Goal: Task Accomplishment & Management: Manage account settings

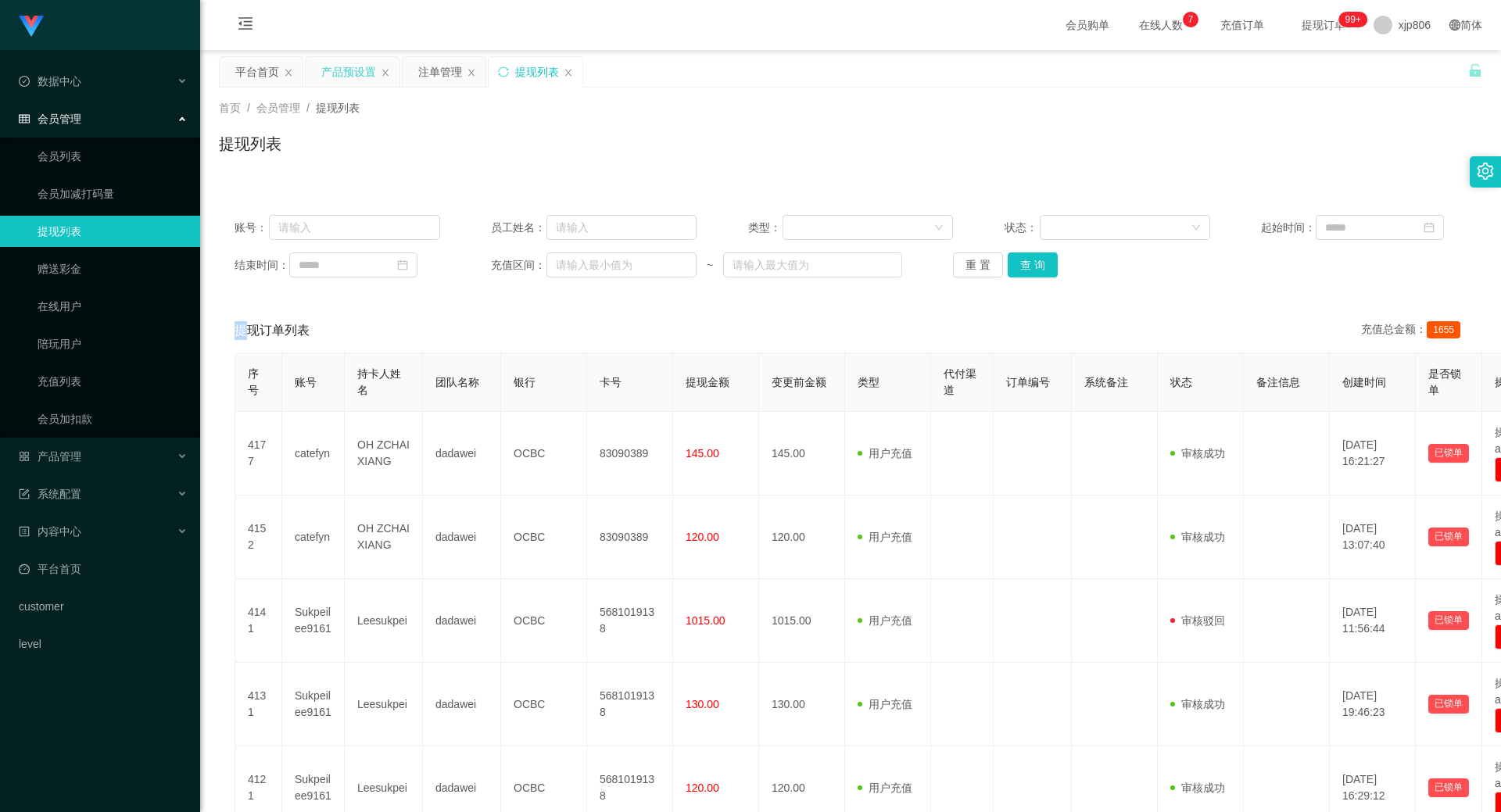
click at [360, 70] on div "产品预设置" at bounding box center [348, 72] width 54 height 30
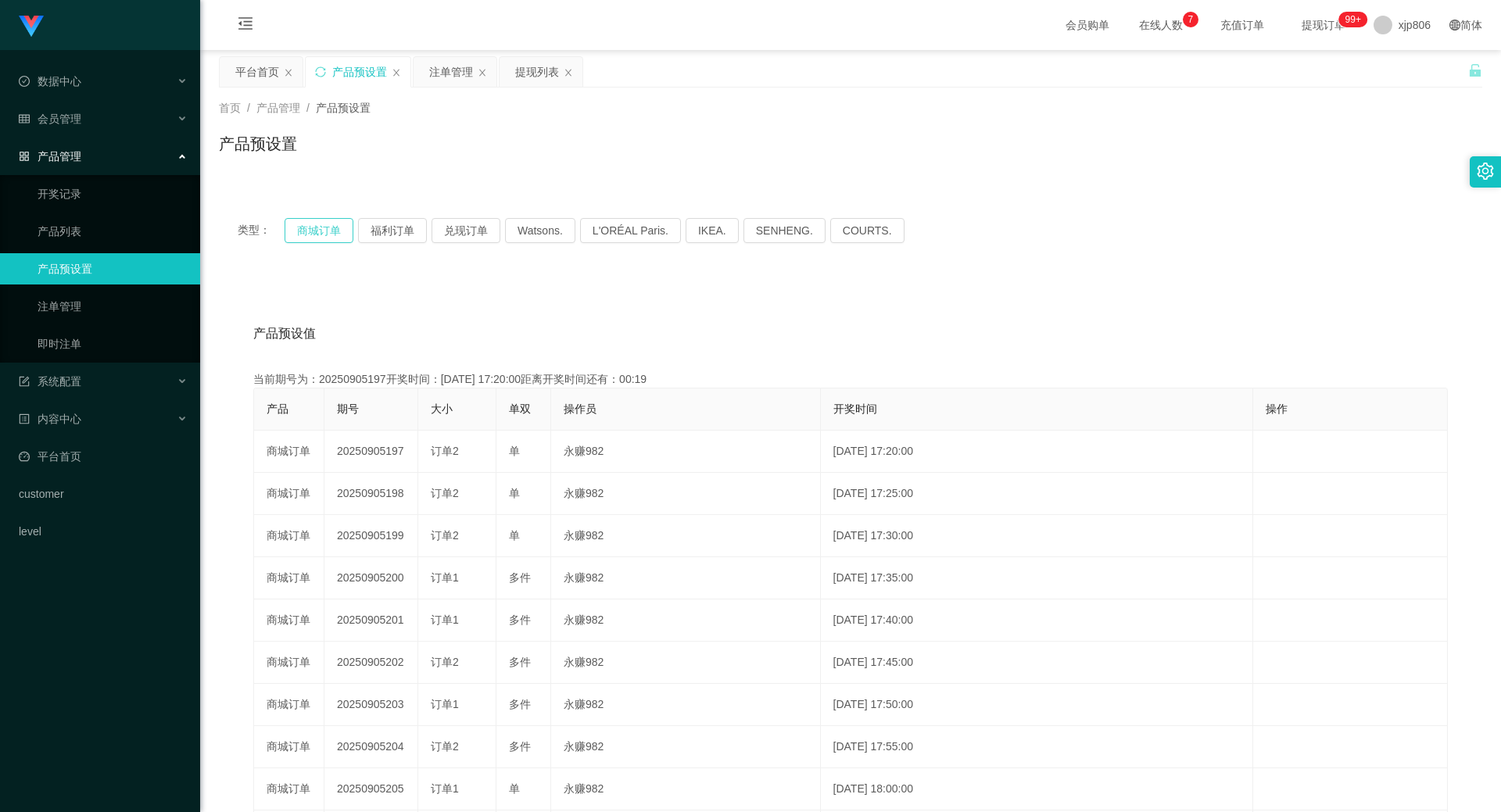
click at [313, 232] on button "商城订单" at bounding box center [319, 230] width 69 height 25
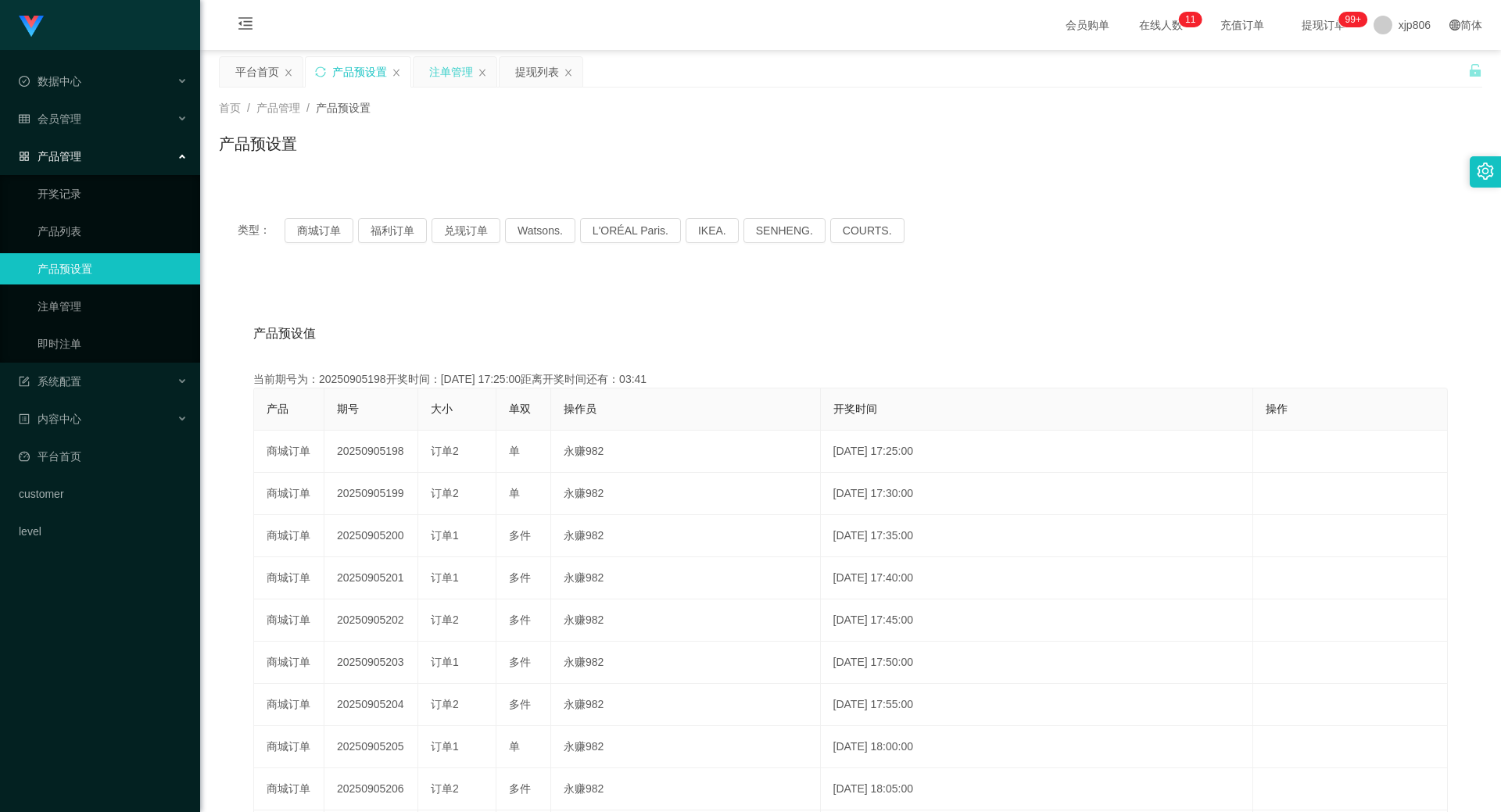
click at [420, 70] on div "注单管理" at bounding box center [454, 72] width 83 height 30
click at [433, 78] on div "注单管理" at bounding box center [450, 72] width 44 height 30
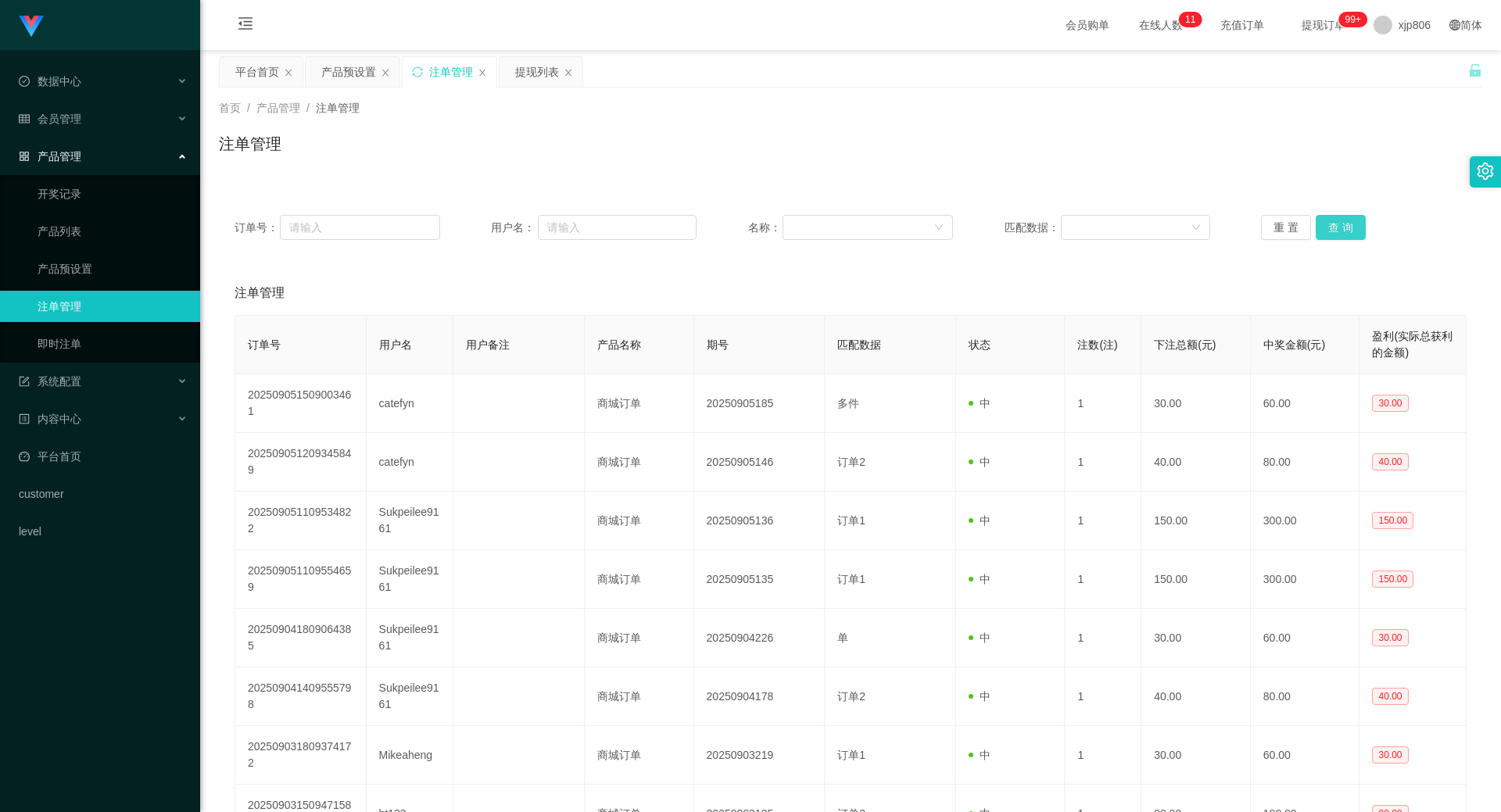
click at [1354, 228] on button "查 询" at bounding box center [1340, 227] width 50 height 25
click at [1354, 228] on div "重 置 查 询" at bounding box center [1364, 227] width 206 height 25
click at [1354, 228] on button "查 询" at bounding box center [1349, 227] width 67 height 25
click at [1390, 72] on span "退出登录" at bounding box center [1398, 68] width 44 height 12
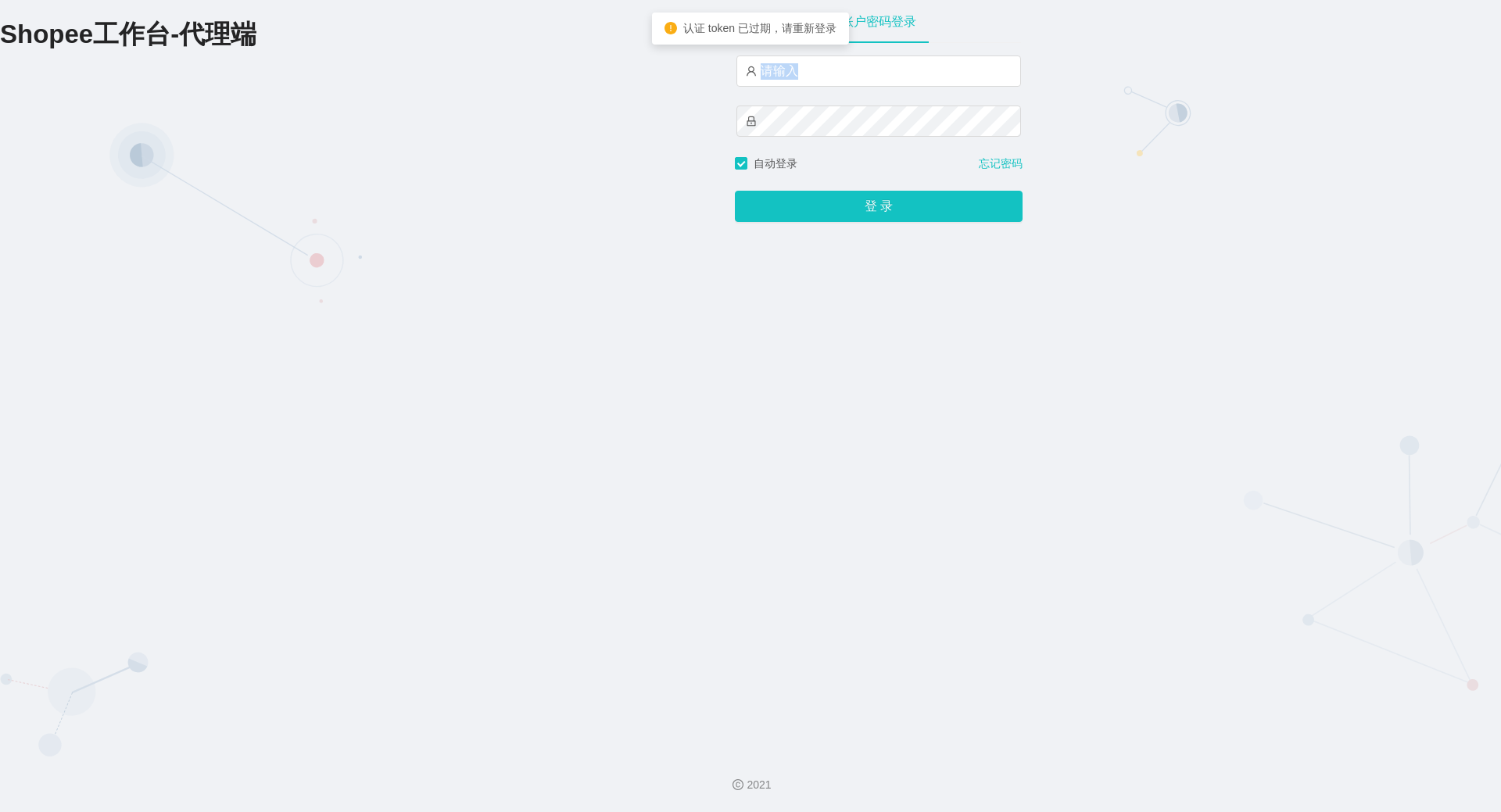
click at [789, 87] on div at bounding box center [879, 105] width 285 height 100
click at [790, 63] on input "text" at bounding box center [879, 71] width 285 height 31
type input "yn06"
click at [735, 191] on button "登 录" at bounding box center [879, 206] width 288 height 31
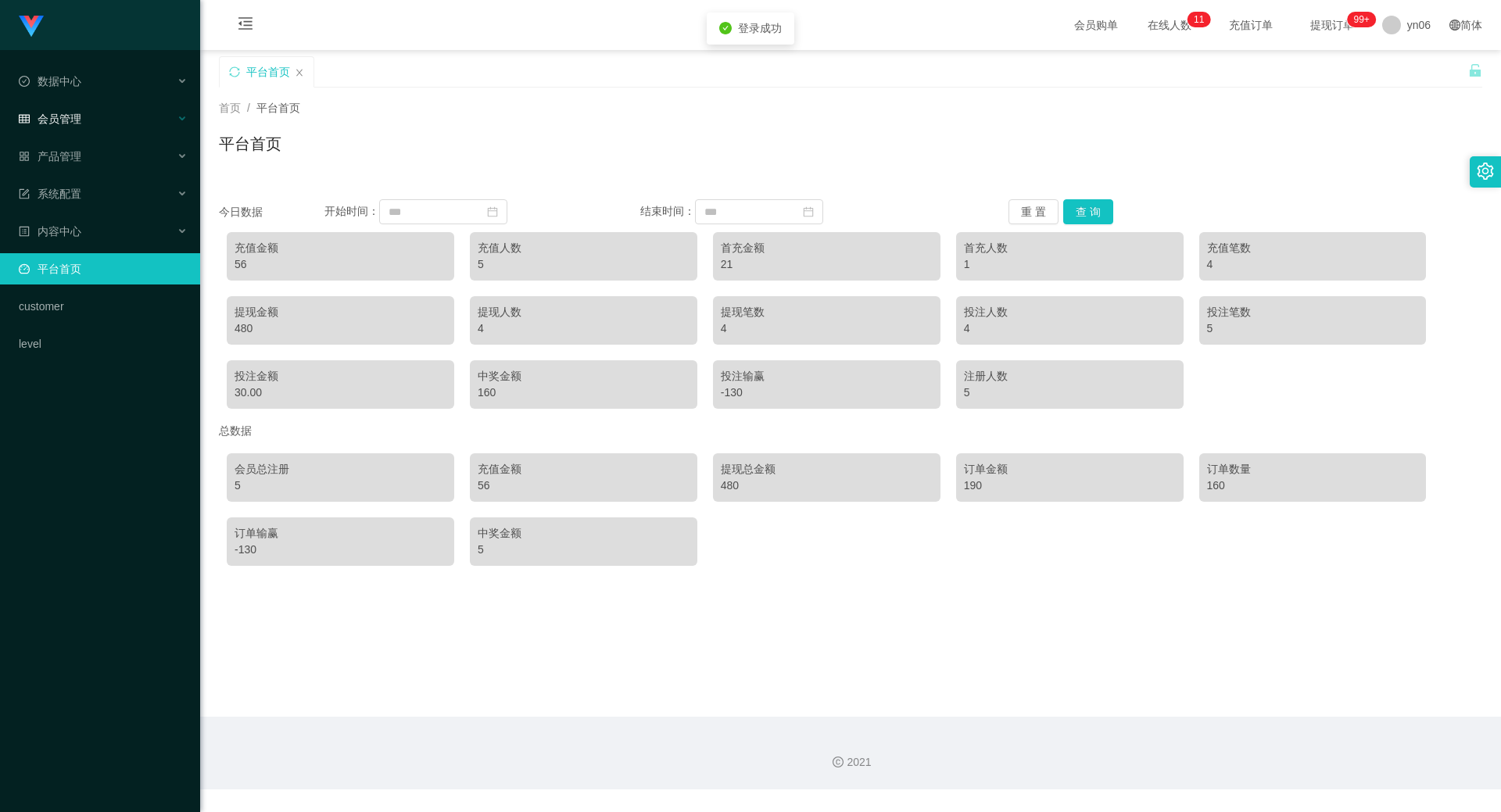
click at [104, 118] on div "会员管理" at bounding box center [100, 118] width 200 height 31
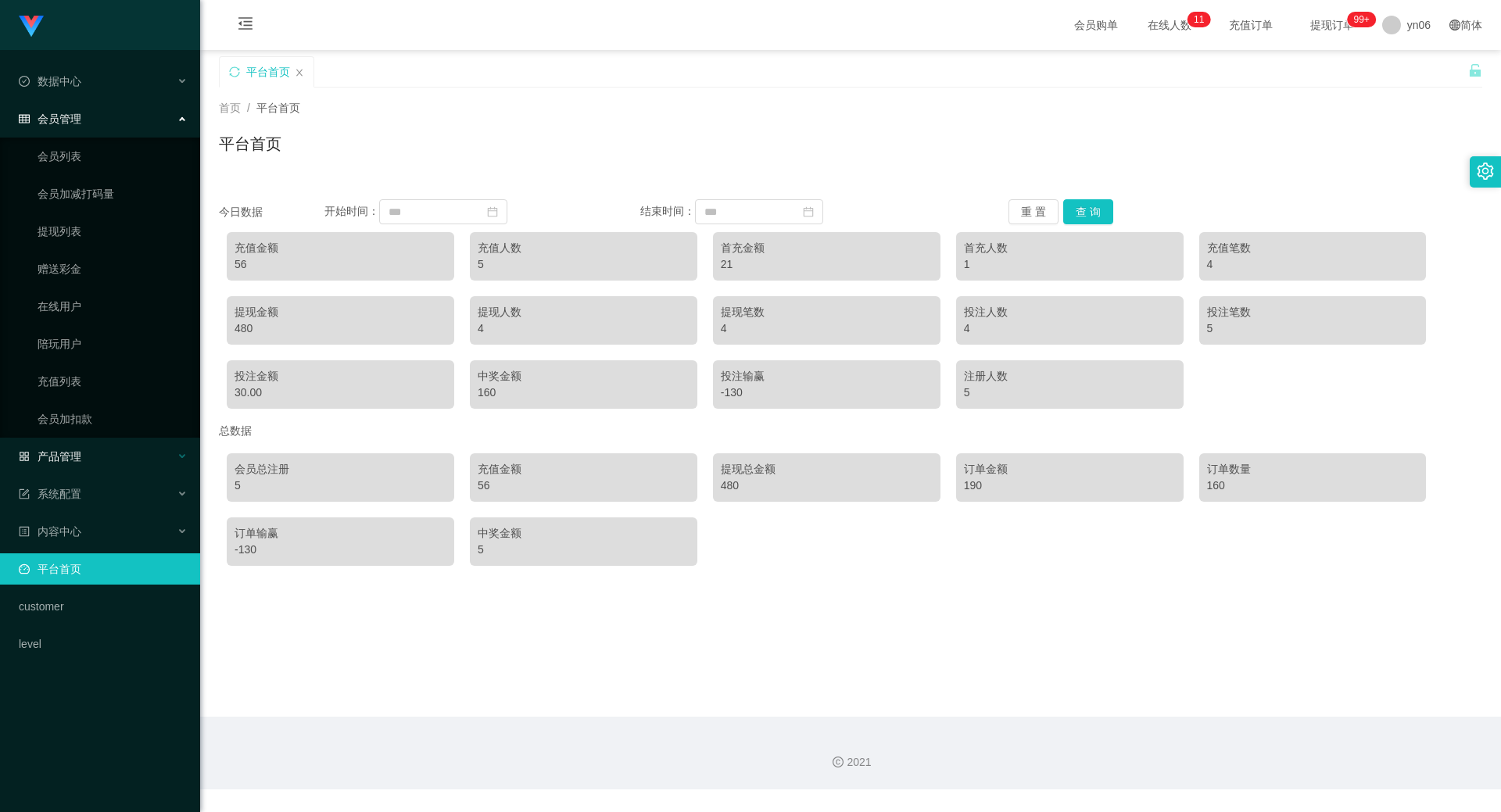
click at [101, 446] on div "产品管理" at bounding box center [100, 457] width 200 height 31
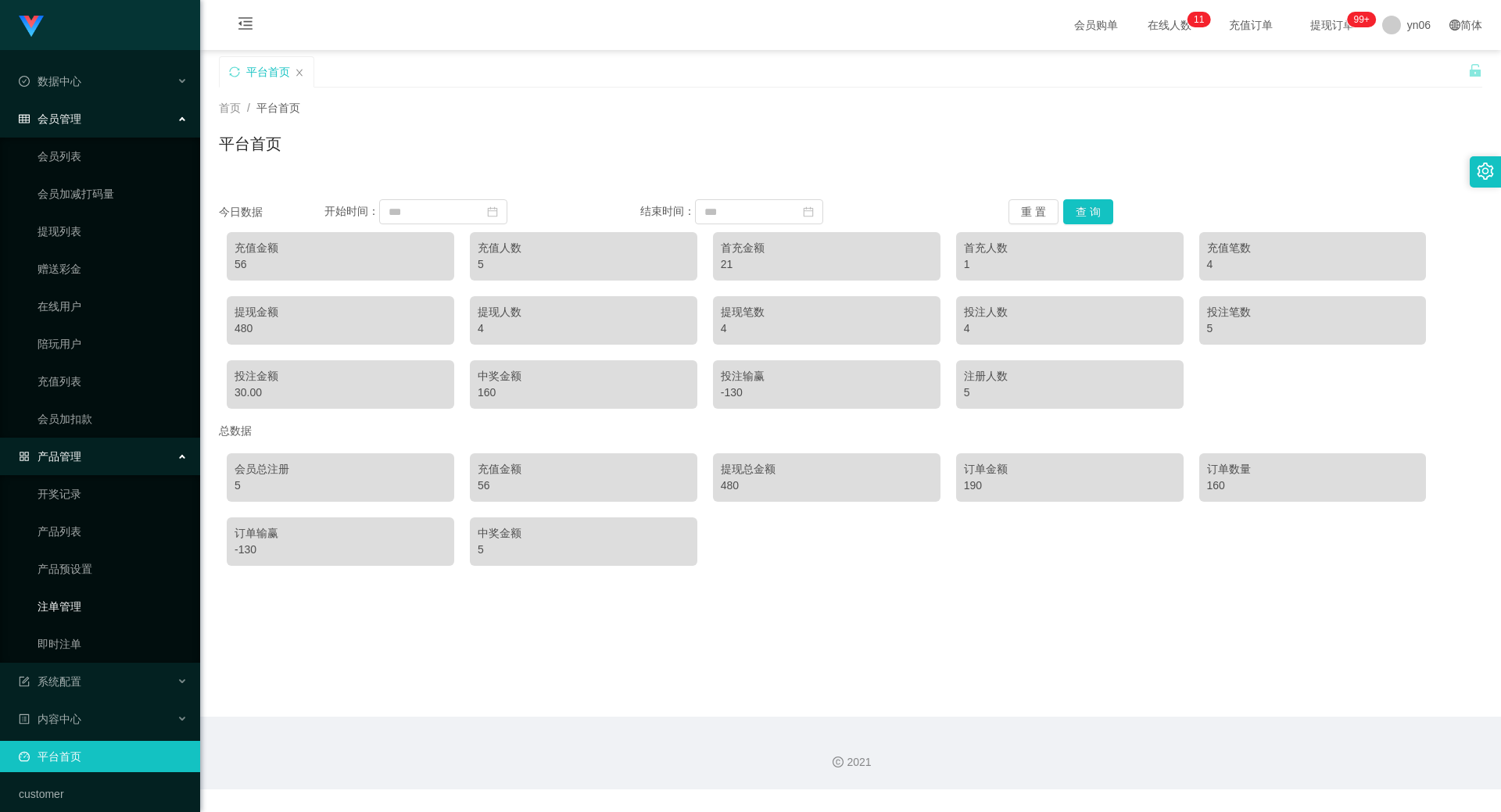
click at [88, 601] on link "注单管理" at bounding box center [113, 606] width 150 height 31
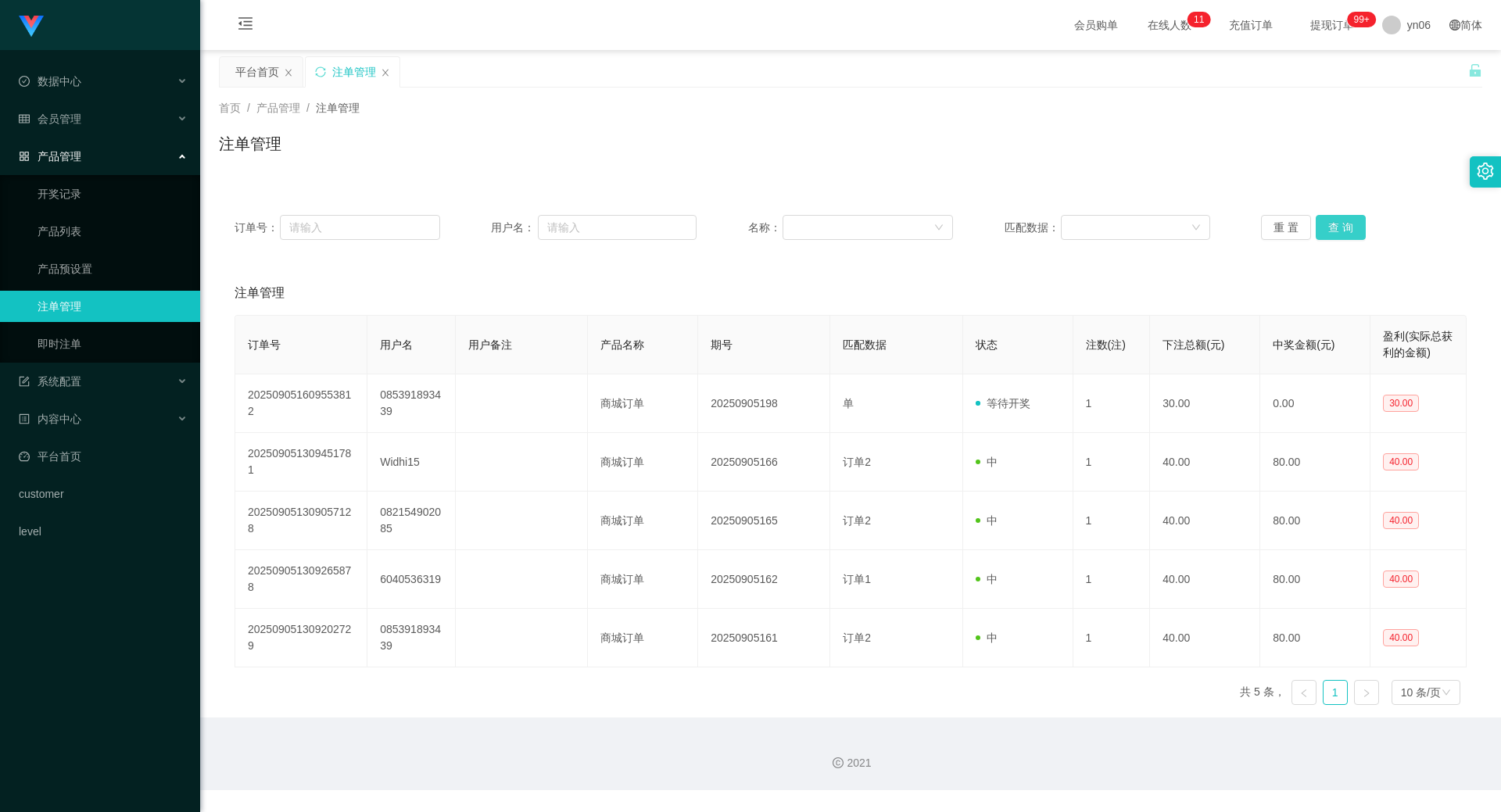
click at [1333, 224] on button "查 询" at bounding box center [1340, 227] width 50 height 25
click at [1332, 225] on button "查 询" at bounding box center [1340, 227] width 50 height 25
click at [1332, 225] on div "重 置 查 询" at bounding box center [1364, 227] width 206 height 25
click at [1332, 225] on button "查 询" at bounding box center [1349, 227] width 67 height 25
click at [1327, 225] on button "查 询" at bounding box center [1340, 227] width 50 height 25
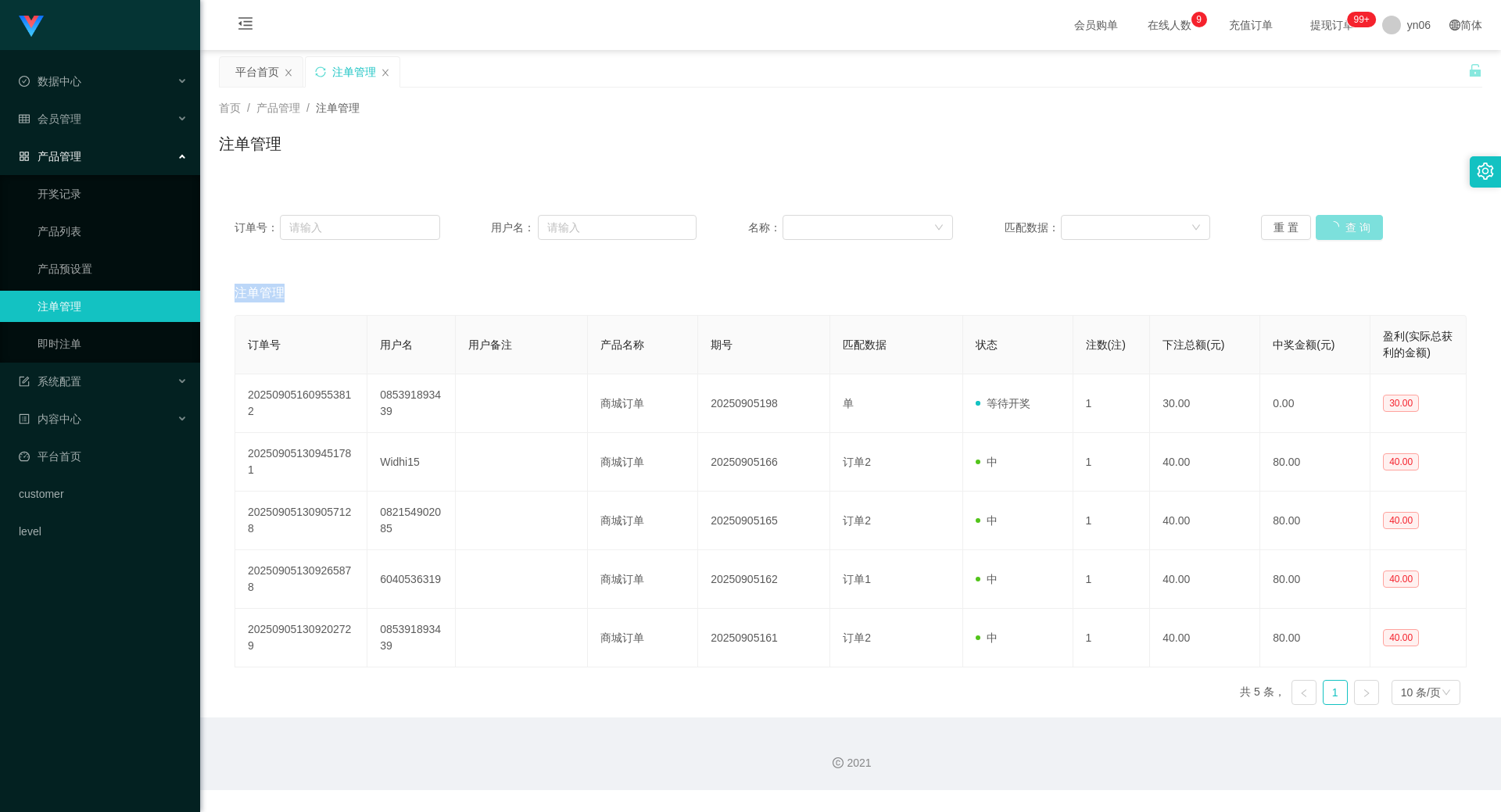
click at [1327, 225] on div "重 置 查 询" at bounding box center [1364, 227] width 206 height 25
click at [1327, 225] on button "查 询" at bounding box center [1340, 227] width 50 height 25
click at [1327, 225] on div "重 置 查 询" at bounding box center [1364, 227] width 206 height 25
click at [1327, 225] on button "查 询" at bounding box center [1340, 227] width 50 height 25
click at [1327, 225] on div "重 置 查 询" at bounding box center [1364, 227] width 206 height 25
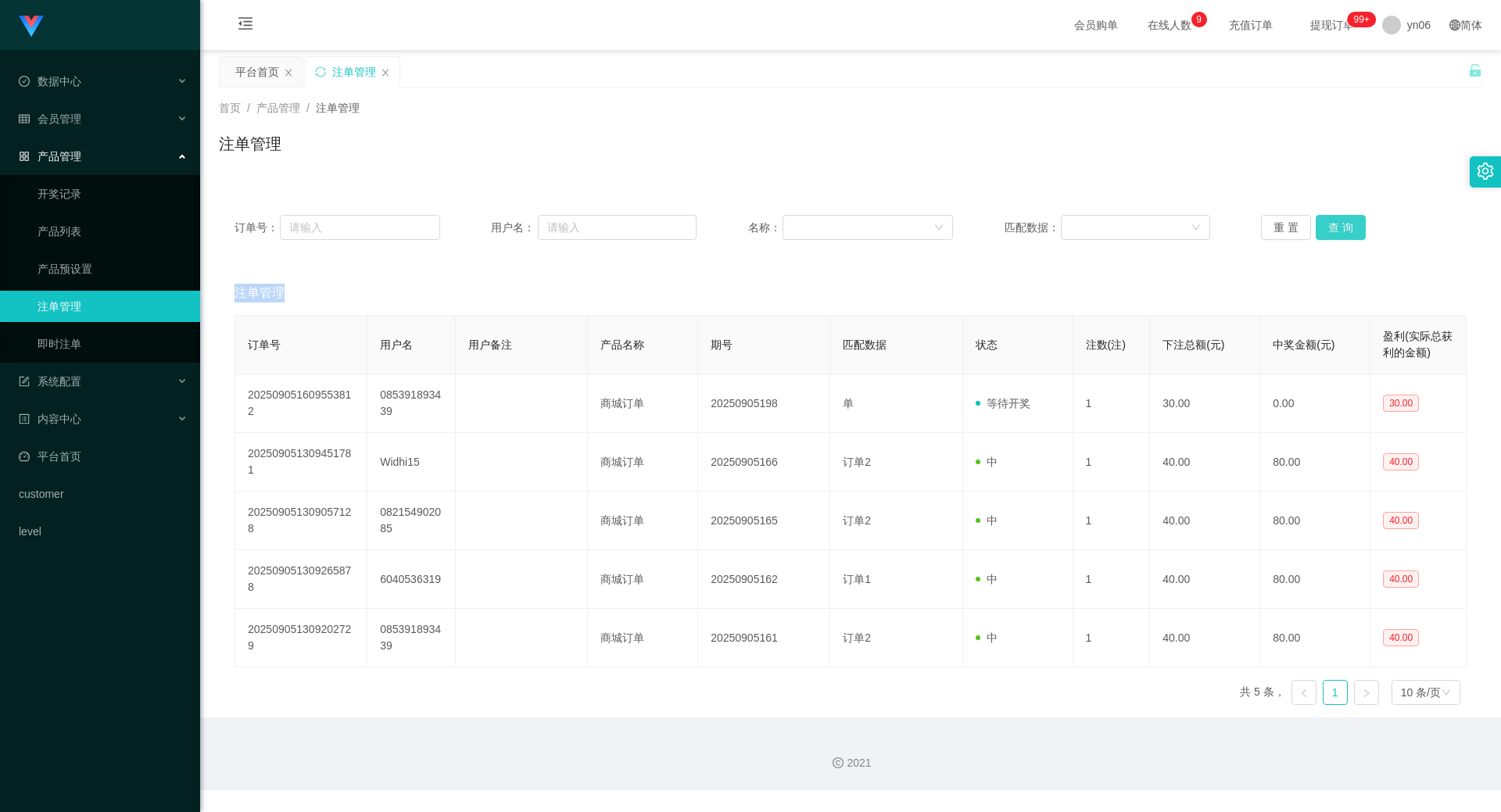
click at [1327, 225] on button "查 询" at bounding box center [1340, 227] width 50 height 25
click at [1344, 221] on button "查 询" at bounding box center [1340, 227] width 50 height 25
click at [1344, 221] on div "重 置 查 询" at bounding box center [1364, 227] width 206 height 25
click at [1344, 221] on button "查 询" at bounding box center [1340, 227] width 50 height 25
click at [1352, 225] on button "查 询" at bounding box center [1340, 227] width 50 height 25
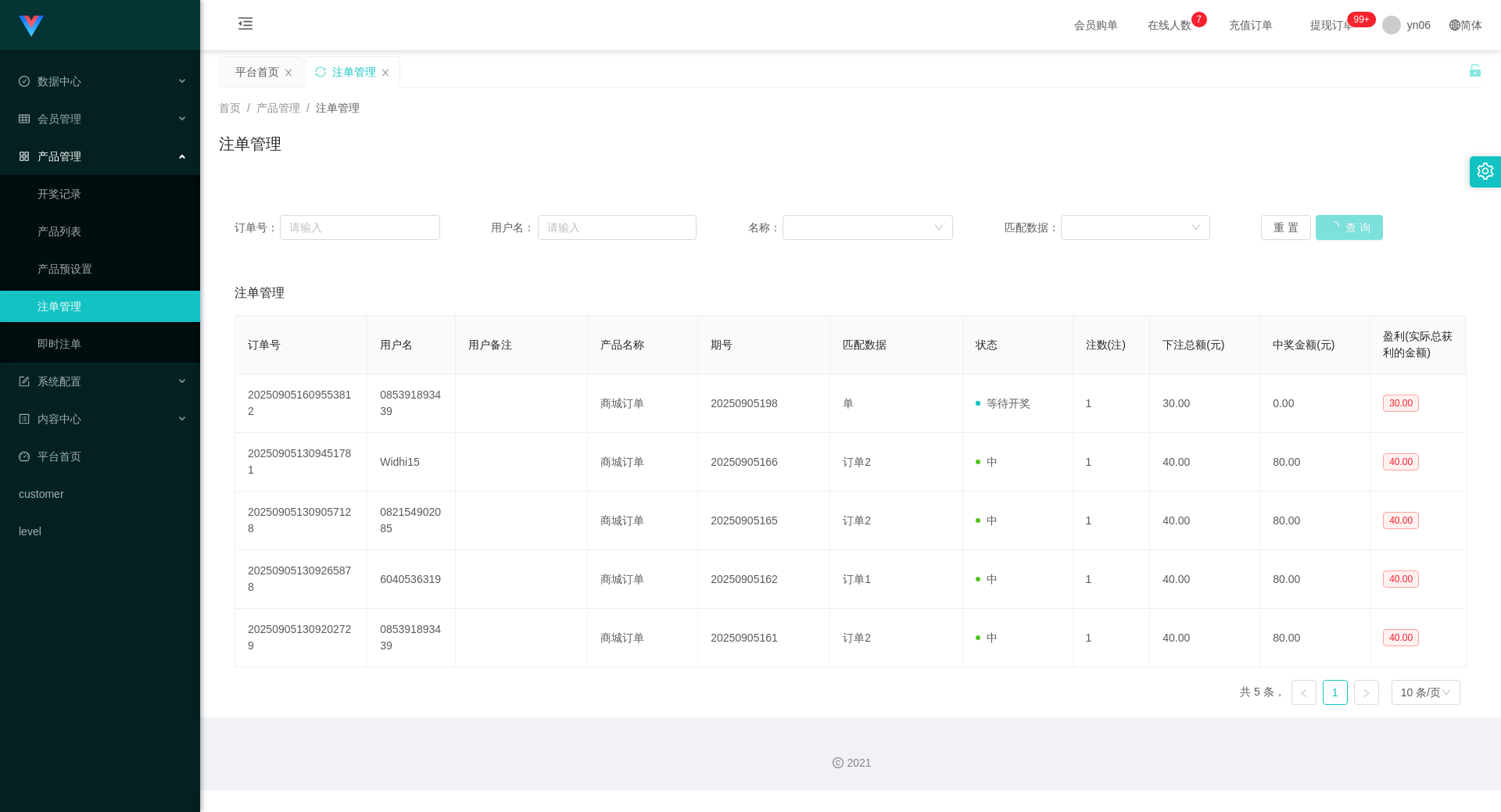
click at [1350, 225] on div "重 置 查 询" at bounding box center [1364, 227] width 206 height 25
click at [1349, 226] on button "查 询" at bounding box center [1340, 227] width 50 height 25
click at [1349, 226] on div "重 置 查 询" at bounding box center [1364, 227] width 206 height 25
click at [1336, 234] on button "查 询" at bounding box center [1340, 227] width 50 height 25
click at [1335, 234] on div "重 置 查 询" at bounding box center [1364, 227] width 206 height 25
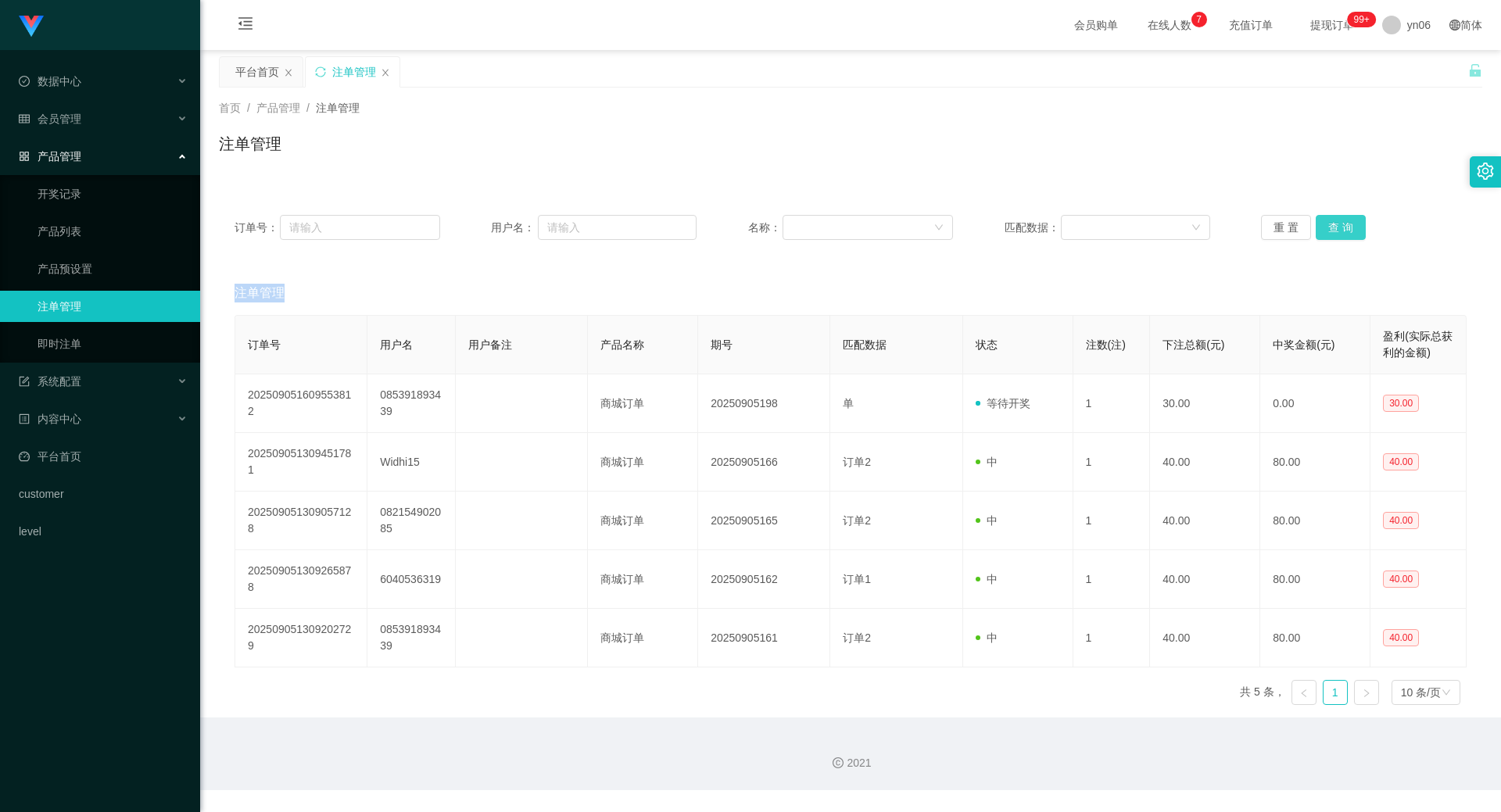
click at [1335, 234] on button "查 询" at bounding box center [1340, 227] width 50 height 25
click at [1335, 234] on div "重 置 查 询" at bounding box center [1364, 227] width 206 height 25
click at [110, 260] on link "产品预设置" at bounding box center [113, 269] width 150 height 31
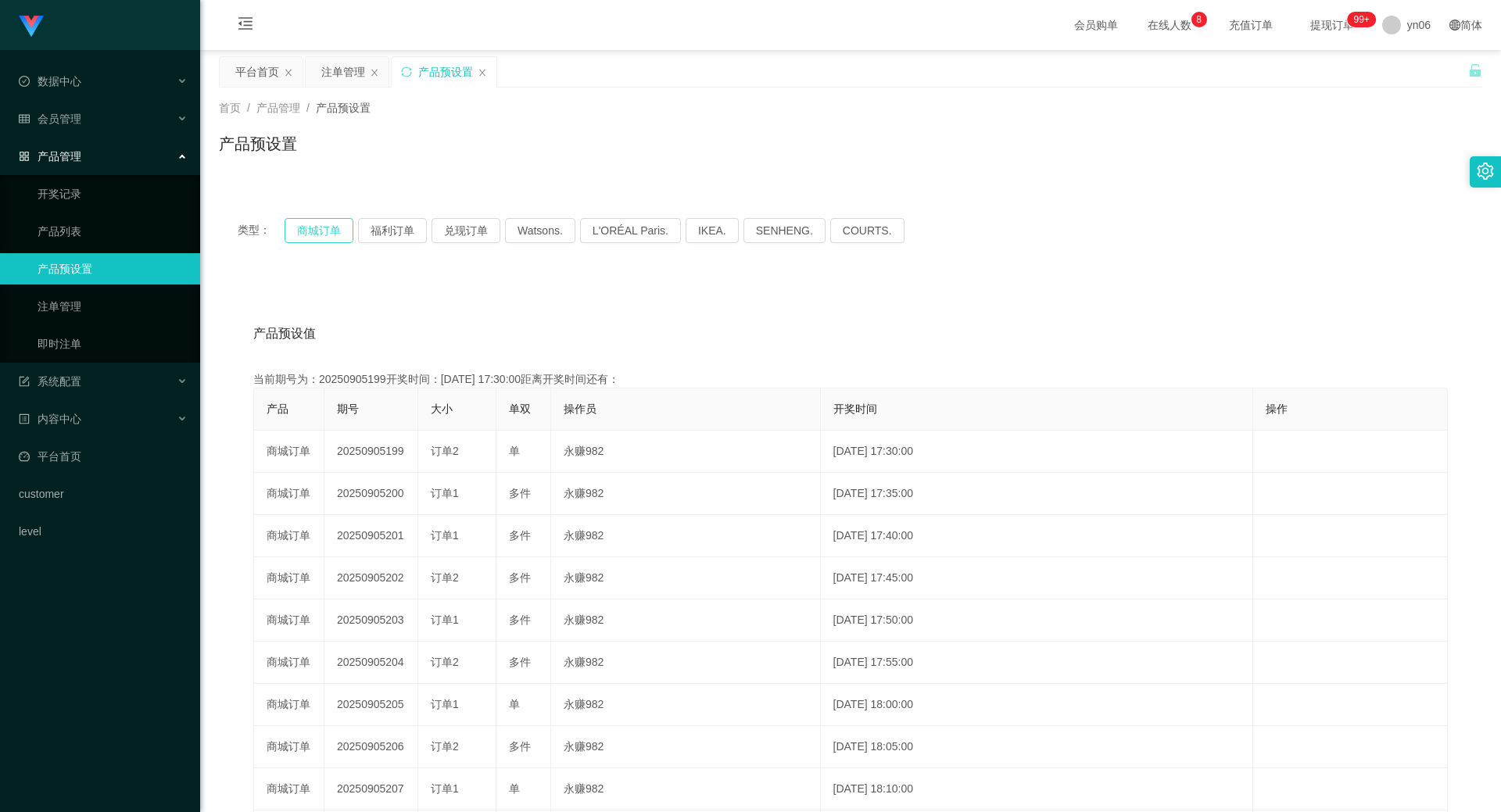
click at [309, 236] on button "商城订单" at bounding box center [319, 230] width 69 height 25
click at [313, 233] on button "商城订单" at bounding box center [319, 230] width 69 height 25
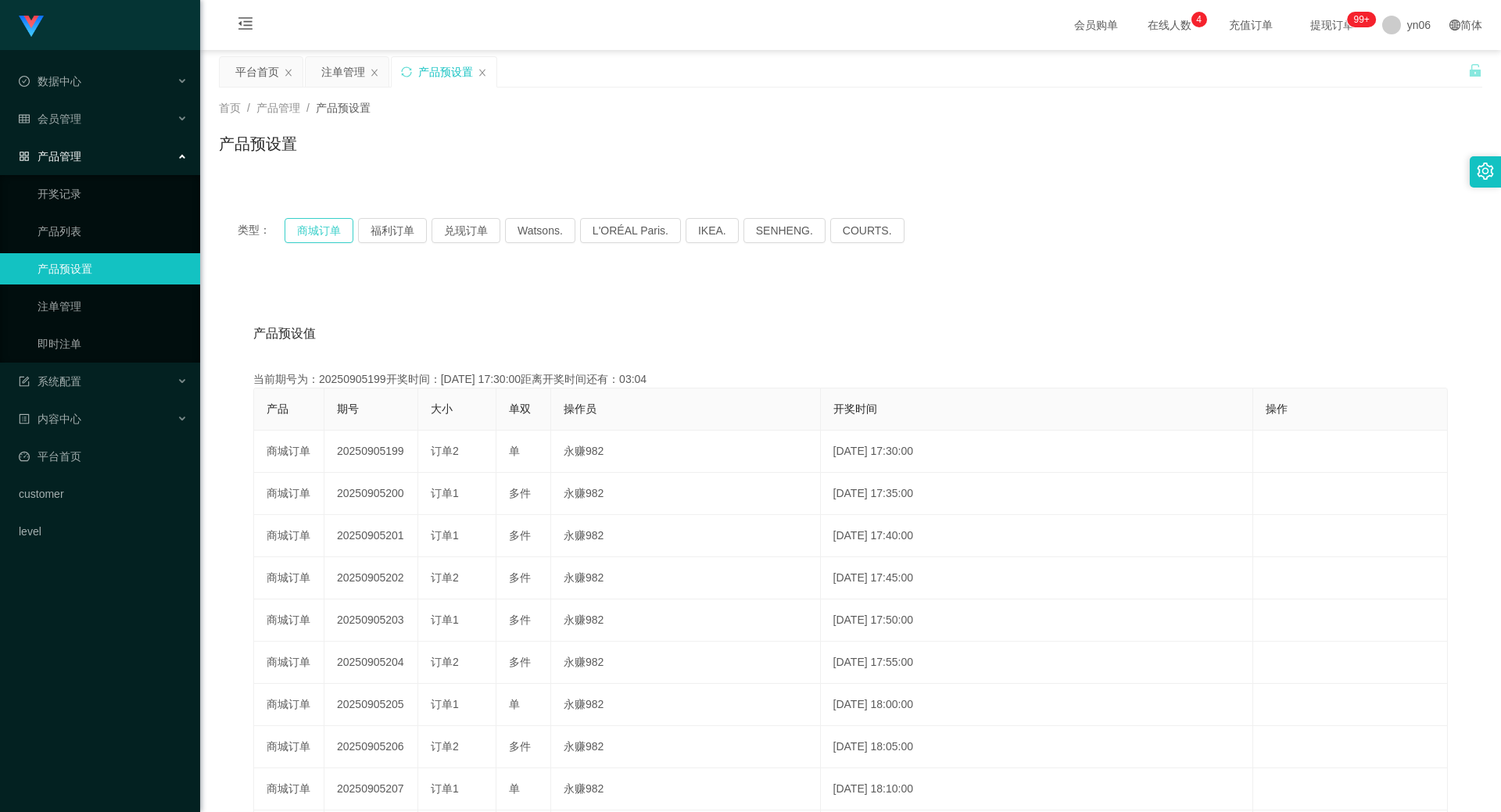
click at [325, 239] on button "商城订单" at bounding box center [319, 230] width 69 height 25
click at [342, 72] on div "注单管理" at bounding box center [342, 72] width 44 height 30
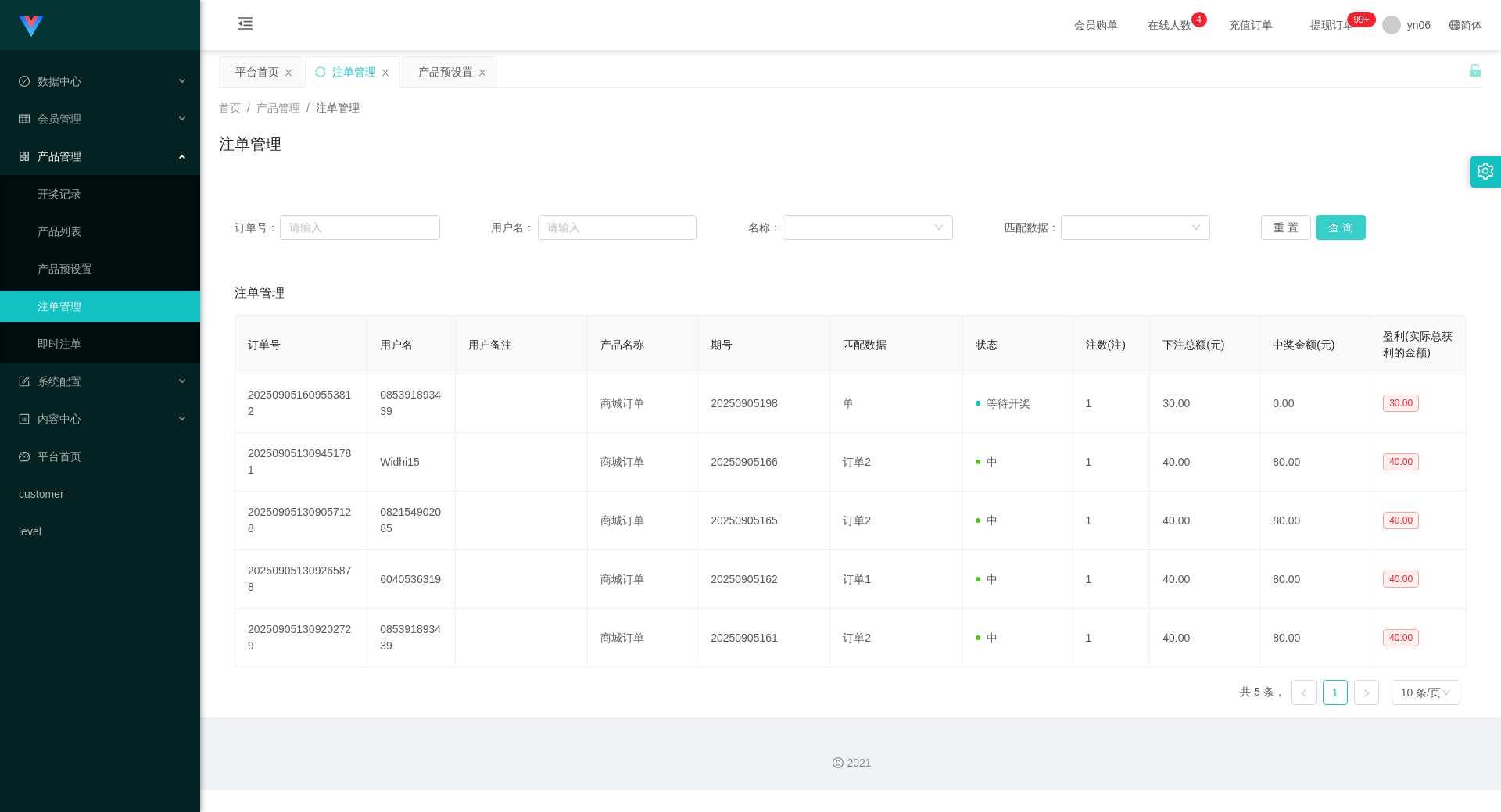
click at [1339, 225] on button "查 询" at bounding box center [1340, 227] width 50 height 25
click at [1340, 225] on button "查 询" at bounding box center [1340, 227] width 50 height 25
click at [1322, 221] on button "查 询" at bounding box center [1340, 227] width 50 height 25
click at [1322, 221] on div "重 置 查 询" at bounding box center [1364, 227] width 206 height 25
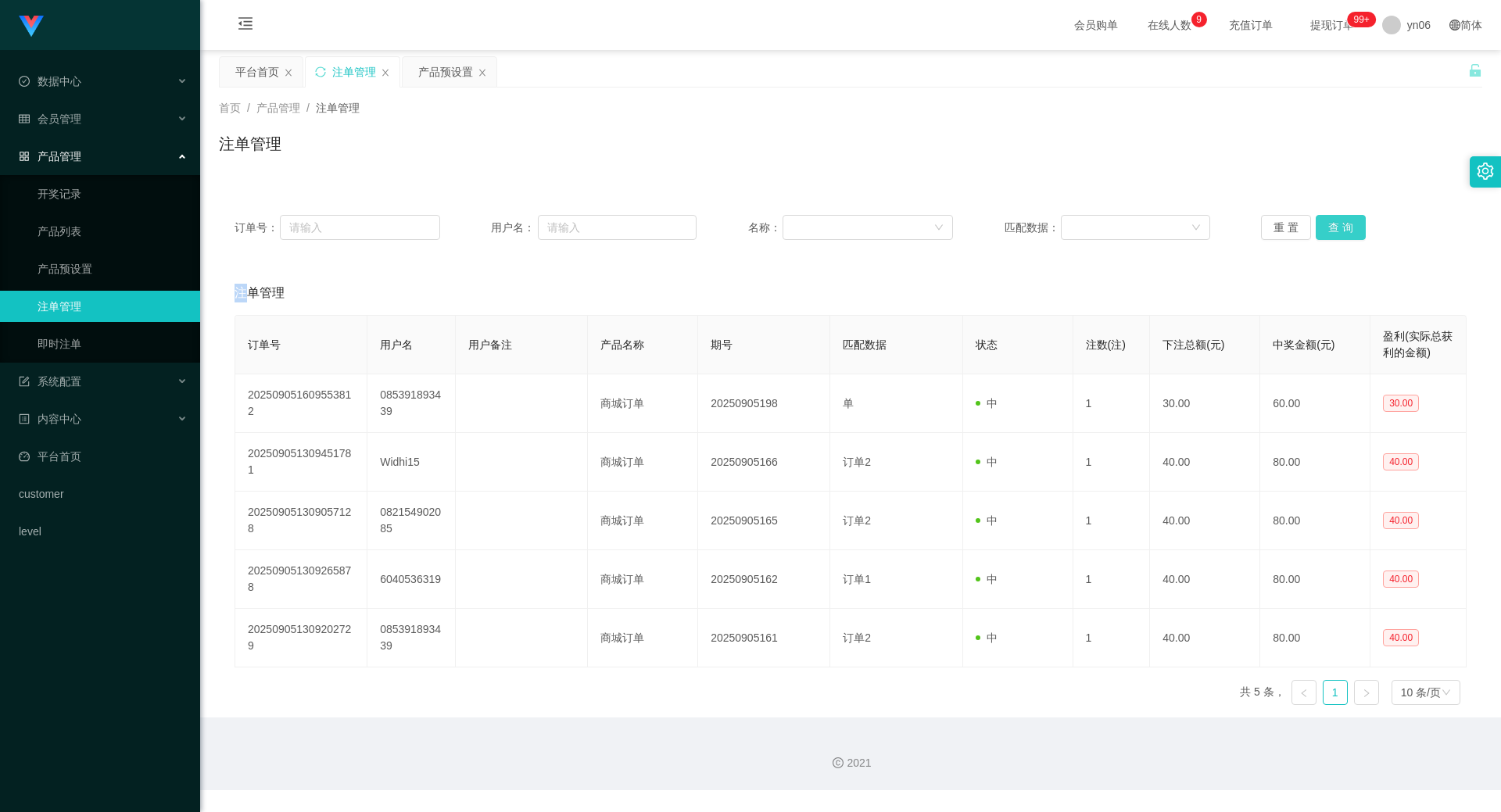
click at [1322, 221] on button "查 询" at bounding box center [1340, 227] width 50 height 25
click at [1322, 221] on div "重 置 查 询" at bounding box center [1364, 227] width 206 height 25
click at [1336, 225] on button "查 询" at bounding box center [1340, 227] width 50 height 25
click at [1336, 225] on div "重 置 查 询" at bounding box center [1364, 227] width 206 height 25
click at [1336, 225] on button "查 询" at bounding box center [1340, 227] width 50 height 25
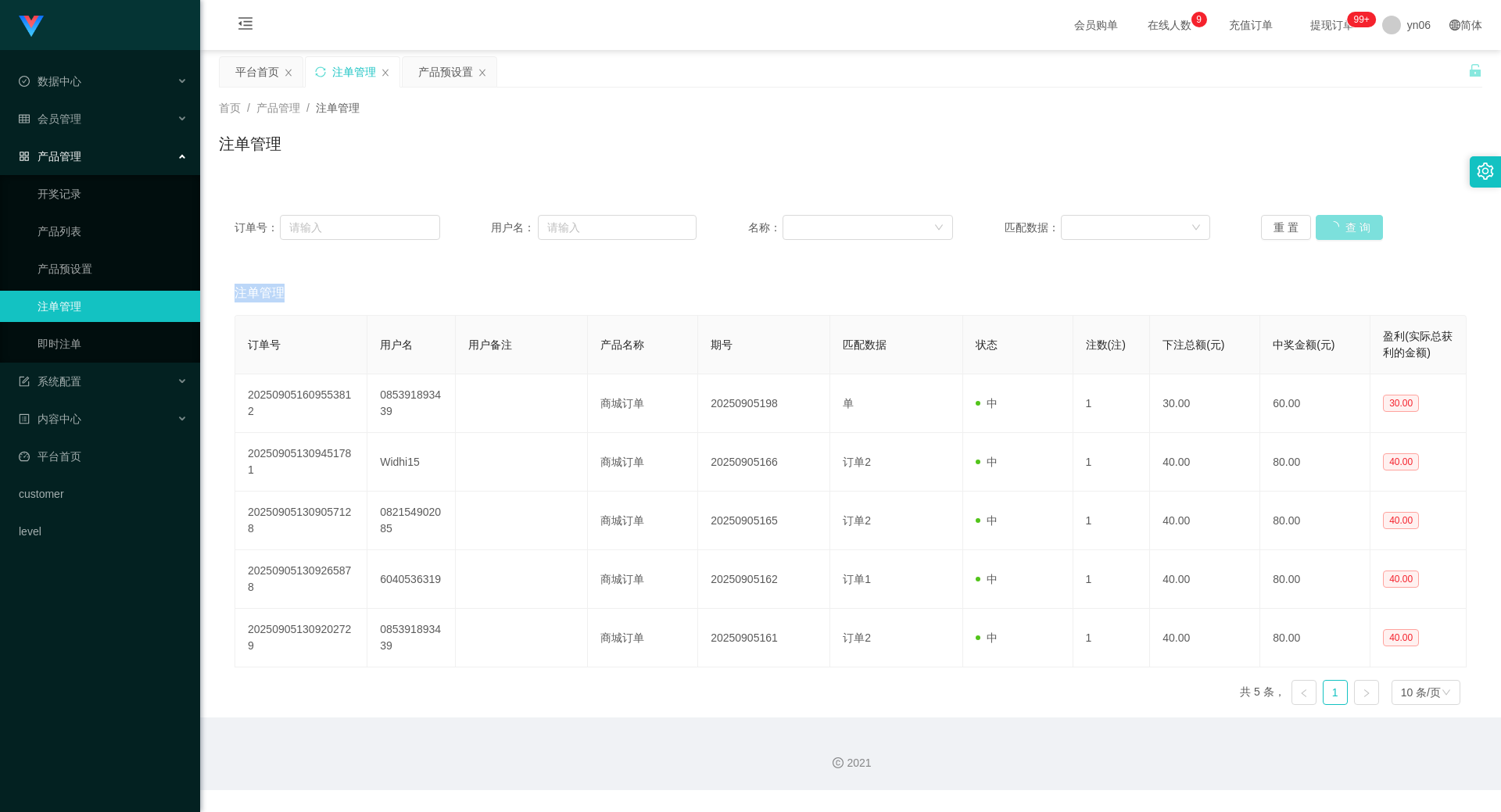
click at [1336, 225] on div "重 置 查 询" at bounding box center [1364, 227] width 206 height 25
click at [1336, 225] on button "查 询" at bounding box center [1349, 227] width 67 height 25
click at [1339, 220] on button "查 询" at bounding box center [1340, 227] width 50 height 25
click at [1339, 220] on div "重 置 查 询" at bounding box center [1364, 227] width 206 height 25
click at [1339, 220] on button "查 询" at bounding box center [1349, 227] width 67 height 25
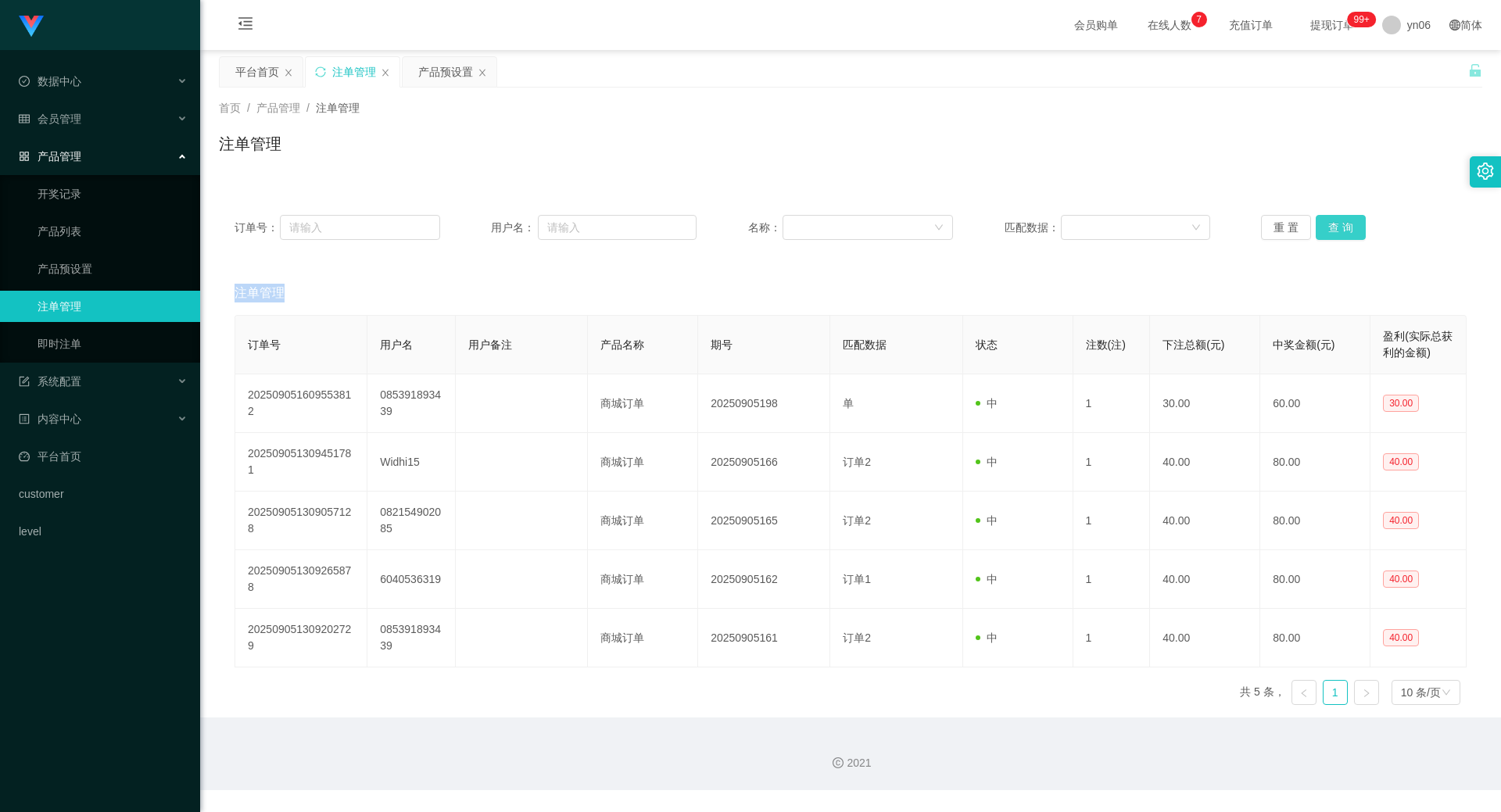
click at [1341, 222] on button "查 询" at bounding box center [1340, 227] width 50 height 25
click at [1341, 222] on div "重 置 查 询" at bounding box center [1364, 227] width 206 height 25
click at [1341, 223] on button "查 询" at bounding box center [1340, 227] width 50 height 25
click at [1341, 224] on div "重 置 查 询" at bounding box center [1364, 227] width 206 height 25
click at [1340, 225] on button "查 询" at bounding box center [1340, 227] width 50 height 25
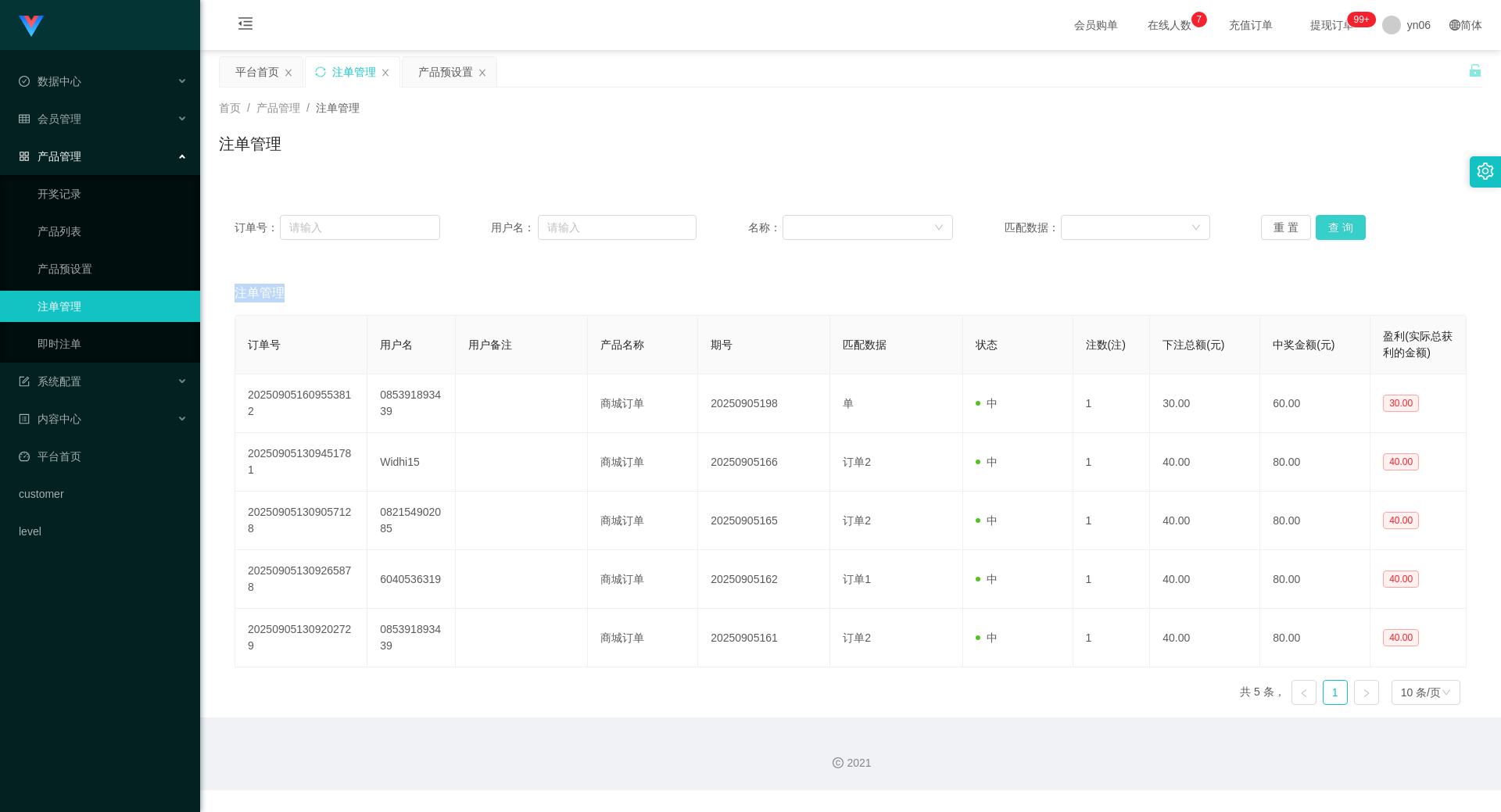
click at [1340, 225] on div "重 置 查 询" at bounding box center [1364, 227] width 206 height 25
click at [1341, 233] on button "查 询" at bounding box center [1340, 227] width 50 height 25
click at [1341, 233] on div "重 置 查 询" at bounding box center [1364, 227] width 206 height 25
click at [1341, 233] on button "查 询" at bounding box center [1340, 227] width 50 height 25
click at [1341, 233] on div "重 置 查 询" at bounding box center [1364, 227] width 206 height 25
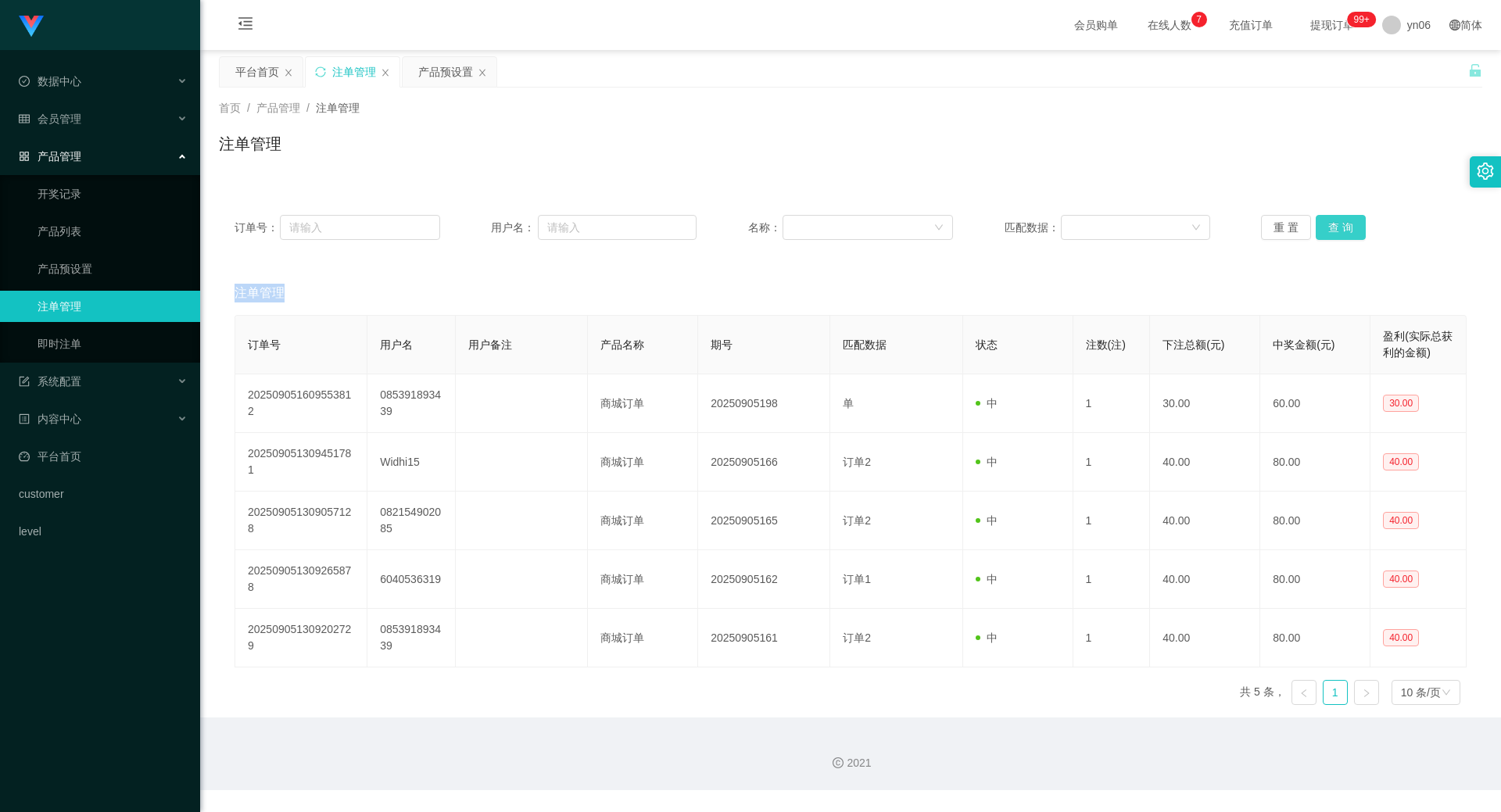
click at [1341, 229] on button "查 询" at bounding box center [1340, 227] width 50 height 25
click at [1341, 229] on div "重 置 查 询" at bounding box center [1364, 227] width 206 height 25
click at [1341, 229] on button "查 询" at bounding box center [1340, 227] width 50 height 25
click at [1341, 229] on div "重 置 查 询" at bounding box center [1364, 227] width 206 height 25
click at [1341, 229] on button "查 询" at bounding box center [1340, 227] width 50 height 25
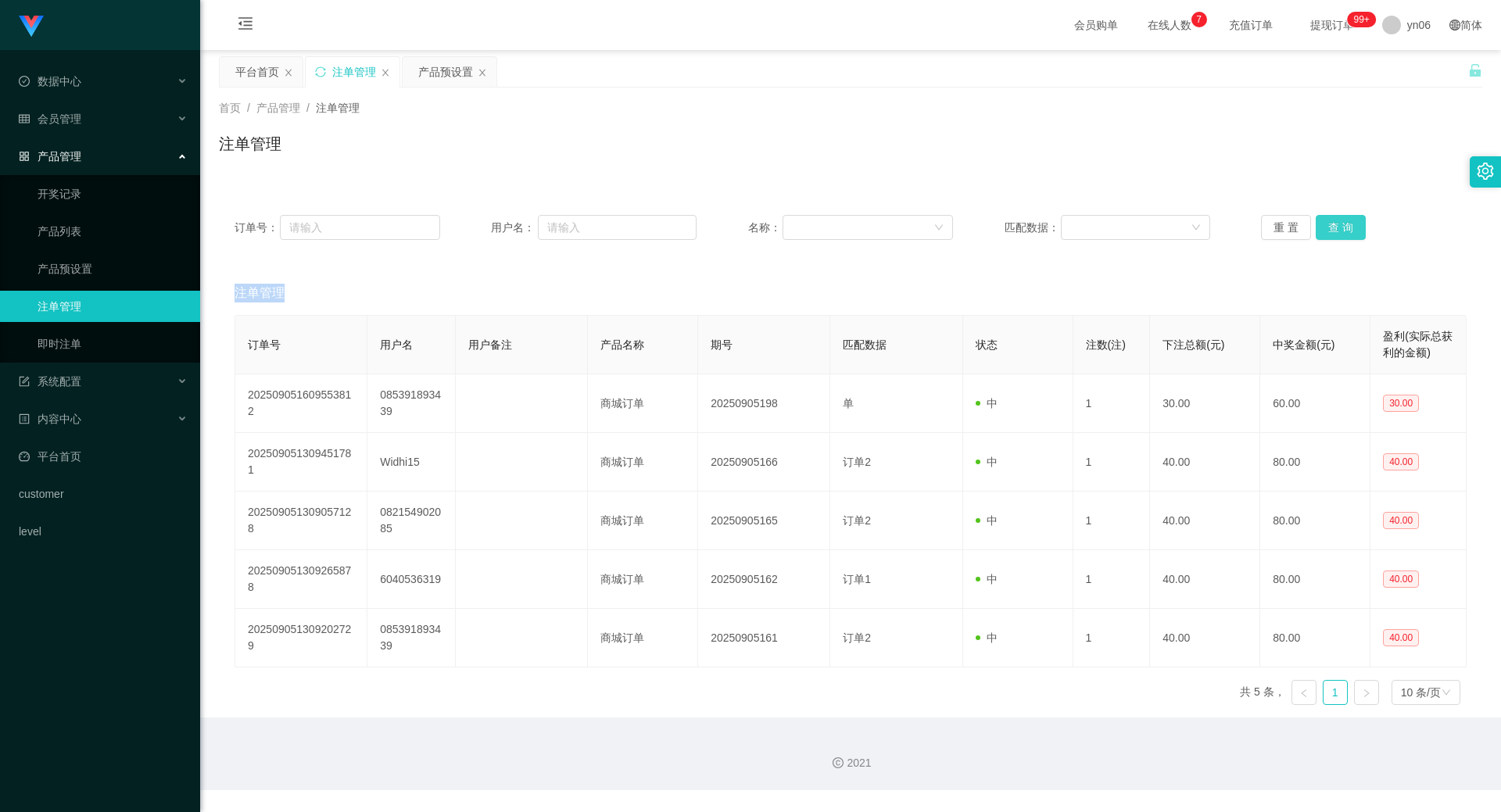
click at [1341, 229] on div "重 置 查 询" at bounding box center [1364, 227] width 206 height 25
click at [1341, 229] on button "查 询" at bounding box center [1340, 227] width 50 height 25
click at [1341, 229] on div "重 置 查 询" at bounding box center [1364, 227] width 206 height 25
click at [1341, 229] on button "查 询" at bounding box center [1340, 227] width 50 height 25
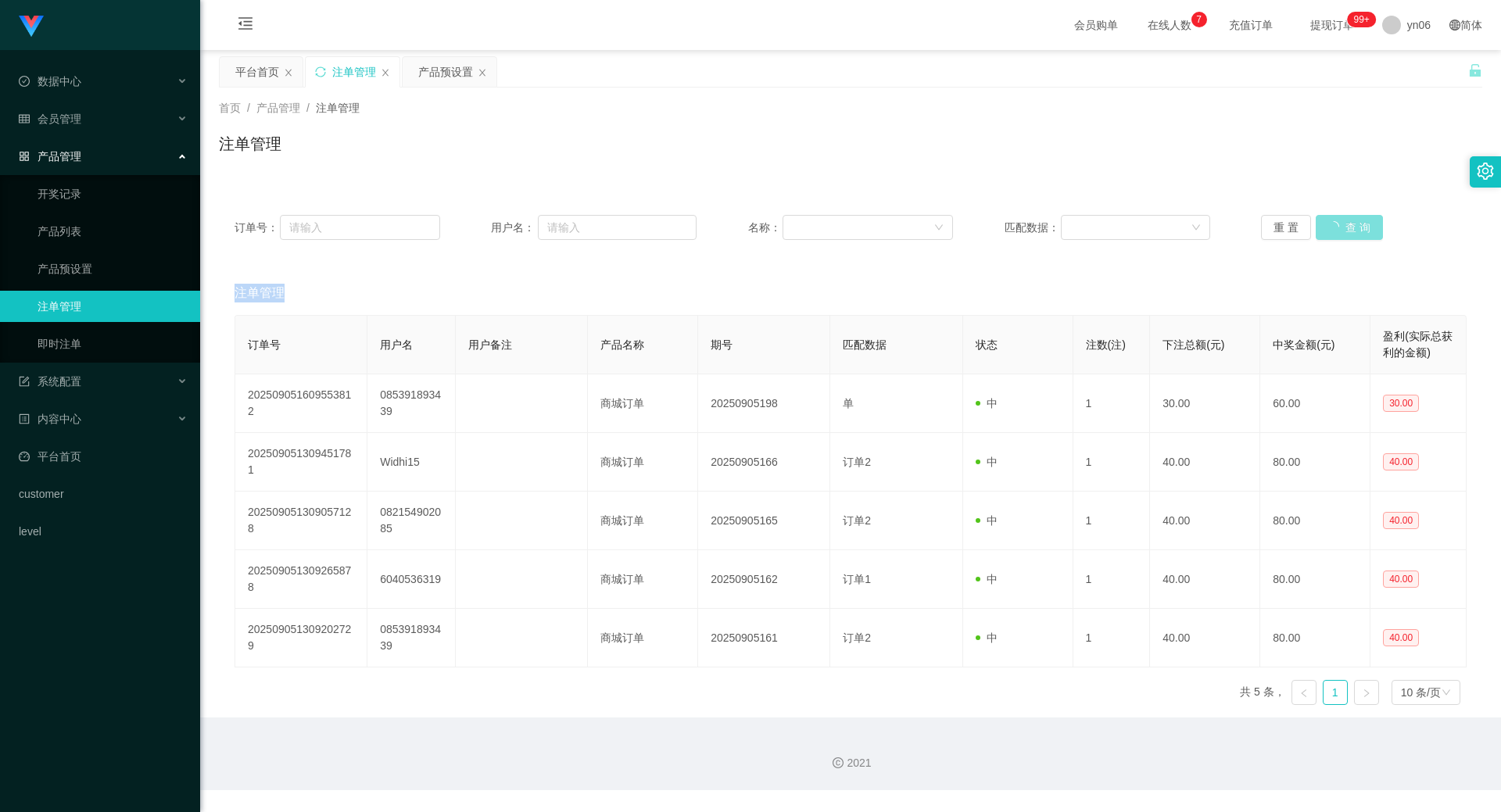
click at [1341, 229] on button "查 询" at bounding box center [1349, 227] width 67 height 25
click at [1341, 229] on div "重 置 查 询" at bounding box center [1364, 227] width 206 height 25
click at [100, 119] on div "会员管理" at bounding box center [100, 118] width 200 height 31
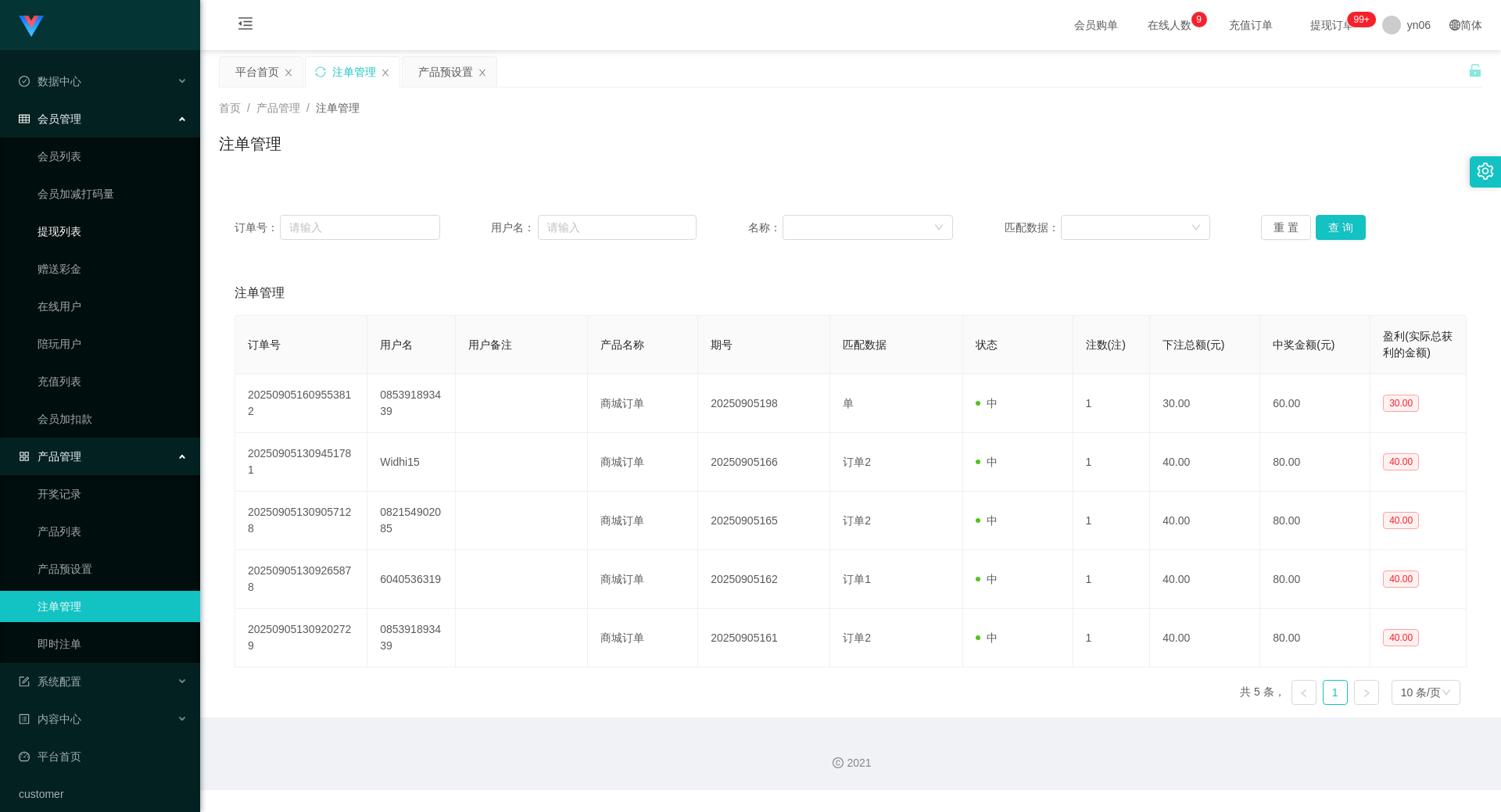
click at [94, 240] on link "提现列表" at bounding box center [113, 231] width 150 height 31
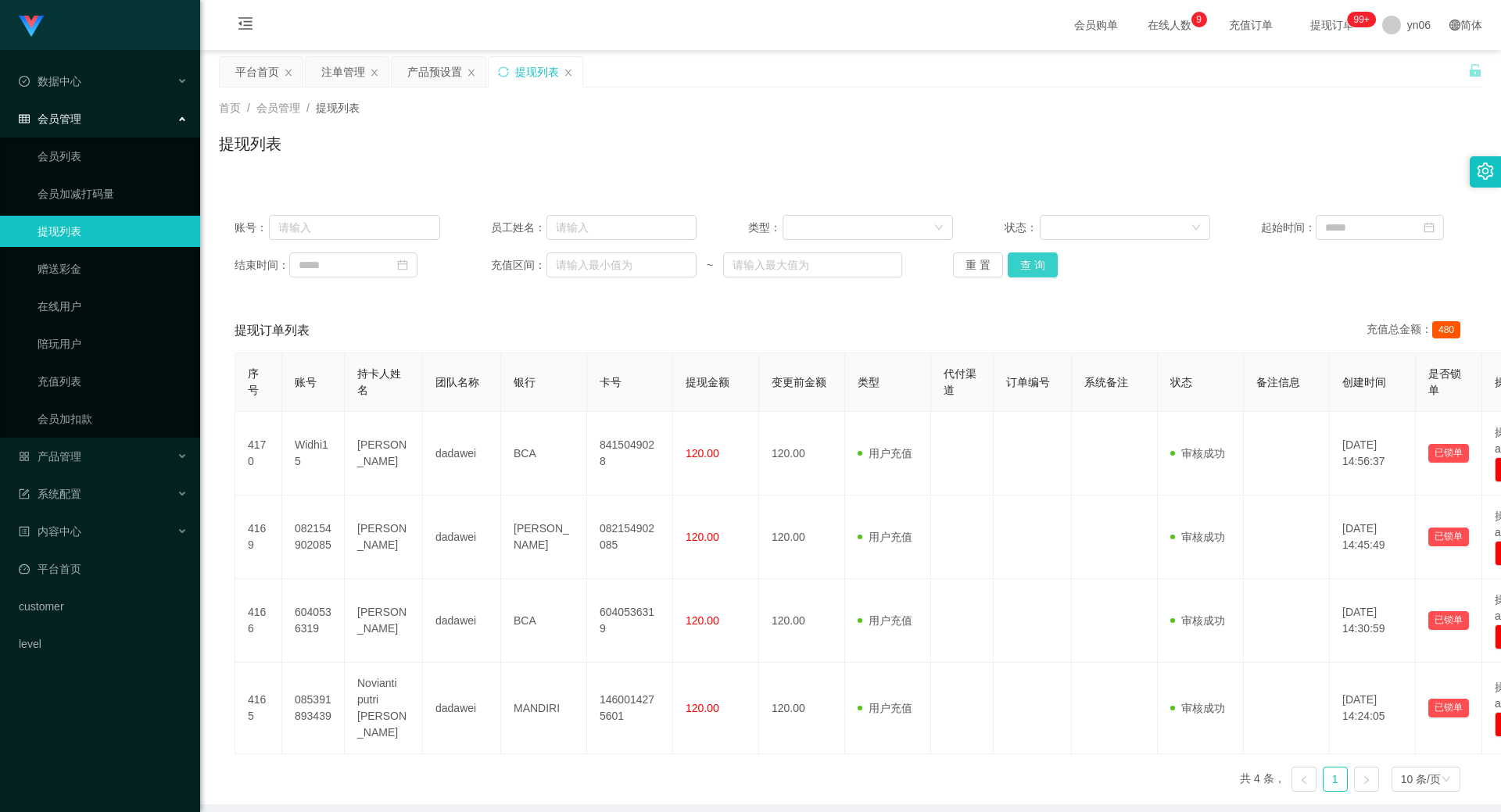
click at [1031, 267] on button "查 询" at bounding box center [1032, 265] width 50 height 25
click at [1031, 267] on div "重 置 查 询" at bounding box center [1056, 265] width 206 height 25
click at [1031, 267] on button "查 询" at bounding box center [1032, 265] width 50 height 25
click at [1031, 267] on div "重 置 查 询" at bounding box center [1056, 265] width 206 height 25
click at [1031, 267] on button "查 询" at bounding box center [1041, 265] width 67 height 25
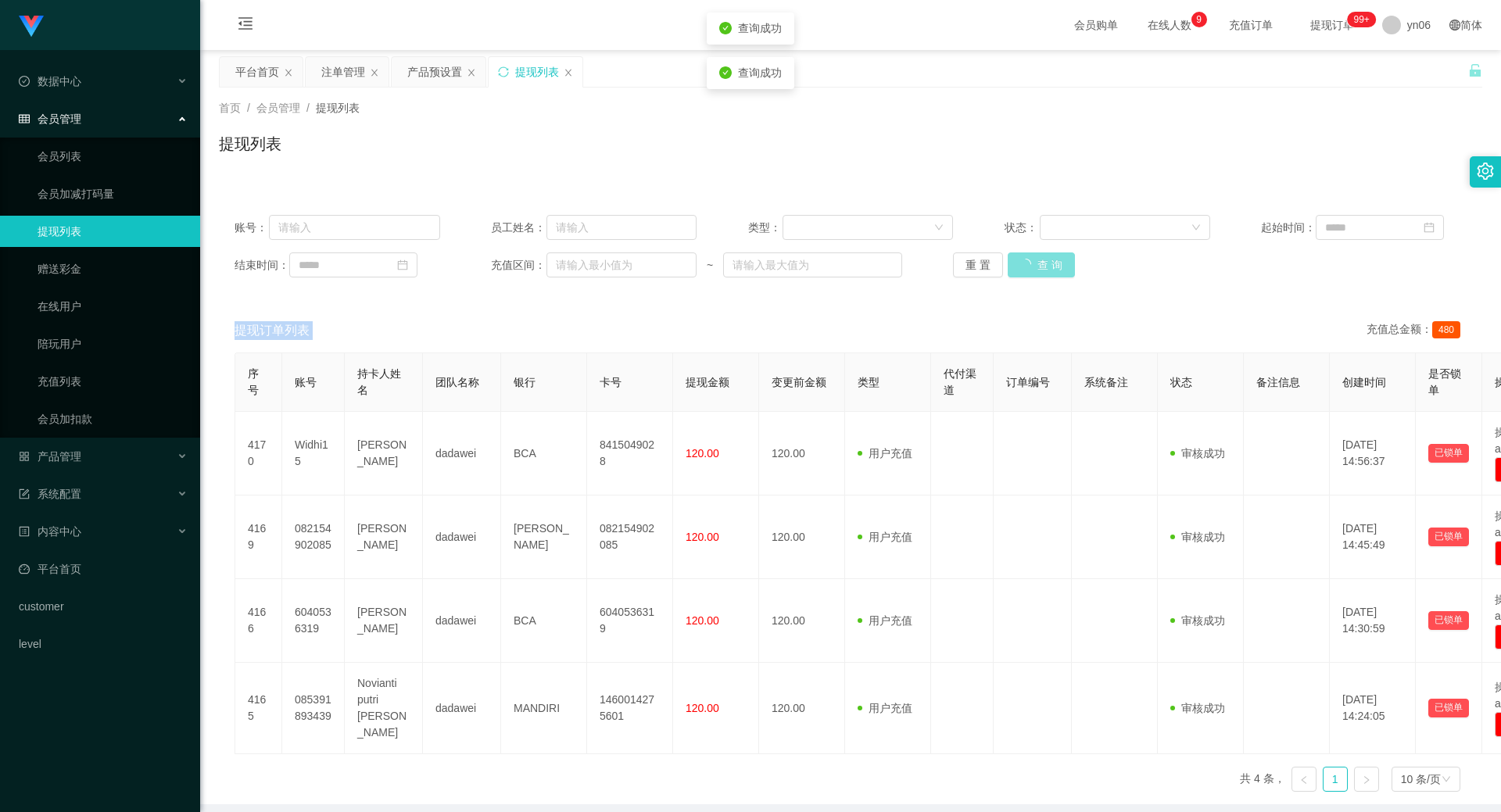
click at [1031, 267] on div "重 置 查 询" at bounding box center [1056, 265] width 206 height 25
click at [1031, 267] on button "查 询" at bounding box center [1041, 265] width 67 height 25
click at [1031, 267] on div "重 置 查 询" at bounding box center [1056, 265] width 206 height 25
click at [1031, 267] on button "查 询" at bounding box center [1032, 265] width 50 height 25
click at [1041, 258] on button "查 询" at bounding box center [1032, 265] width 50 height 25
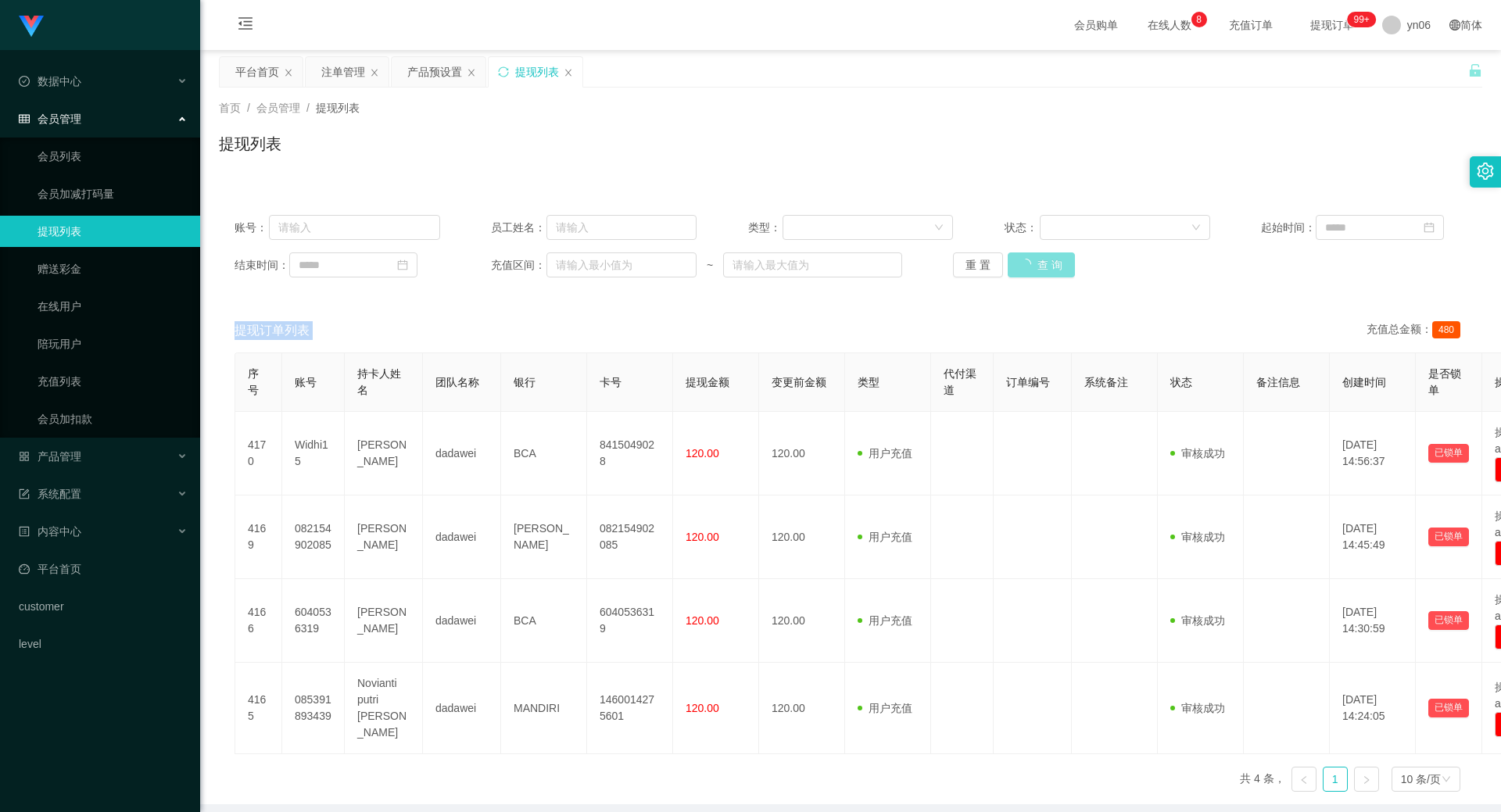
click at [1041, 258] on div "重 置 查 询" at bounding box center [1056, 265] width 206 height 25
click at [1041, 258] on button "查 询" at bounding box center [1041, 265] width 67 height 25
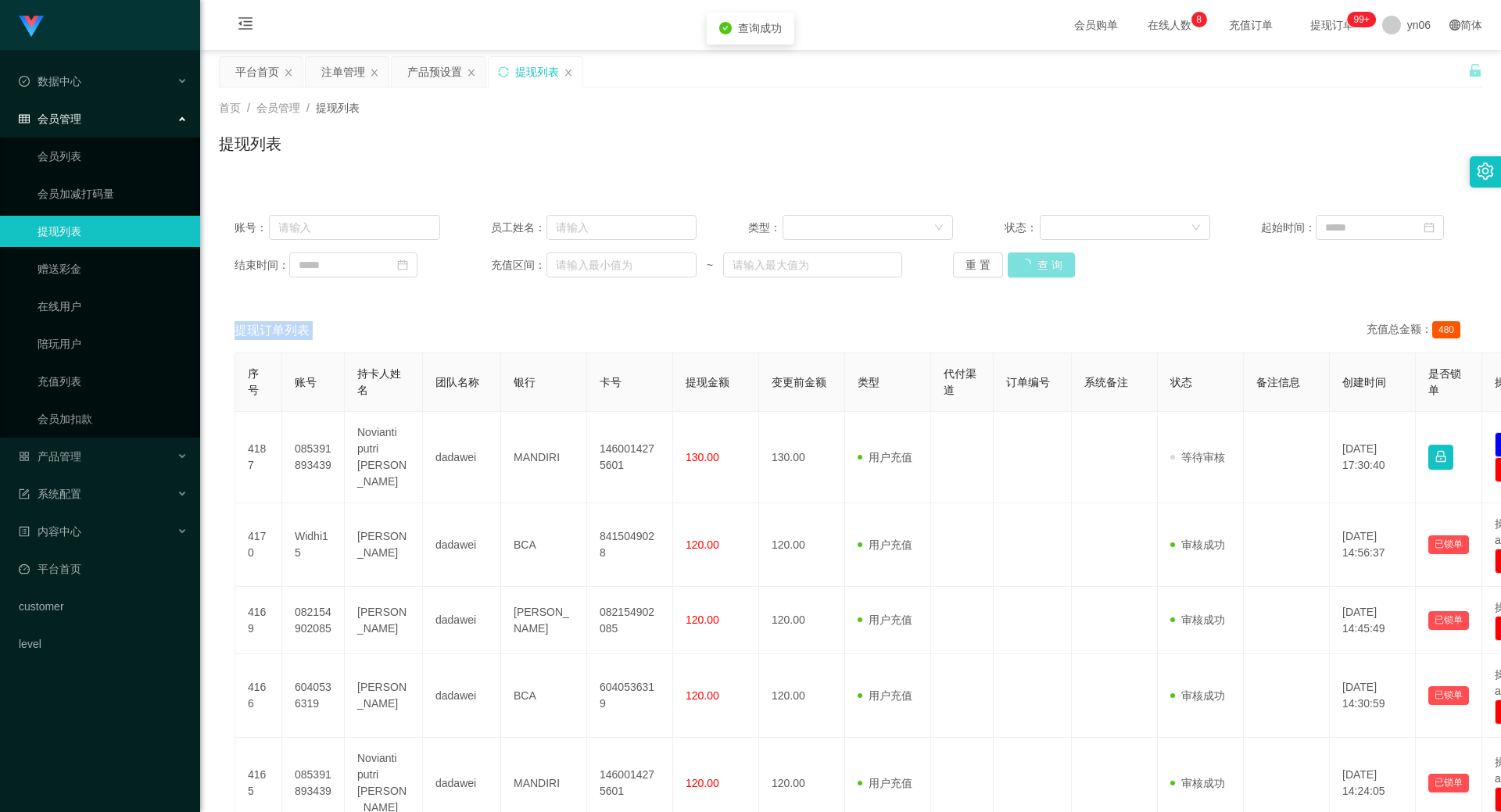
click at [1041, 258] on div "重 置 查 询" at bounding box center [1056, 265] width 206 height 25
click at [1041, 258] on button "查 询" at bounding box center [1041, 265] width 67 height 25
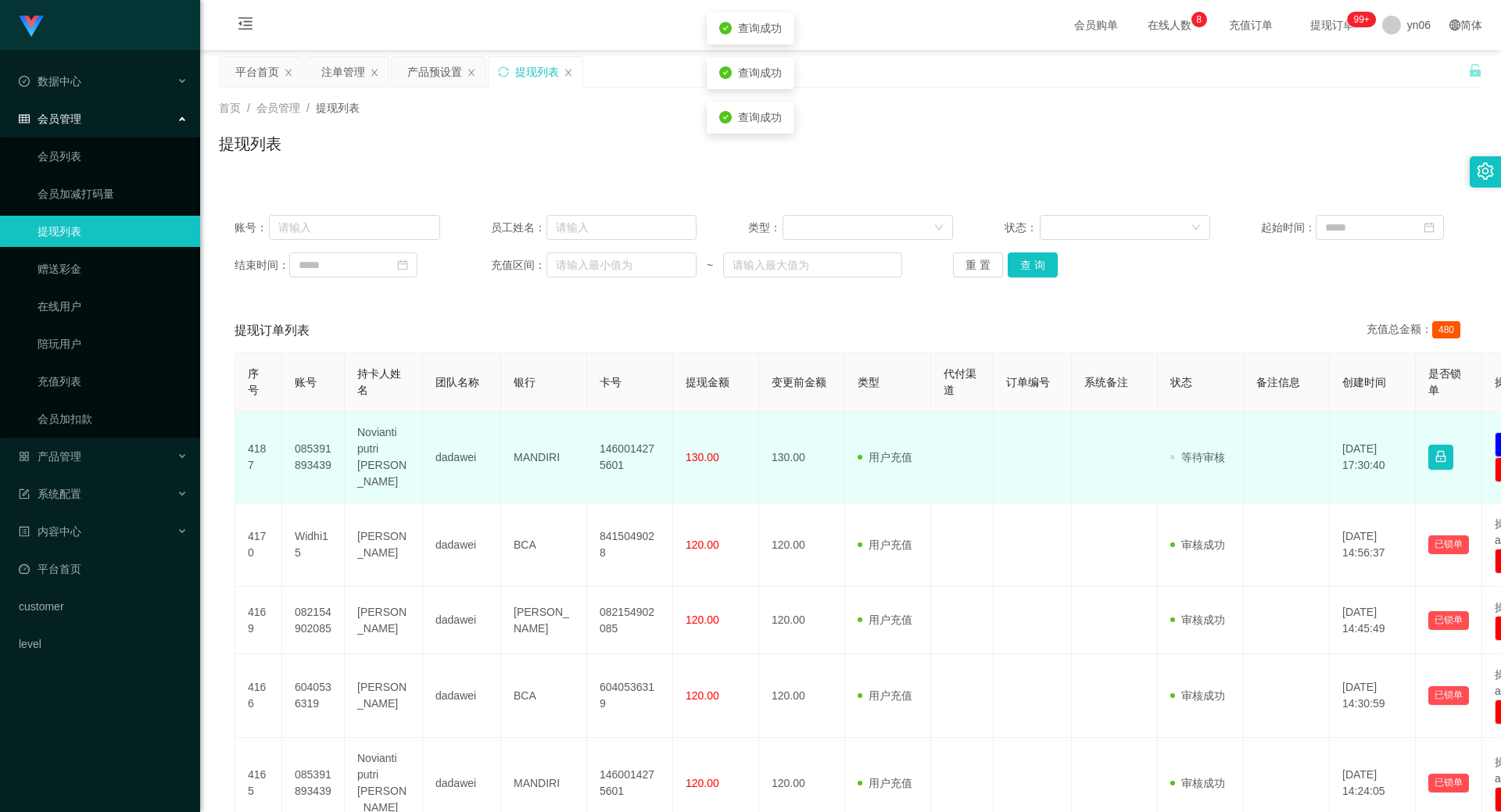
click at [313, 463] on td "085391893439" at bounding box center [314, 457] width 63 height 91
click at [311, 463] on td "085391893439" at bounding box center [314, 457] width 63 height 91
copy td "085391893439"
drag, startPoint x: 452, startPoint y: 507, endPoint x: 367, endPoint y: 485, distance: 87.8
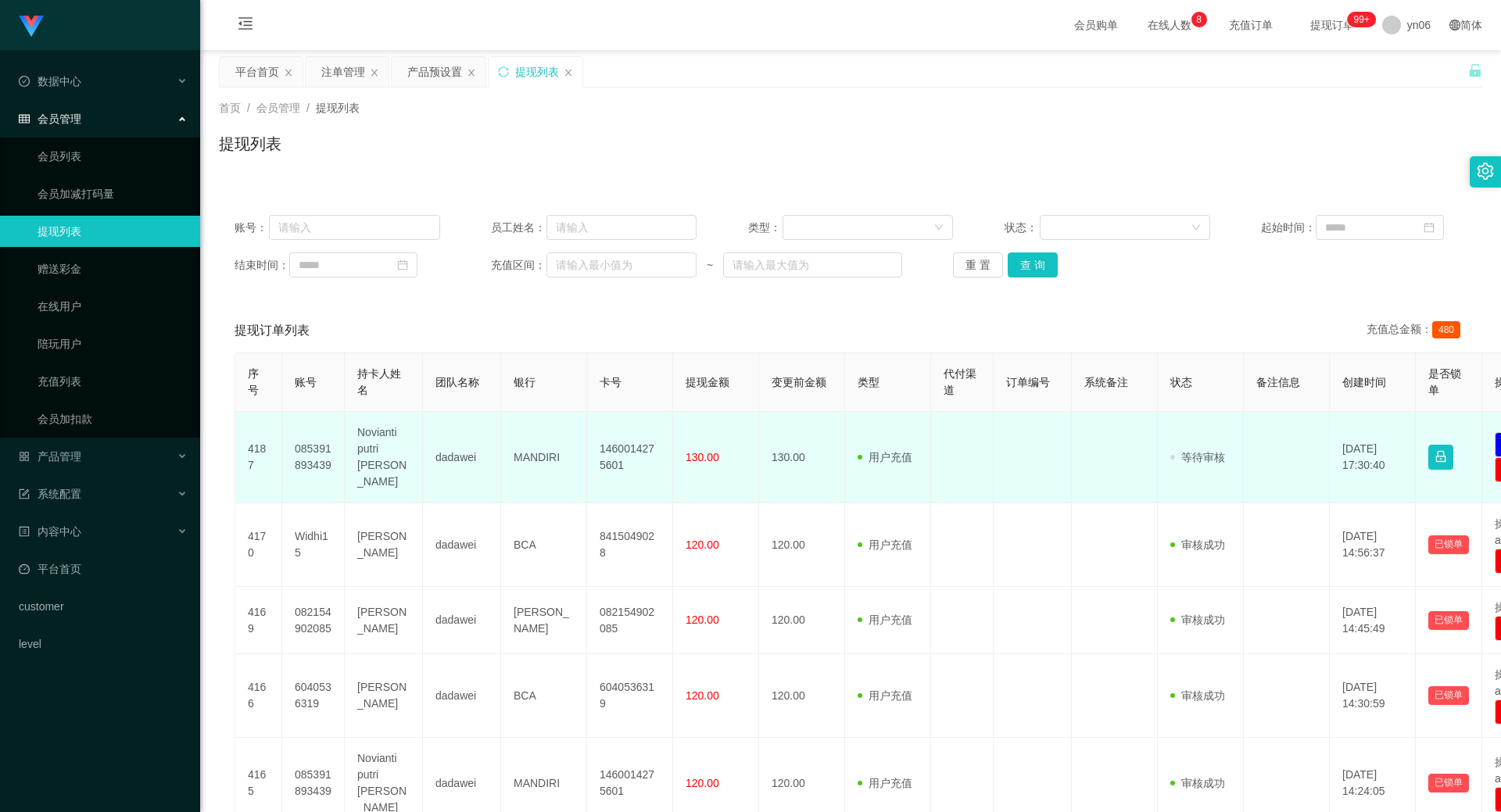
click at [452, 507] on td "dadawei" at bounding box center [462, 545] width 78 height 84
click at [307, 466] on td "085391893439" at bounding box center [314, 457] width 63 height 91
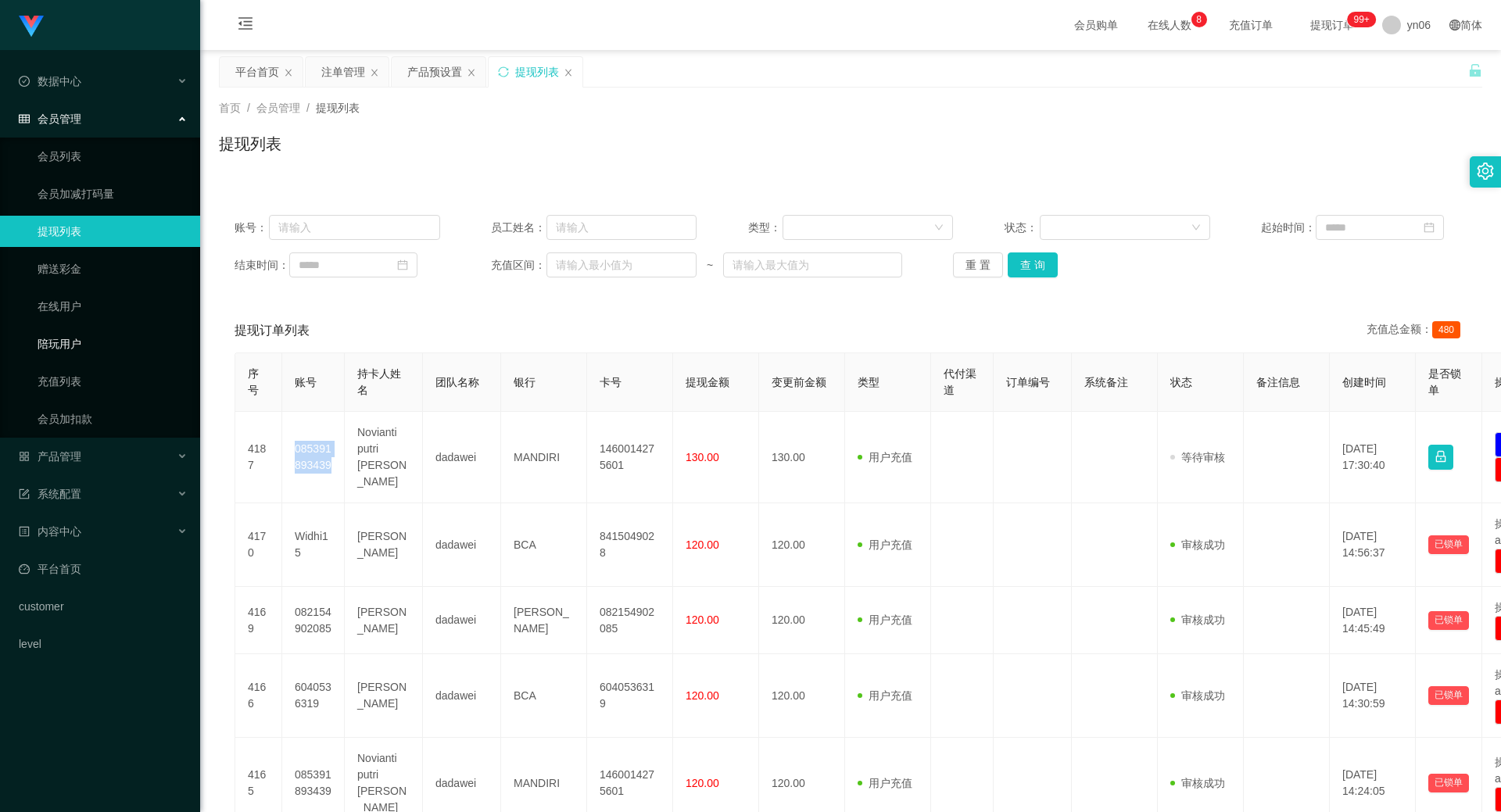
copy td "085391893439"
click at [1026, 272] on button "查 询" at bounding box center [1032, 265] width 50 height 25
click at [1026, 272] on div "重 置 查 询" at bounding box center [1056, 265] width 206 height 25
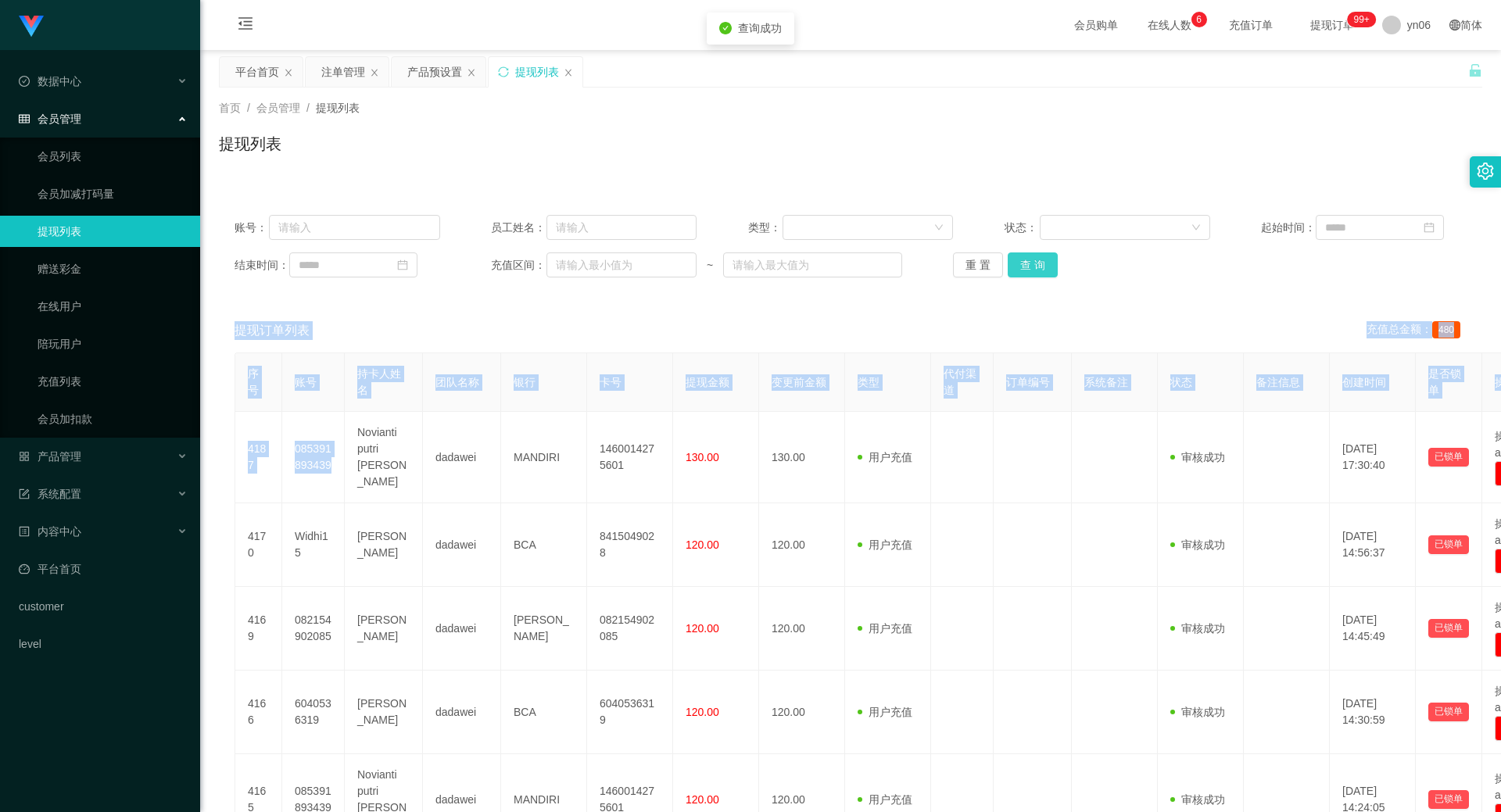
click at [1026, 272] on button "查 询" at bounding box center [1032, 265] width 50 height 25
click at [1026, 272] on div "重 置 查 询" at bounding box center [1056, 265] width 206 height 25
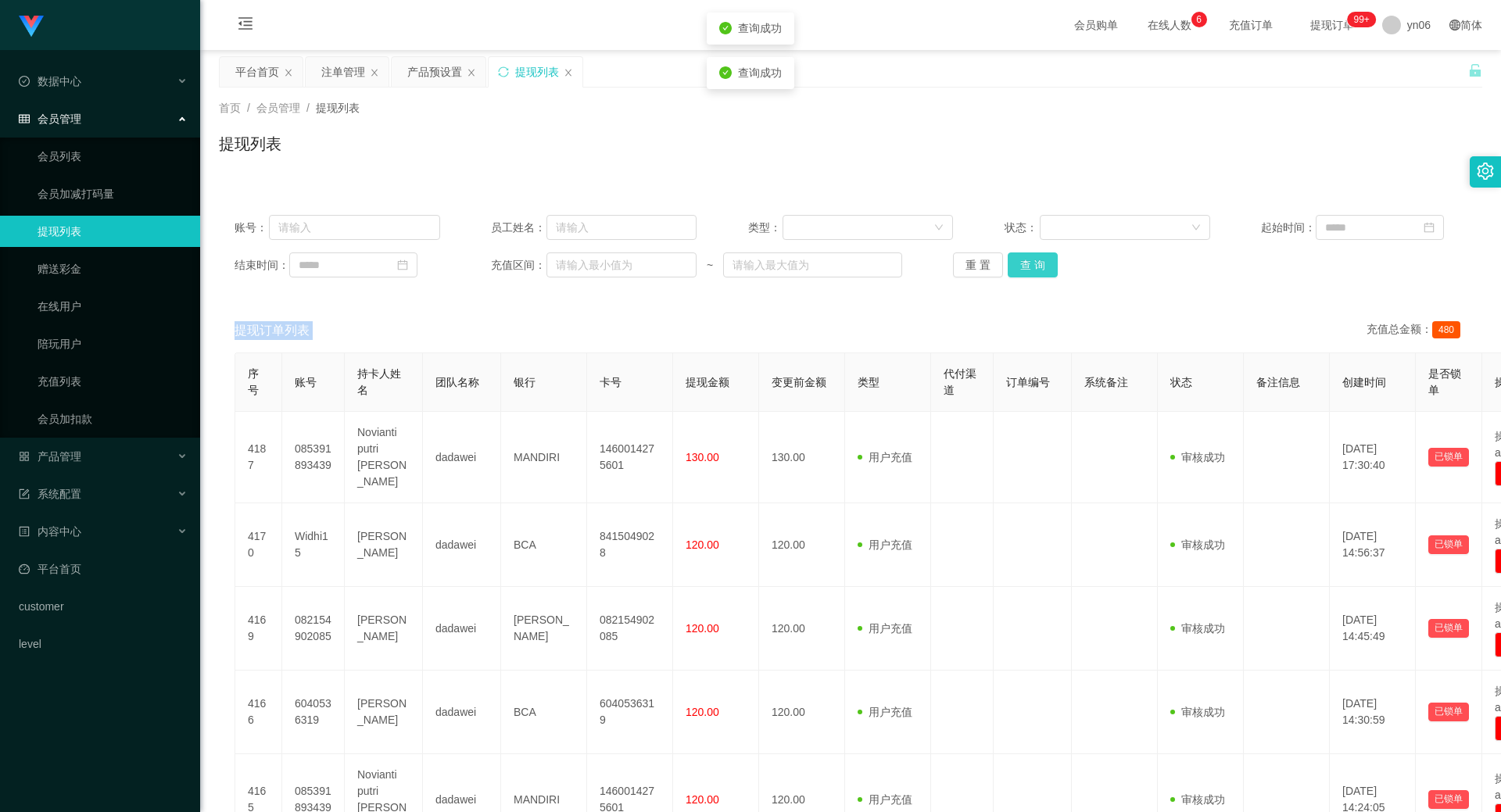
click at [1026, 272] on button "查 询" at bounding box center [1032, 265] width 50 height 25
click at [318, 75] on div "注单管理" at bounding box center [346, 72] width 83 height 30
click at [345, 66] on div "注单管理" at bounding box center [342, 72] width 44 height 30
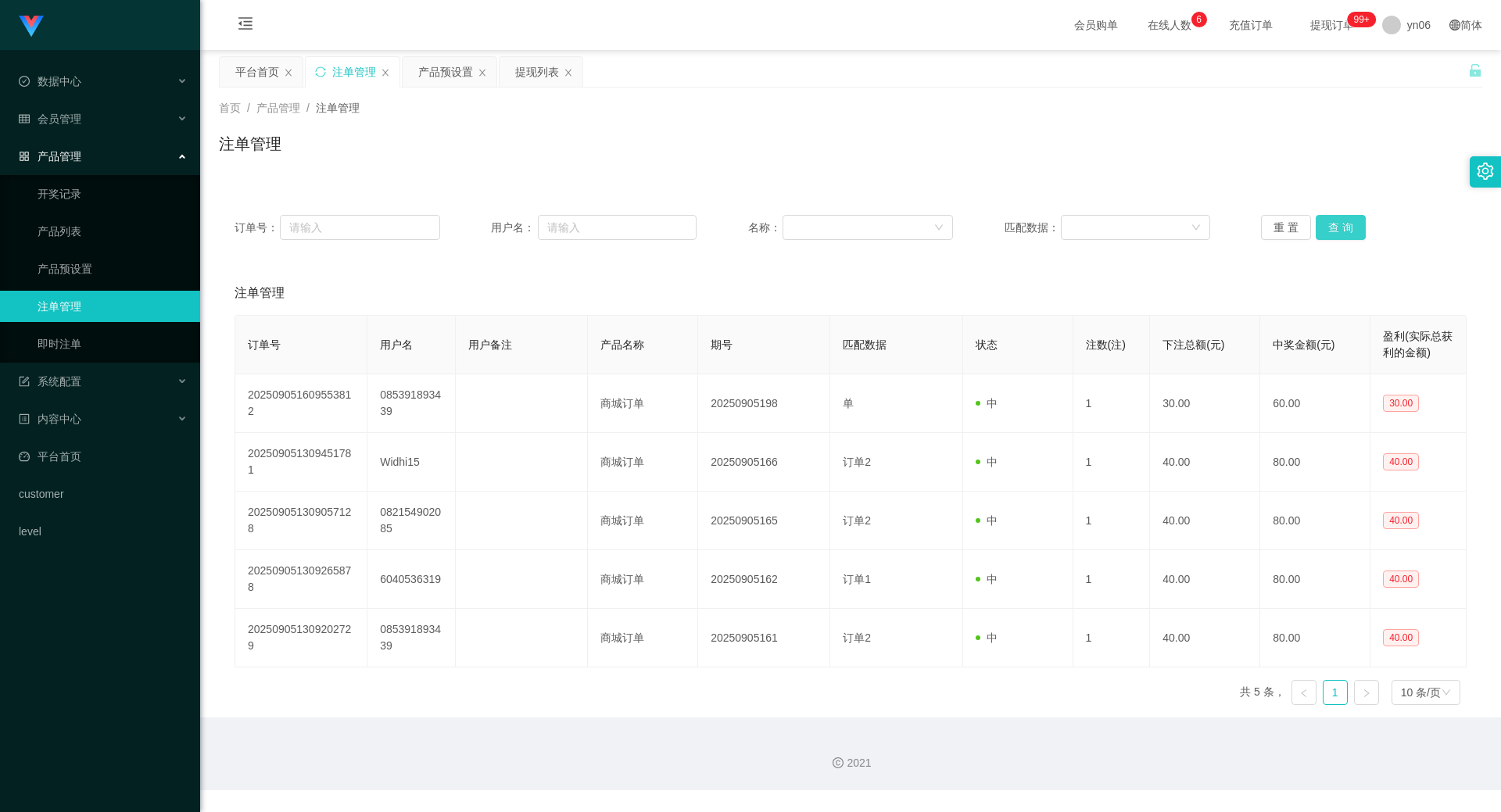
click at [1317, 220] on button "查 询" at bounding box center [1340, 227] width 50 height 25
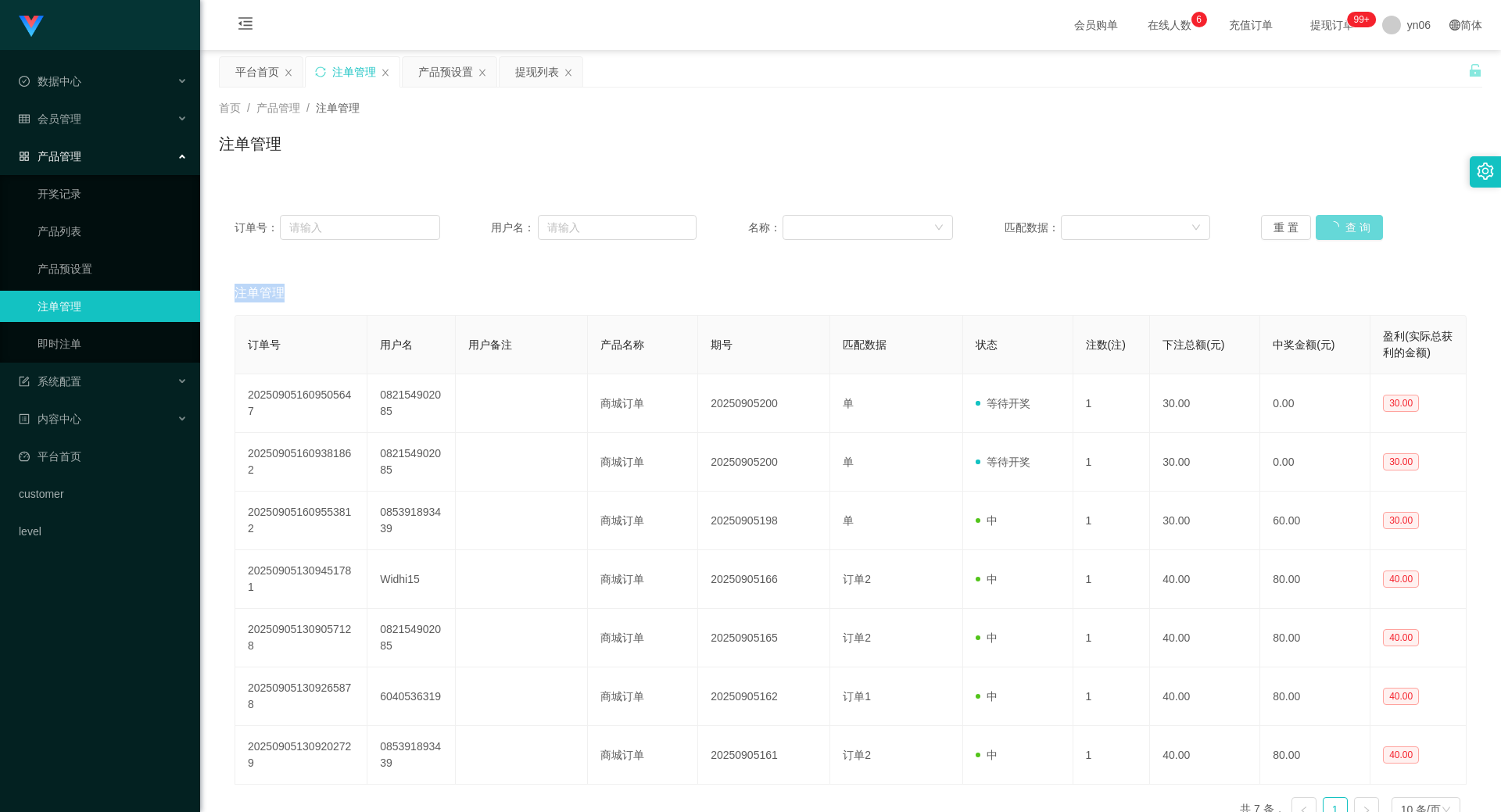
click at [1317, 220] on div "重 置 查 询" at bounding box center [1364, 227] width 206 height 25
click at [1337, 220] on button "查 询" at bounding box center [1340, 227] width 50 height 25
click at [1337, 220] on div "重 置 查 询" at bounding box center [1364, 227] width 206 height 25
click at [1336, 220] on button "查 询" at bounding box center [1340, 227] width 50 height 25
click at [1336, 220] on div "重 置 查 询" at bounding box center [1364, 227] width 206 height 25
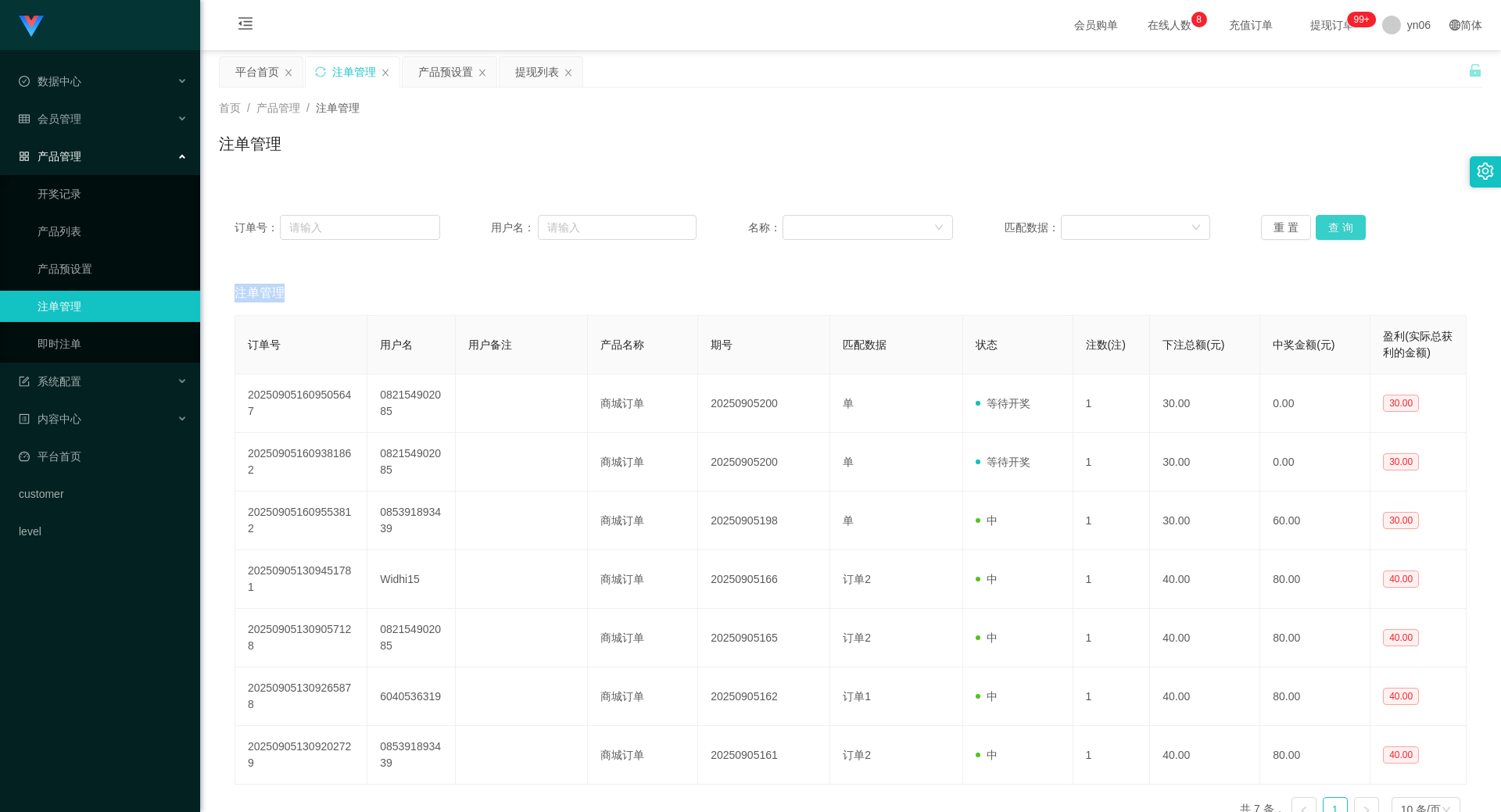
click at [1336, 220] on button "查 询" at bounding box center [1340, 227] width 50 height 25
click at [1336, 220] on button "查 询" at bounding box center [1349, 227] width 67 height 25
click at [1336, 220] on div "重 置 查 询" at bounding box center [1364, 227] width 206 height 25
click at [1336, 220] on button "查 询" at bounding box center [1340, 227] width 50 height 25
click at [1336, 220] on div "重 置 查 询" at bounding box center [1364, 227] width 206 height 25
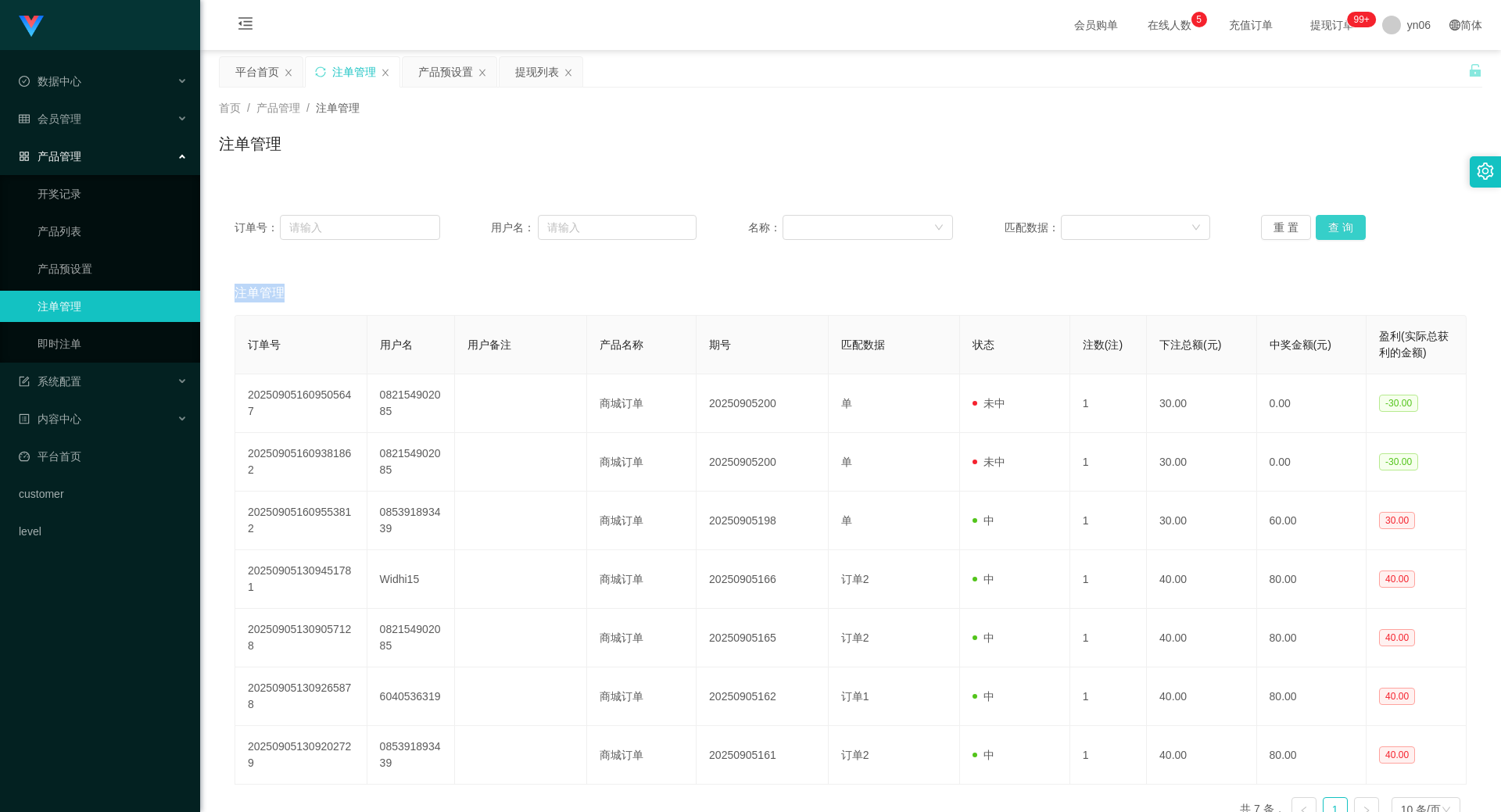
click at [1330, 221] on button "查 询" at bounding box center [1340, 227] width 50 height 25
click at [1329, 221] on div "重 置 查 询" at bounding box center [1364, 227] width 206 height 25
click at [1329, 221] on button "查 询" at bounding box center [1340, 227] width 50 height 25
click at [1329, 221] on div "重 置 查 询" at bounding box center [1364, 227] width 206 height 25
click at [1329, 221] on button "查 询" at bounding box center [1340, 227] width 50 height 25
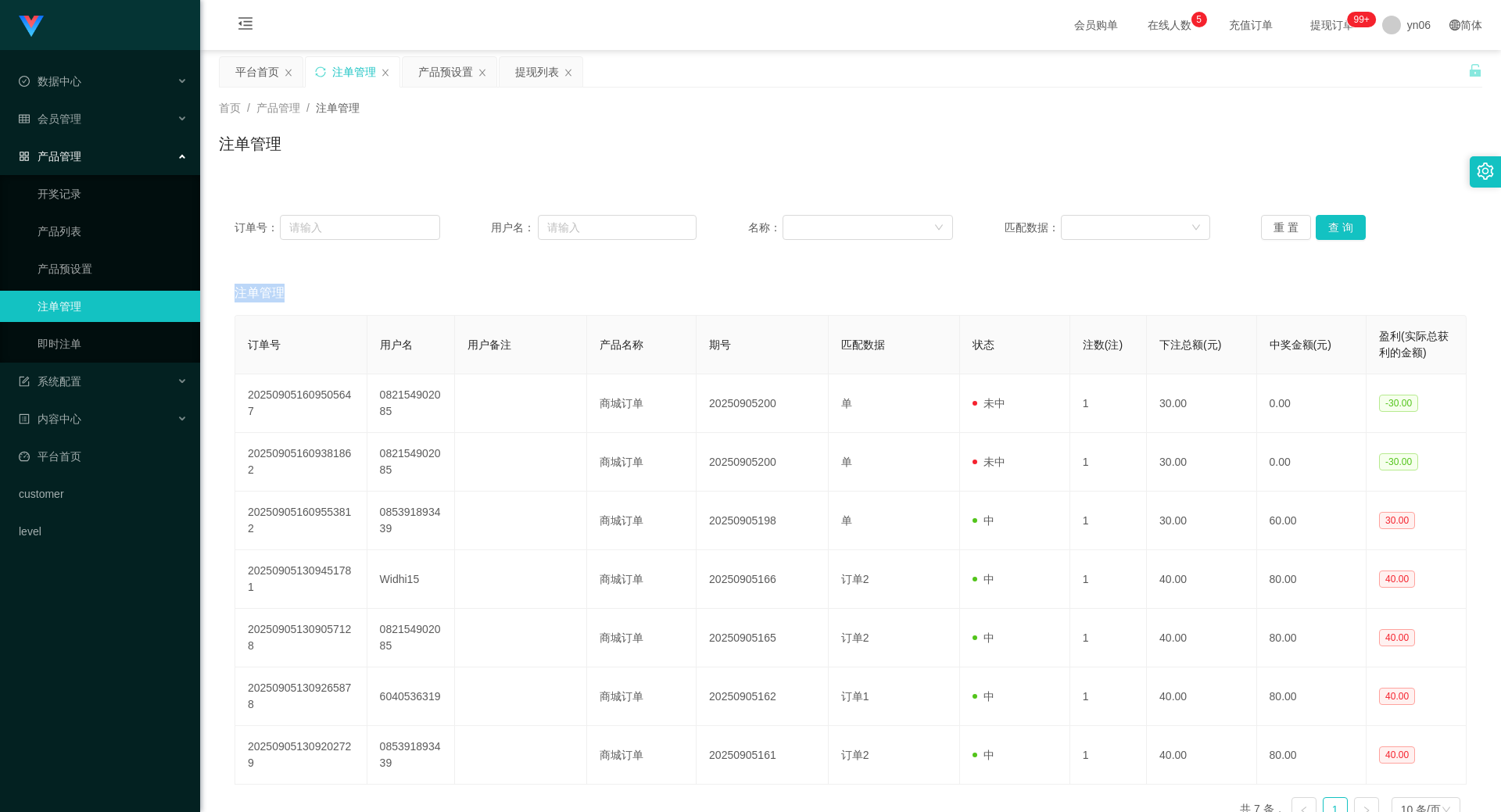
click at [1329, 221] on div "重 置 查 询" at bounding box center [1364, 227] width 206 height 25
click at [1329, 221] on button "查 询" at bounding box center [1340, 227] width 50 height 25
click at [1329, 221] on div "重 置 查 询" at bounding box center [1364, 227] width 206 height 25
click at [270, 70] on div "平台首页" at bounding box center [257, 72] width 44 height 30
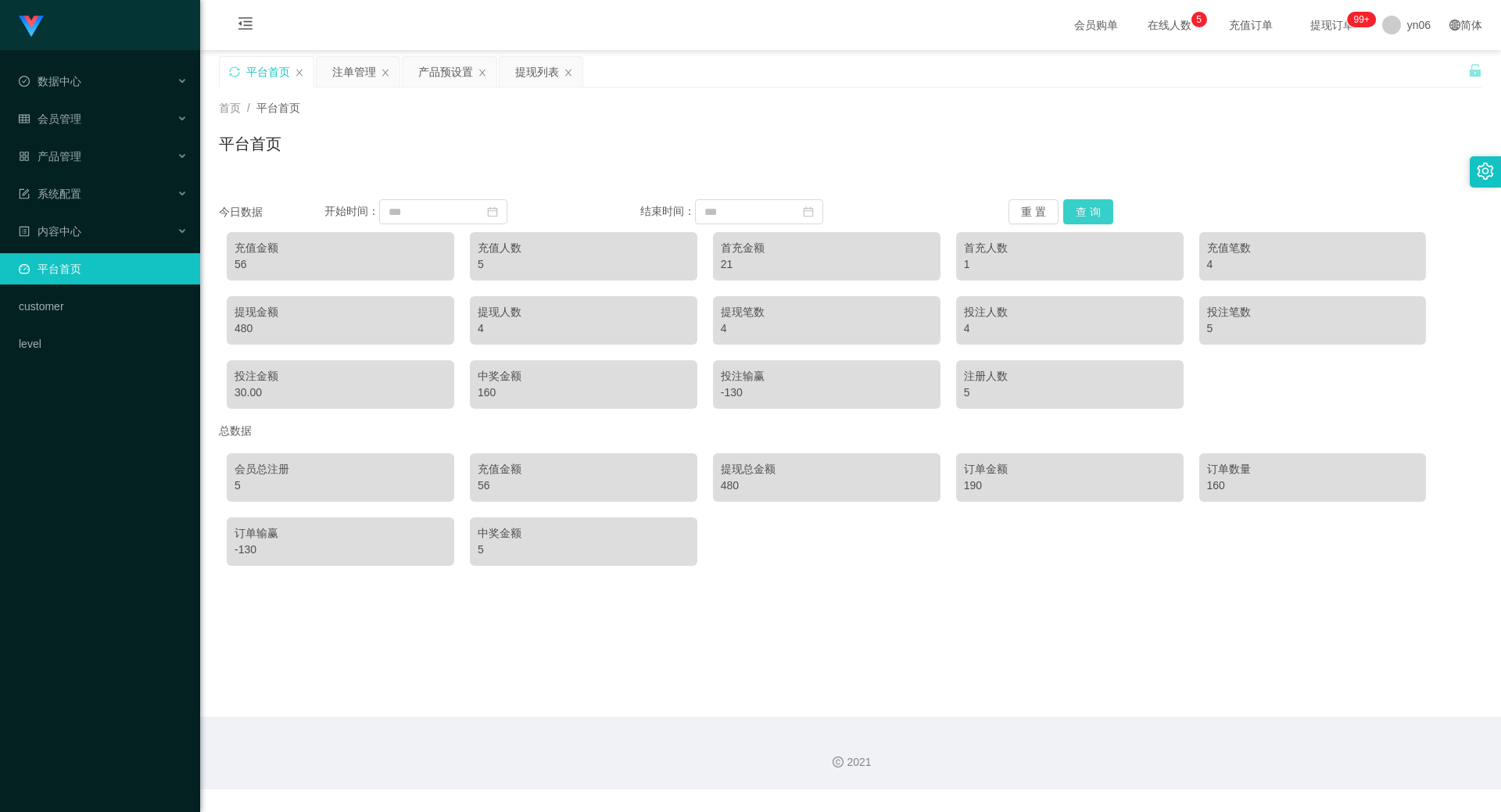
click at [1094, 206] on button "查 询" at bounding box center [1088, 211] width 50 height 25
click at [125, 112] on div "会员管理" at bounding box center [100, 118] width 200 height 31
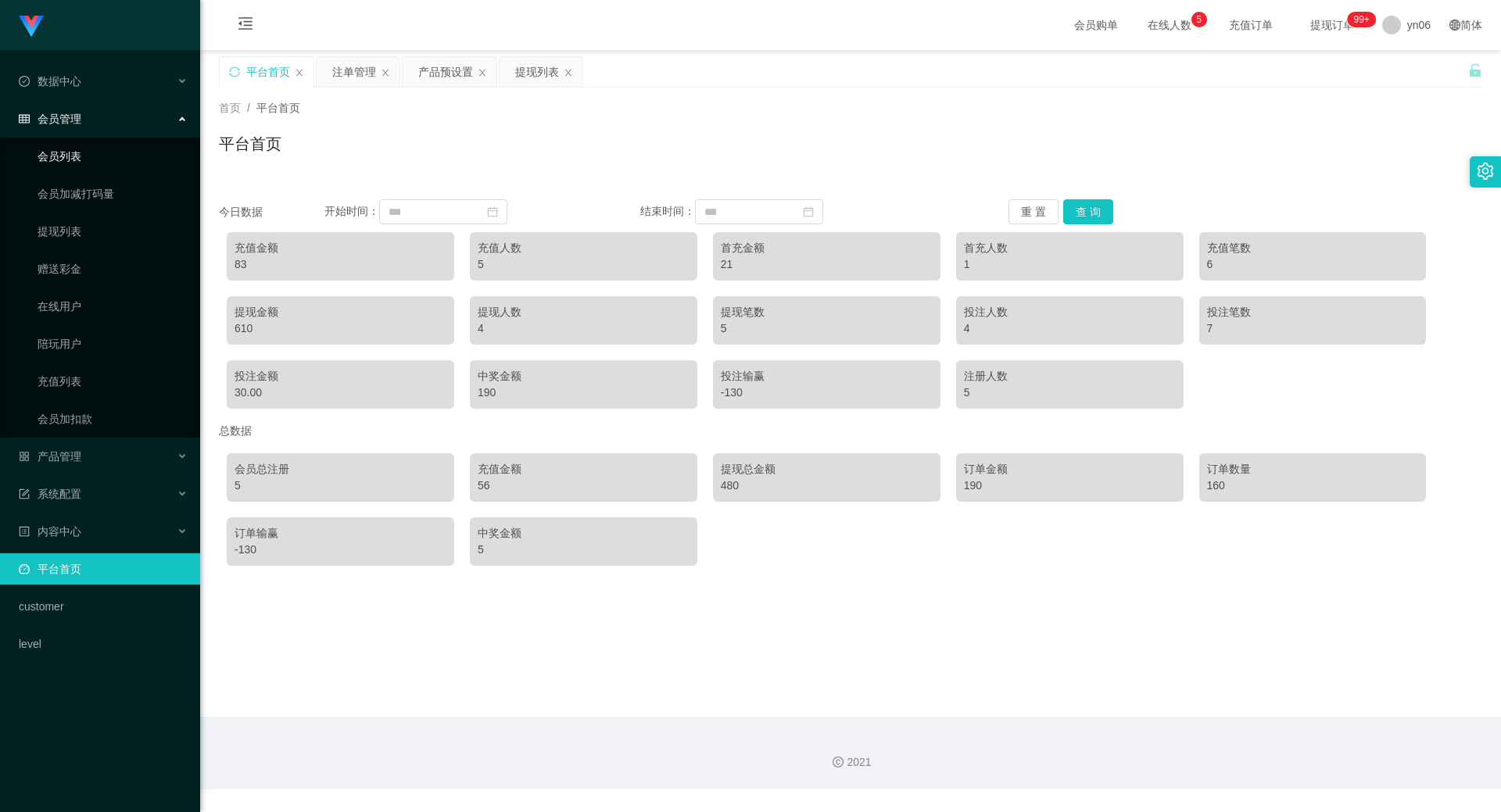
click at [129, 155] on link "会员列表" at bounding box center [113, 156] width 150 height 31
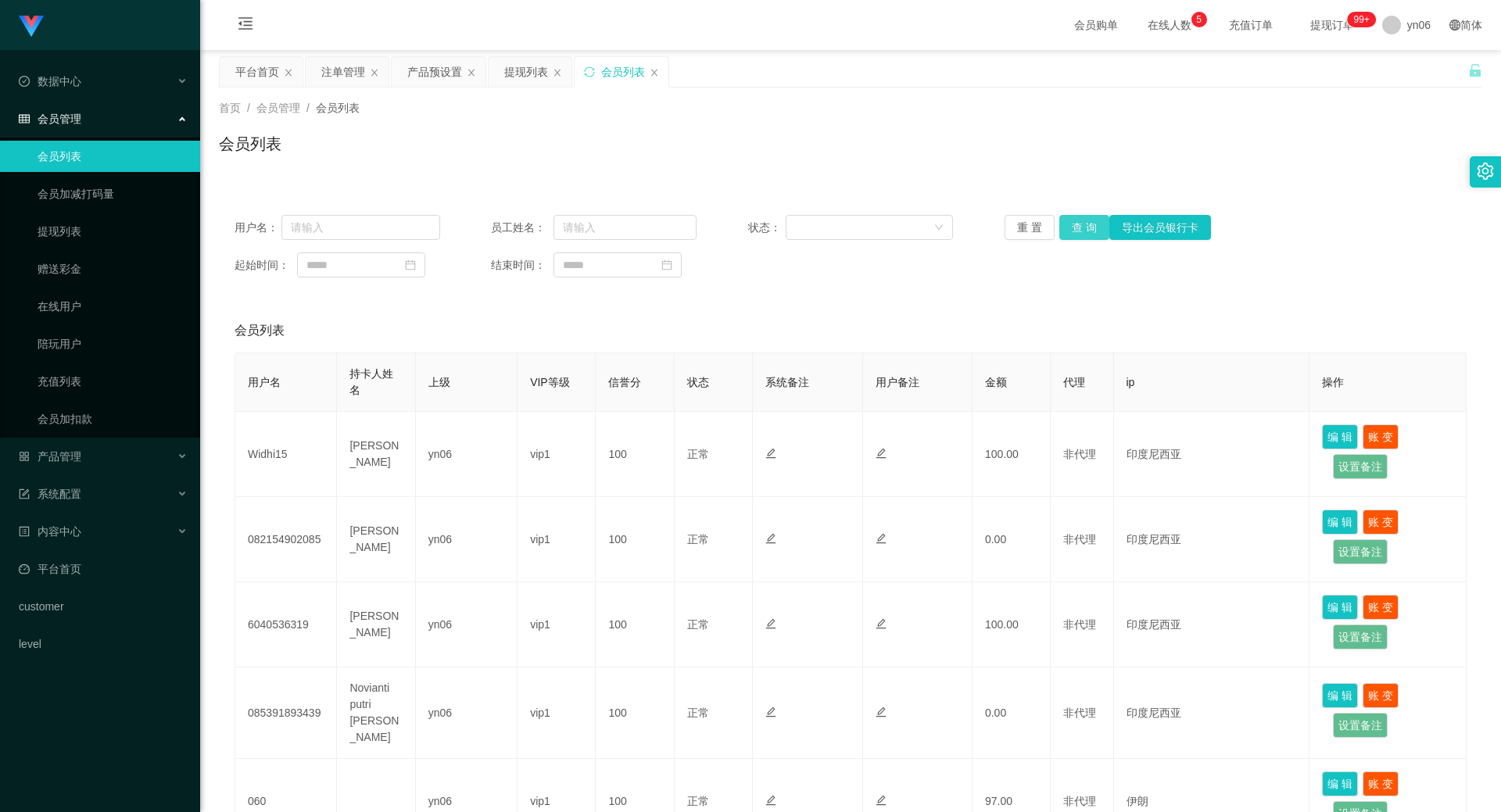
click at [1070, 232] on button "查 询" at bounding box center [1084, 227] width 50 height 25
click at [1070, 232] on div "重 置 查 询 导出会员银行卡" at bounding box center [1107, 227] width 206 height 25
click at [1070, 232] on button "查 询" at bounding box center [1084, 227] width 50 height 25
click at [1070, 232] on div "重 置 查 询 导出会员银行卡" at bounding box center [1107, 227] width 206 height 25
click at [1070, 232] on button "查 询" at bounding box center [1084, 227] width 50 height 25
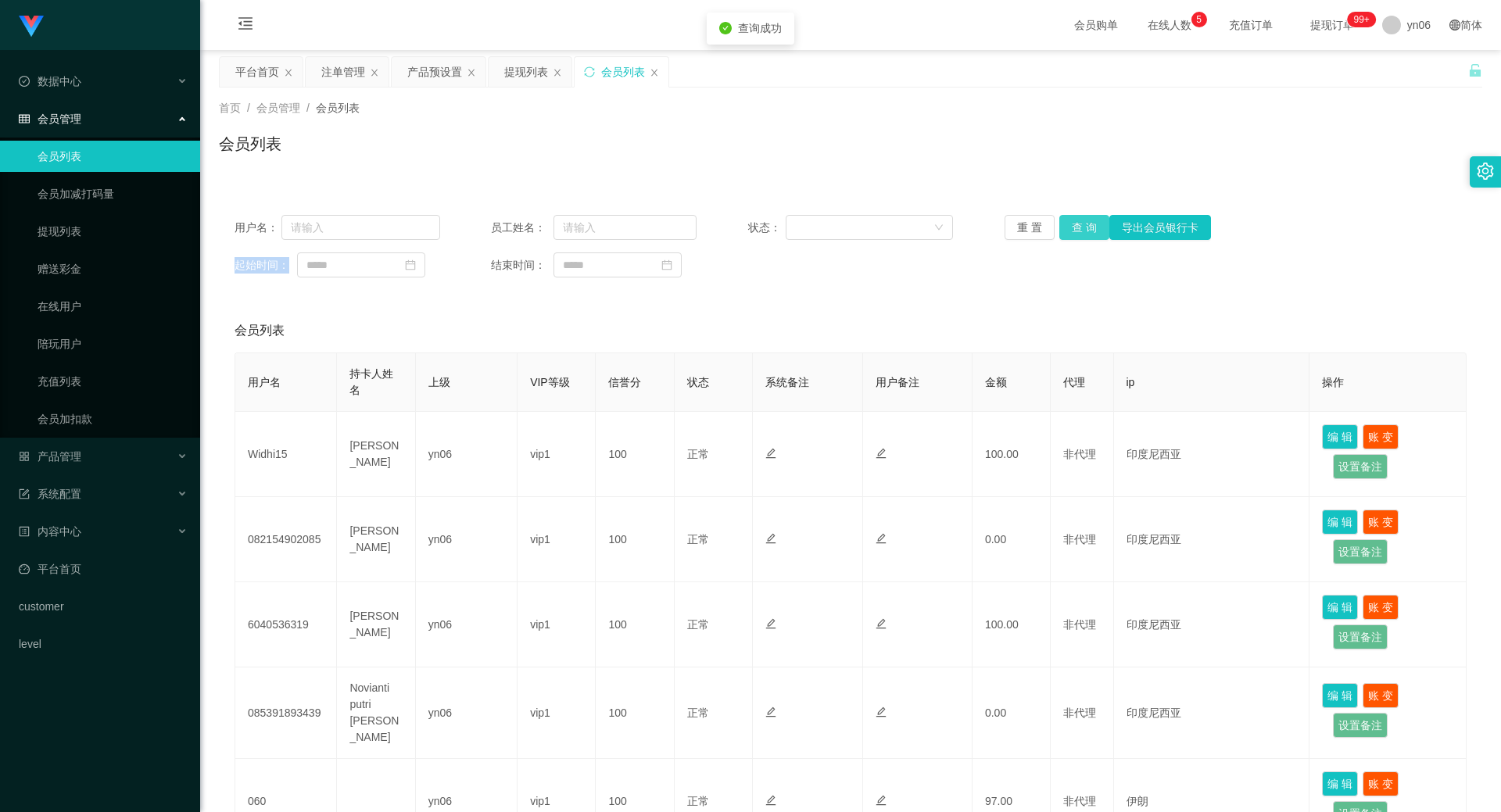
click at [1070, 232] on div "重 置 查 询 导出会员银行卡" at bounding box center [1107, 227] width 206 height 25
click at [1070, 232] on button "查 询" at bounding box center [1084, 227] width 50 height 25
click at [1070, 232] on div "重 置 查 询 导出会员银行卡" at bounding box center [1107, 227] width 206 height 25
click at [1070, 232] on button "查 询" at bounding box center [1084, 227] width 50 height 25
click at [1070, 232] on div "重 置 查 询 导出会员银行卡" at bounding box center [1107, 227] width 206 height 25
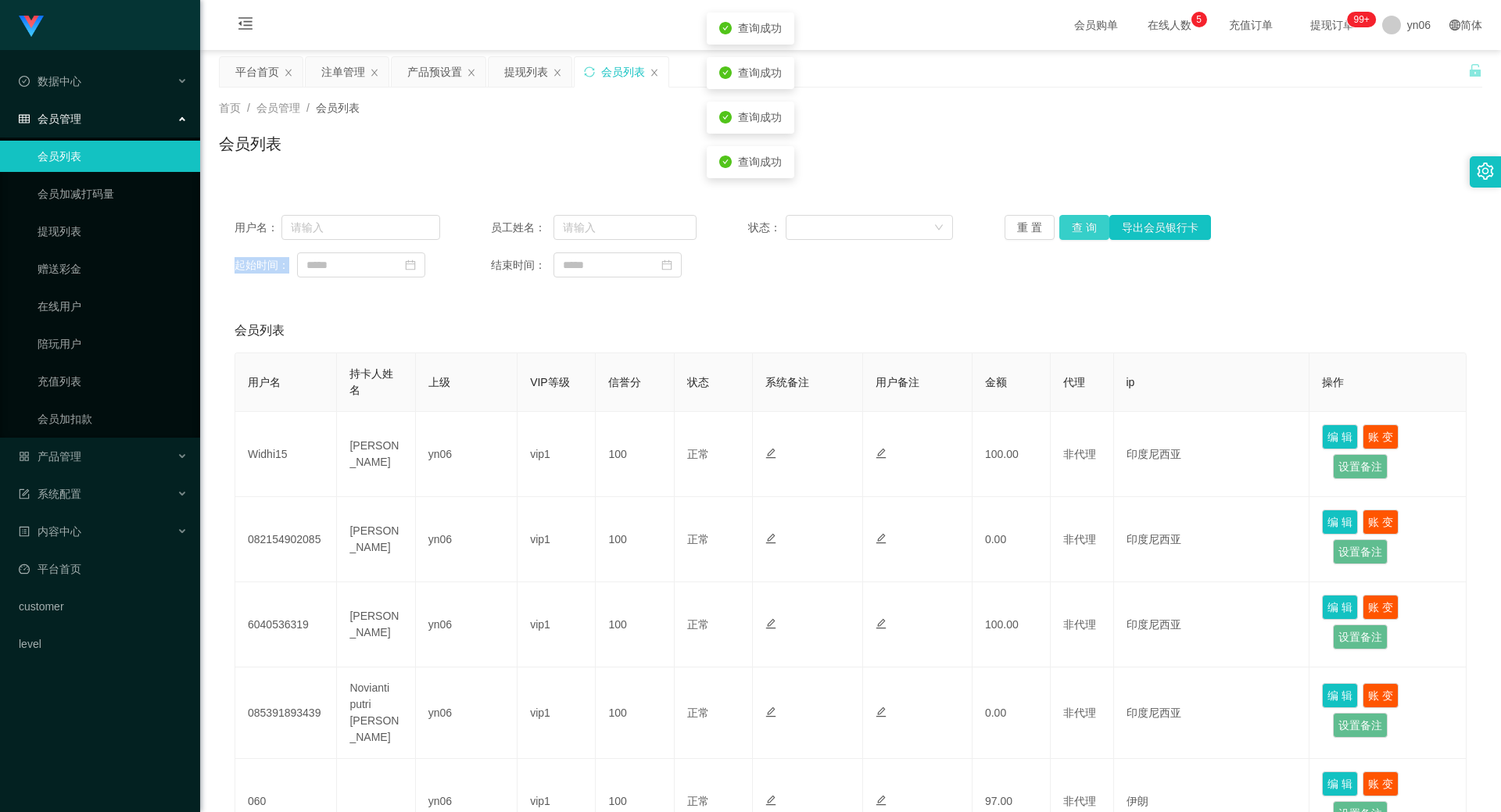
click at [1070, 232] on button "查 询" at bounding box center [1084, 227] width 50 height 25
click at [1070, 232] on div "重 置 查 询 导出会员银行卡" at bounding box center [1107, 227] width 206 height 25
click at [1070, 232] on button "查 询" at bounding box center [1093, 227] width 67 height 25
click at [514, 67] on div "提现列表" at bounding box center [526, 72] width 44 height 30
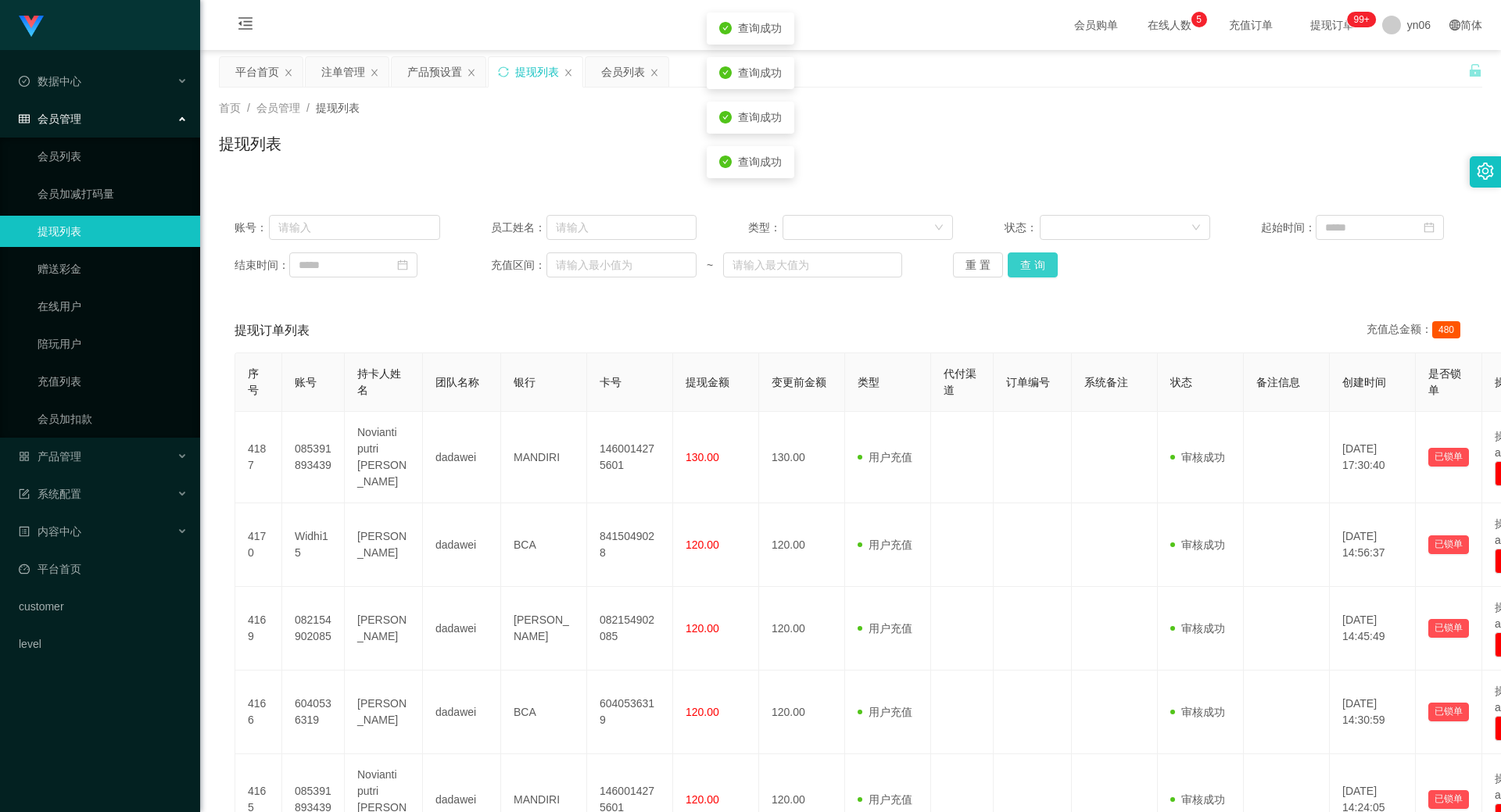
click at [1032, 257] on button "查 询" at bounding box center [1032, 265] width 50 height 25
click at [1031, 258] on div "重 置 查 询" at bounding box center [1056, 265] width 206 height 25
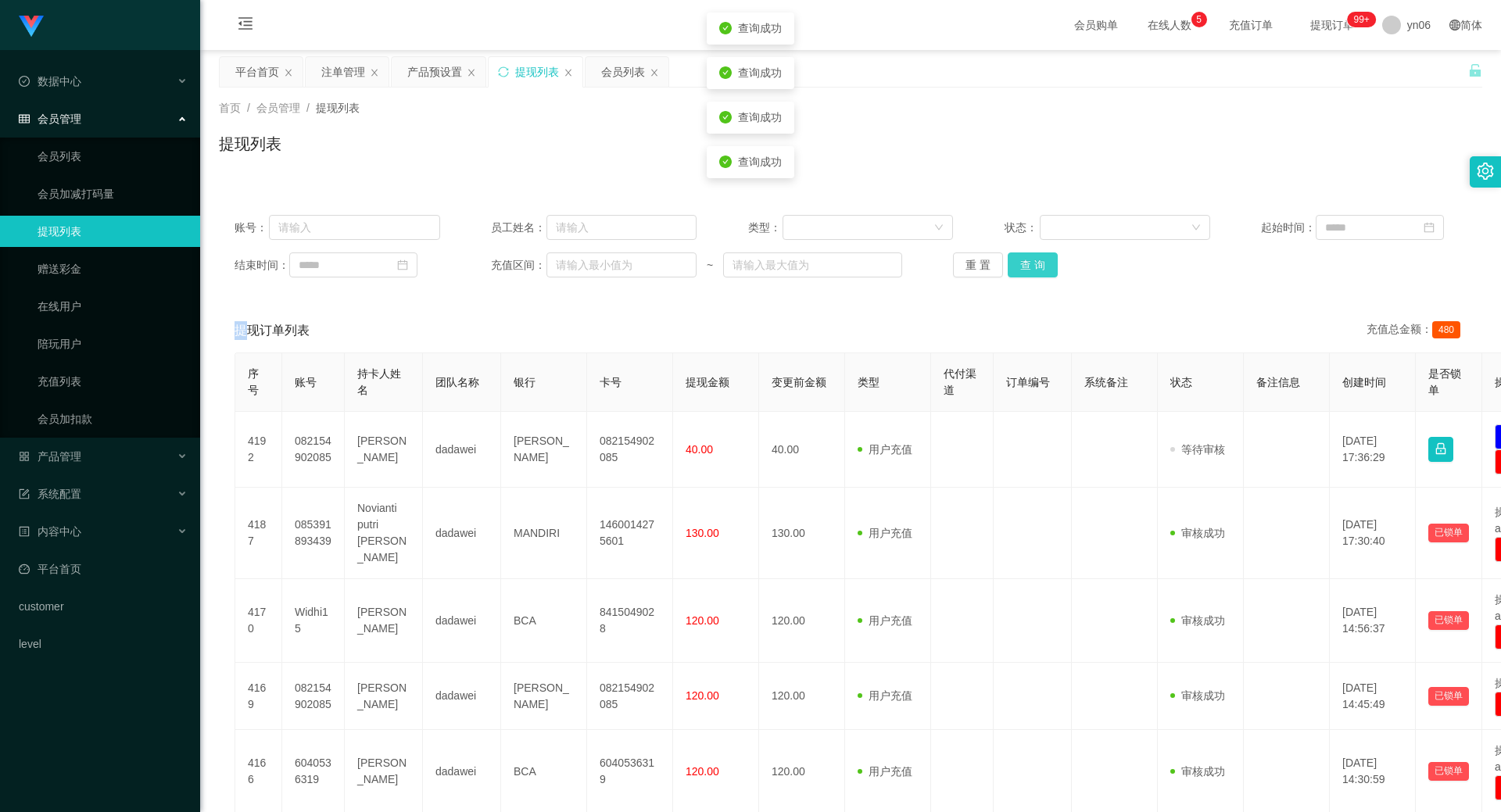
click at [1034, 264] on button "查 询" at bounding box center [1032, 265] width 50 height 25
click at [1034, 264] on div "重 置 查 询" at bounding box center [1056, 265] width 206 height 25
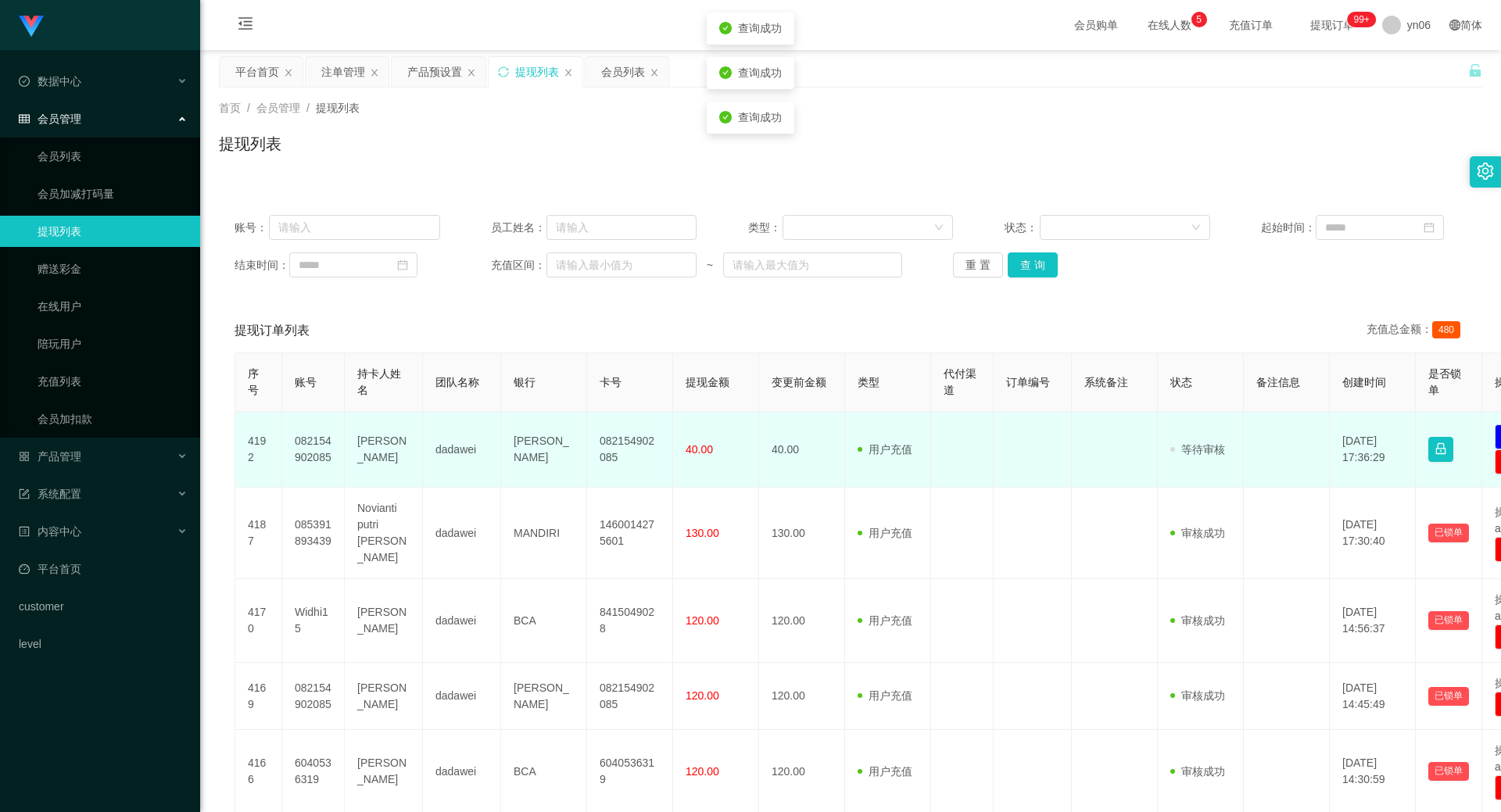
click at [323, 452] on td "082154902085" at bounding box center [314, 450] width 63 height 76
copy td "082154902085"
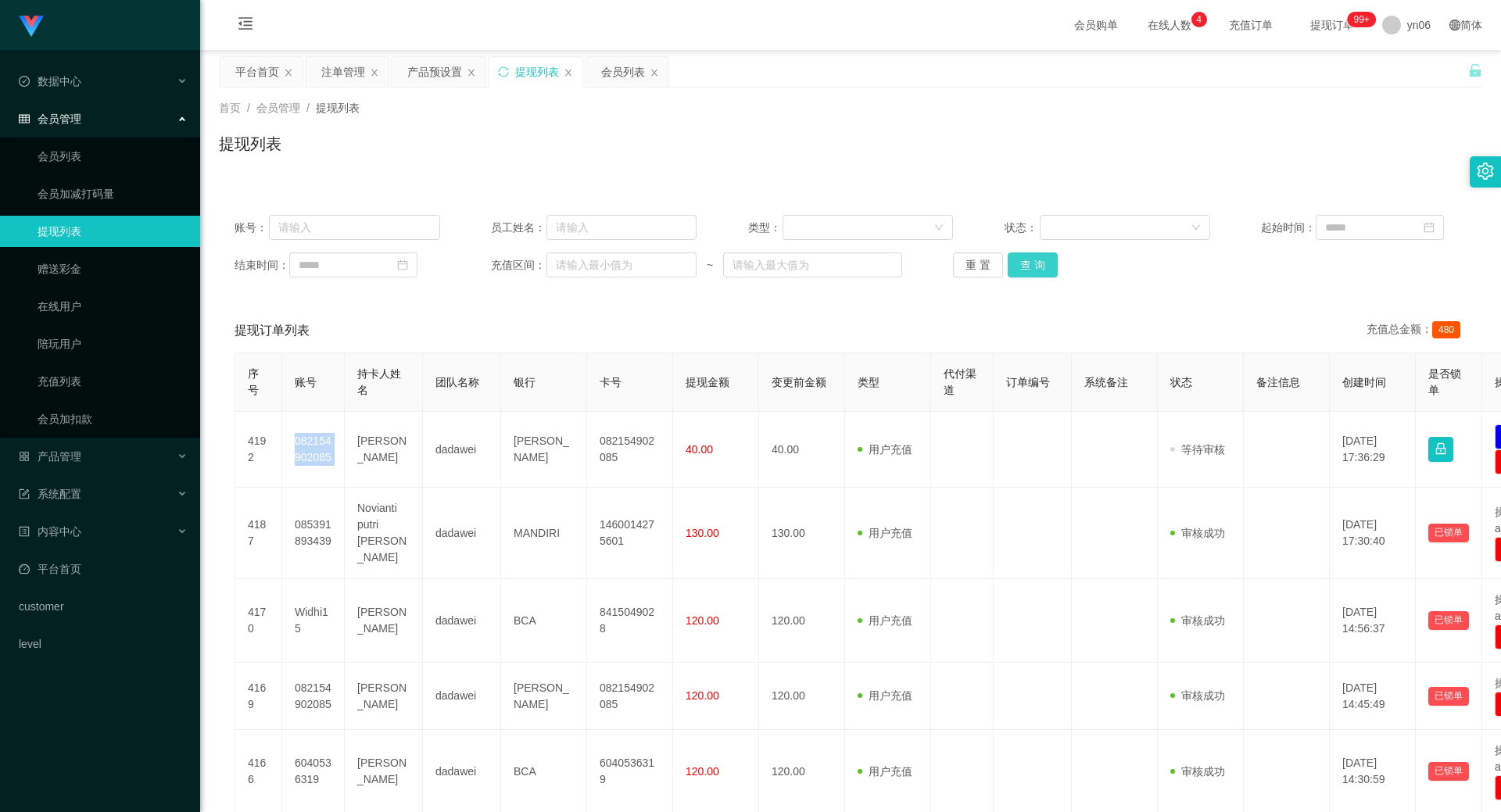
click at [1029, 268] on button "查 询" at bounding box center [1032, 265] width 50 height 25
click at [1029, 268] on div "重 置 查 询" at bounding box center [1056, 265] width 206 height 25
click at [1029, 268] on button "查 询" at bounding box center [1041, 265] width 67 height 25
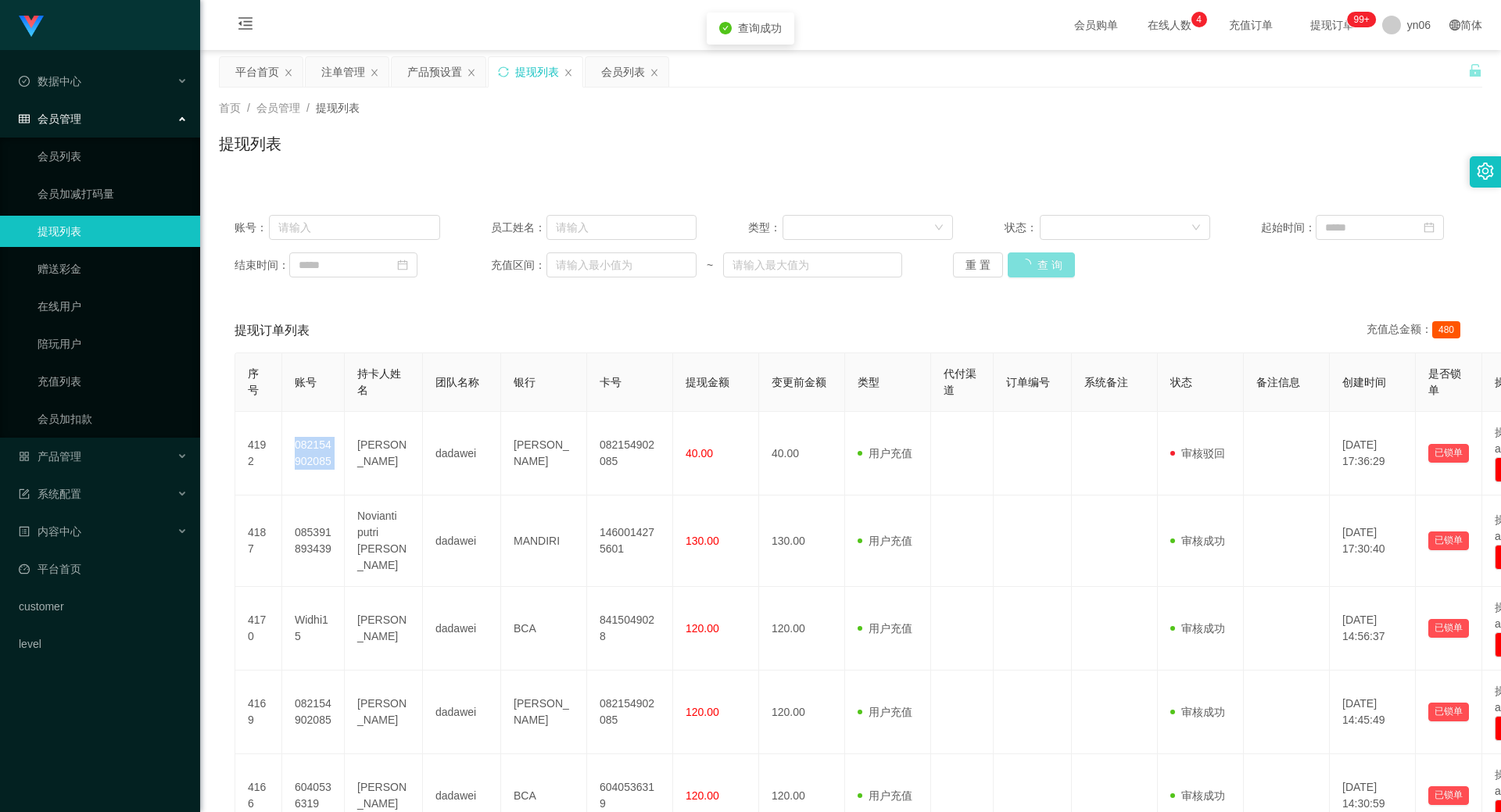
click at [1029, 268] on div "重 置 查 询" at bounding box center [1056, 265] width 206 height 25
click at [1031, 269] on button "查 询" at bounding box center [1041, 265] width 67 height 25
click at [1032, 269] on div "重 置 查 询" at bounding box center [1056, 265] width 206 height 25
click at [1034, 262] on button "查 询" at bounding box center [1032, 265] width 50 height 25
click at [1034, 262] on div "重 置 查 询" at bounding box center [1056, 265] width 206 height 25
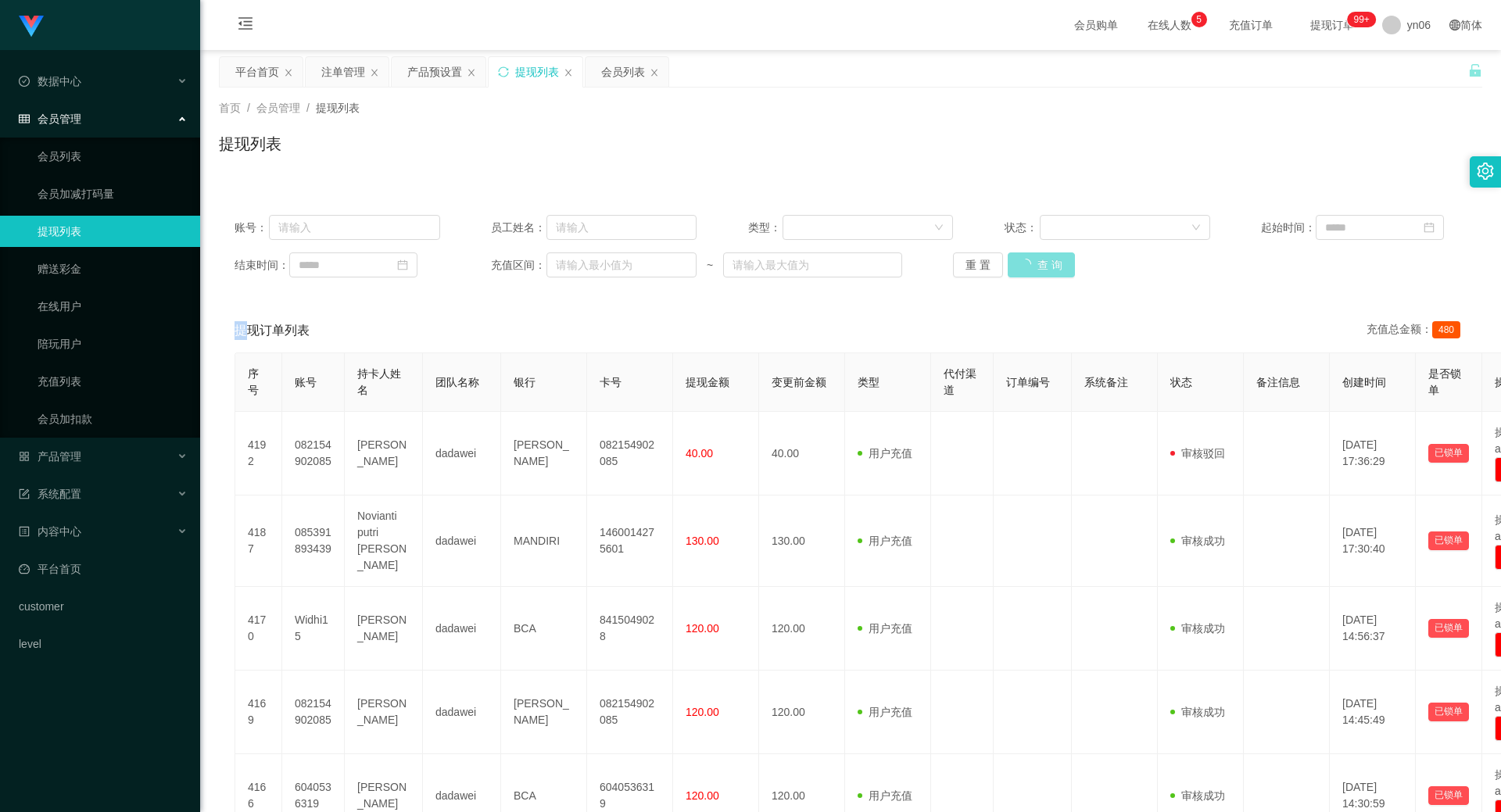
click at [1034, 262] on button "查 询" at bounding box center [1041, 265] width 67 height 25
click at [1034, 262] on div "重 置 查 询" at bounding box center [1056, 265] width 206 height 25
click at [1034, 262] on button "查 询" at bounding box center [1032, 265] width 50 height 25
click at [1034, 262] on div "重 置 查 询" at bounding box center [1056, 265] width 206 height 25
click at [1036, 266] on button "查 询" at bounding box center [1032, 265] width 50 height 25
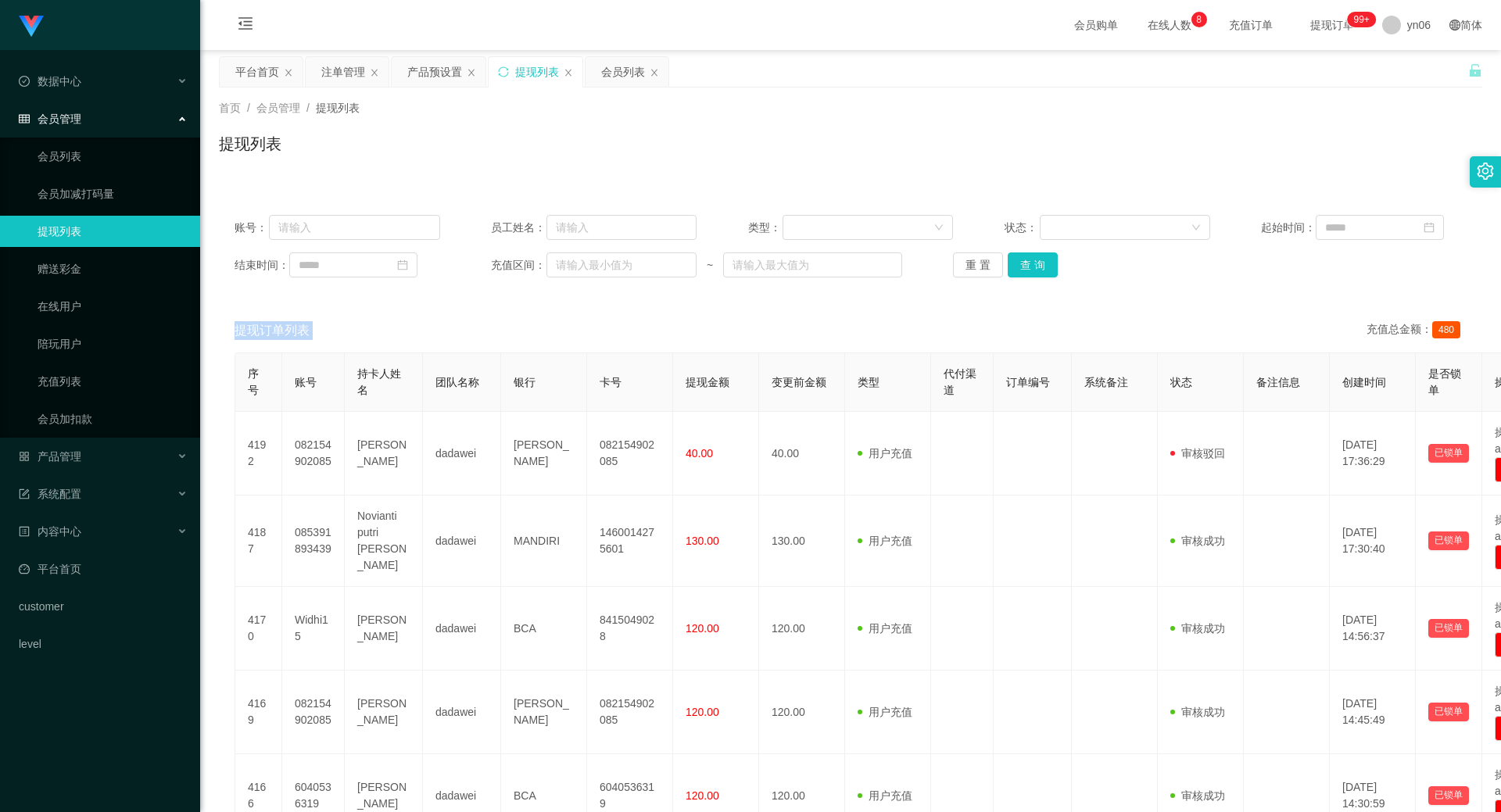
click at [1036, 266] on div "重 置 查 询" at bounding box center [1056, 265] width 206 height 25
click at [1036, 266] on button "查 询" at bounding box center [1032, 265] width 50 height 25
click at [1036, 266] on div "重 置 查 询" at bounding box center [1056, 265] width 206 height 25
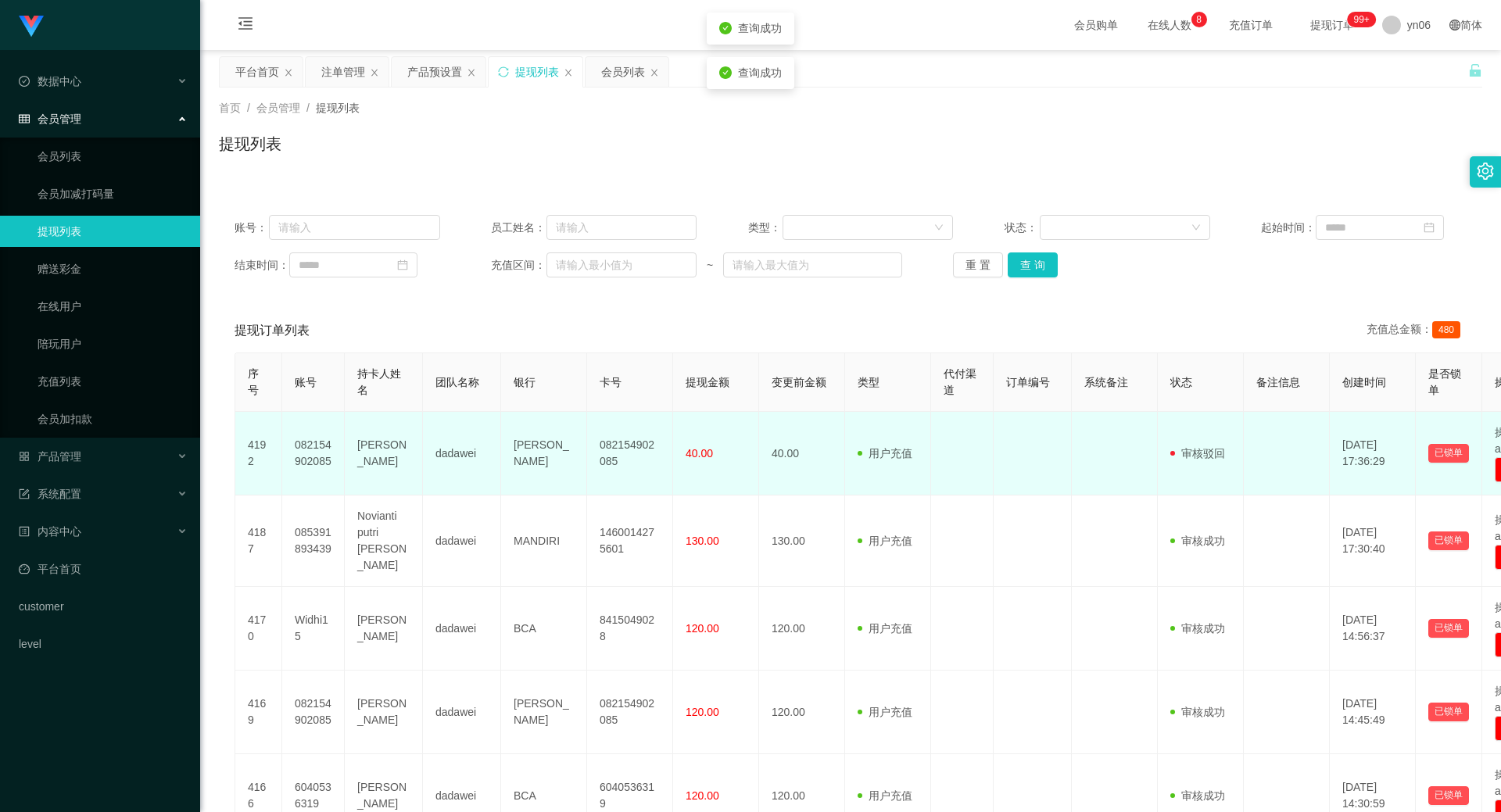
click at [313, 446] on td "082154902085" at bounding box center [314, 454] width 63 height 84
copy td "082154902085"
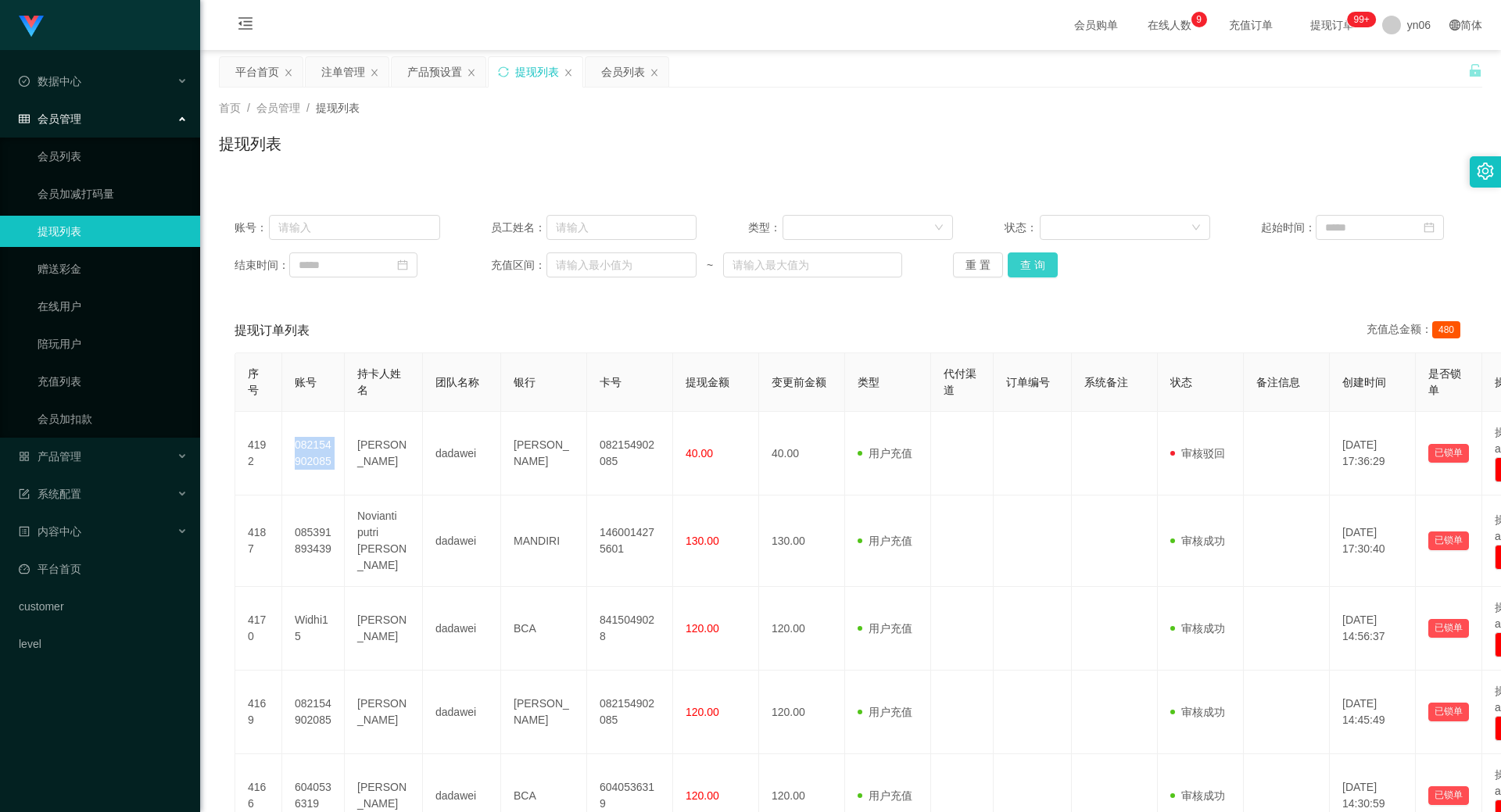
click at [1039, 253] on button "查 询" at bounding box center [1032, 265] width 50 height 25
click at [1039, 253] on div "重 置 查 询" at bounding box center [1056, 265] width 206 height 25
click at [1042, 258] on button "查 询" at bounding box center [1032, 265] width 50 height 25
click at [1043, 258] on div "重 置 查 询" at bounding box center [1056, 265] width 206 height 25
click at [432, 68] on div "产品预设置" at bounding box center [434, 72] width 54 height 30
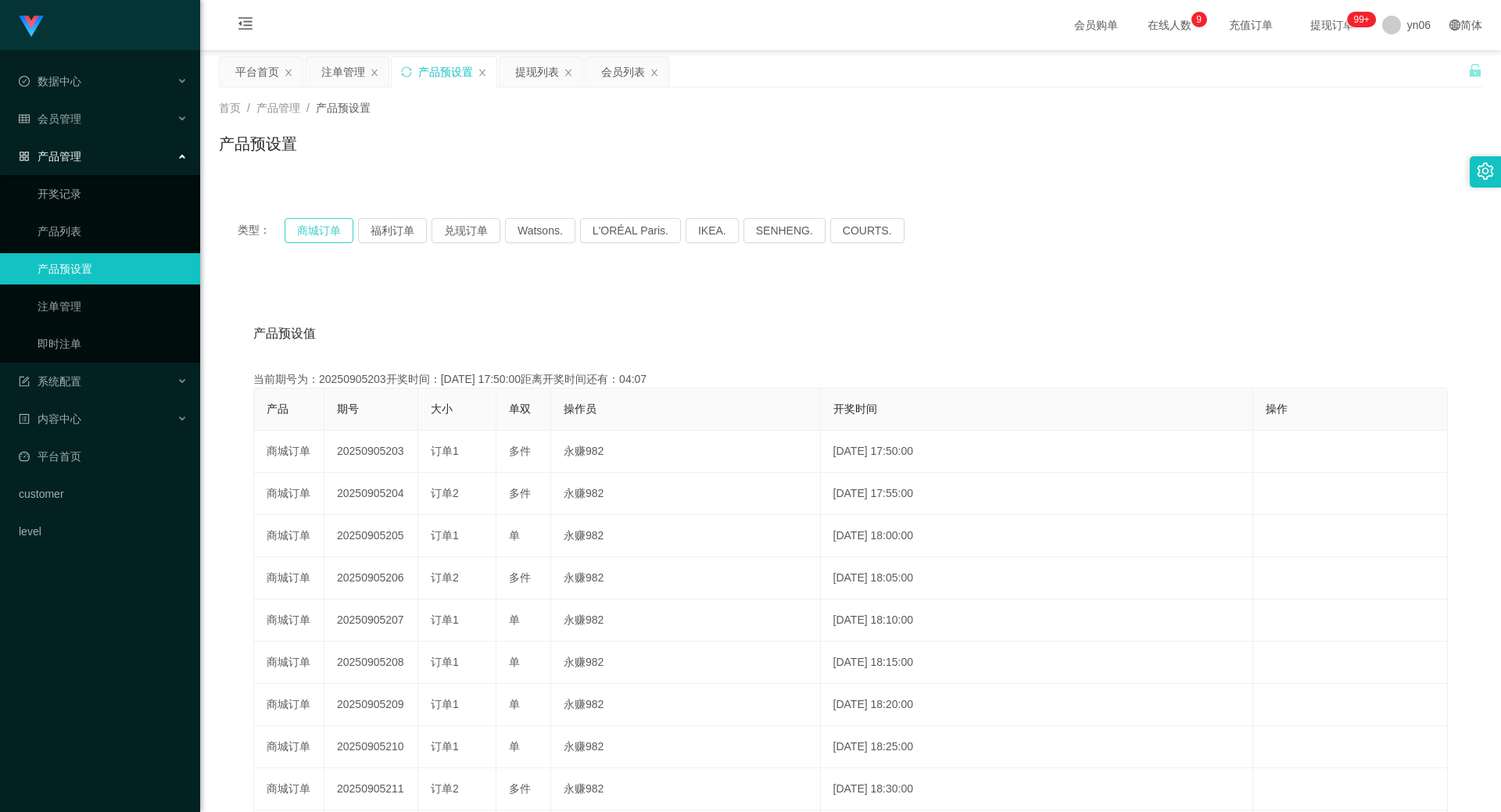
click at [334, 231] on button "商城订单" at bounding box center [319, 230] width 69 height 25
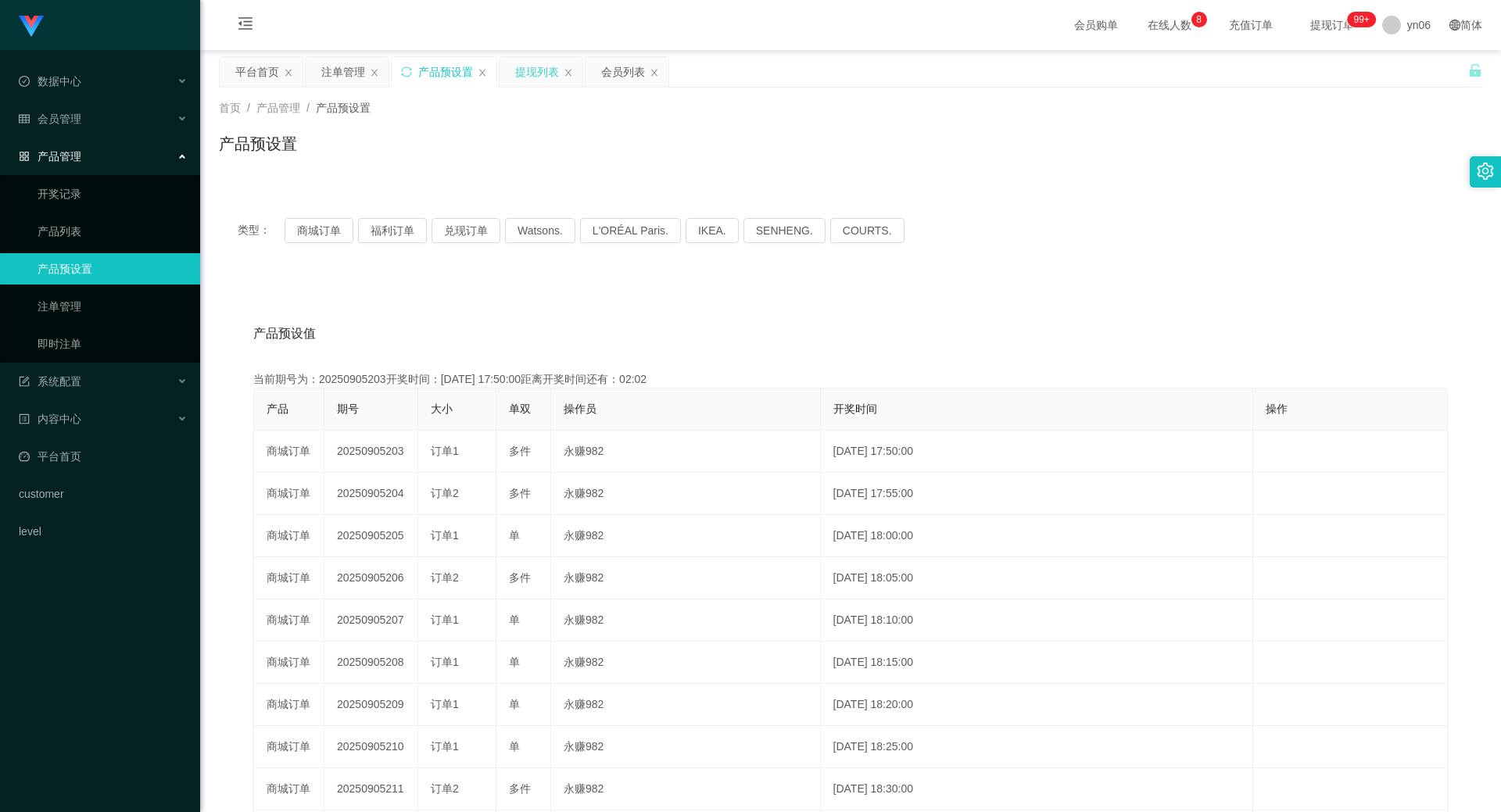
drag, startPoint x: 528, startPoint y: 70, endPoint x: 1218, endPoint y: 286, distance: 723.0
click at [529, 70] on div "提现列表" at bounding box center [537, 72] width 44 height 30
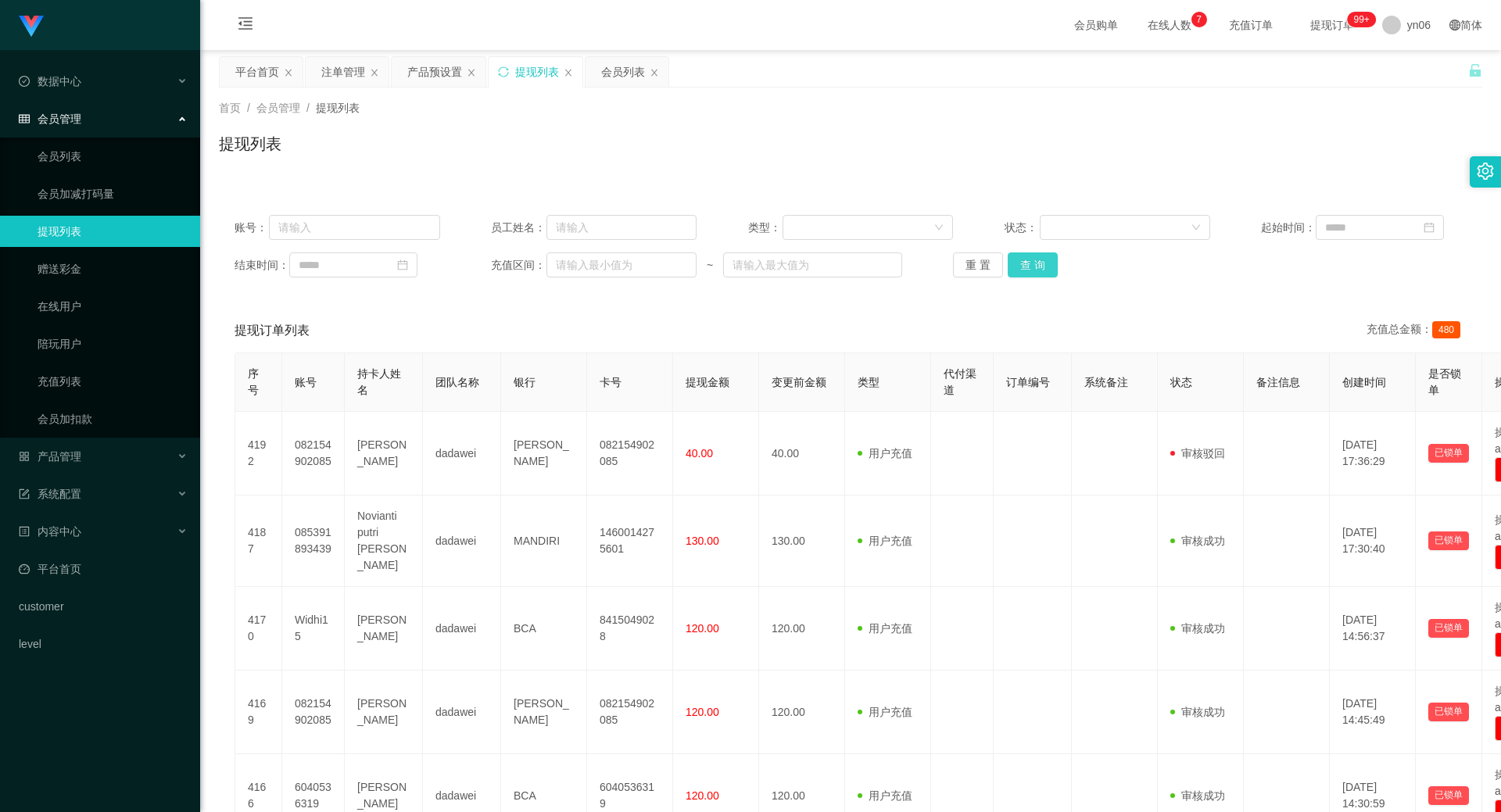
drag, startPoint x: 1058, startPoint y: 264, endPoint x: 1037, endPoint y: 268, distance: 21.4
click at [1055, 266] on div "重 置 查 询" at bounding box center [1056, 265] width 206 height 25
click at [1037, 268] on button "查 询" at bounding box center [1032, 265] width 50 height 25
click at [1037, 268] on div "重 置 查 询" at bounding box center [1056, 265] width 206 height 25
click at [1037, 268] on button "查 询" at bounding box center [1032, 265] width 50 height 25
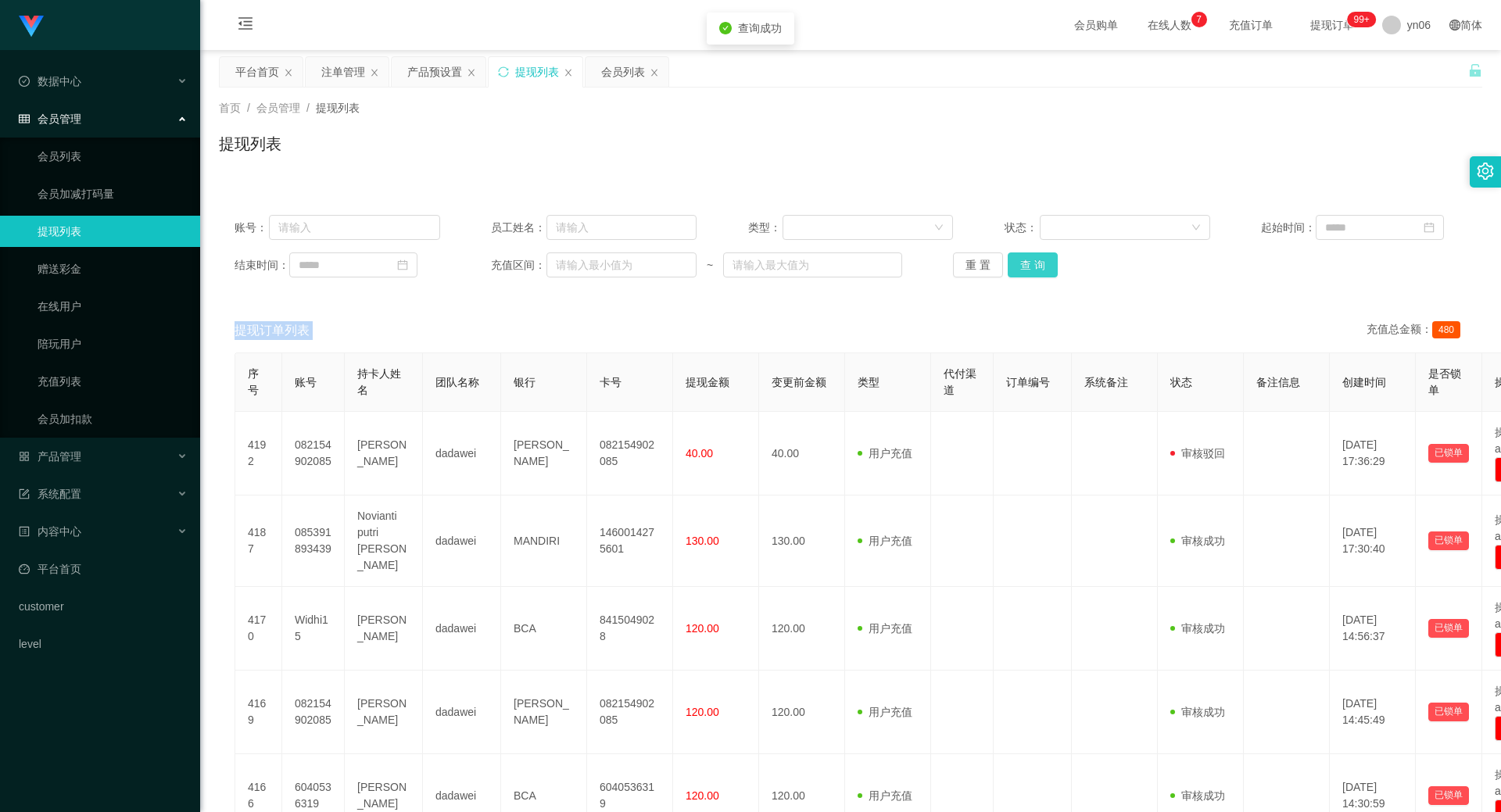
click at [1037, 268] on div "重 置 查 询" at bounding box center [1056, 265] width 206 height 25
click at [1037, 268] on button "查 询" at bounding box center [1032, 265] width 50 height 25
click at [1038, 268] on div "重 置 查 询" at bounding box center [1056, 265] width 206 height 25
click at [1038, 268] on button "查 询" at bounding box center [1032, 265] width 50 height 25
click at [1038, 268] on div "重 置 查 询" at bounding box center [1056, 265] width 206 height 25
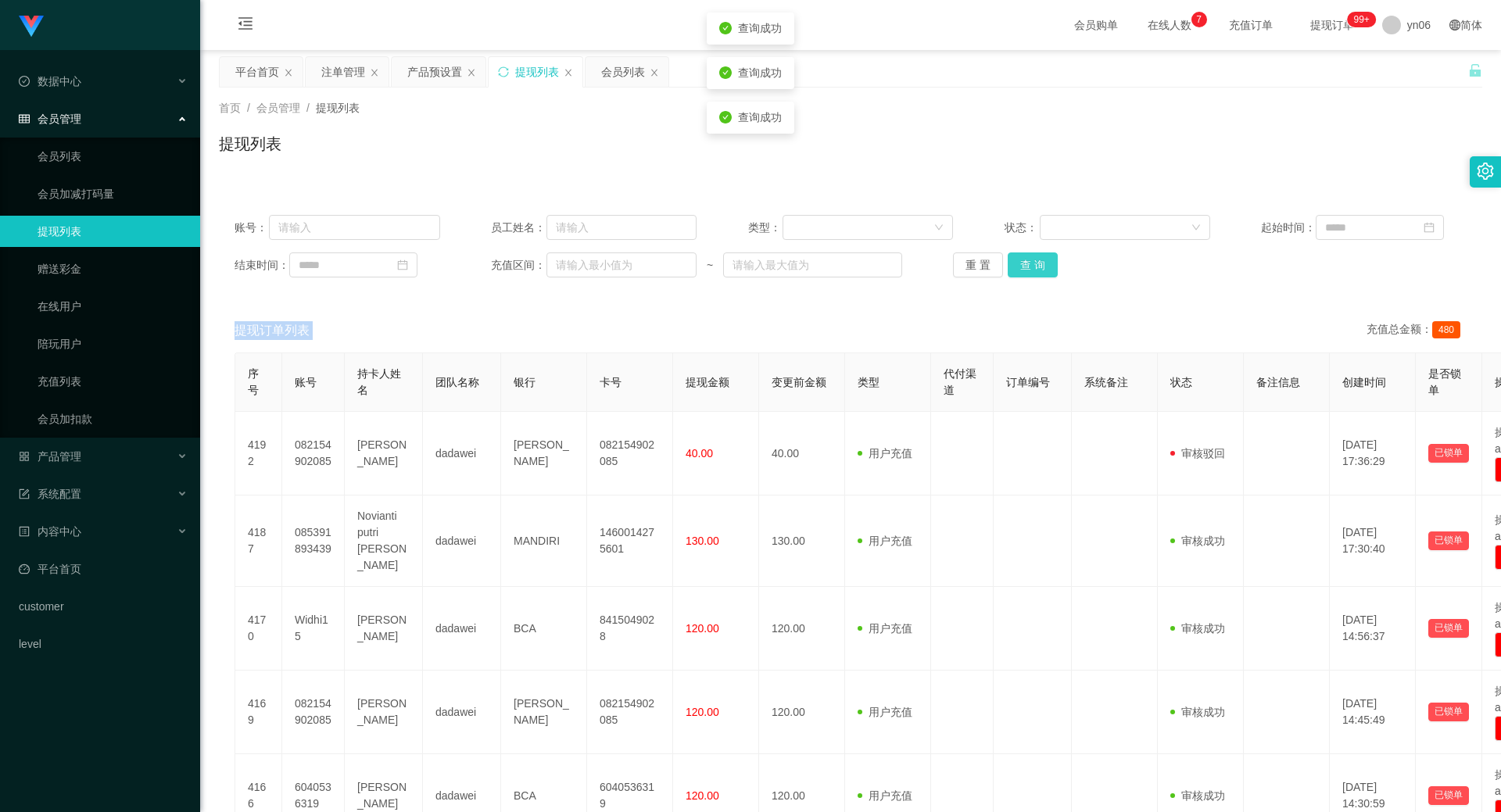
click at [1038, 268] on button "查 询" at bounding box center [1032, 265] width 50 height 25
click at [1038, 268] on div "重 置 查 询" at bounding box center [1056, 265] width 206 height 25
click at [1039, 268] on button "查 询" at bounding box center [1041, 265] width 67 height 25
click at [1039, 268] on div "重 置 查 询" at bounding box center [1056, 265] width 206 height 25
click at [1039, 268] on button "查 询" at bounding box center [1041, 265] width 67 height 25
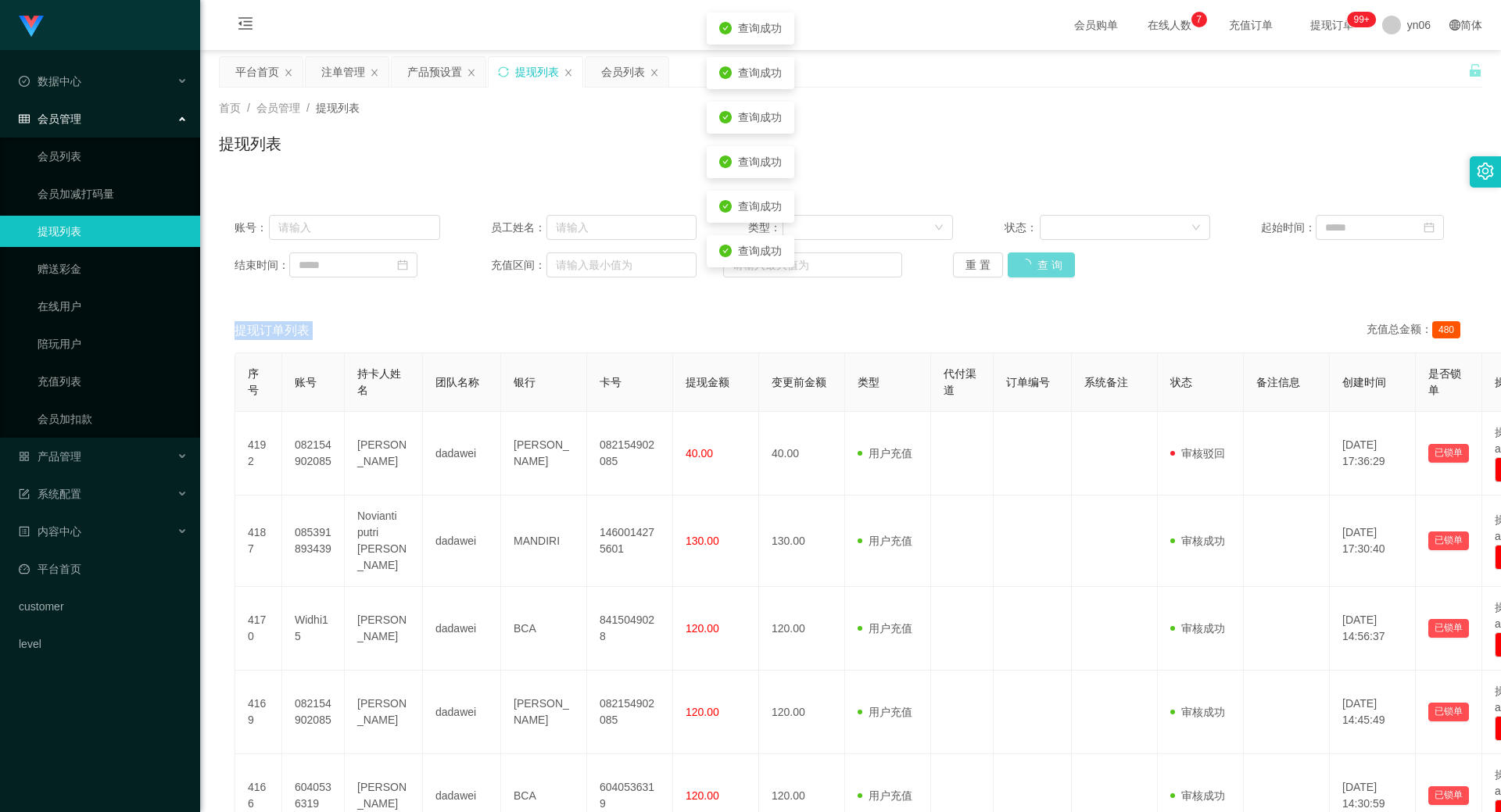
click at [1039, 268] on div "重 置 查 询" at bounding box center [1056, 265] width 206 height 25
click at [1039, 268] on button "查 询" at bounding box center [1041, 265] width 67 height 25
click at [1039, 268] on div "重 置 查 询" at bounding box center [1056, 265] width 206 height 25
click at [1039, 268] on button "查 询" at bounding box center [1041, 265] width 67 height 25
click at [1039, 268] on div "重 置 查 询" at bounding box center [1056, 265] width 206 height 25
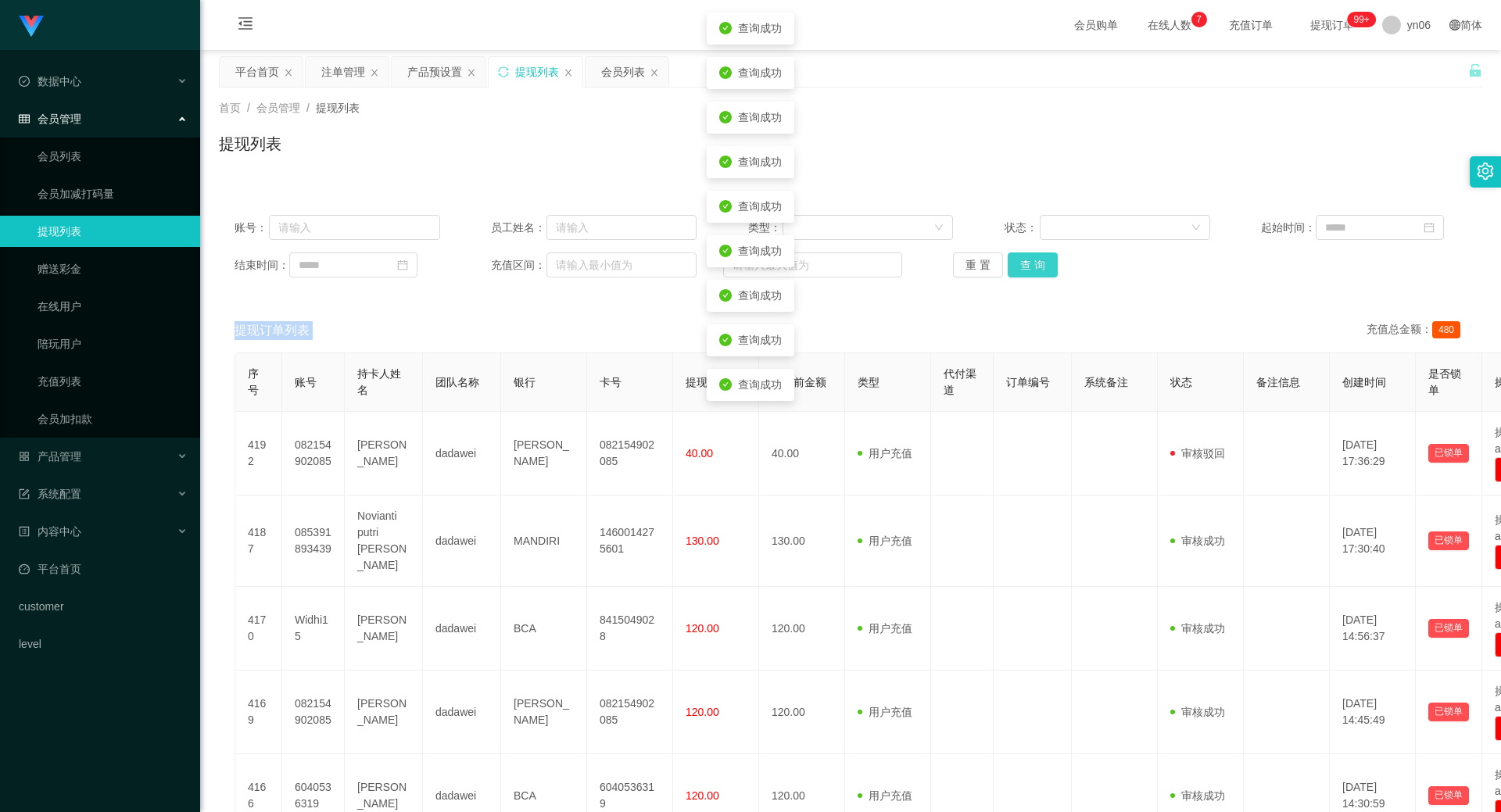
click at [1039, 268] on button "查 询" at bounding box center [1032, 265] width 50 height 25
drag, startPoint x: 1039, startPoint y: 268, endPoint x: 1019, endPoint y: 276, distance: 21.5
click at [1040, 268] on div "重 置 查 询" at bounding box center [1056, 265] width 206 height 25
click at [1025, 264] on button "查 询" at bounding box center [1032, 265] width 50 height 25
click at [1023, 264] on div "重 置 查 询" at bounding box center [1056, 265] width 206 height 25
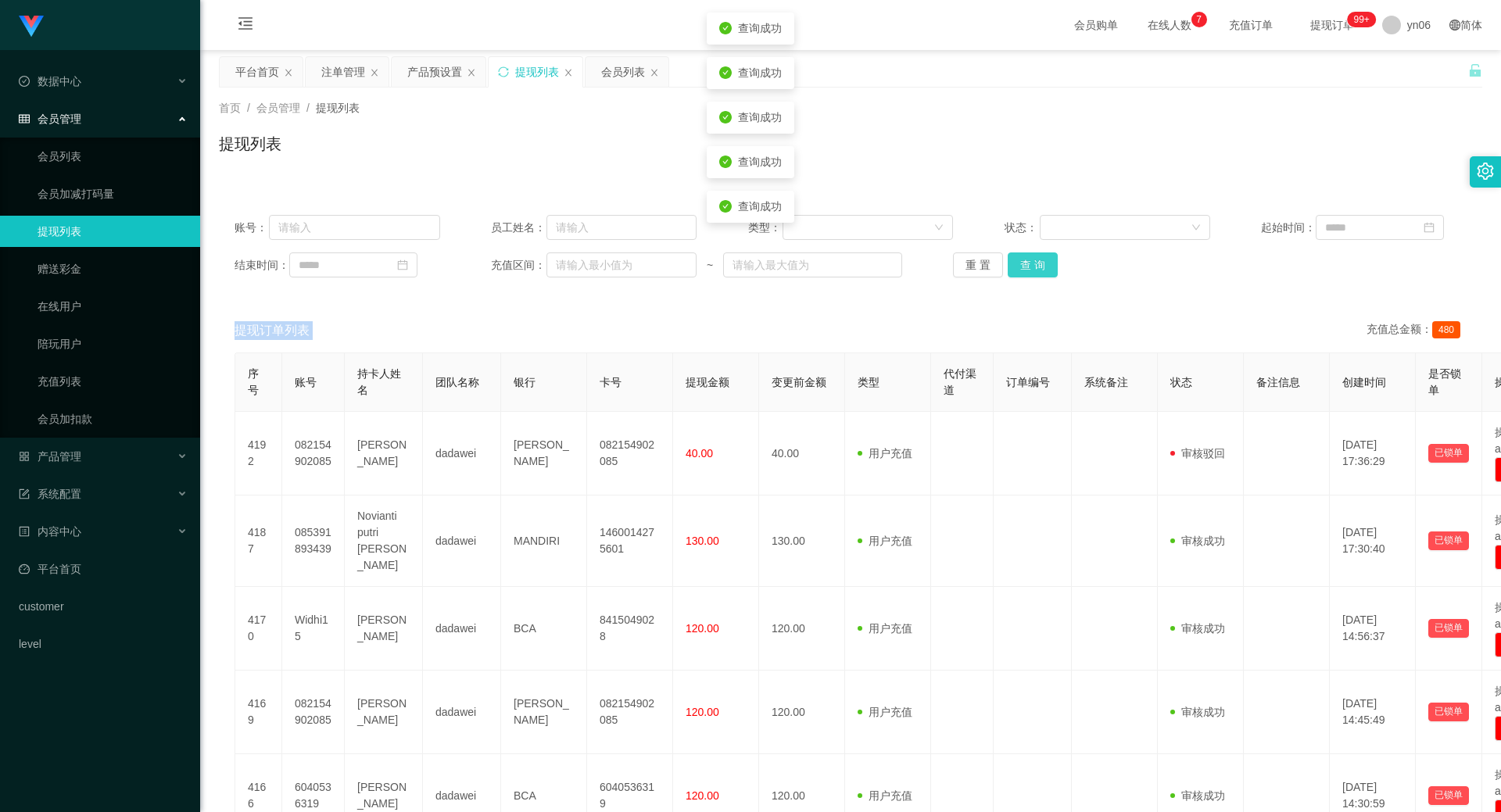
click at [1023, 265] on button "查 询" at bounding box center [1032, 265] width 50 height 25
click at [1023, 266] on div "重 置 查 询" at bounding box center [1056, 265] width 206 height 25
click at [1023, 266] on button "查 询" at bounding box center [1032, 265] width 50 height 25
click at [1023, 265] on button "查 询" at bounding box center [1032, 265] width 50 height 25
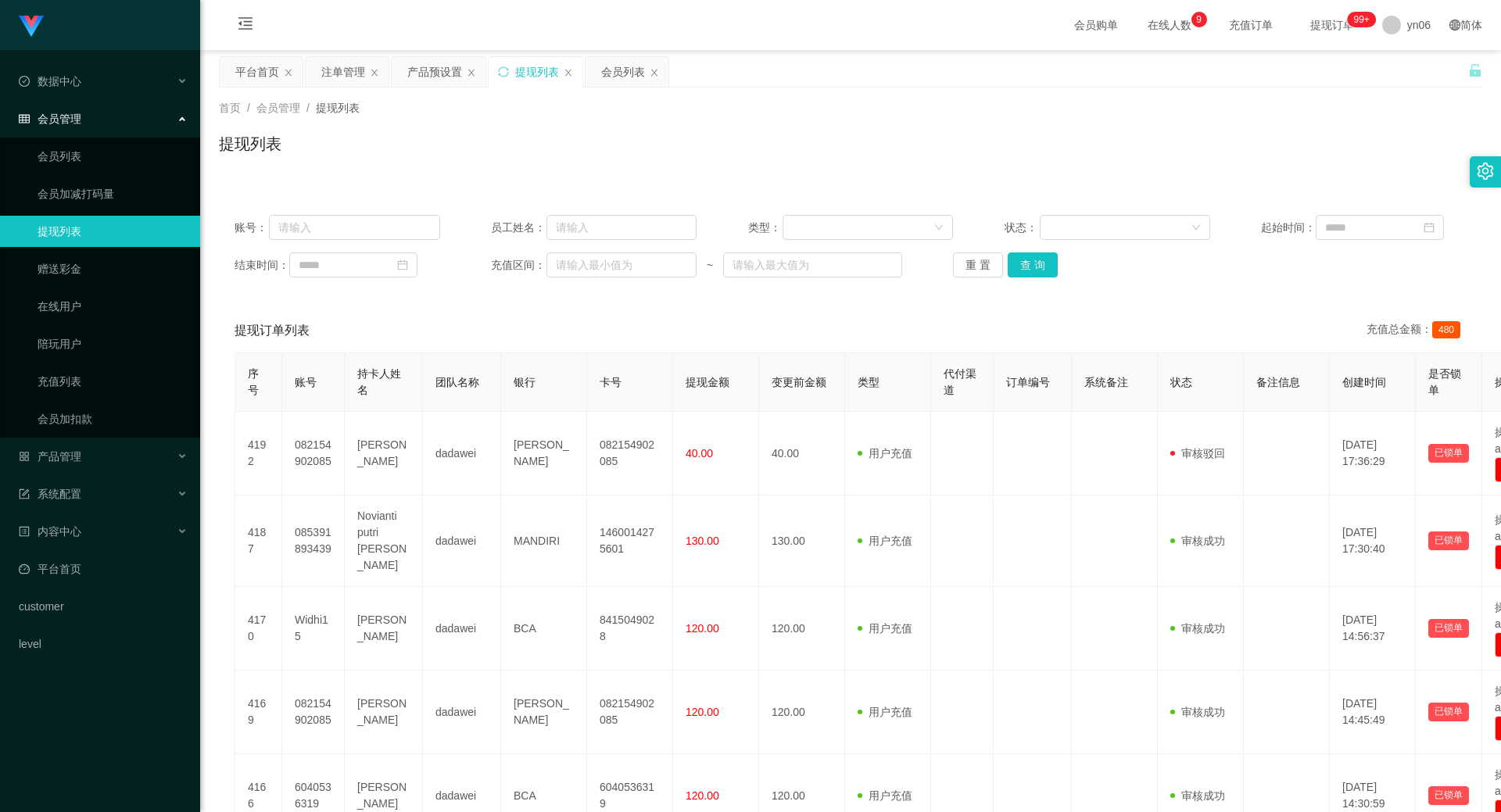
click at [1023, 268] on div "重 置 查 询" at bounding box center [1056, 265] width 206 height 25
click at [1023, 268] on button "查 询" at bounding box center [1032, 265] width 50 height 25
click at [1022, 269] on div "重 置 查 询" at bounding box center [1056, 265] width 206 height 25
click at [356, 77] on div "注单管理" at bounding box center [342, 72] width 44 height 30
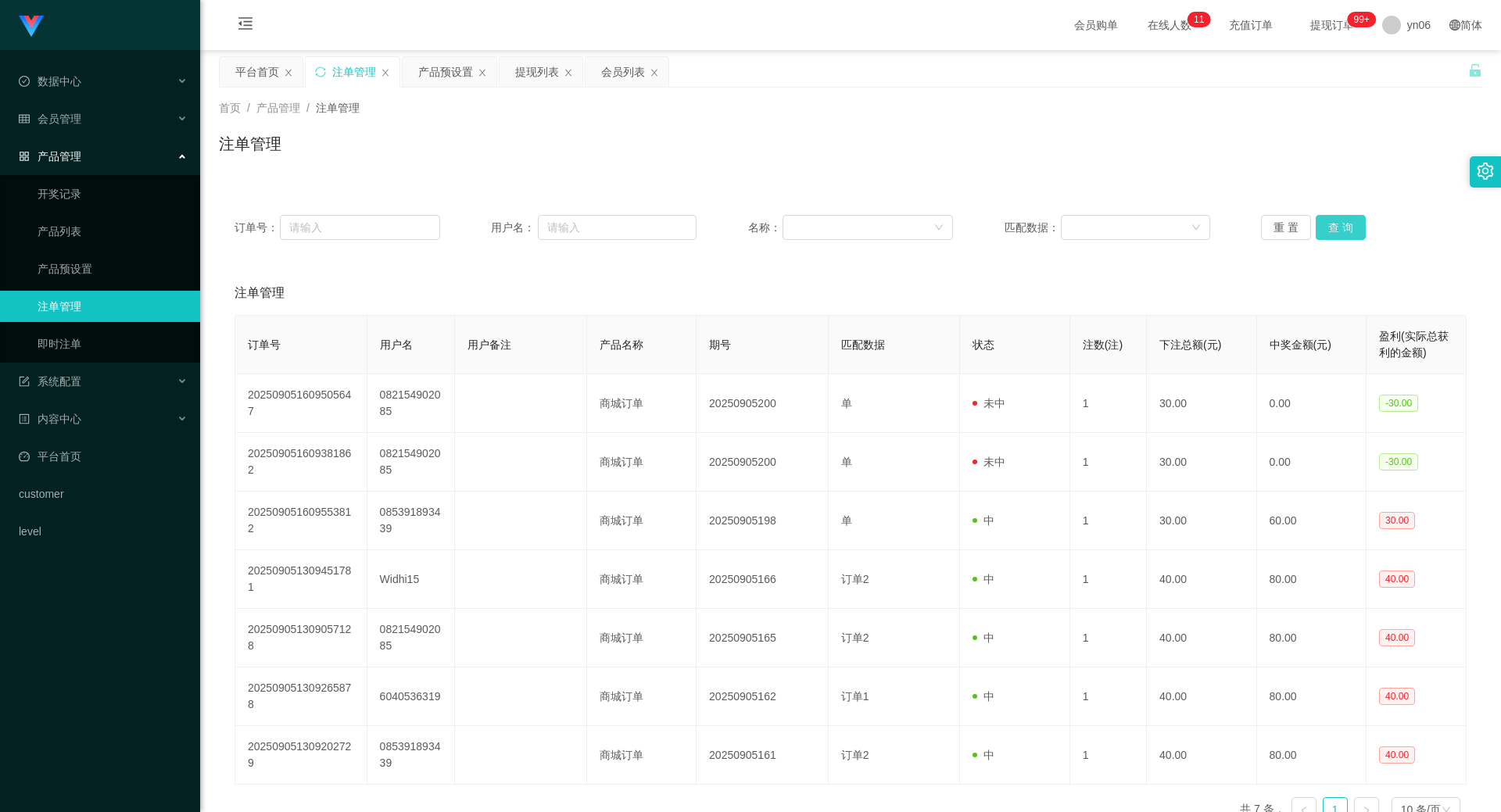
click at [1341, 235] on button "查 询" at bounding box center [1340, 227] width 50 height 25
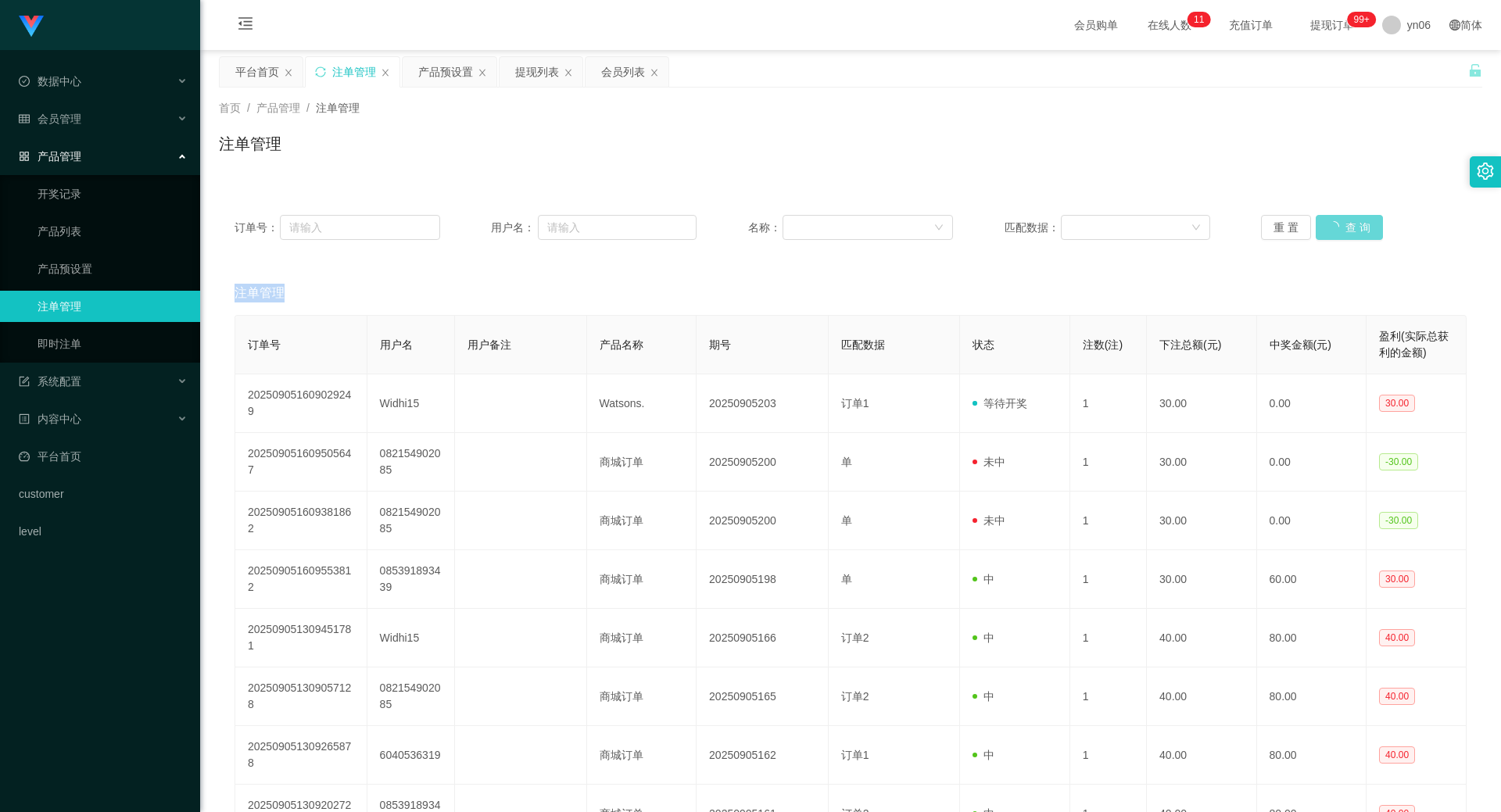
click at [1341, 236] on div "重 置 查 询" at bounding box center [1364, 227] width 206 height 25
click at [1341, 236] on button "查 询" at bounding box center [1349, 227] width 67 height 25
click at [1341, 236] on div "重 置 查 询" at bounding box center [1364, 227] width 206 height 25
click at [1341, 236] on button "查 询" at bounding box center [1340, 227] width 50 height 25
click at [1341, 236] on div "重 置 查 询" at bounding box center [1364, 227] width 206 height 25
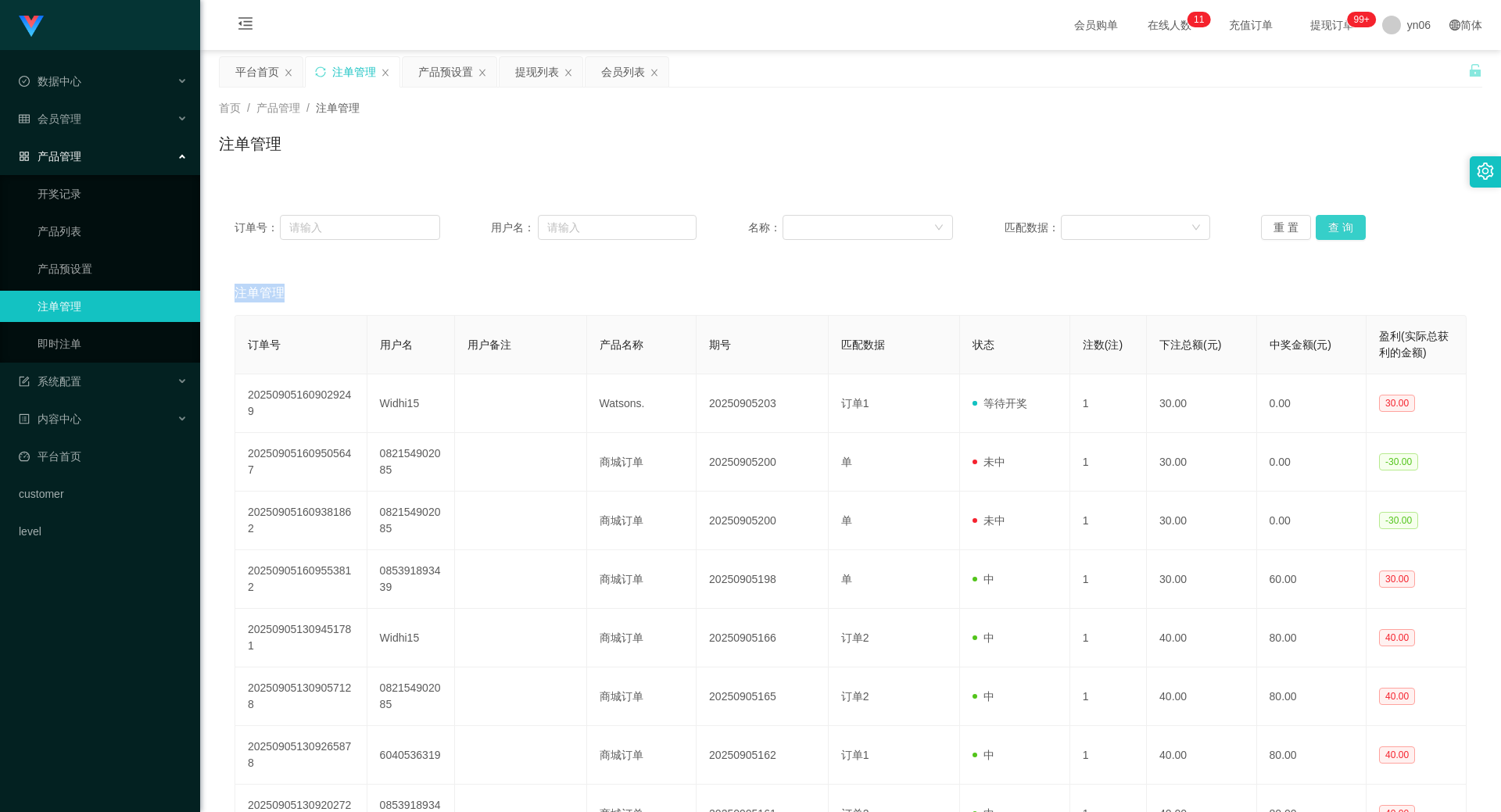
click at [1341, 236] on button "查 询" at bounding box center [1340, 227] width 50 height 25
click at [1345, 234] on div "重 置 查 询" at bounding box center [1364, 227] width 206 height 25
click at [1345, 234] on button "查 询" at bounding box center [1340, 227] width 50 height 25
click at [1345, 234] on div "重 置 查 询" at bounding box center [1364, 227] width 206 height 25
click at [1345, 234] on button "查 询" at bounding box center [1340, 227] width 50 height 25
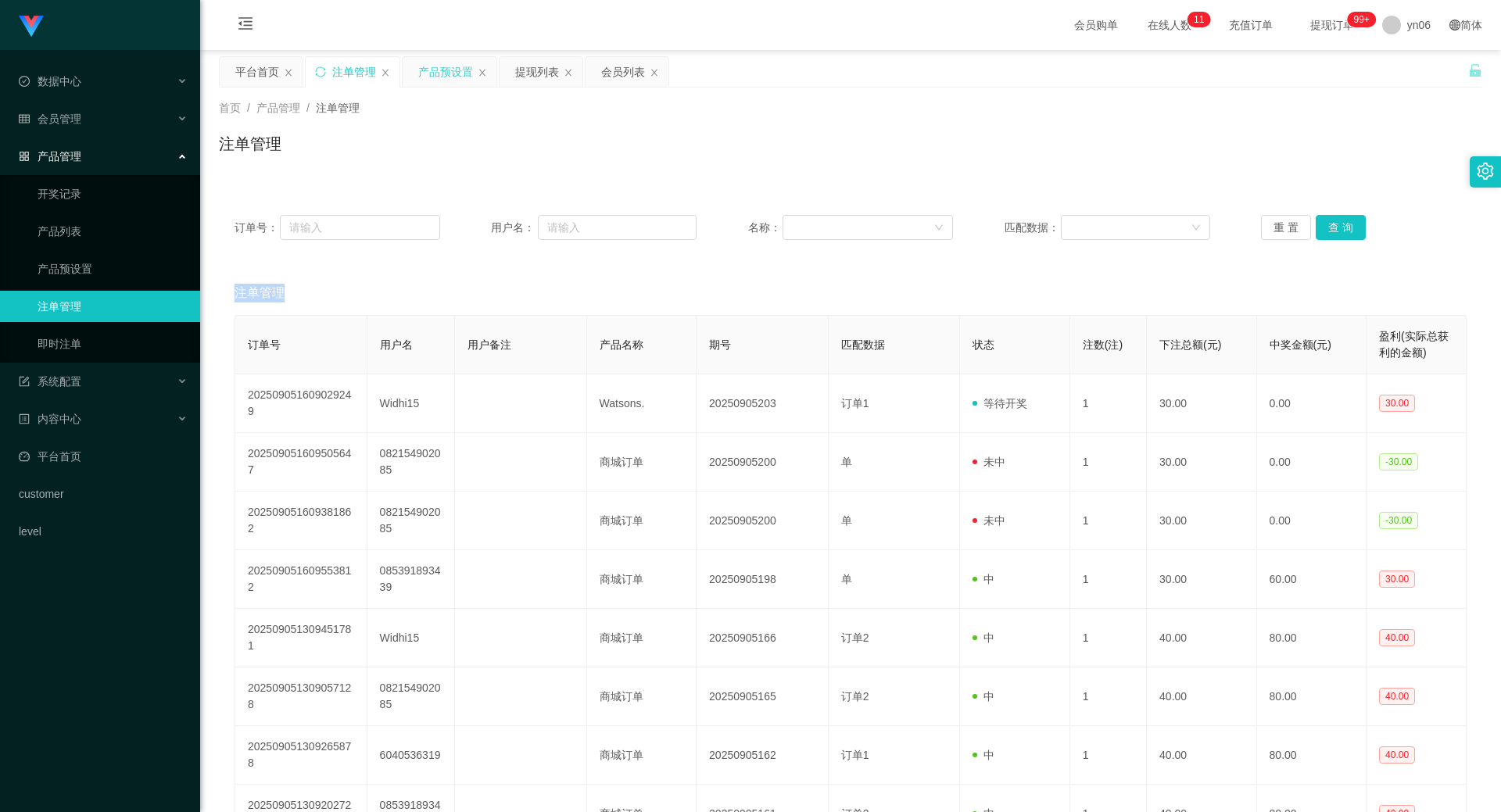
click at [454, 70] on div "产品预设置" at bounding box center [445, 72] width 54 height 30
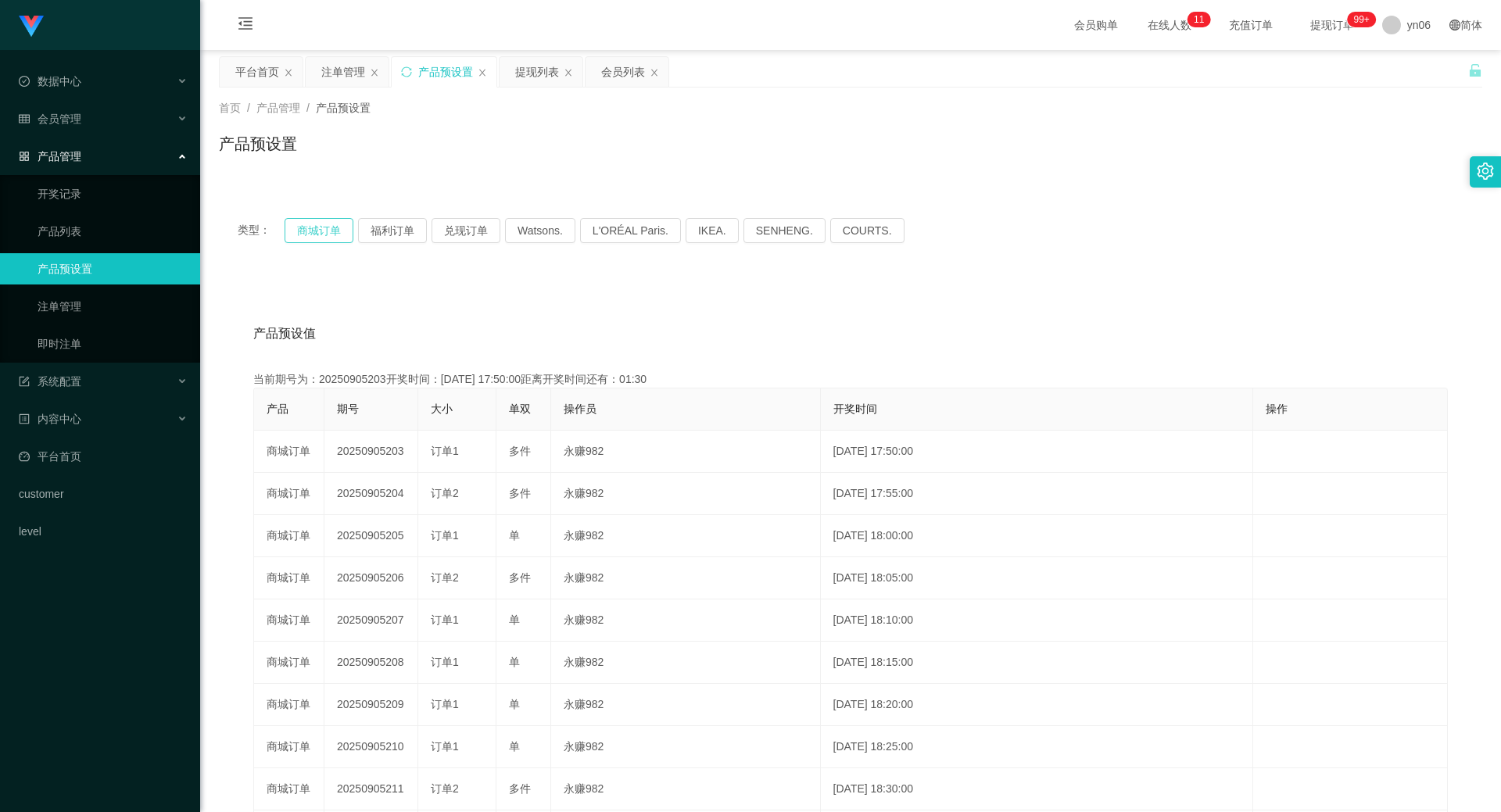
click at [342, 231] on button "商城订单" at bounding box center [319, 230] width 69 height 25
click at [341, 231] on button "商城订单" at bounding box center [319, 230] width 69 height 25
click at [341, 232] on button "商城订单" at bounding box center [319, 230] width 69 height 25
click at [340, 232] on button "商城订单" at bounding box center [319, 230] width 69 height 25
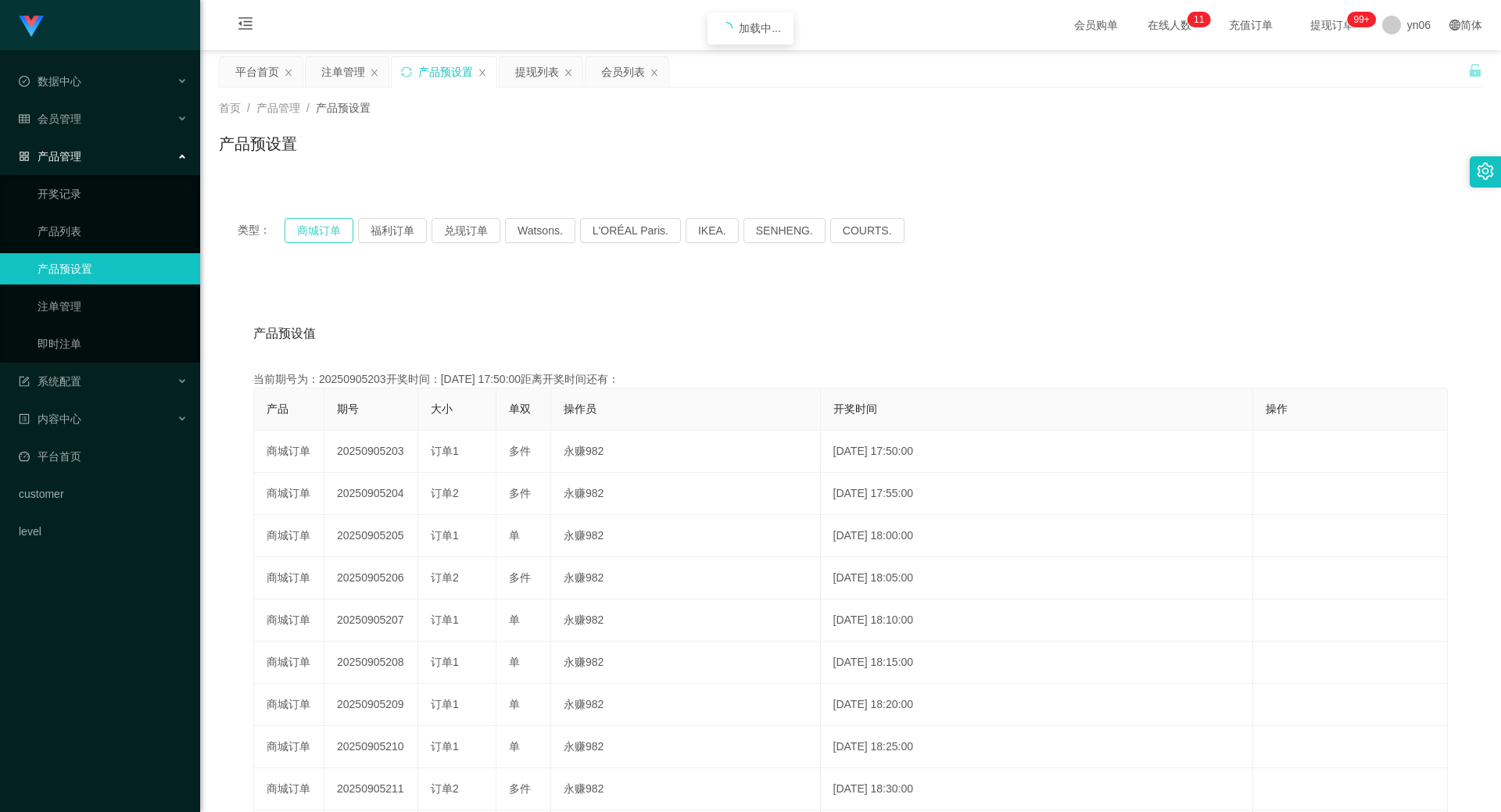
click at [340, 232] on button "商城订单" at bounding box center [319, 230] width 69 height 25
click at [337, 86] on div "注单管理" at bounding box center [342, 72] width 44 height 30
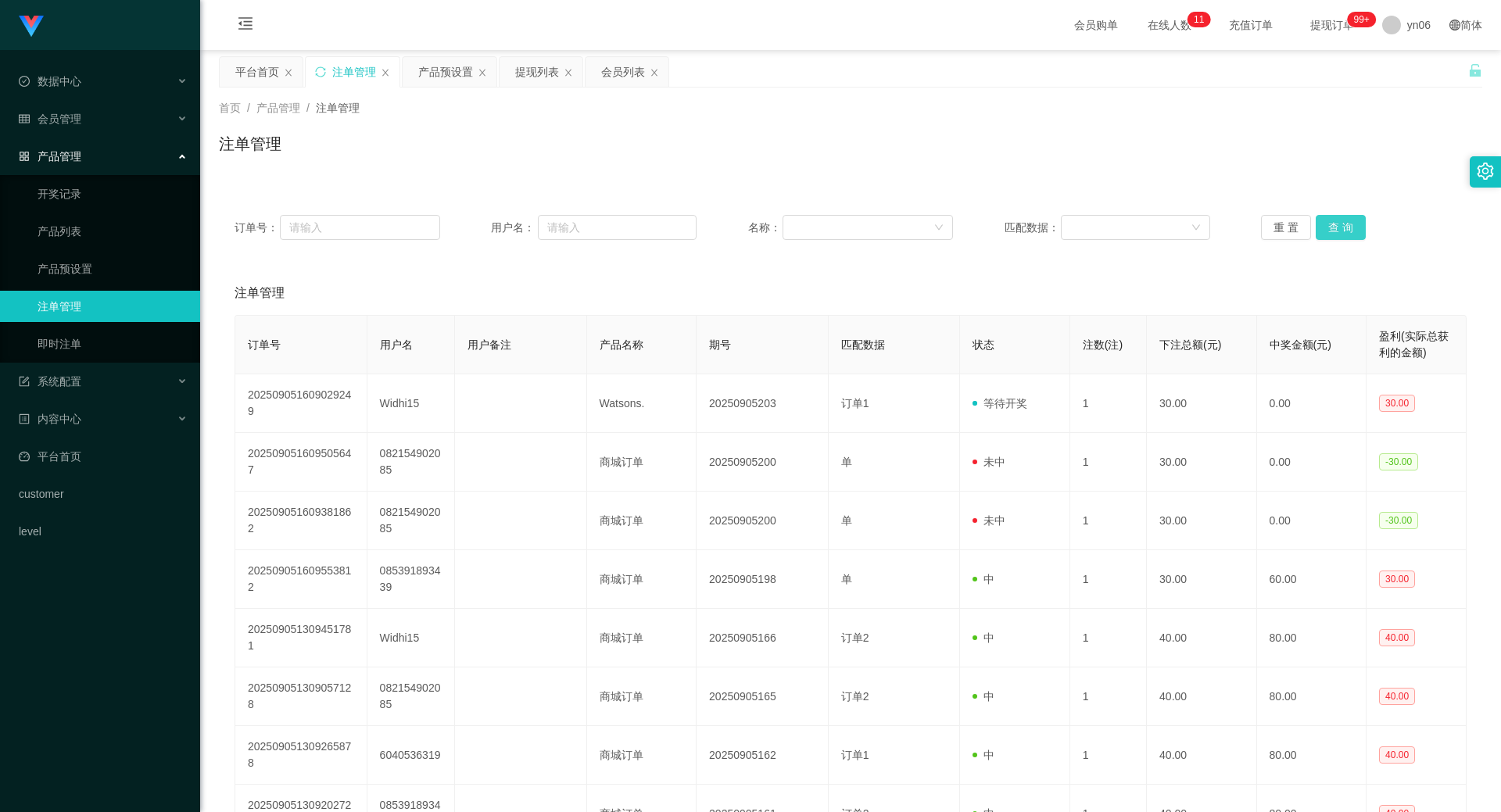
click at [1347, 226] on button "查 询" at bounding box center [1340, 227] width 50 height 25
click at [1346, 226] on div "重 置 查 询" at bounding box center [1364, 227] width 206 height 25
click at [1346, 226] on button "查 询" at bounding box center [1349, 227] width 67 height 25
click at [1346, 226] on div "重 置 查 询" at bounding box center [1364, 227] width 206 height 25
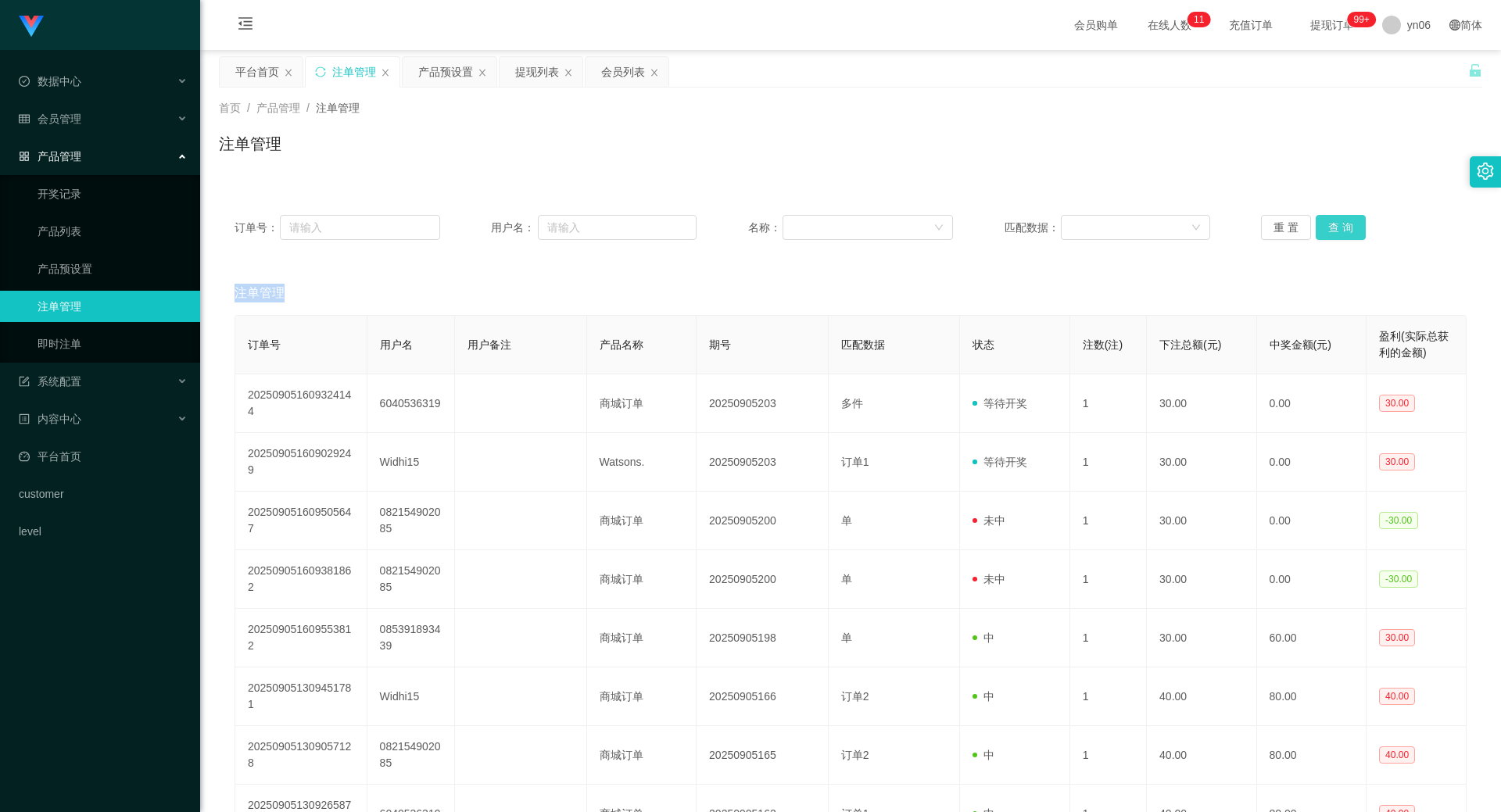
click at [1346, 226] on button "查 询" at bounding box center [1340, 227] width 50 height 25
click at [1346, 226] on div "重 置 查 询" at bounding box center [1364, 227] width 206 height 25
click at [1346, 226] on button "查 询" at bounding box center [1340, 227] width 50 height 25
click at [1346, 226] on div "重 置 查 询" at bounding box center [1364, 227] width 206 height 25
click at [1346, 226] on button "查 询" at bounding box center [1340, 227] width 50 height 25
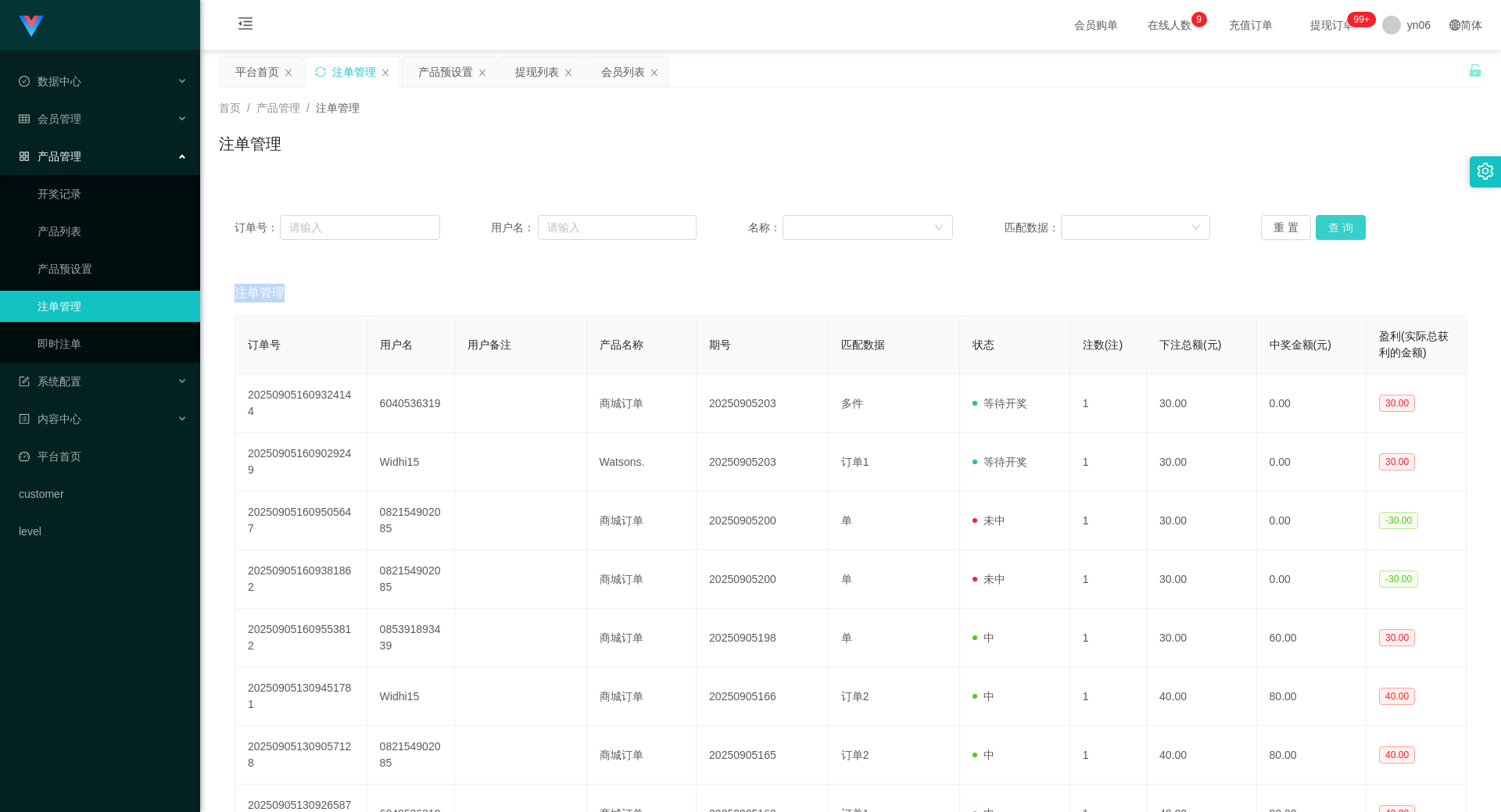
click at [1329, 226] on button "查 询" at bounding box center [1340, 227] width 50 height 25
click at [1328, 229] on div "重 置 查 询" at bounding box center [1364, 227] width 206 height 25
click at [531, 72] on div "提现列表" at bounding box center [537, 72] width 44 height 30
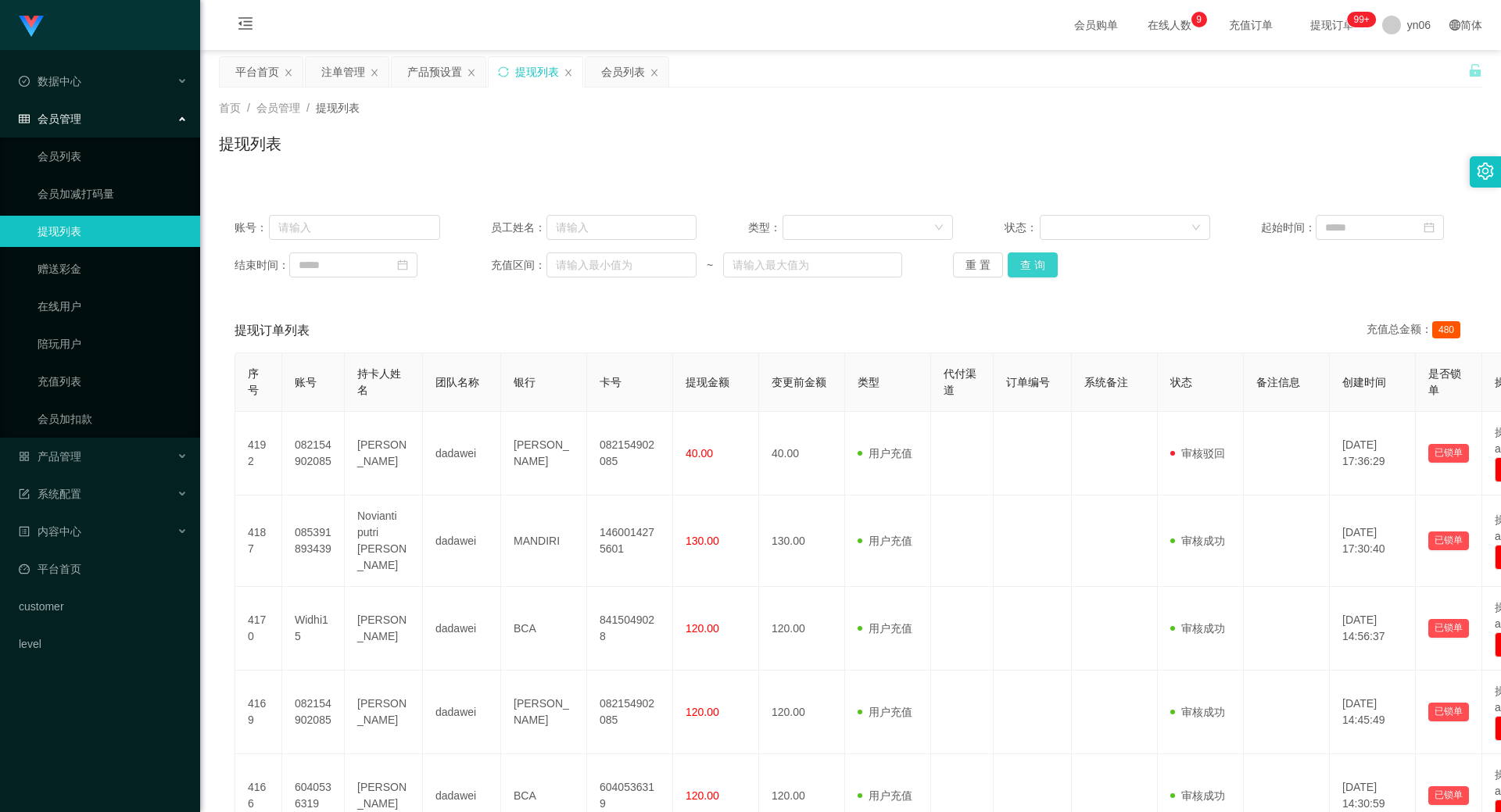
click at [1042, 259] on button "查 询" at bounding box center [1032, 265] width 50 height 25
click at [1042, 259] on div "重 置 查 询" at bounding box center [1056, 265] width 206 height 25
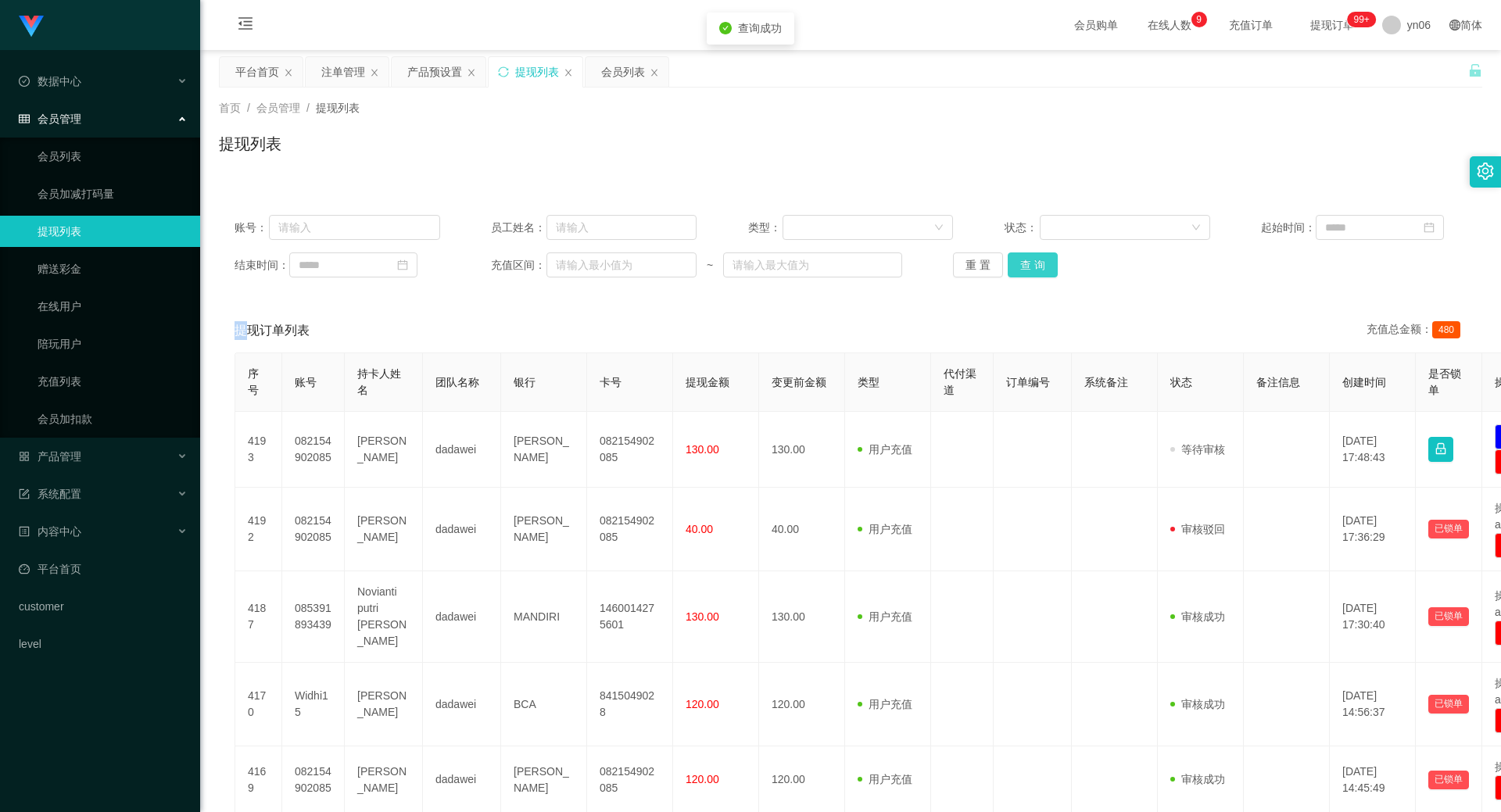
click at [1042, 259] on button "查 询" at bounding box center [1032, 265] width 50 height 25
click at [1042, 259] on div "重 置 查 询" at bounding box center [1056, 265] width 206 height 25
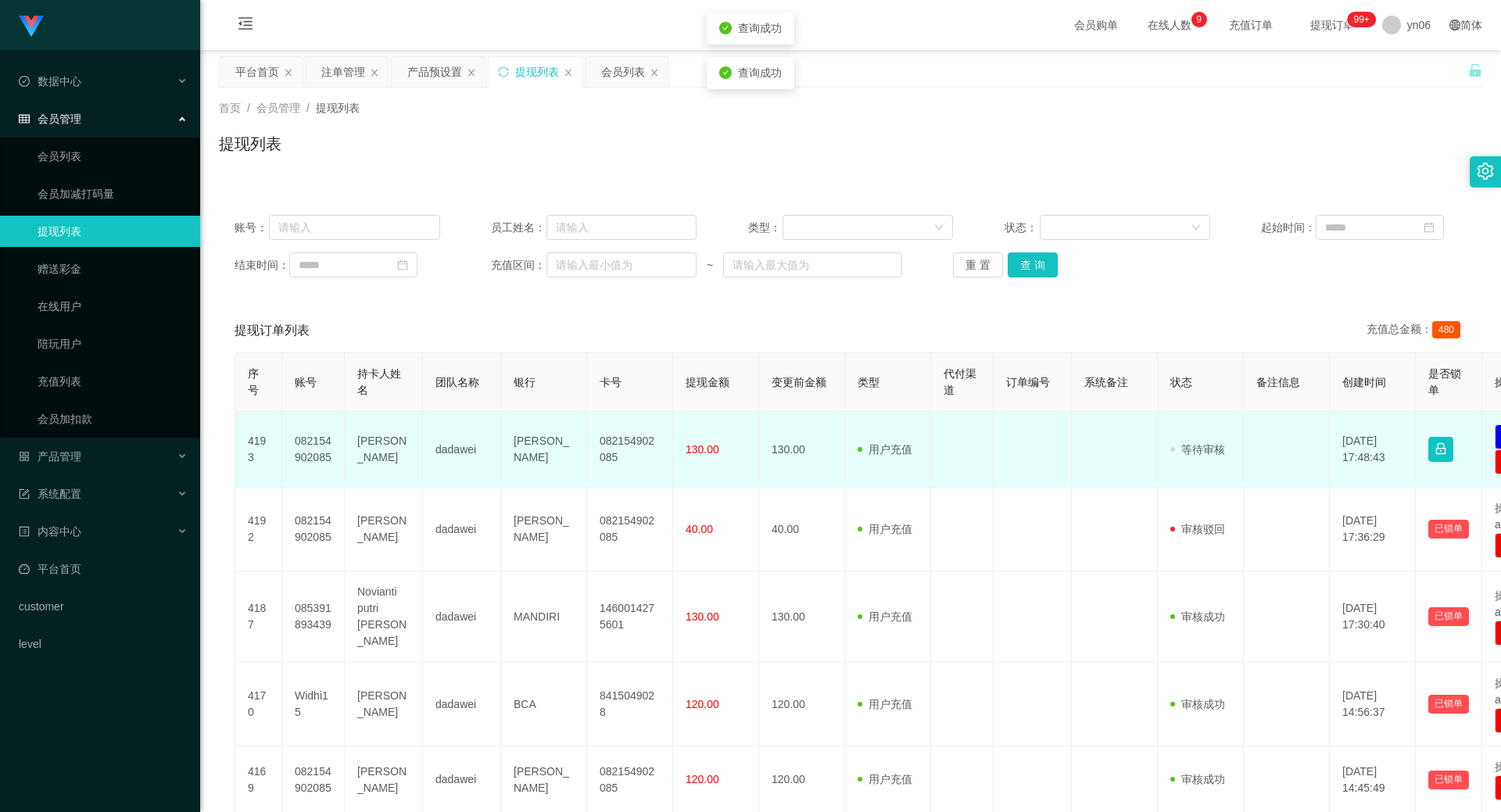
click at [292, 442] on td "082154902085" at bounding box center [314, 450] width 63 height 76
copy td "082154902085"
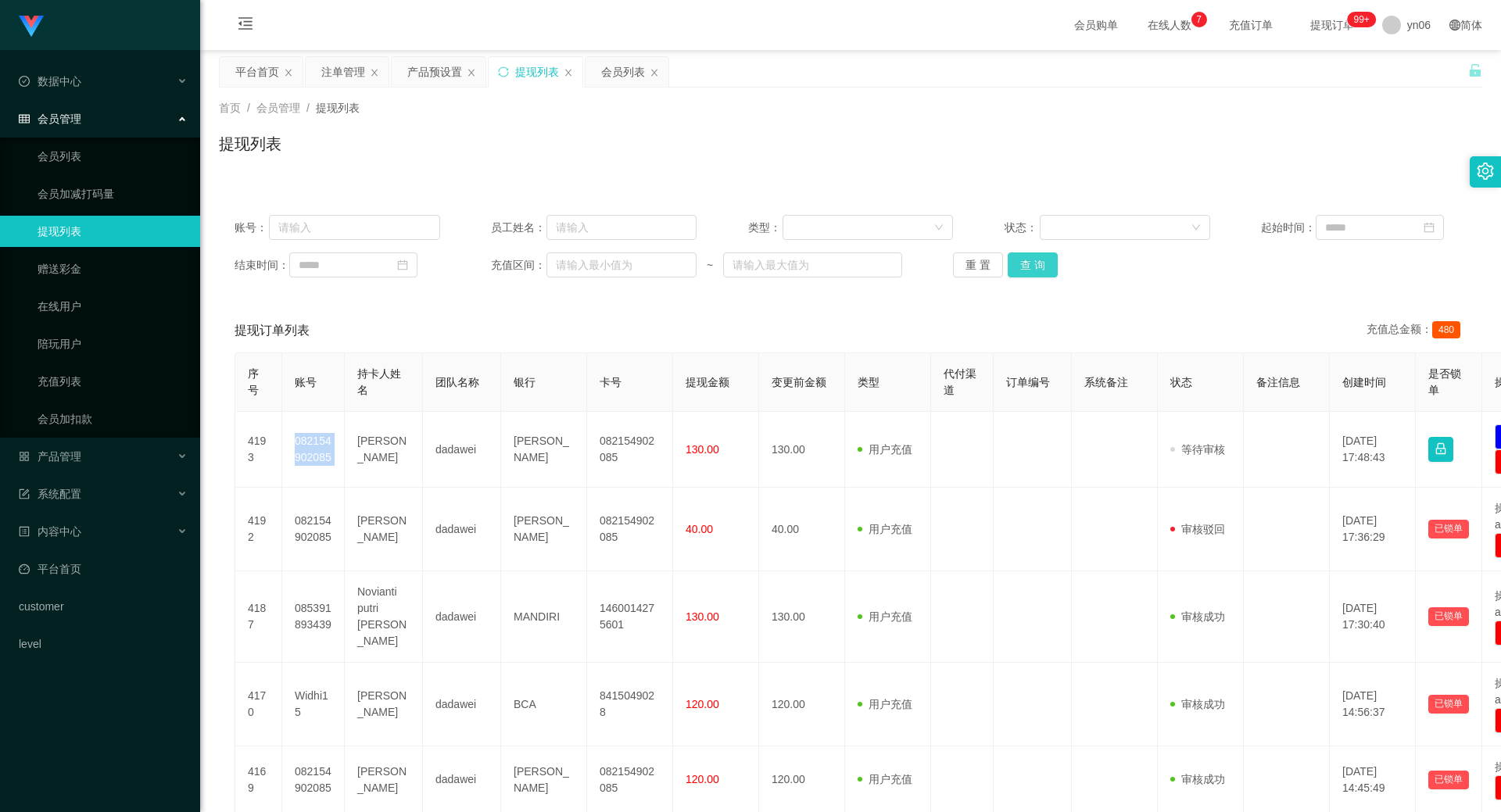
click at [1046, 265] on button "查 询" at bounding box center [1032, 265] width 50 height 25
click at [1046, 265] on div "重 置 查 询" at bounding box center [1056, 265] width 206 height 25
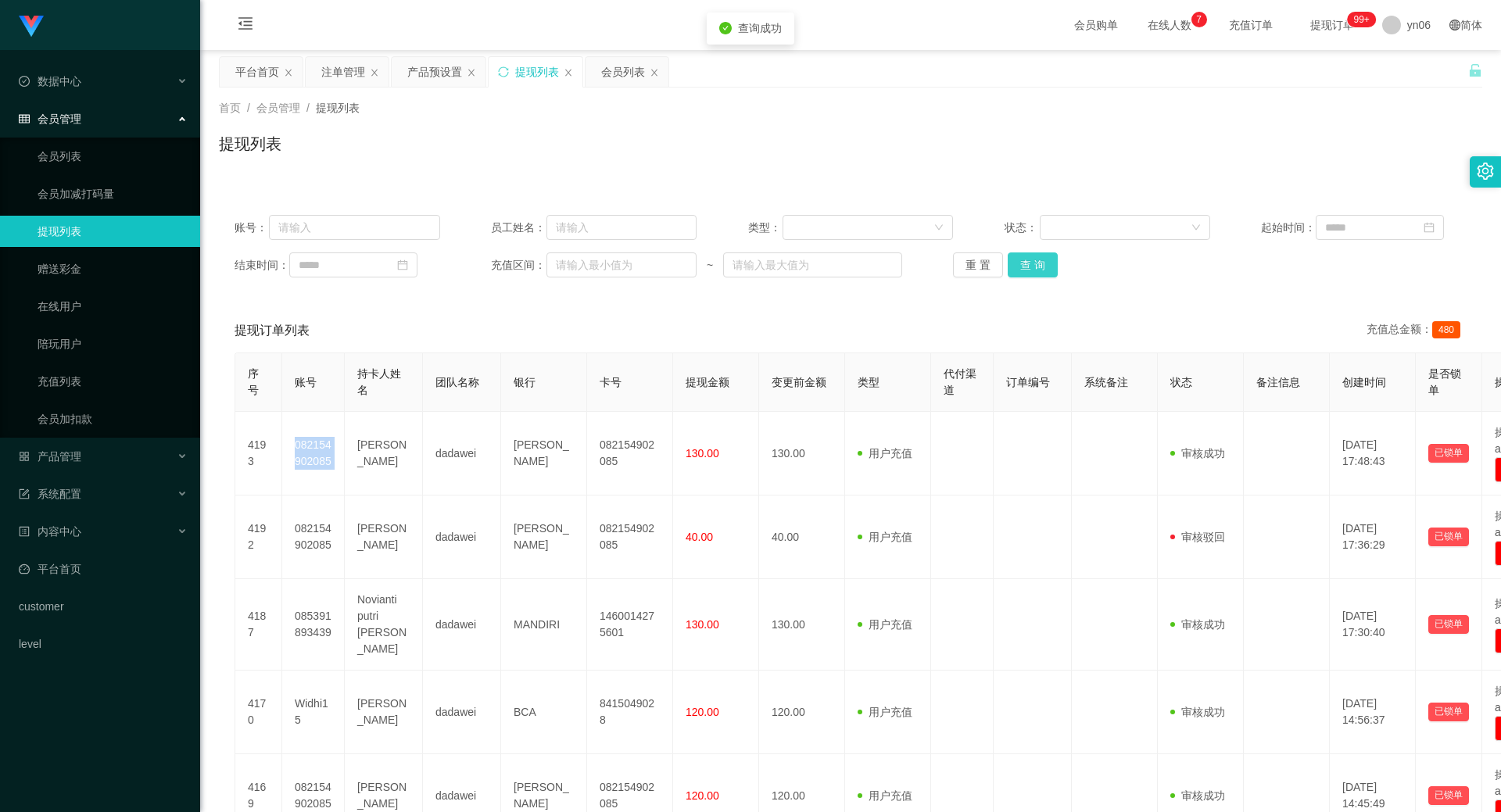
click at [1046, 265] on button "查 询" at bounding box center [1032, 265] width 50 height 25
click at [1046, 265] on div "重 置 查 询" at bounding box center [1056, 265] width 206 height 25
click at [614, 71] on div "会员列表" at bounding box center [622, 72] width 44 height 30
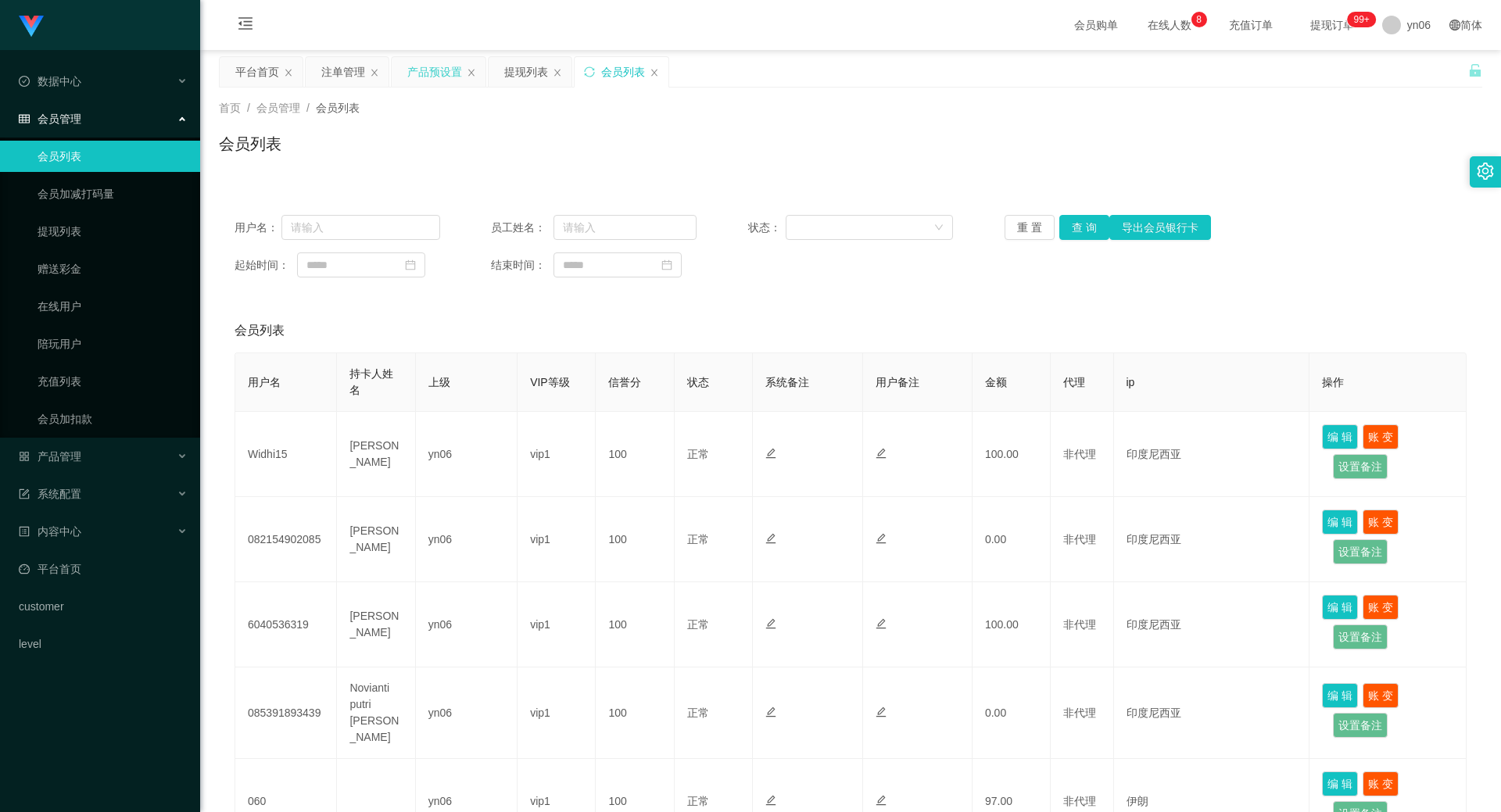
click at [428, 68] on div "产品预设置" at bounding box center [434, 72] width 54 height 30
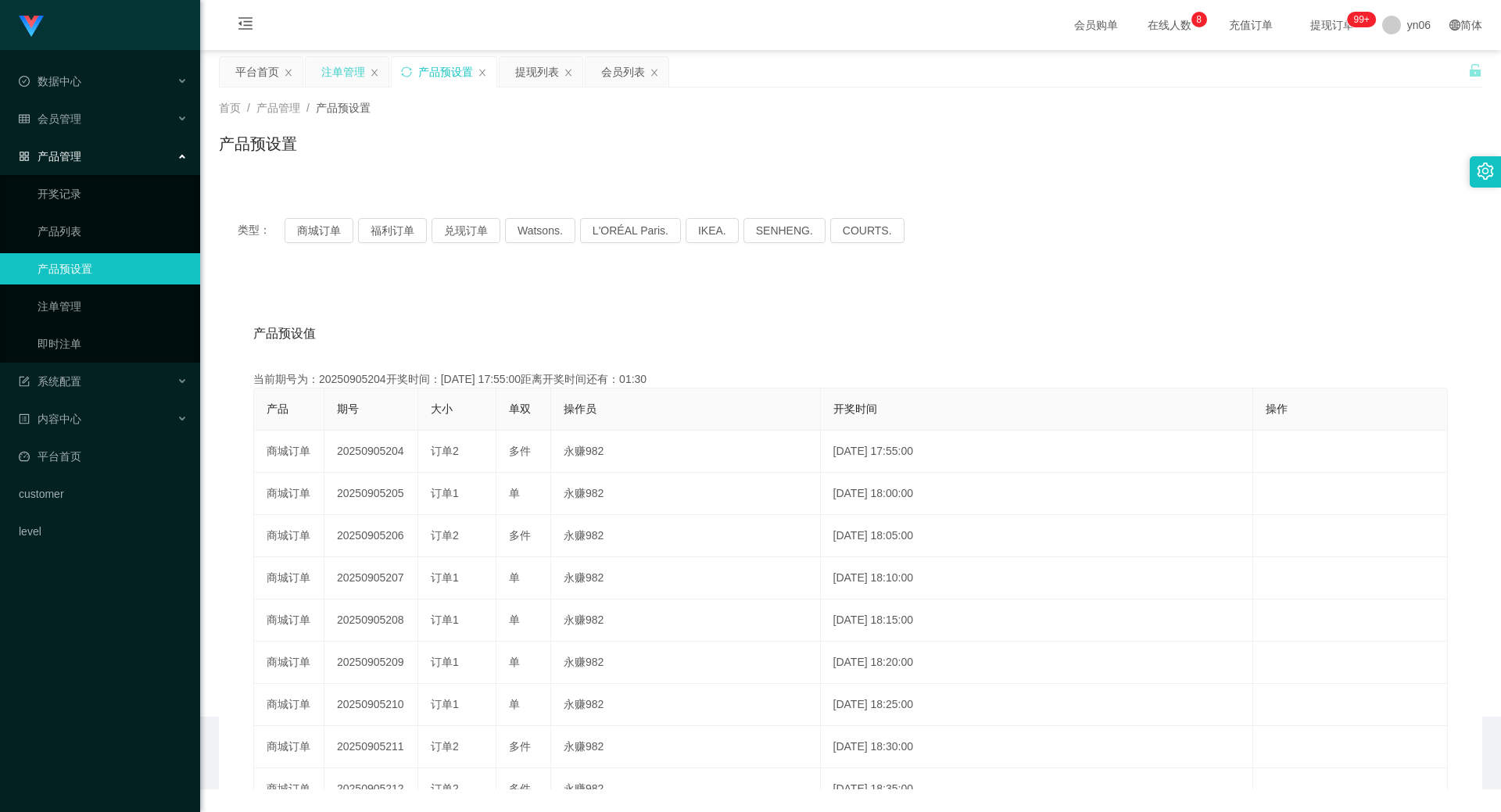
click at [342, 72] on div "注单管理" at bounding box center [342, 72] width 44 height 30
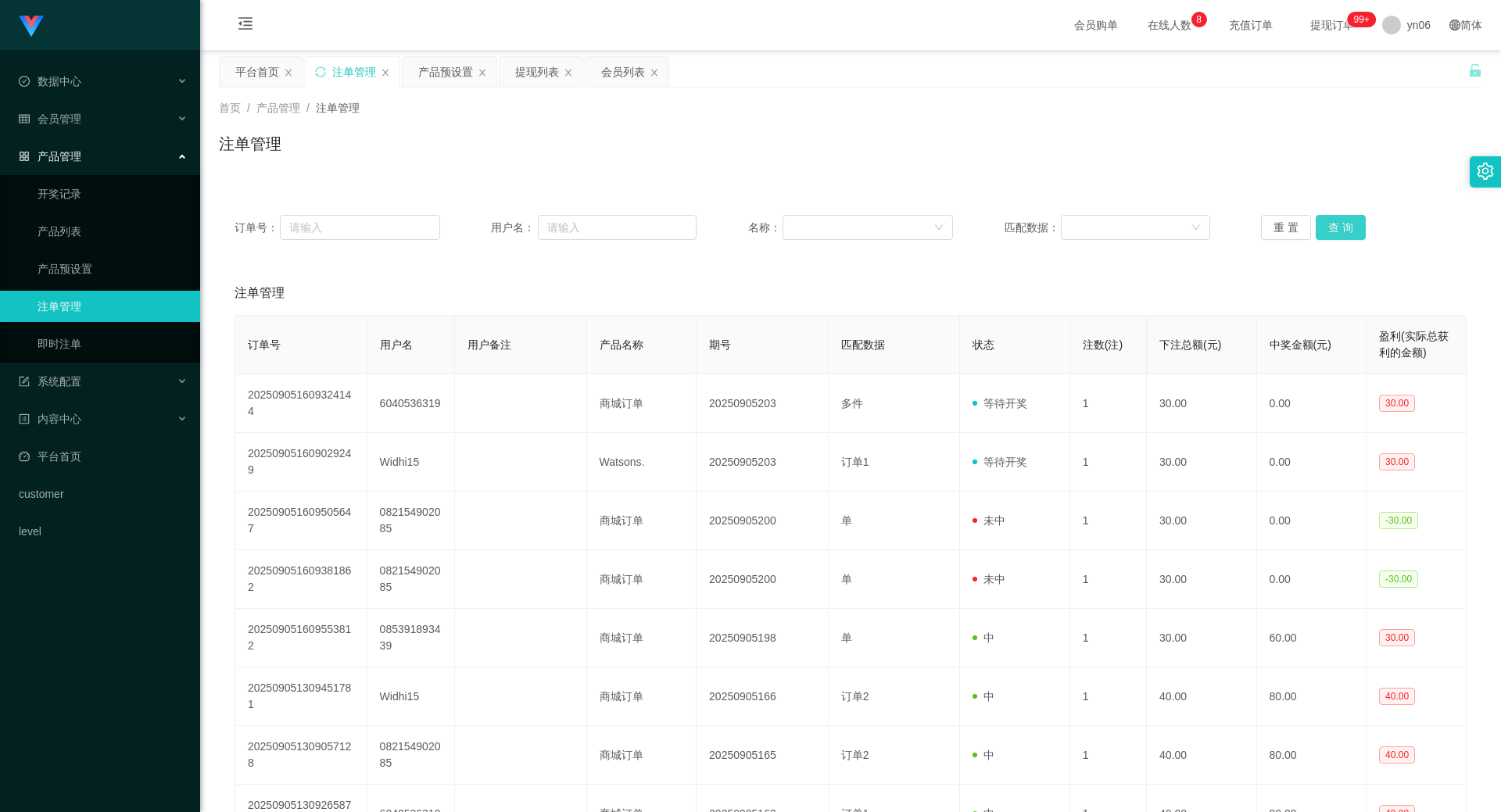
click at [1341, 225] on button "查 询" at bounding box center [1340, 227] width 50 height 25
click at [1341, 225] on div "重 置 查 询" at bounding box center [1364, 227] width 206 height 25
click at [1341, 225] on button "查 询" at bounding box center [1349, 227] width 67 height 25
click at [1341, 225] on div "重 置 查 询" at bounding box center [1364, 227] width 206 height 25
click at [632, 70] on div "会员列表" at bounding box center [622, 72] width 44 height 30
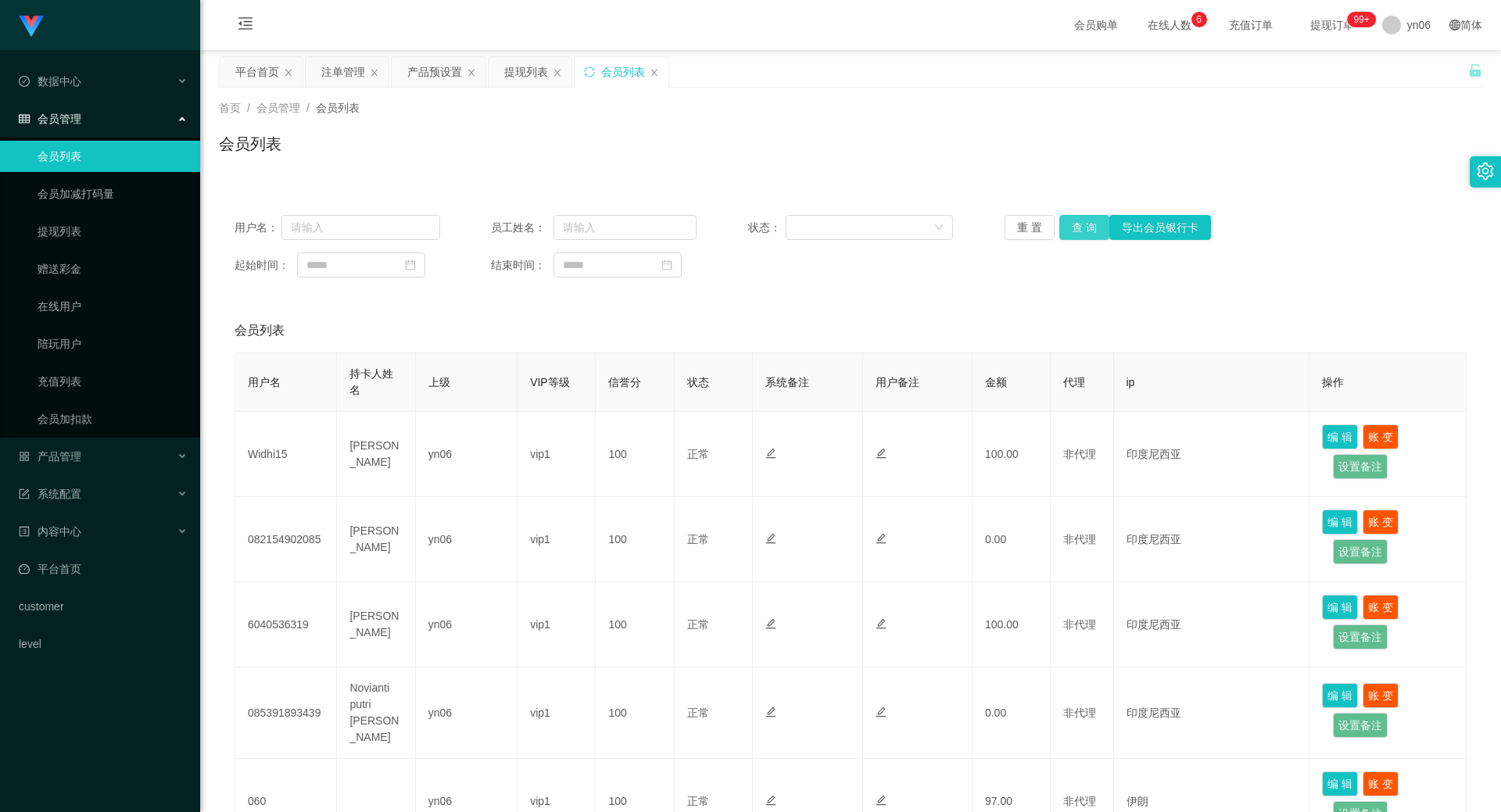
click at [1085, 228] on button "查 询" at bounding box center [1084, 227] width 50 height 25
click at [1085, 228] on div "重 置 查 询 导出会员银行卡" at bounding box center [1107, 227] width 206 height 25
click at [1085, 228] on button "查 询" at bounding box center [1084, 227] width 50 height 25
click at [1085, 228] on div "重 置 查 询 导出会员银行卡" at bounding box center [1107, 227] width 206 height 25
click at [1085, 228] on button "查 询" at bounding box center [1084, 227] width 50 height 25
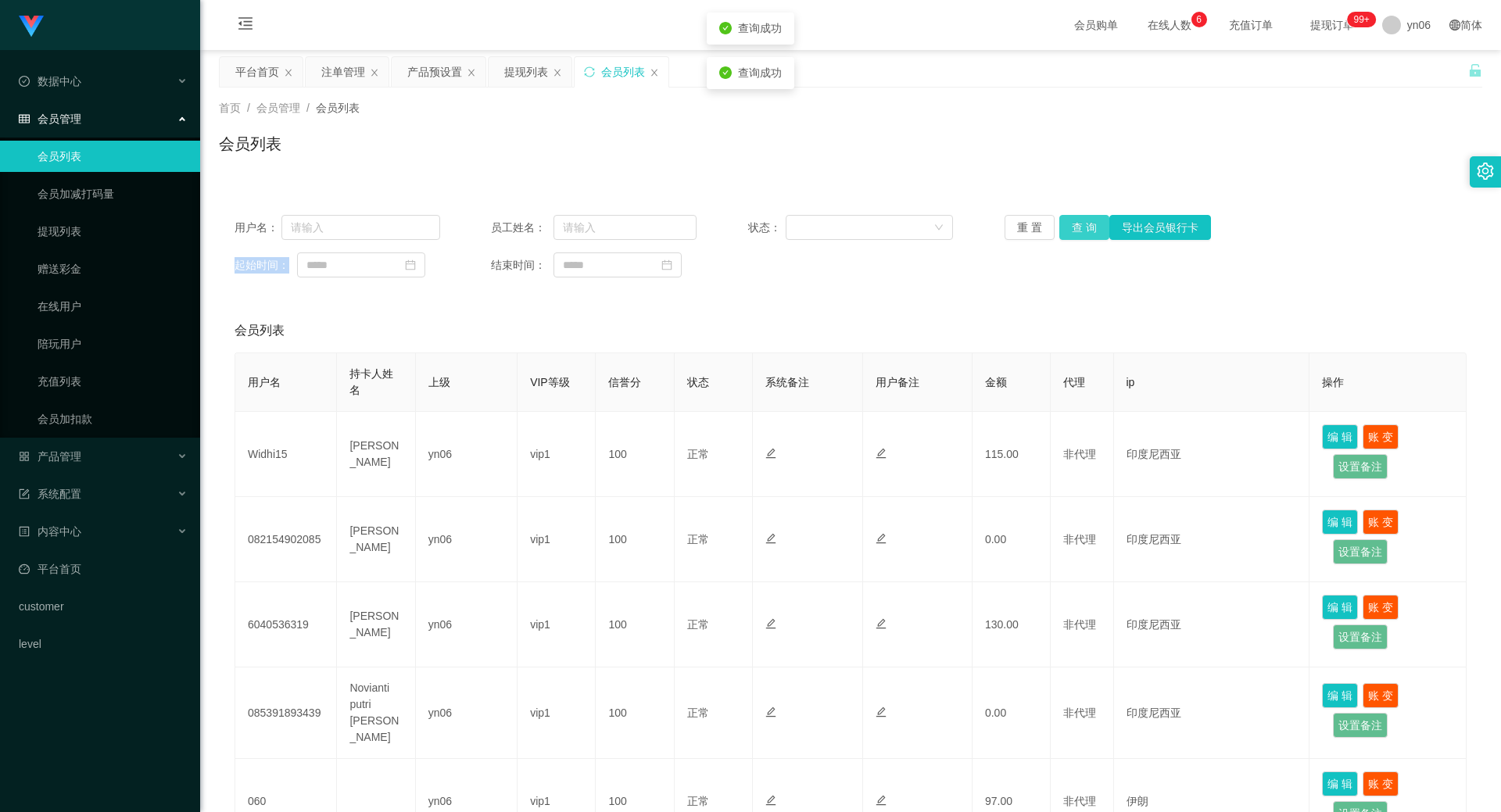
click at [1085, 228] on div "重 置 查 询 导出会员银行卡" at bounding box center [1107, 227] width 206 height 25
click at [1085, 228] on button "查 询" at bounding box center [1084, 227] width 50 height 25
click at [1085, 228] on div "重 置 查 询 导出会员银行卡" at bounding box center [1107, 227] width 206 height 25
click at [1085, 228] on button "查 询" at bounding box center [1093, 227] width 67 height 25
click at [1085, 228] on div "重 置 查 询 导出会员银行卡" at bounding box center [1107, 227] width 206 height 25
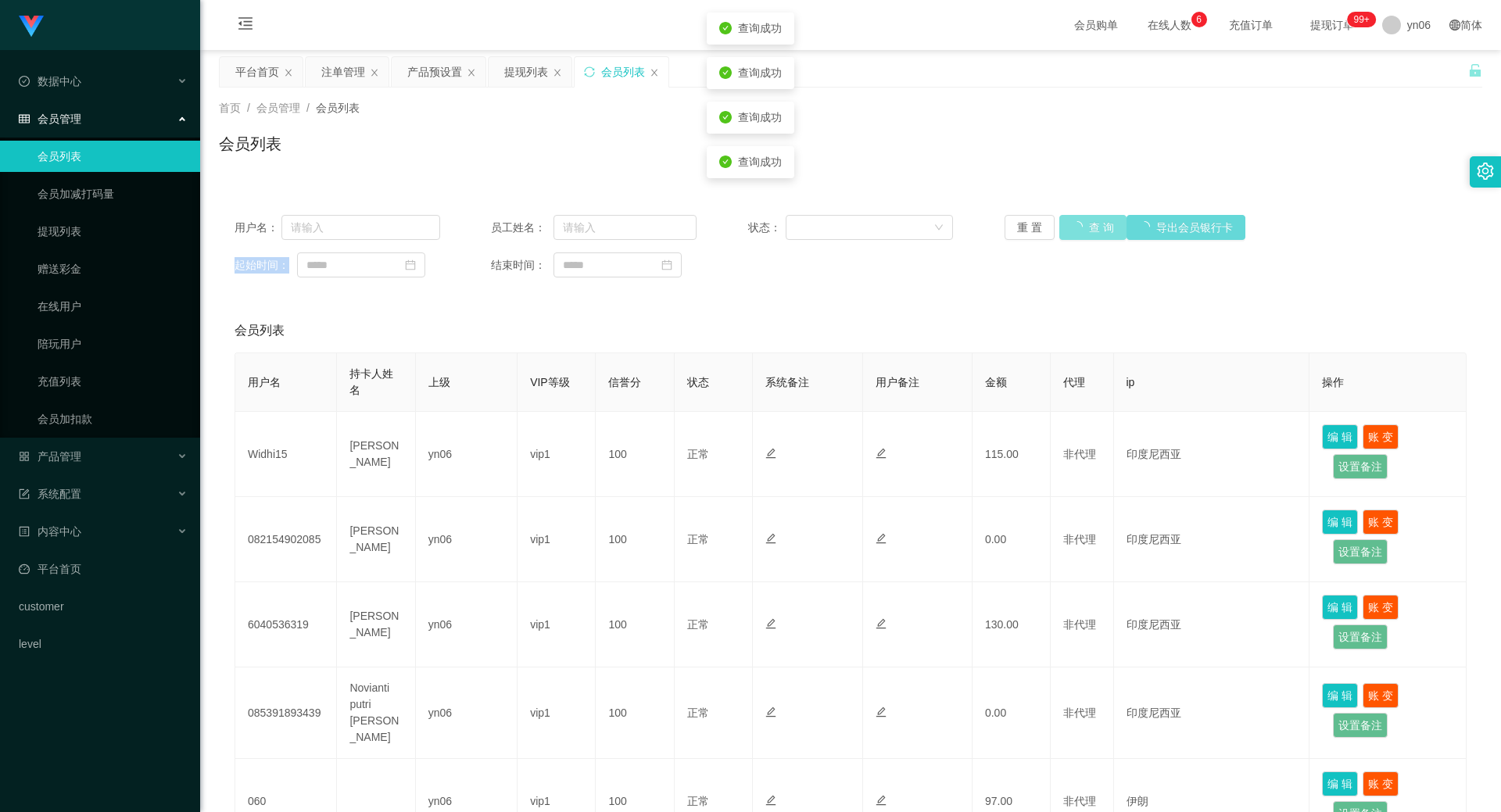
click at [1085, 227] on button "查 询" at bounding box center [1093, 227] width 67 height 25
click at [1085, 227] on div "重 置 查 询 导出会员银行卡" at bounding box center [1107, 227] width 206 height 25
click at [1085, 227] on button "查 询" at bounding box center [1084, 227] width 50 height 25
click at [1085, 227] on div "重 置 查 询 导出会员银行卡" at bounding box center [1107, 227] width 206 height 25
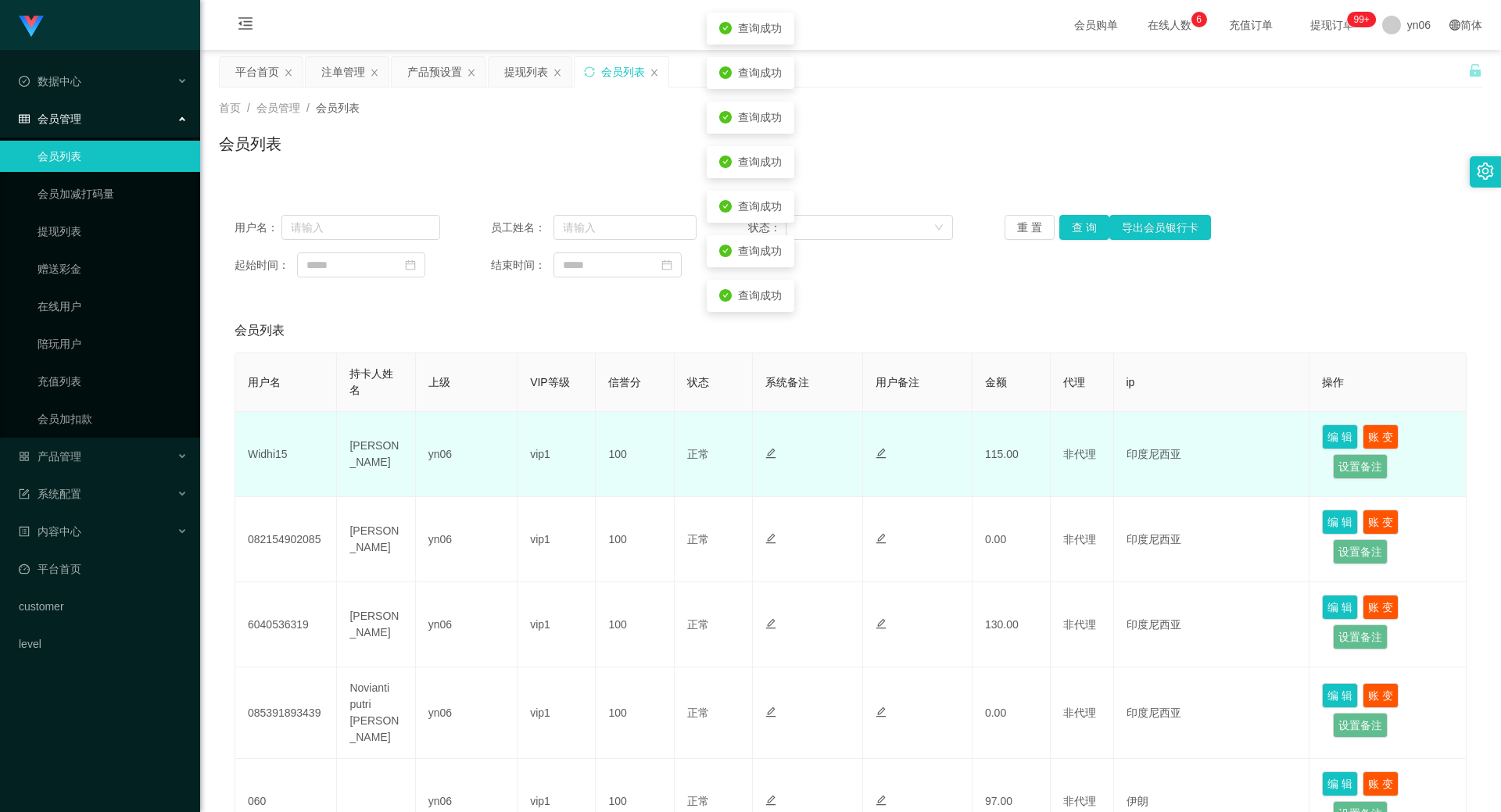
click at [276, 451] on td "Widhi15" at bounding box center [286, 455] width 101 height 86
copy td "Widhi15"
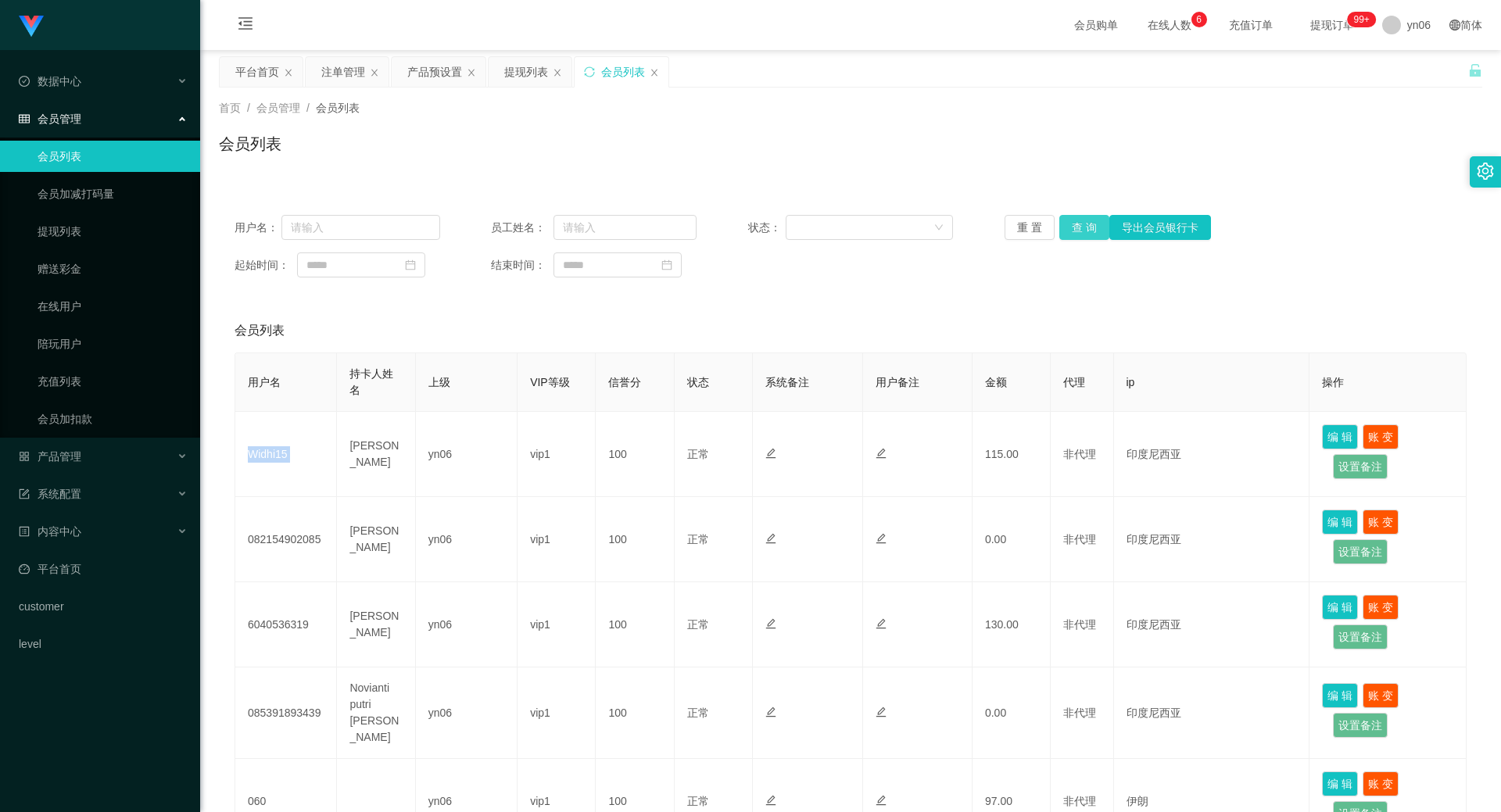
click at [1082, 225] on button "查 询" at bounding box center [1084, 227] width 50 height 25
click at [1082, 225] on div "重 置 查 询 导出会员银行卡" at bounding box center [1107, 227] width 206 height 25
click at [1082, 225] on button "查 询" at bounding box center [1093, 227] width 67 height 25
click at [1082, 225] on div "重 置 查 询 导出会员银行卡" at bounding box center [1107, 227] width 206 height 25
click at [1082, 225] on button "查 询" at bounding box center [1084, 227] width 50 height 25
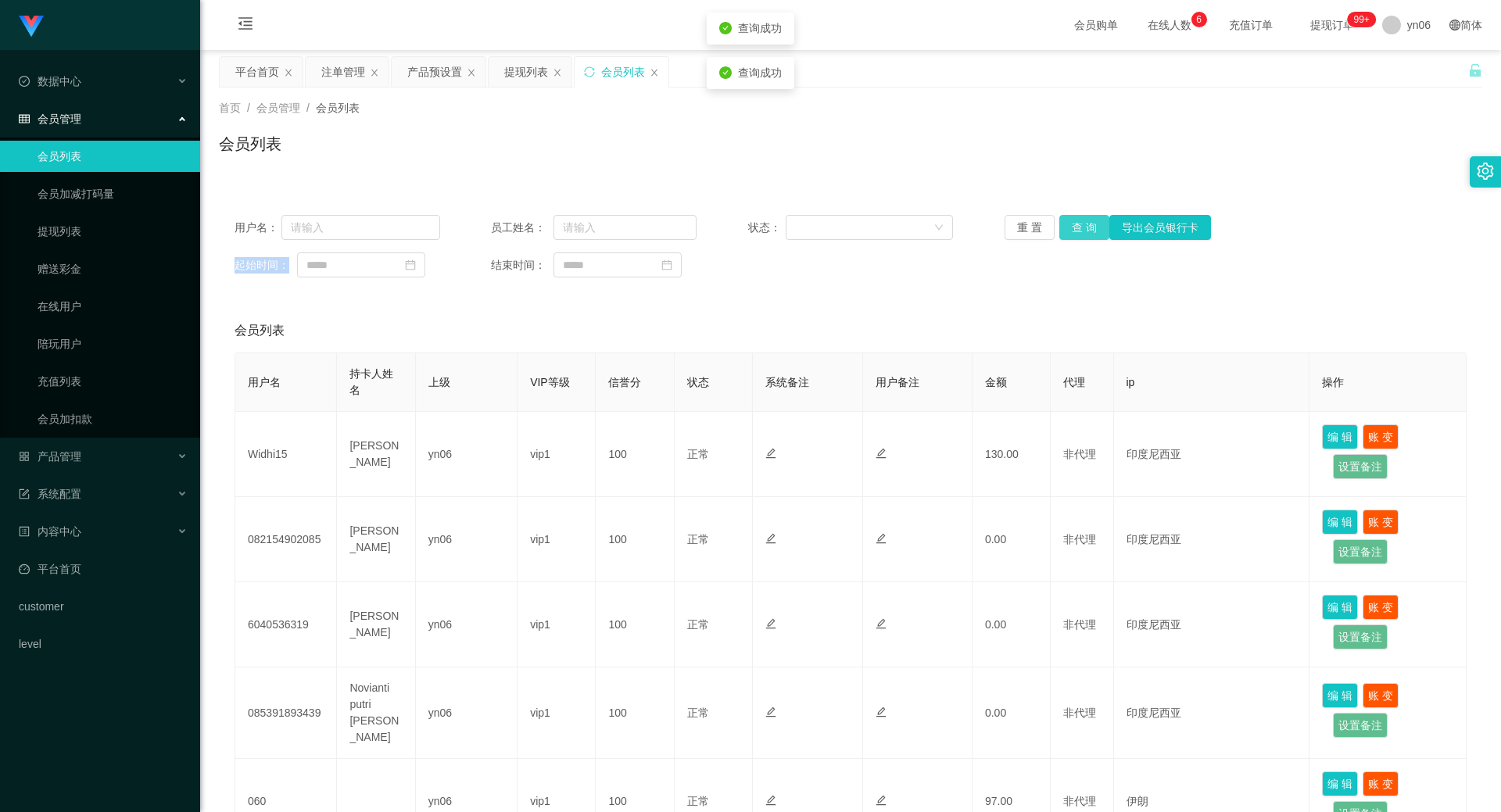
click at [1082, 225] on div "重 置 查 询 导出会员银行卡" at bounding box center [1107, 227] width 206 height 25
click at [535, 63] on div "提现列表" at bounding box center [526, 72] width 44 height 30
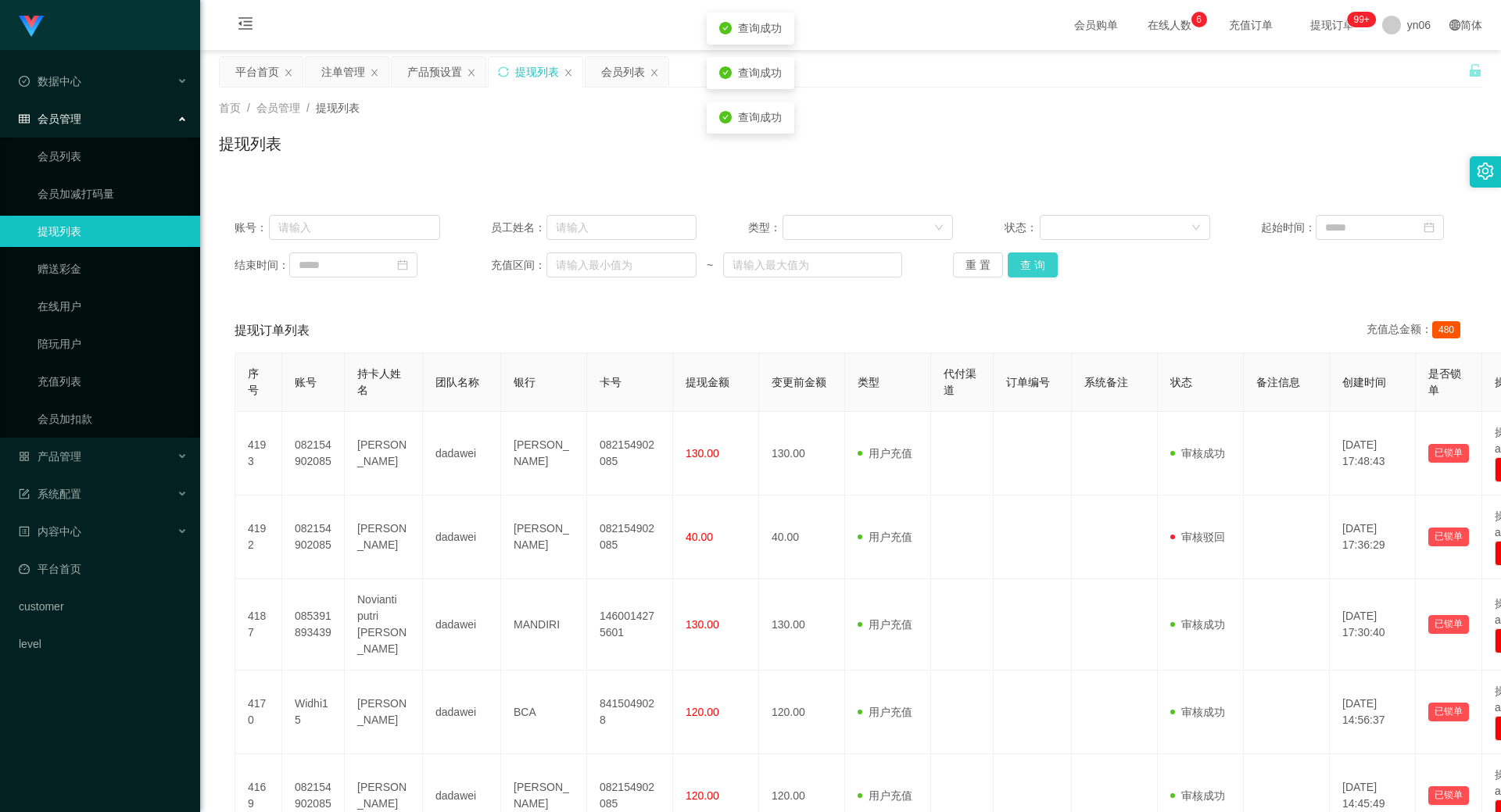
click at [1044, 273] on button "查 询" at bounding box center [1032, 265] width 50 height 25
click at [1043, 273] on div "重 置 查 询" at bounding box center [1056, 265] width 206 height 25
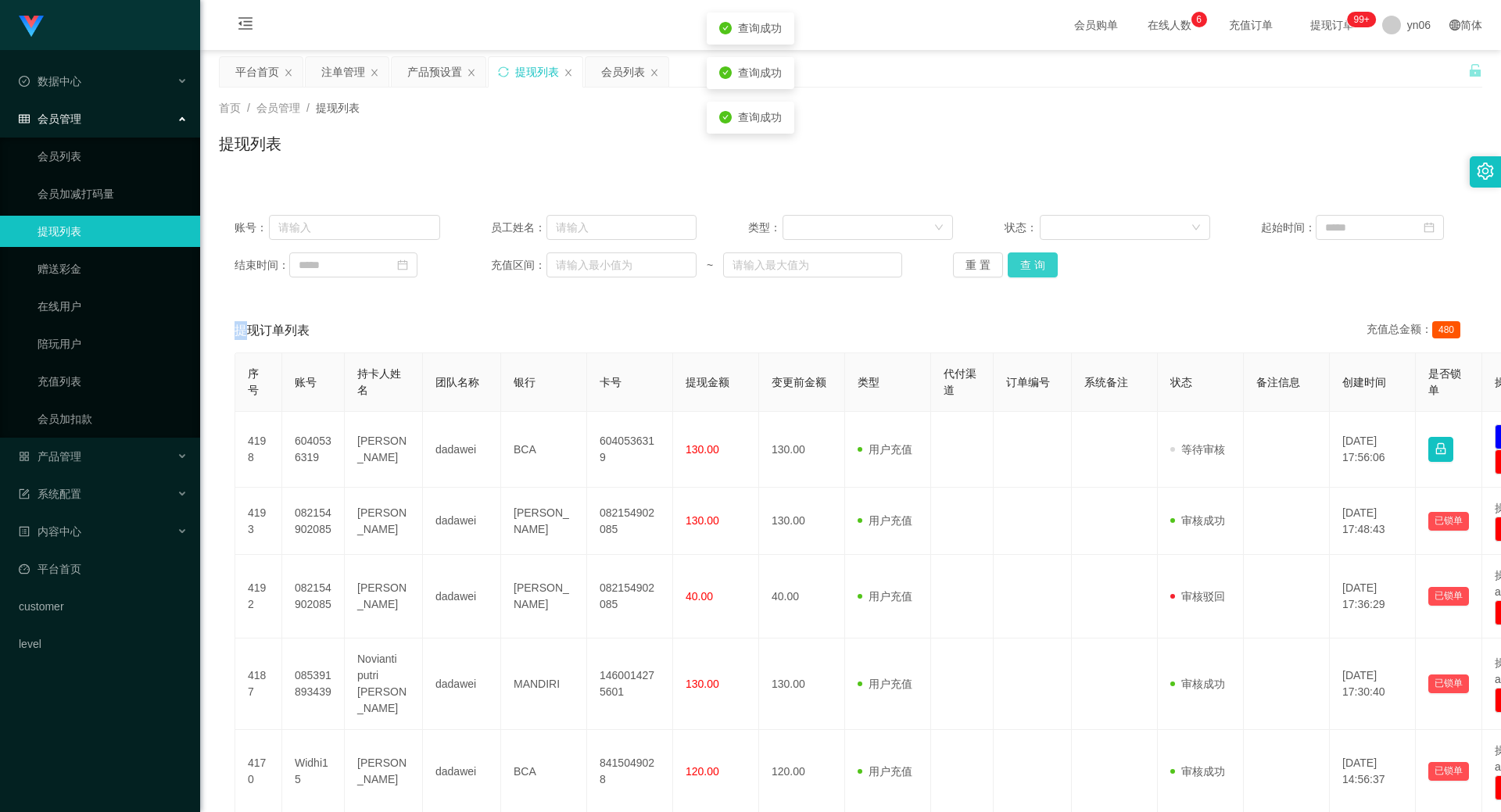
click at [1043, 273] on button "查 询" at bounding box center [1032, 265] width 50 height 25
click at [1043, 273] on div "重 置 查 询" at bounding box center [1056, 265] width 206 height 25
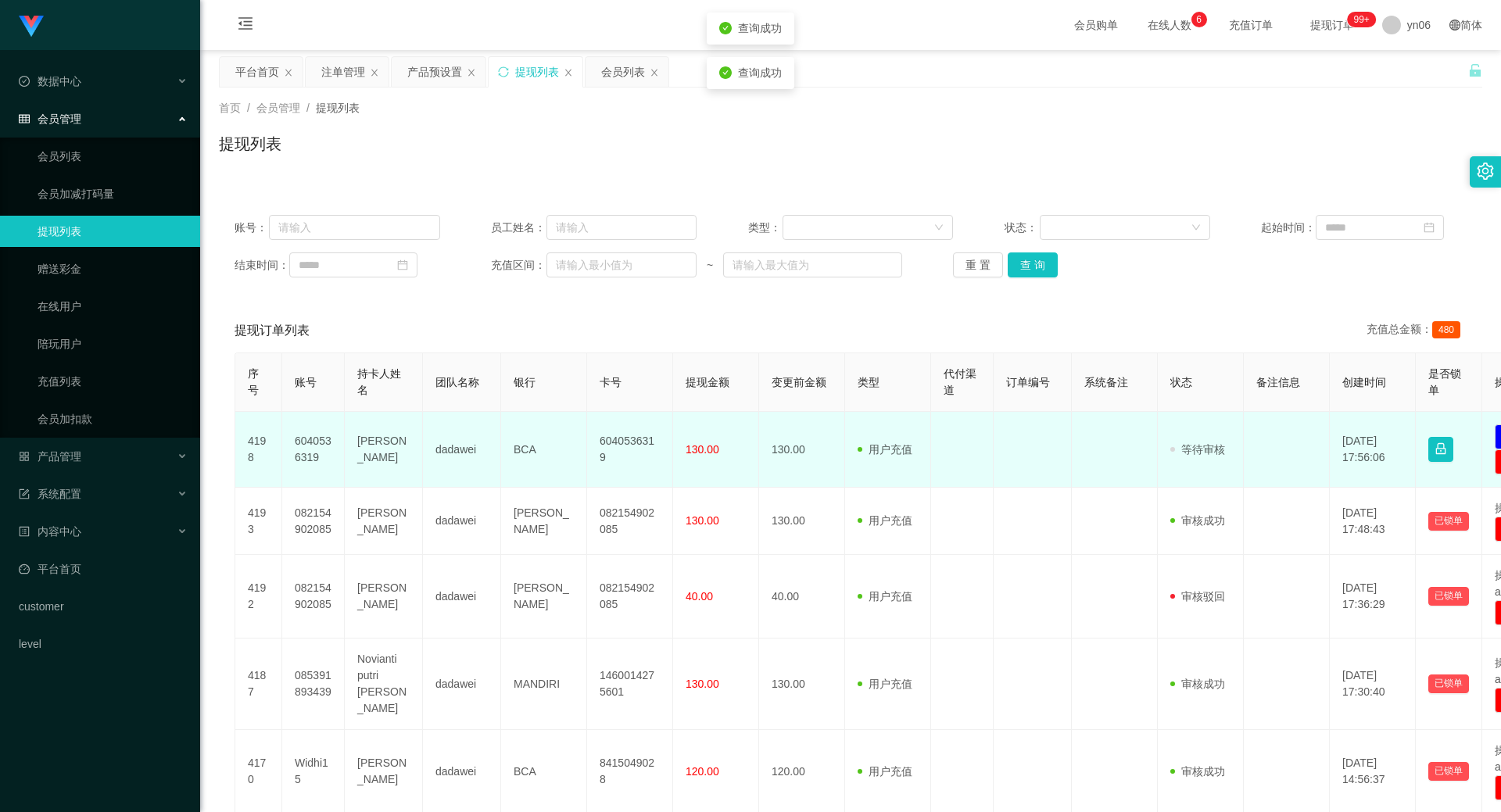
click at [312, 437] on td "6040536319" at bounding box center [314, 450] width 63 height 76
copy td "6040536319"
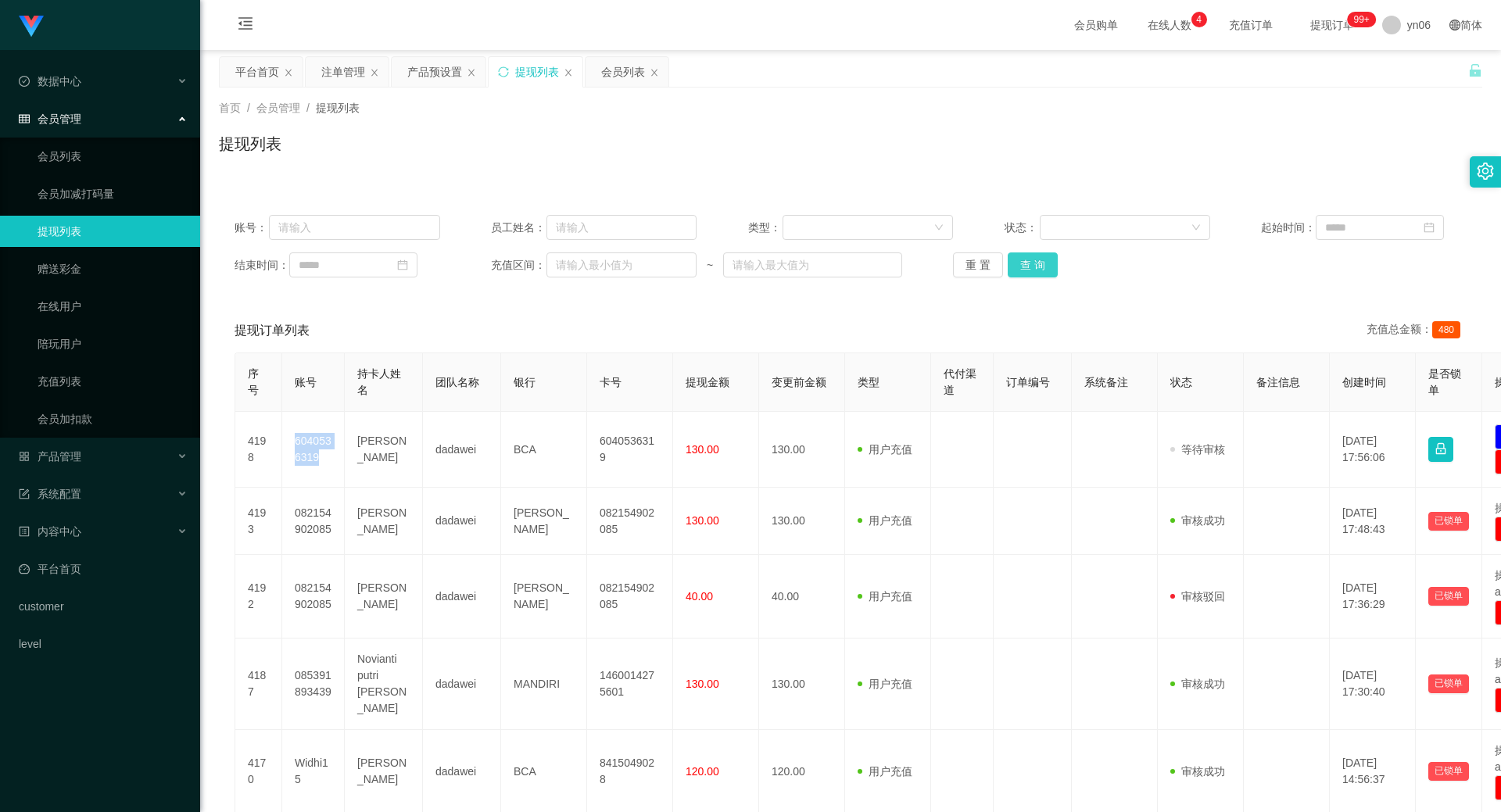
click at [1037, 267] on button "查 询" at bounding box center [1032, 265] width 50 height 25
click at [1037, 267] on div "重 置 查 询" at bounding box center [1056, 265] width 206 height 25
click at [1037, 267] on button "查 询" at bounding box center [1032, 265] width 50 height 25
click at [1038, 267] on button "查 询" at bounding box center [1032, 265] width 50 height 25
click at [1038, 267] on div "重 置 查 询" at bounding box center [1056, 265] width 206 height 25
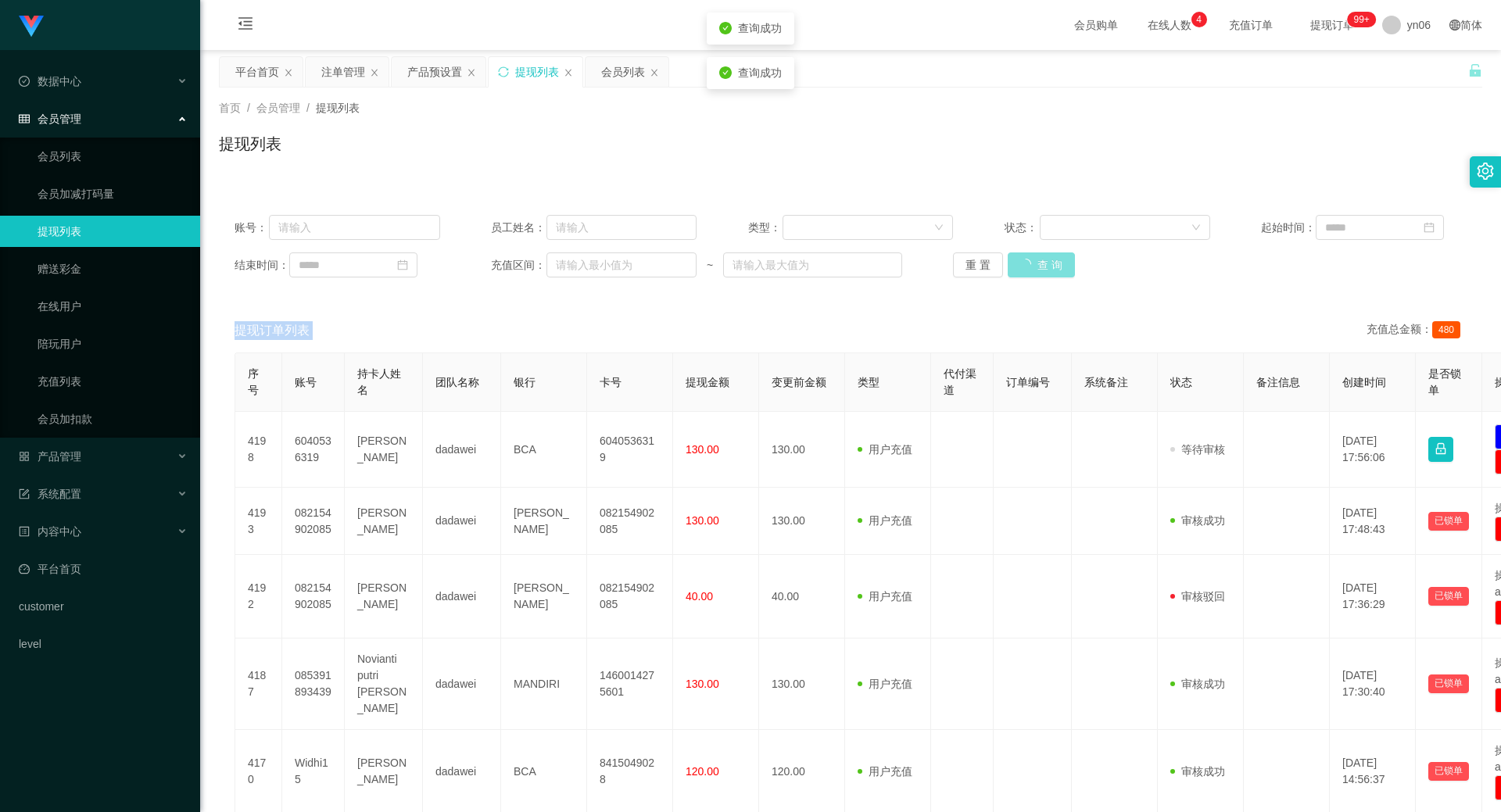
click at [1038, 267] on button "查 询" at bounding box center [1041, 265] width 67 height 25
click at [1051, 258] on button "查 询" at bounding box center [1032, 265] width 50 height 25
click at [1050, 258] on div "重 置 查 询" at bounding box center [1056, 265] width 206 height 25
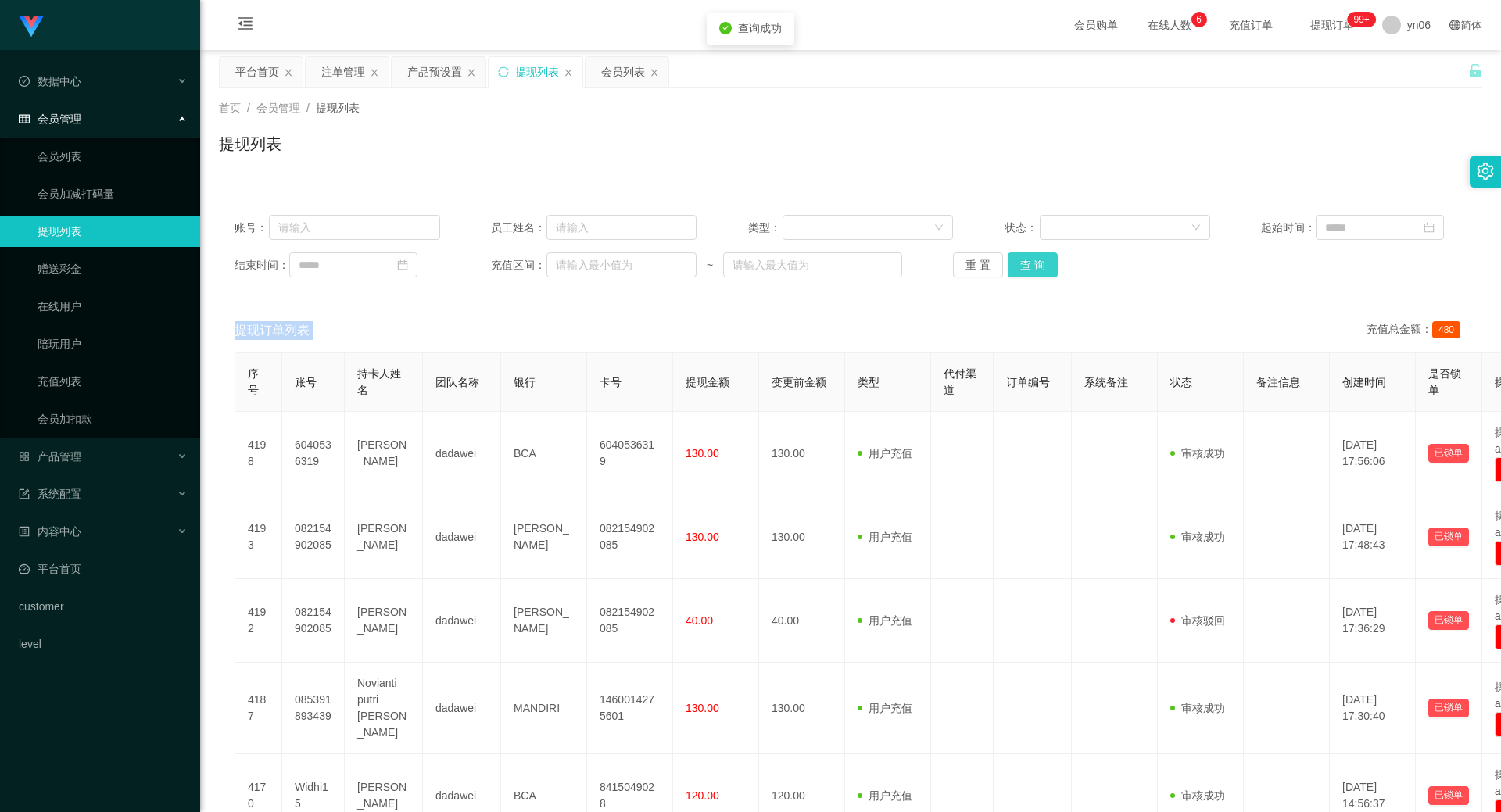
click at [1050, 259] on button "查 询" at bounding box center [1032, 265] width 50 height 25
click at [244, 72] on div "平台首页" at bounding box center [257, 72] width 44 height 30
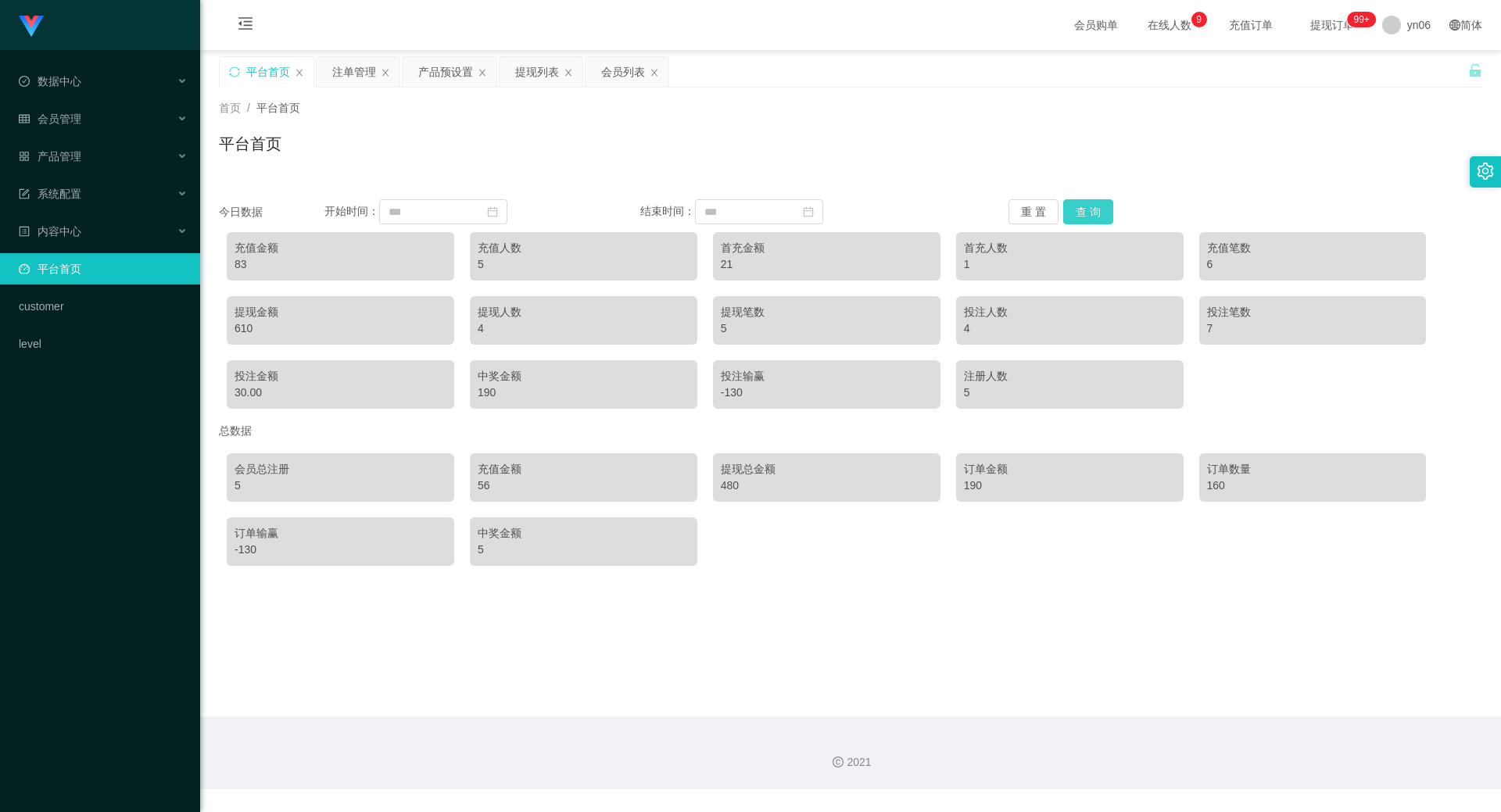
click at [1081, 219] on button "查 询" at bounding box center [1088, 211] width 50 height 25
click at [1083, 213] on button "查 询" at bounding box center [1088, 211] width 50 height 25
click at [1084, 213] on button "查 询" at bounding box center [1088, 211] width 50 height 25
click at [349, 70] on div "注单管理" at bounding box center [354, 72] width 44 height 30
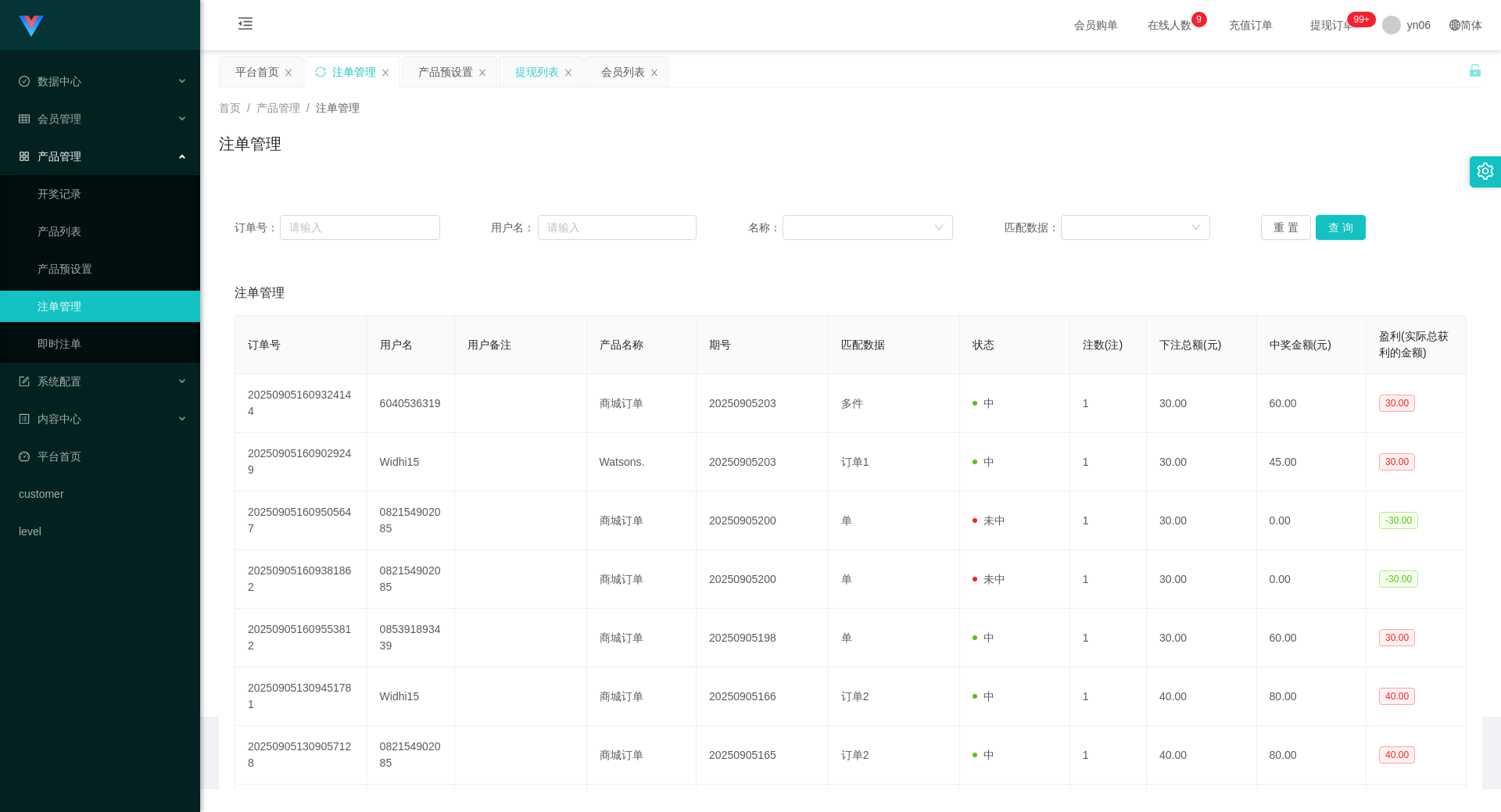
click at [532, 66] on div "提现列表" at bounding box center [537, 72] width 44 height 30
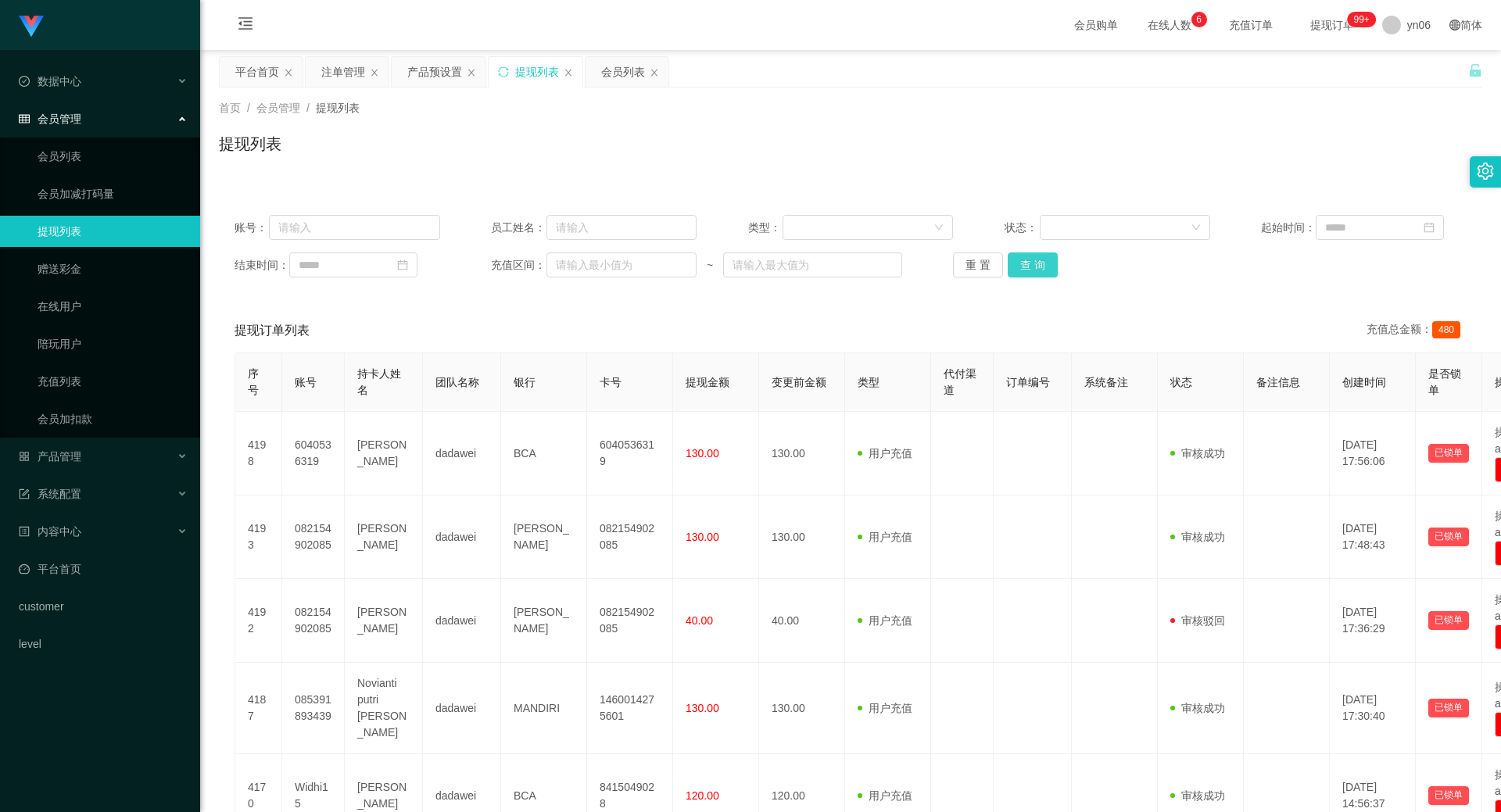
click at [1034, 265] on button "查 询" at bounding box center [1032, 265] width 50 height 25
click at [1034, 265] on div "重 置 查 询" at bounding box center [1056, 265] width 206 height 25
click at [1034, 265] on button "查 询" at bounding box center [1032, 265] width 50 height 25
click at [1034, 265] on div "重 置 查 询" at bounding box center [1056, 265] width 206 height 25
click at [1034, 265] on button "查 询" at bounding box center [1032, 265] width 50 height 25
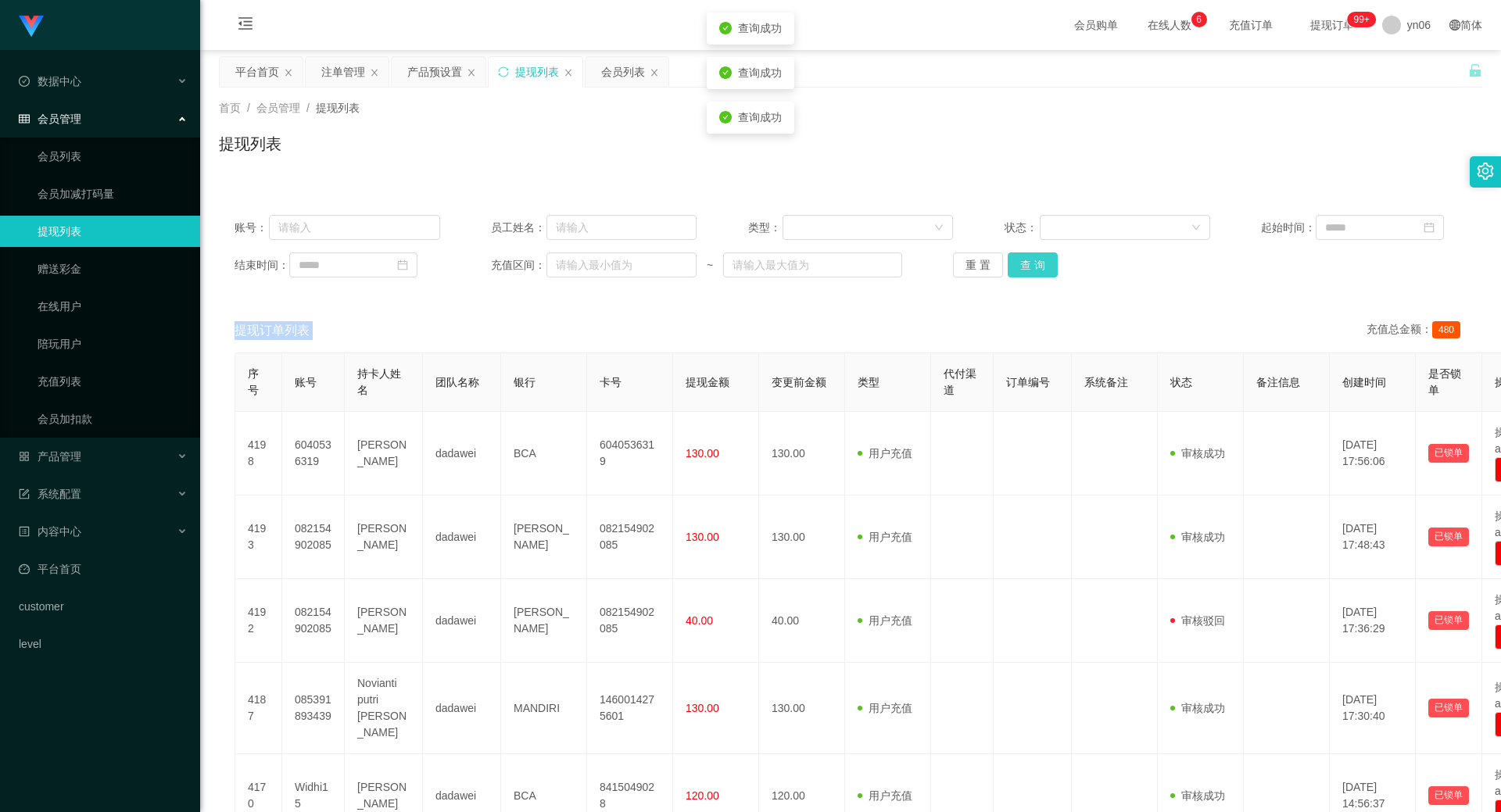
click at [1034, 265] on button "查 询" at bounding box center [1032, 265] width 50 height 25
click at [1034, 265] on div "重 置 查 询" at bounding box center [1056, 265] width 206 height 25
click at [1034, 265] on button "查 询" at bounding box center [1032, 265] width 50 height 25
click at [1034, 265] on div "重 置 查 询" at bounding box center [1056, 265] width 206 height 25
click at [1034, 265] on button "查 询" at bounding box center [1032, 265] width 50 height 25
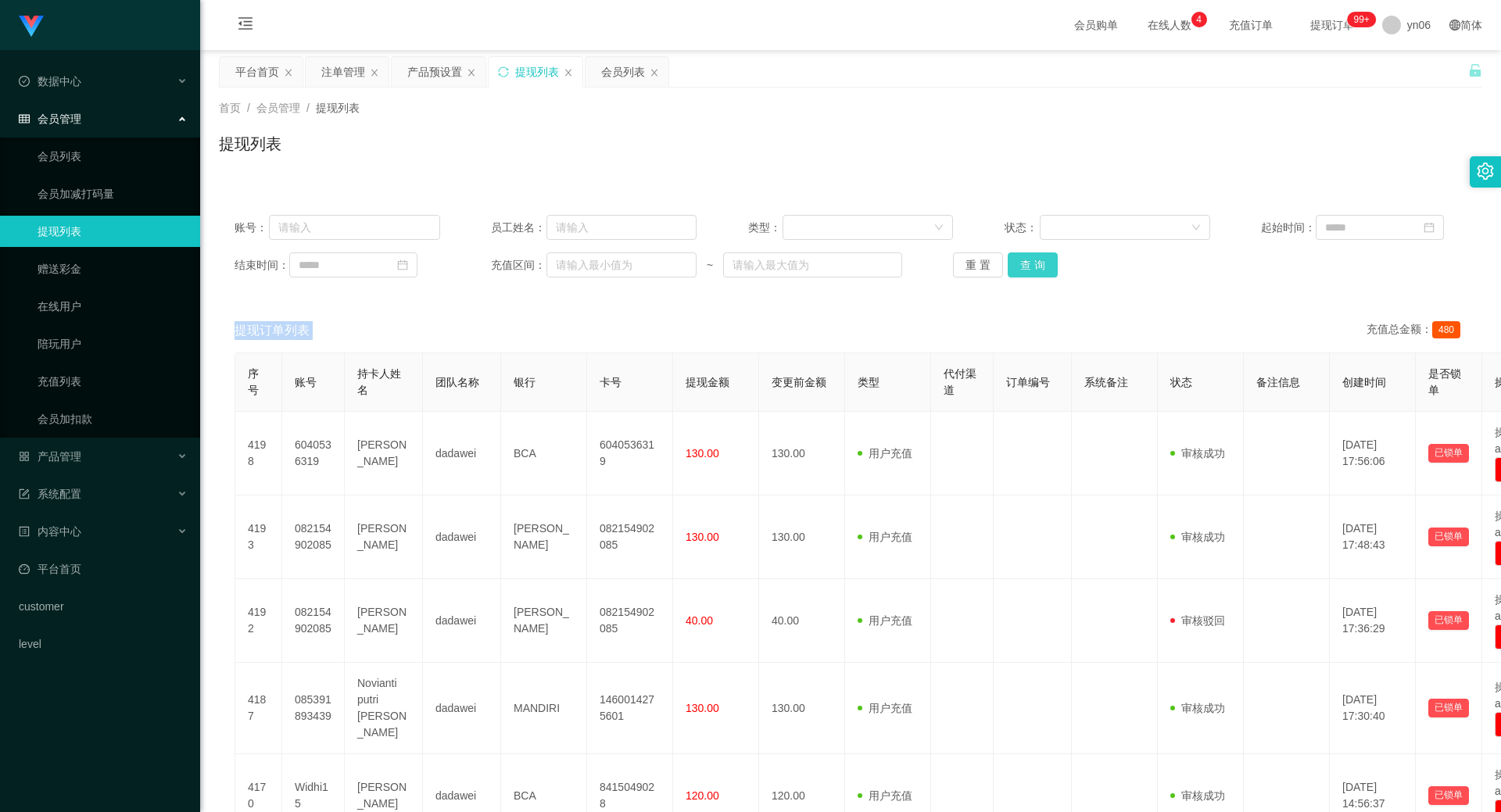
click at [1051, 266] on button "查 询" at bounding box center [1032, 265] width 50 height 25
click at [1051, 266] on div "重 置 查 询" at bounding box center [1056, 265] width 206 height 25
click at [1050, 267] on button "查 询" at bounding box center [1032, 265] width 50 height 25
click at [1050, 267] on div "重 置 查 询" at bounding box center [1056, 265] width 206 height 25
click at [1050, 267] on button "查 询" at bounding box center [1041, 265] width 67 height 25
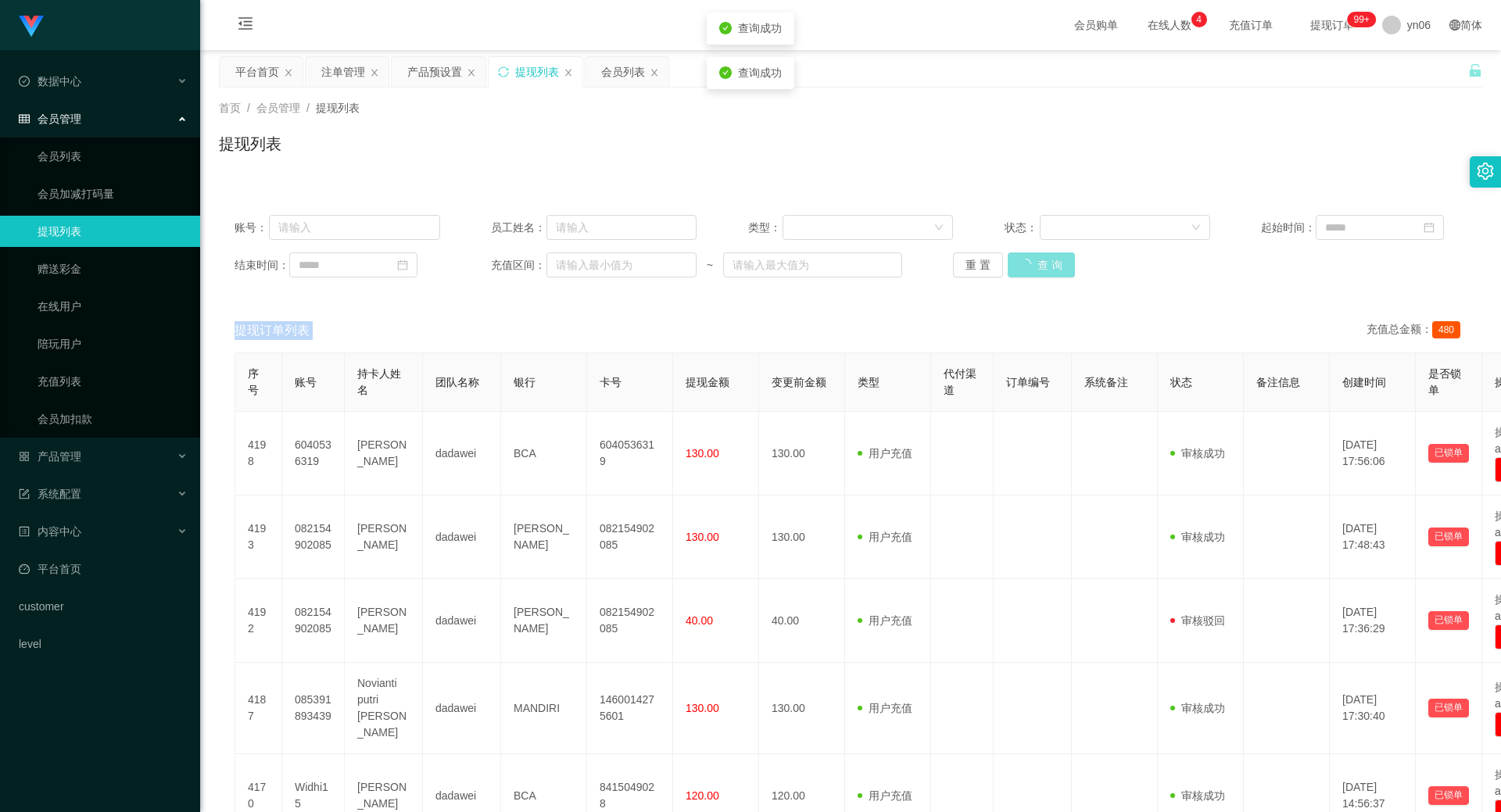
click at [1050, 267] on div "重 置 查 询" at bounding box center [1056, 265] width 206 height 25
click at [1050, 267] on button "查 询" at bounding box center [1041, 265] width 67 height 25
click at [1050, 267] on div "重 置 查 询" at bounding box center [1056, 265] width 206 height 25
click at [1050, 267] on button "查 询" at bounding box center [1041, 265] width 67 height 25
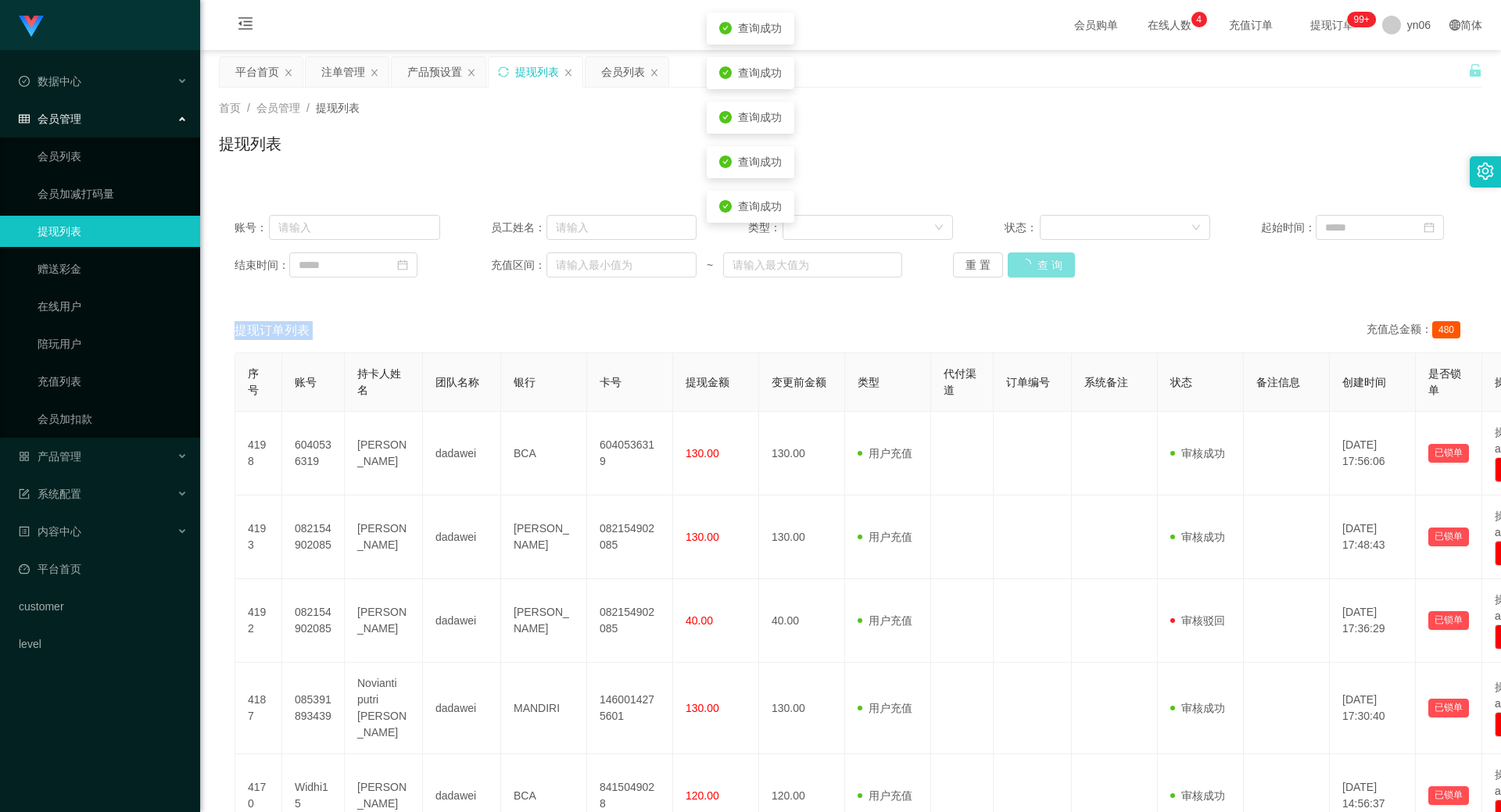
click at [1050, 267] on div "重 置 查 询" at bounding box center [1056, 265] width 206 height 25
click at [1050, 267] on button "查 询" at bounding box center [1041, 265] width 67 height 25
click at [1050, 267] on div "重 置 查 询" at bounding box center [1056, 265] width 206 height 25
click at [1050, 267] on button "查 询" at bounding box center [1041, 265] width 67 height 25
click at [615, 76] on div "会员列表" at bounding box center [622, 72] width 44 height 30
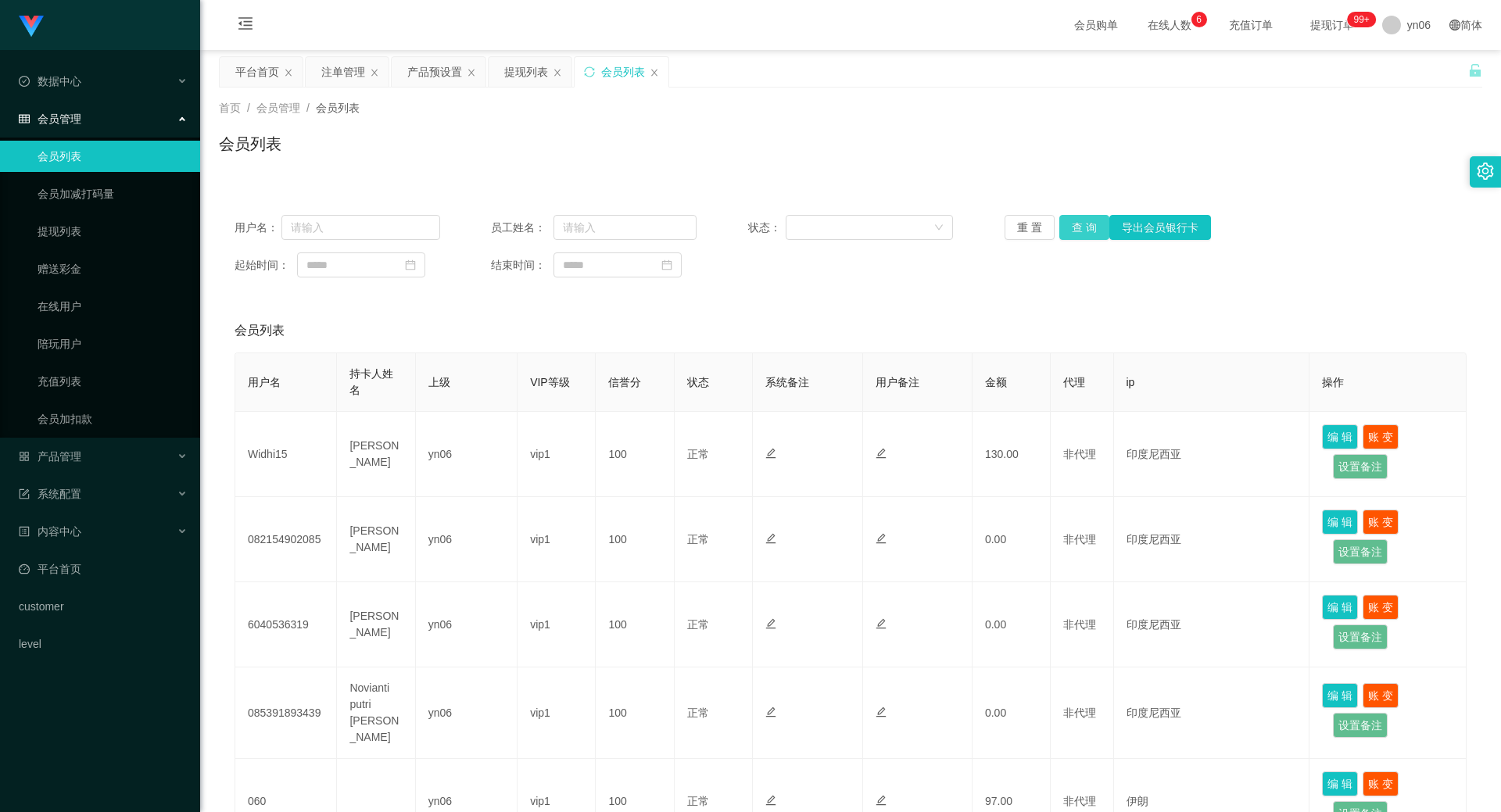
click at [1078, 224] on button "查 询" at bounding box center [1084, 227] width 50 height 25
click at [1078, 224] on div "重 置 查 询 导出会员银行卡" at bounding box center [1107, 227] width 206 height 25
click at [1078, 224] on button "查 询" at bounding box center [1084, 227] width 50 height 25
click at [1078, 224] on div "重 置 查 询 导出会员银行卡" at bounding box center [1107, 227] width 206 height 25
click at [1078, 224] on button "查 询" at bounding box center [1084, 227] width 50 height 25
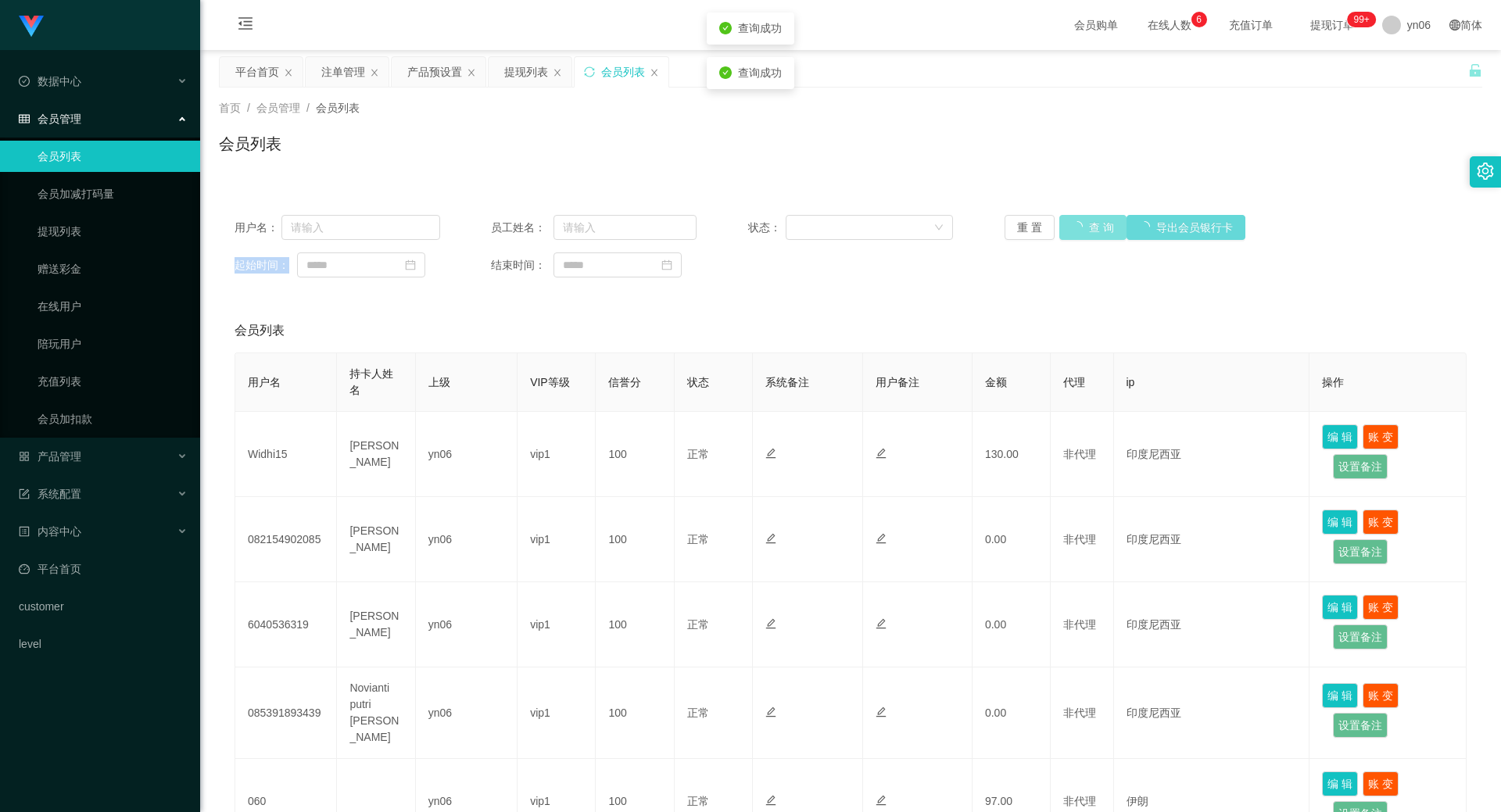
click at [1078, 224] on div "重 置 查 询 导出会员银行卡" at bounding box center [1107, 227] width 206 height 25
click at [1078, 224] on button "查 询" at bounding box center [1093, 227] width 67 height 25
drag, startPoint x: 1078, startPoint y: 224, endPoint x: 141, endPoint y: 304, distance: 940.4
click at [1078, 224] on div "重 置 查 询 导出会员银行卡" at bounding box center [1107, 227] width 206 height 25
click at [1076, 224] on button "查 询" at bounding box center [1084, 227] width 50 height 25
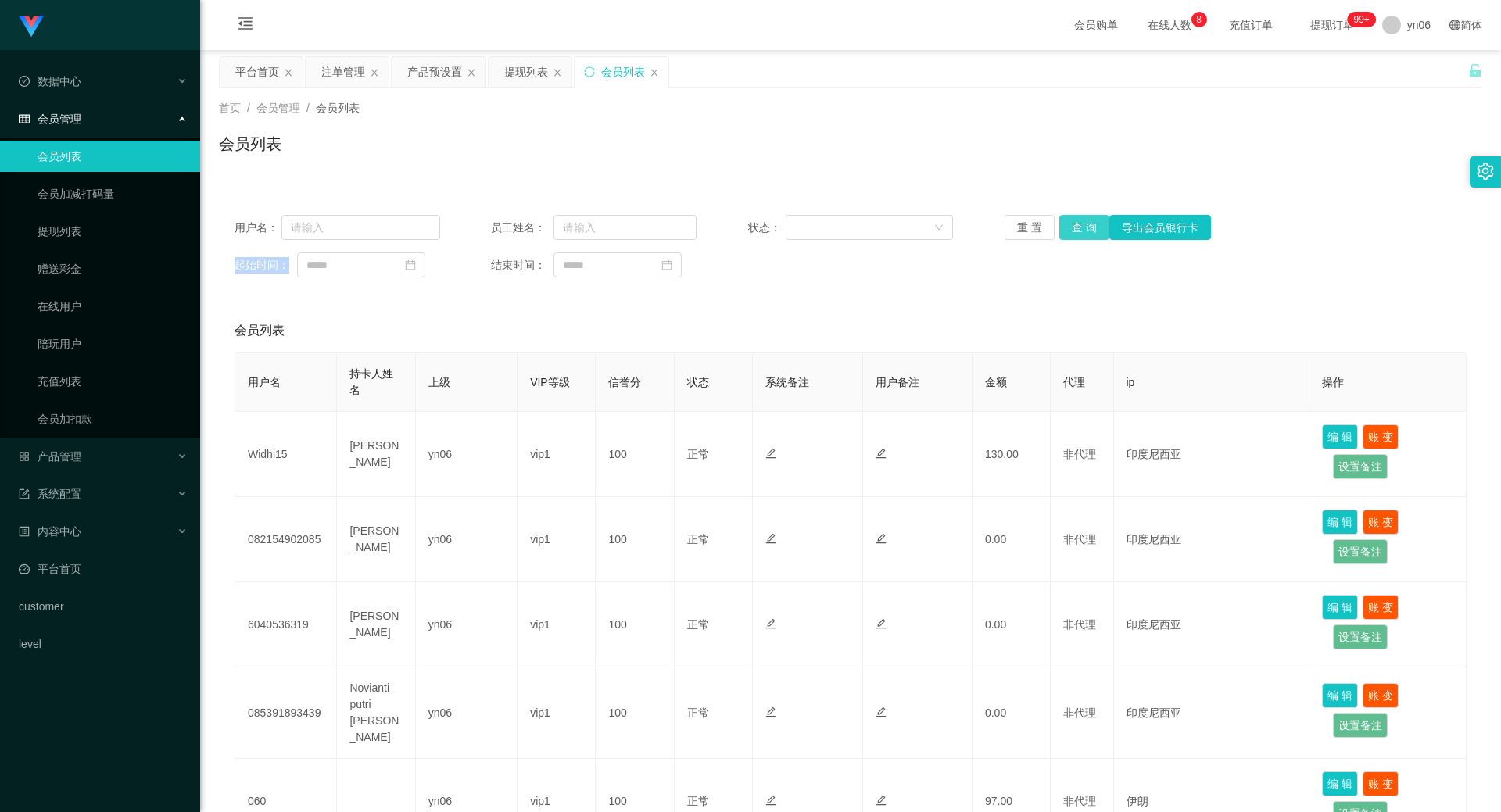
click at [1076, 224] on div "重 置 查 询 导出会员银行卡" at bounding box center [1107, 227] width 206 height 25
click at [1076, 224] on button "查 询" at bounding box center [1084, 227] width 50 height 25
click at [1076, 224] on div "重 置 查 询 导出会员银行卡" at bounding box center [1107, 227] width 206 height 25
click at [1076, 224] on button "查 询" at bounding box center [1093, 227] width 67 height 25
click at [1076, 224] on div "重 置 查 询 导出会员银行卡" at bounding box center [1107, 227] width 206 height 25
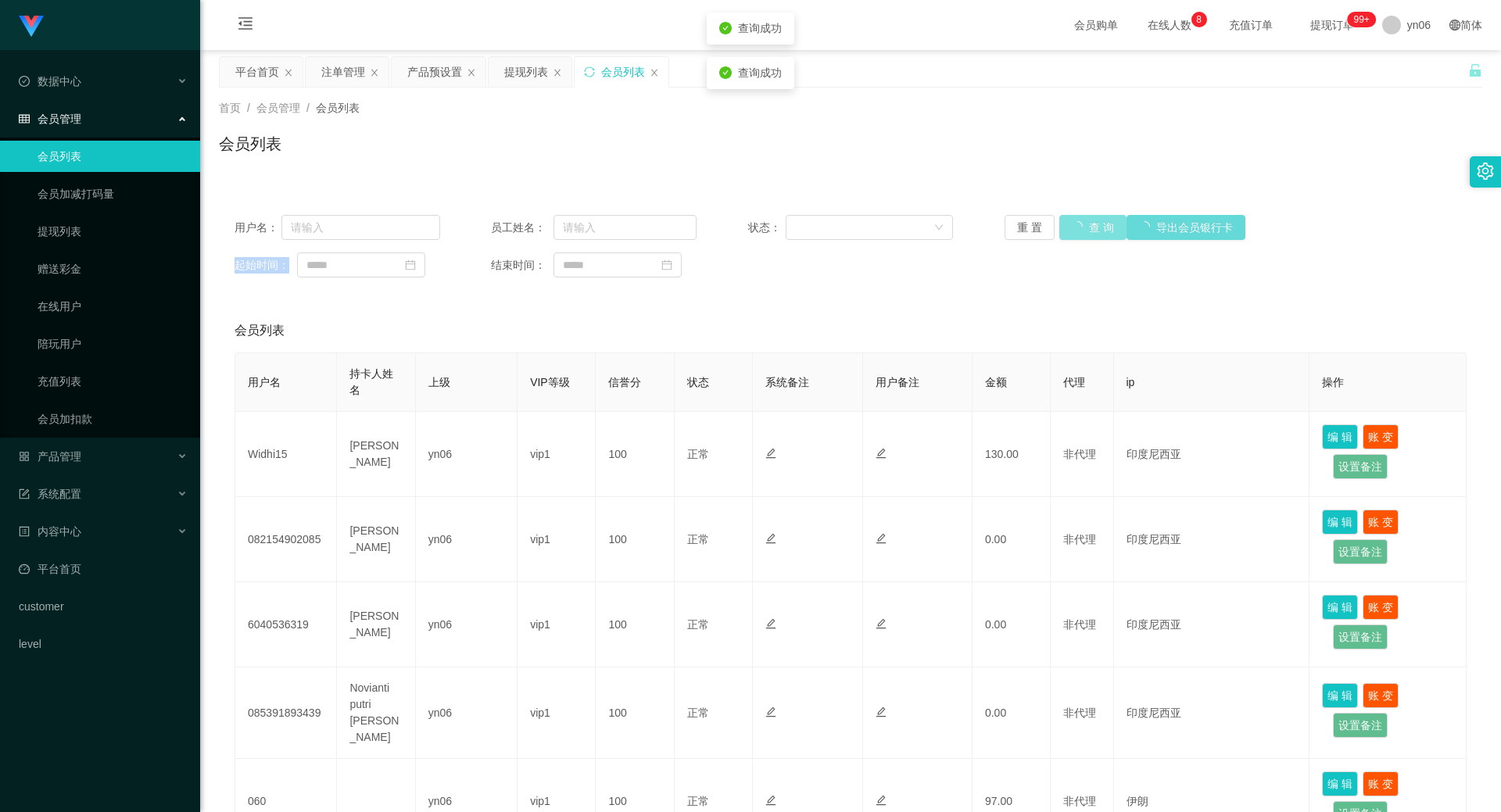
click at [1076, 224] on button "查 询" at bounding box center [1093, 227] width 67 height 25
click at [1087, 230] on button "查 询" at bounding box center [1084, 227] width 50 height 25
click at [1085, 230] on div "重 置 查 询 导出会员银行卡" at bounding box center [1107, 227] width 206 height 25
click at [1085, 230] on button "查 询" at bounding box center [1093, 227] width 67 height 25
click at [1085, 230] on div "重 置 查 询 导出会员银行卡" at bounding box center [1107, 227] width 206 height 25
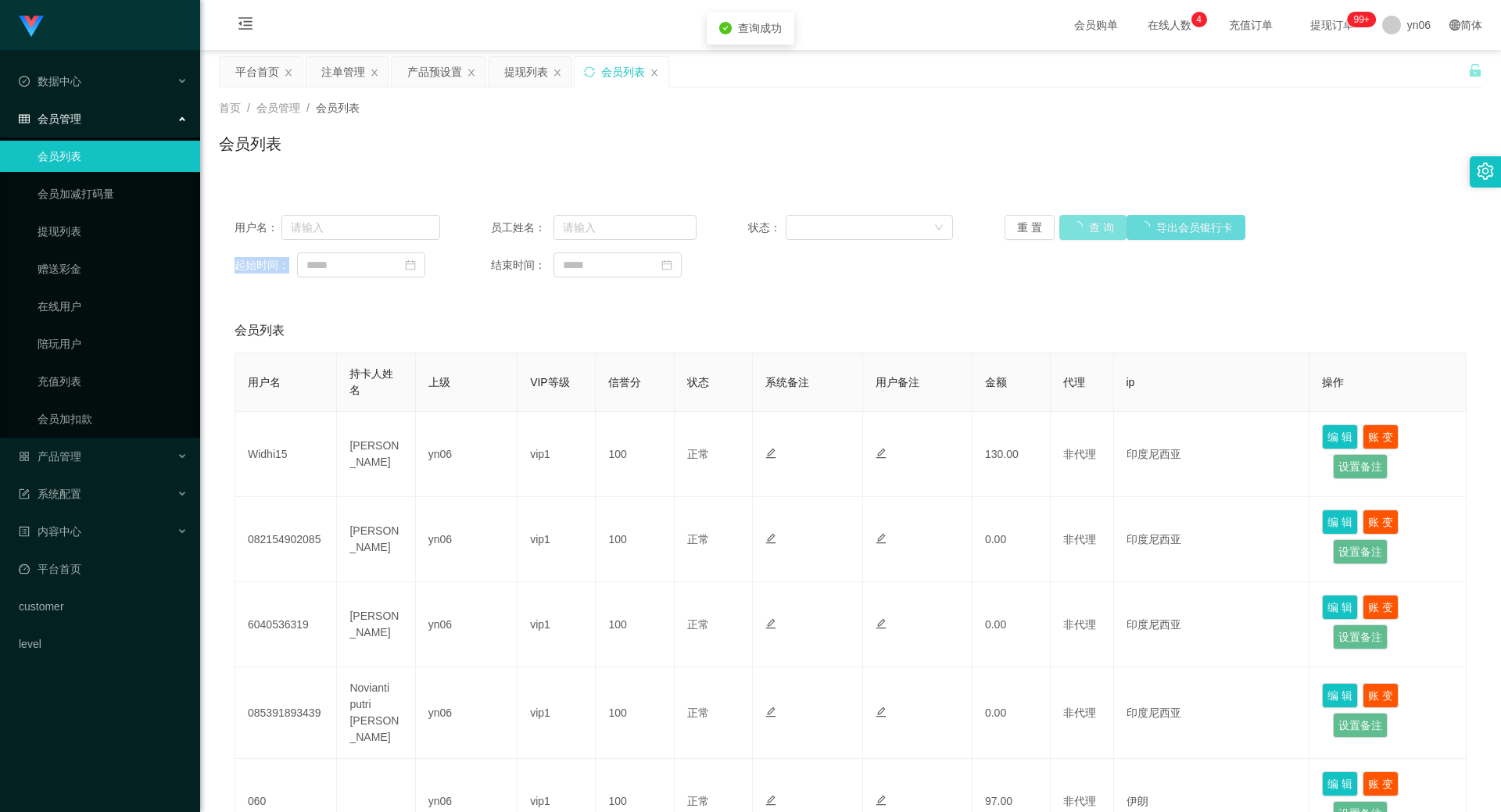
click at [1085, 230] on button "查 询" at bounding box center [1093, 227] width 67 height 25
click at [1085, 230] on div "重 置 查 询 导出会员银行卡" at bounding box center [1107, 227] width 206 height 25
click at [1085, 230] on button "查 询" at bounding box center [1093, 227] width 67 height 25
click at [1085, 230] on div "重 置 查 询 导出会员银行卡" at bounding box center [1107, 227] width 206 height 25
click at [1085, 230] on button "查 询" at bounding box center [1093, 227] width 67 height 25
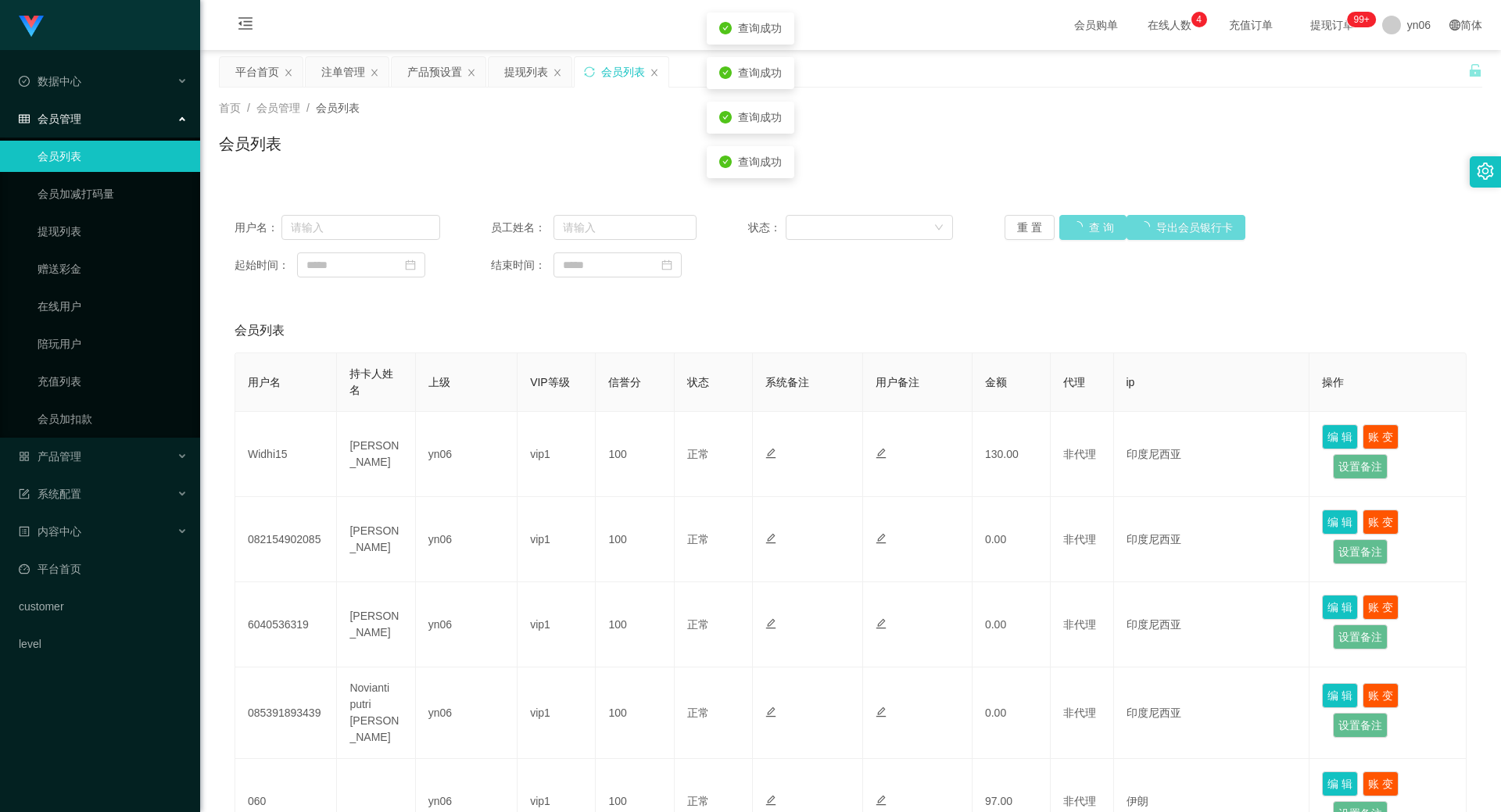
click at [1085, 230] on div "重 置 查 询 导出会员银行卡" at bounding box center [1107, 227] width 206 height 25
click at [1085, 230] on button "查 询" at bounding box center [1084, 227] width 50 height 25
click at [1085, 230] on div "重 置 查 询 导出会员银行卡" at bounding box center [1107, 227] width 206 height 25
click at [1085, 230] on button "查 询" at bounding box center [1084, 227] width 50 height 25
click at [1085, 230] on div "重 置 查 询 导出会员银行卡" at bounding box center [1107, 227] width 206 height 25
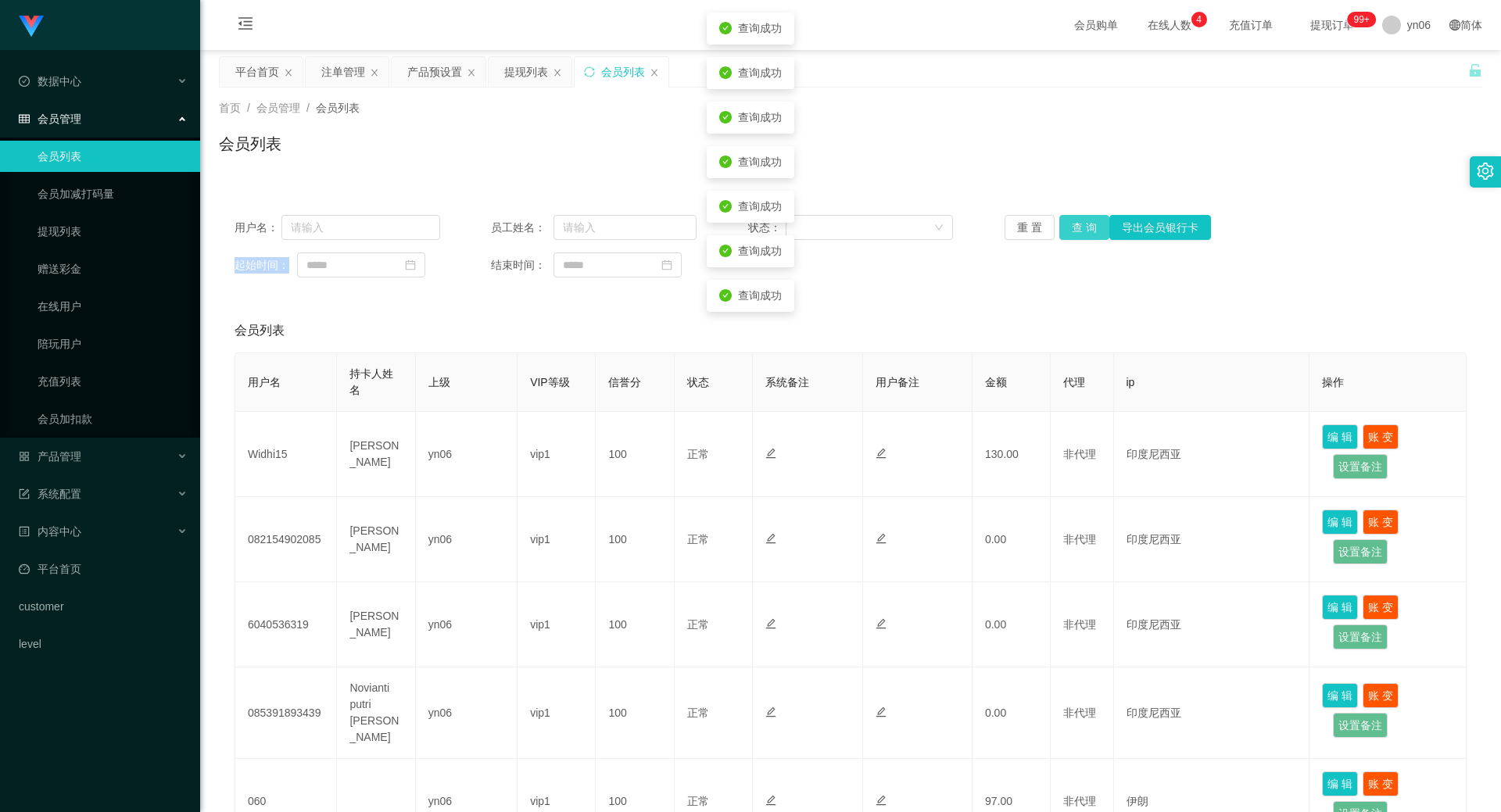
click at [1085, 230] on button "查 询" at bounding box center [1084, 227] width 50 height 25
click at [1079, 230] on button "查 询" at bounding box center [1084, 227] width 50 height 25
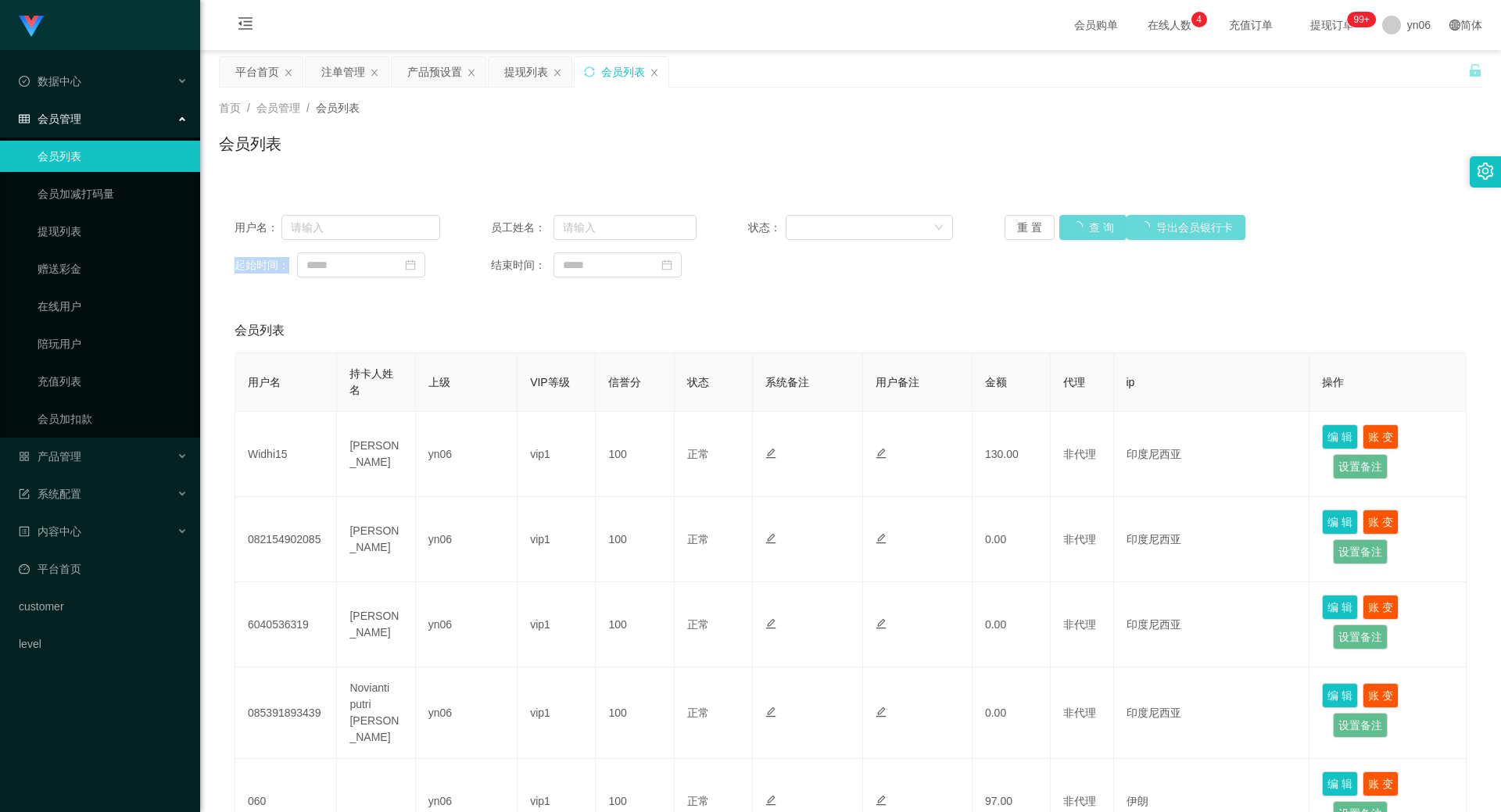
click at [1079, 230] on div "重 置 查 询 导出会员银行卡" at bounding box center [1107, 227] width 206 height 25
click at [1079, 230] on button "查 询" at bounding box center [1093, 227] width 67 height 25
click at [1079, 230] on div "重 置 查 询 导出会员银行卡" at bounding box center [1107, 227] width 206 height 25
click at [1079, 230] on button "查 询" at bounding box center [1093, 227] width 67 height 25
click at [1079, 230] on div "重 置 查 询 导出会员银行卡" at bounding box center [1107, 227] width 206 height 25
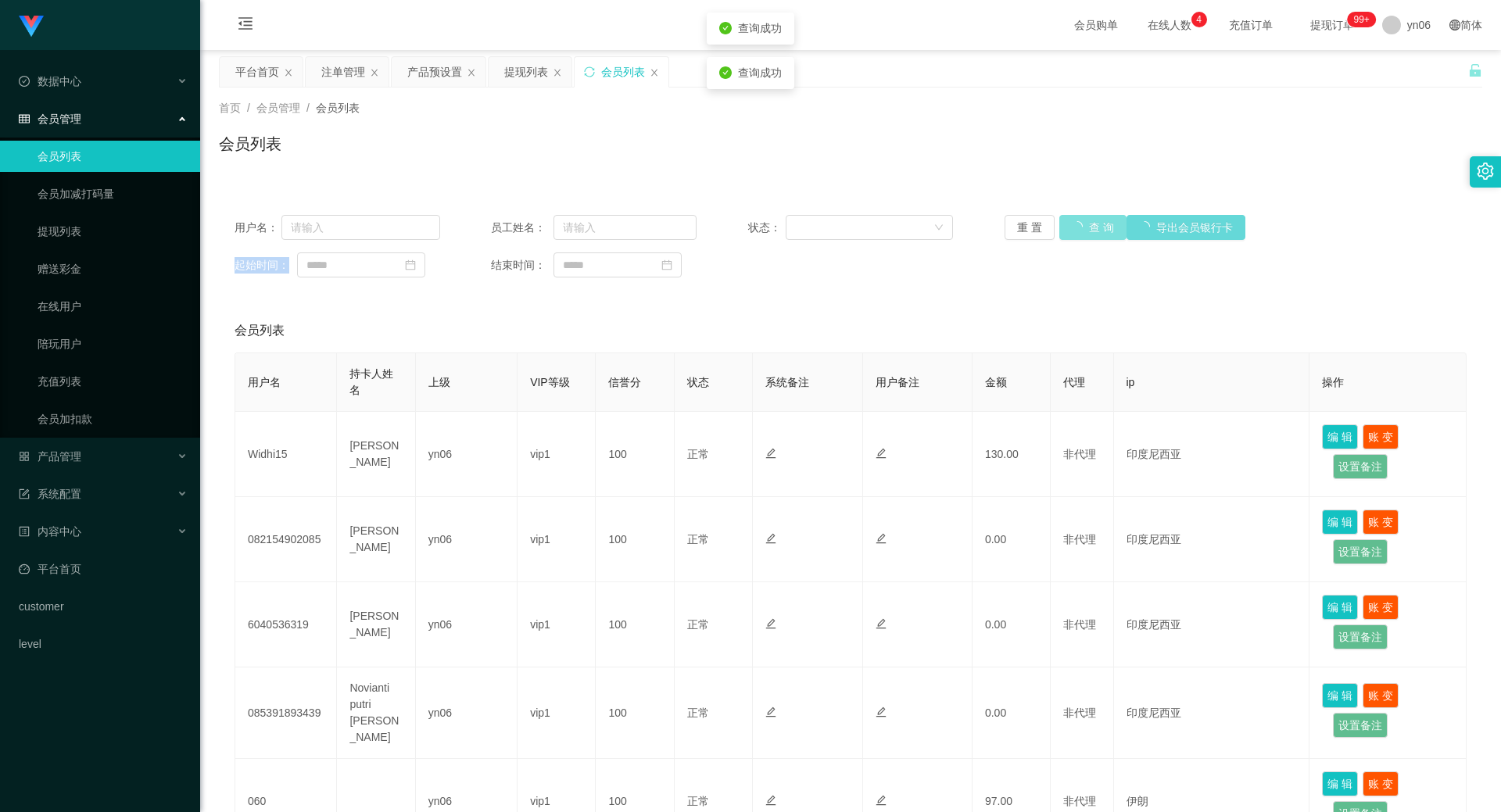
click at [1079, 230] on button "查 询" at bounding box center [1093, 227] width 67 height 25
click at [1079, 230] on div "重 置 查 询 导出会员银行卡" at bounding box center [1107, 227] width 206 height 25
click at [1079, 230] on button "查 询" at bounding box center [1093, 227] width 67 height 25
click at [1079, 230] on div "重 置 查 询 导出会员银行卡" at bounding box center [1107, 227] width 206 height 25
click at [1079, 230] on button "查 询" at bounding box center [1084, 227] width 50 height 25
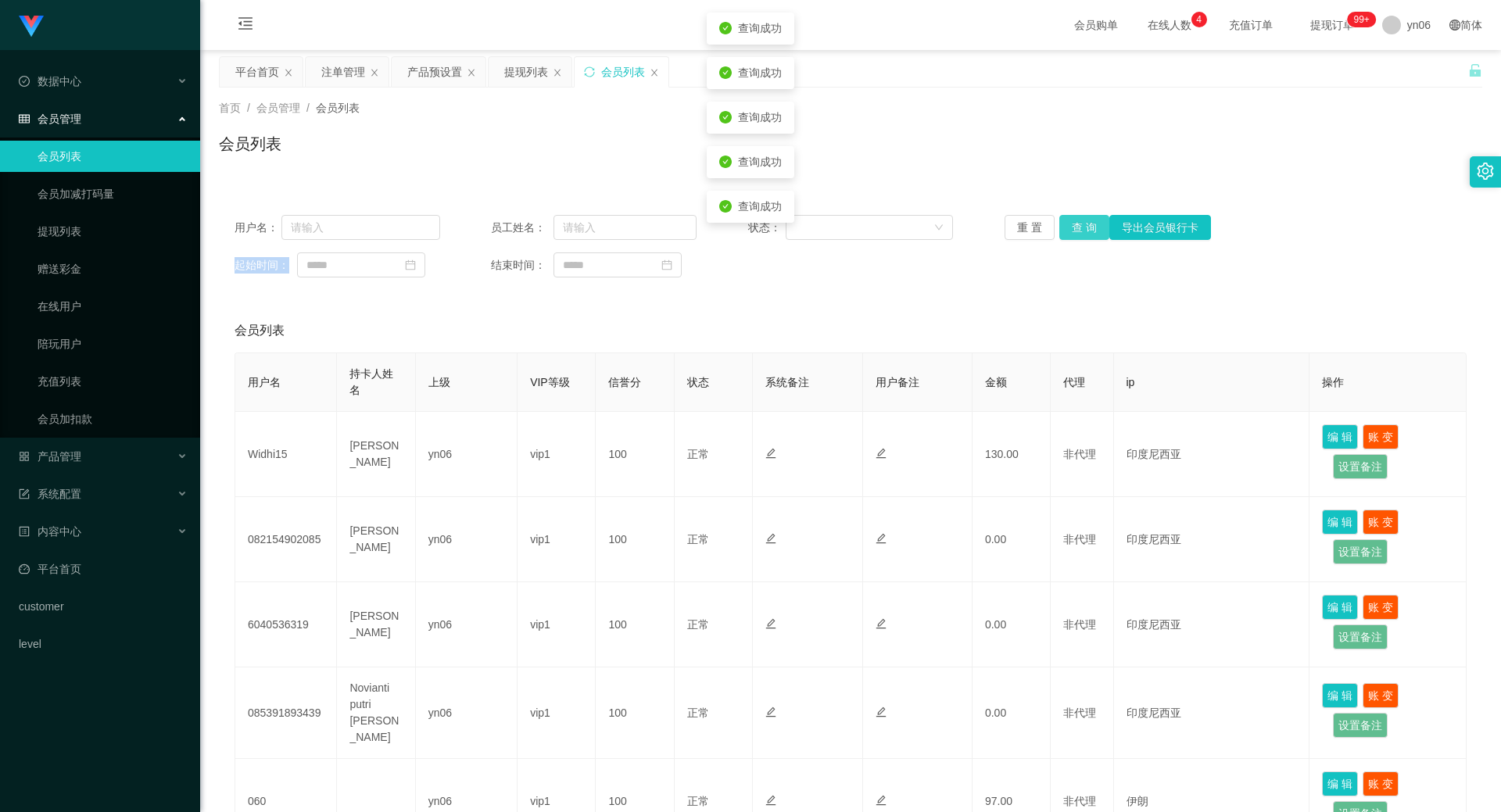
click at [1079, 230] on button "查 询" at bounding box center [1084, 227] width 50 height 25
click at [1079, 230] on div "重 置 查 询 导出会员银行卡" at bounding box center [1107, 227] width 206 height 25
click at [1089, 220] on button "查 询" at bounding box center [1084, 227] width 50 height 25
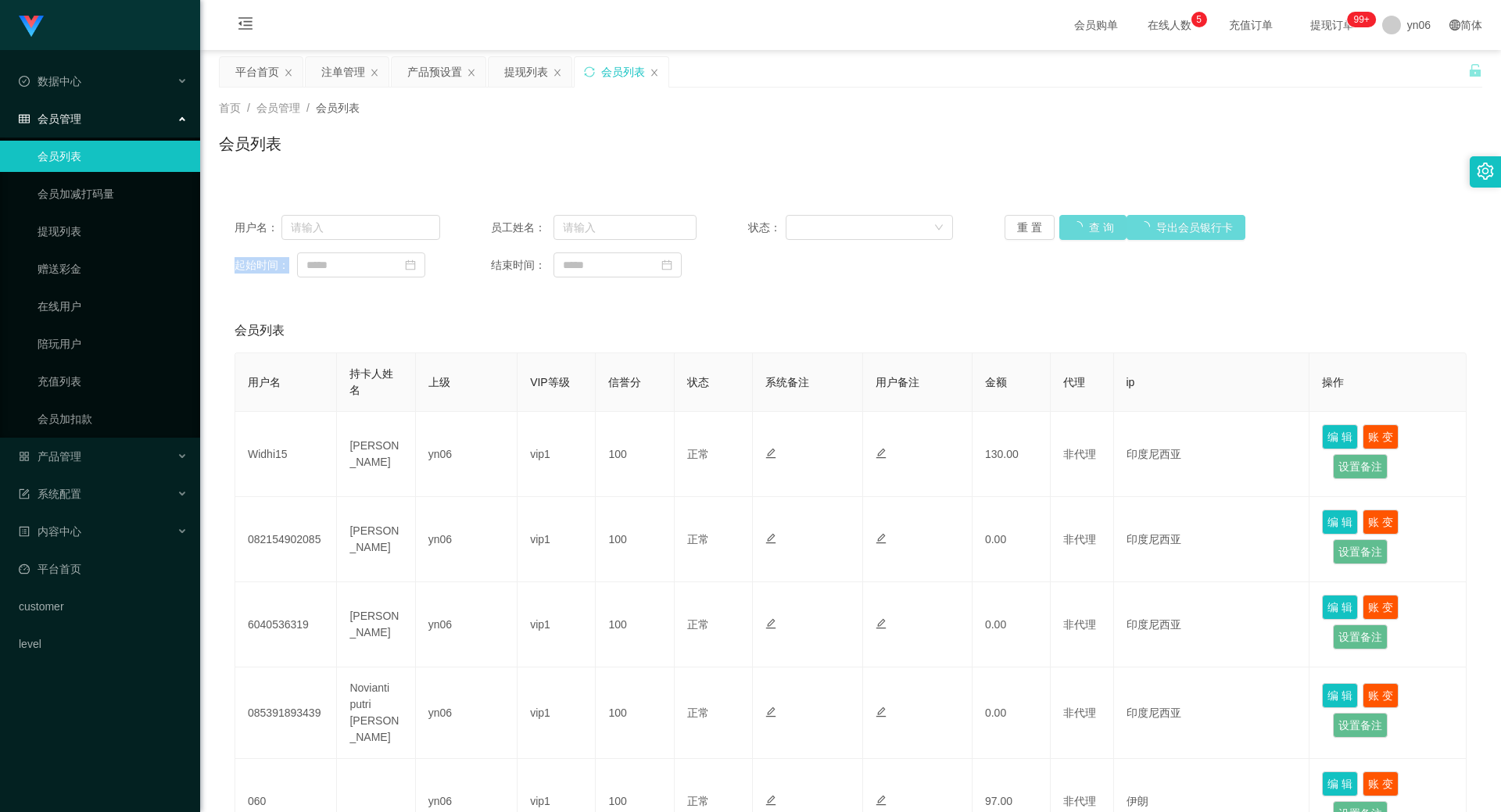
click at [1088, 221] on div "重 置 查 询 导出会员银行卡" at bounding box center [1107, 227] width 206 height 25
click at [1088, 221] on button "查 询" at bounding box center [1084, 227] width 50 height 25
click at [1088, 221] on div "重 置 查 询 导出会员银行卡" at bounding box center [1107, 227] width 206 height 25
click at [1088, 221] on button "查 询" at bounding box center [1084, 227] width 50 height 25
click at [1088, 221] on div "重 置 查 询 导出会员银行卡" at bounding box center [1107, 227] width 206 height 25
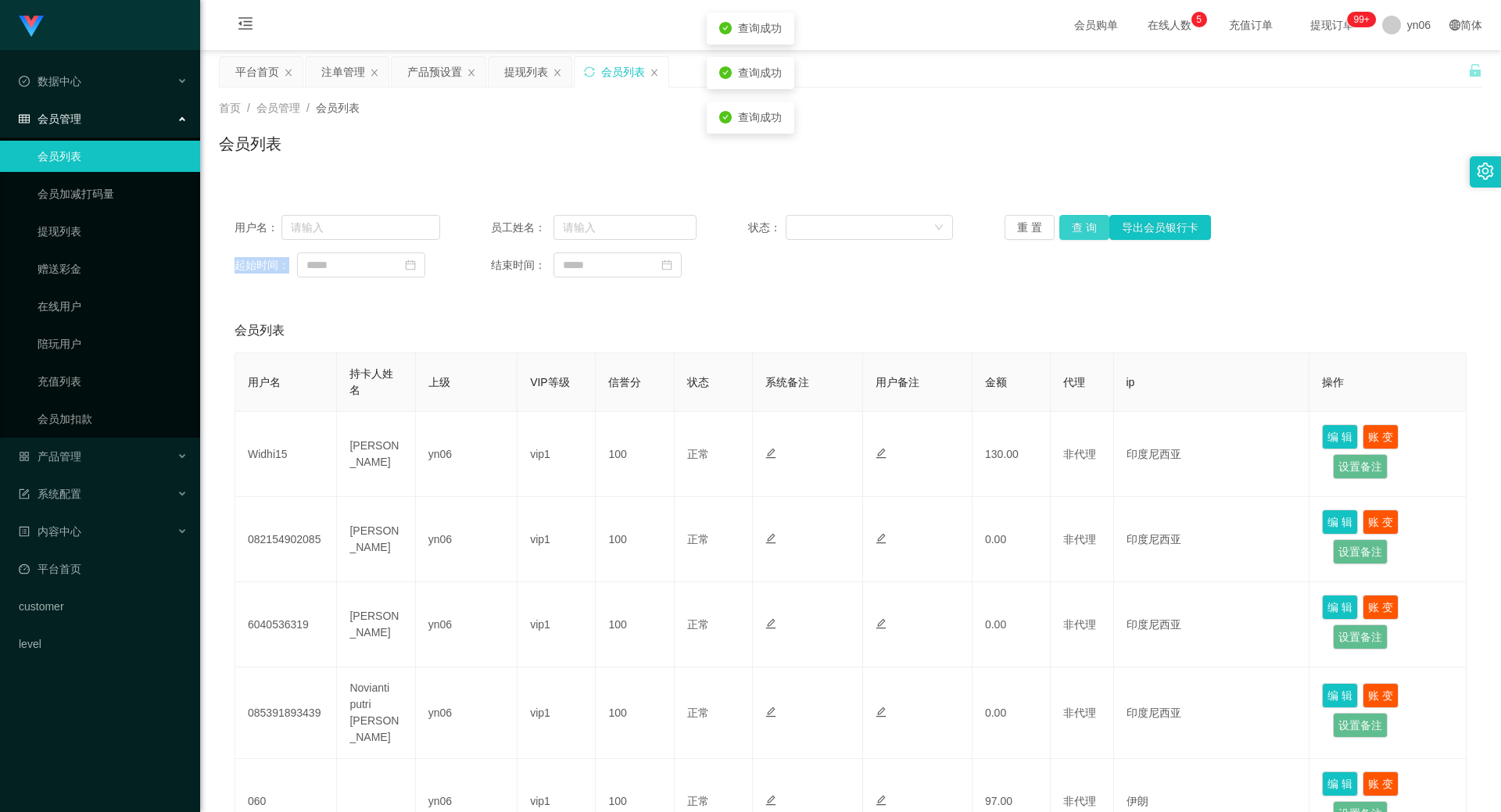
click at [1089, 221] on button "查 询" at bounding box center [1084, 227] width 50 height 25
click at [1072, 224] on button "查 询" at bounding box center [1084, 227] width 50 height 25
click at [1072, 224] on div "重 置 查 询 导出会员银行卡" at bounding box center [1107, 227] width 206 height 25
click at [1072, 224] on button "查 询" at bounding box center [1093, 227] width 67 height 25
click at [1072, 224] on div "重 置 查 询 导出会员银行卡" at bounding box center [1107, 227] width 206 height 25
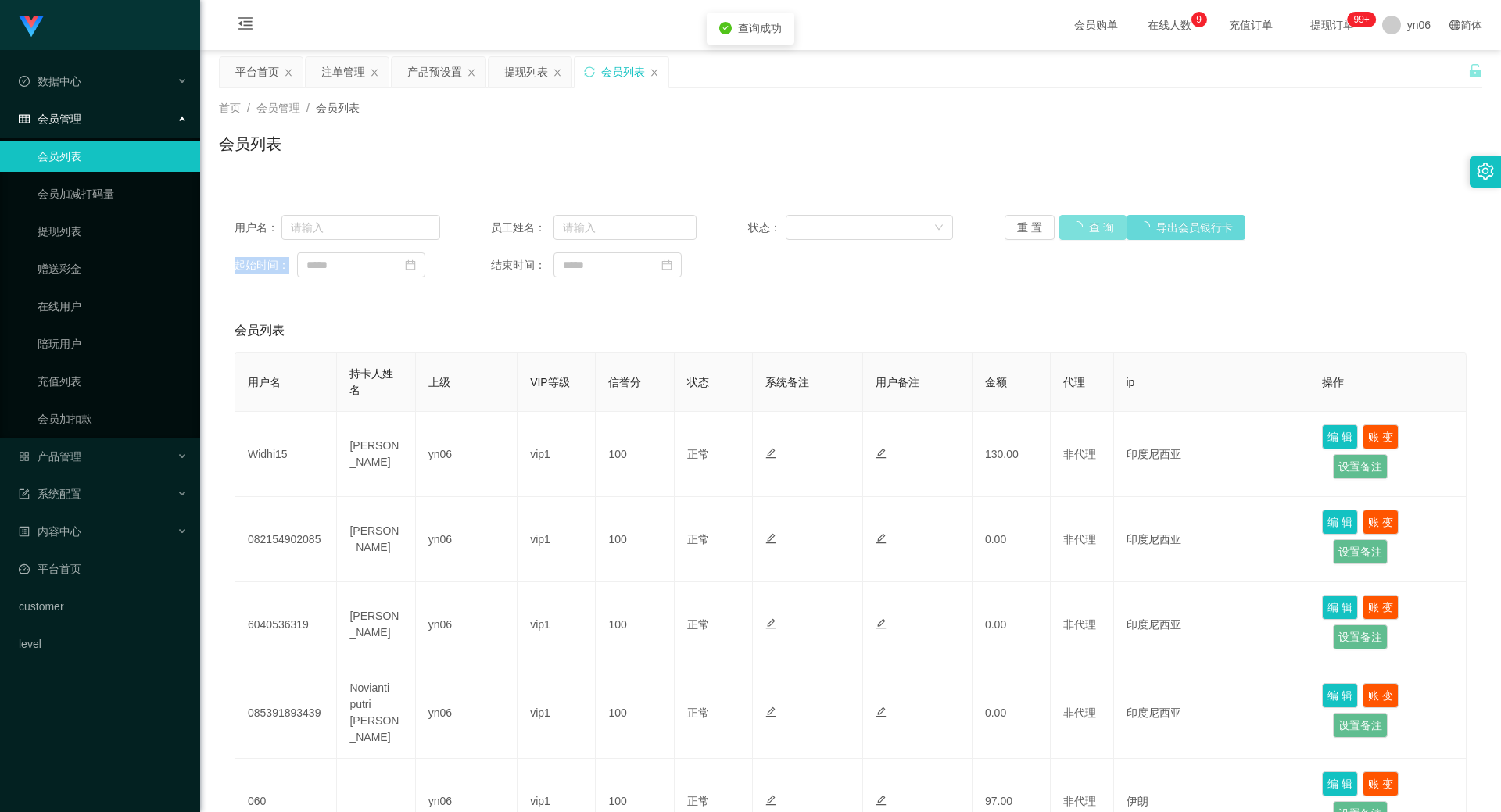
click at [1072, 224] on button "查 询" at bounding box center [1093, 227] width 67 height 25
click at [1072, 224] on div "重 置 查 询 导出会员银行卡" at bounding box center [1107, 227] width 206 height 25
click at [1072, 224] on button "查 询" at bounding box center [1093, 227] width 67 height 25
click at [1072, 224] on div "重 置 查 询 导出会员银行卡" at bounding box center [1107, 227] width 206 height 25
click at [1072, 224] on button "查 询" at bounding box center [1093, 227] width 67 height 25
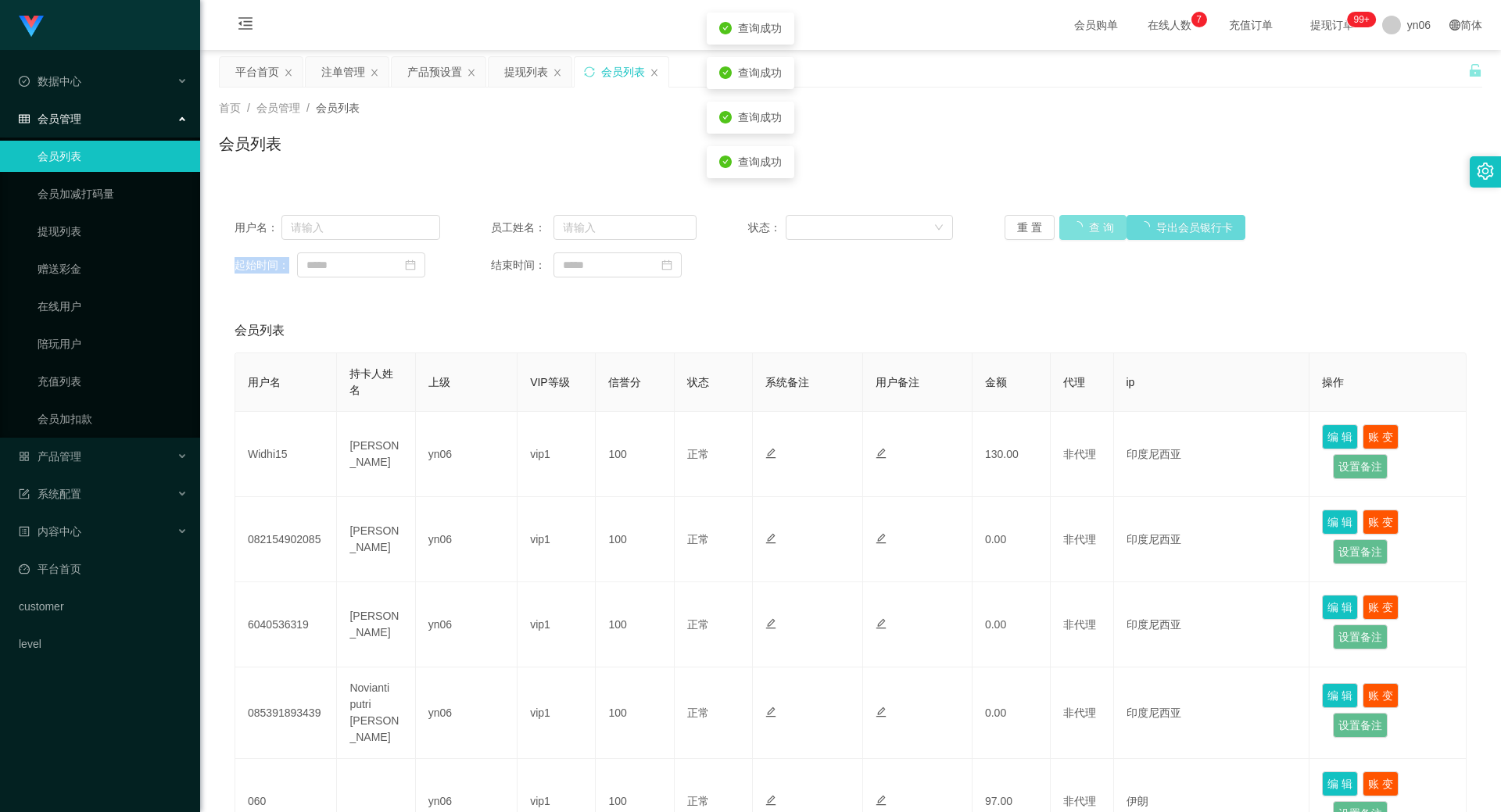
click at [1072, 224] on div "重 置 查 询 导出会员银行卡" at bounding box center [1107, 227] width 206 height 25
click at [1073, 225] on button "查 询" at bounding box center [1084, 227] width 50 height 25
click at [1073, 225] on button "查 询" at bounding box center [1093, 227] width 67 height 25
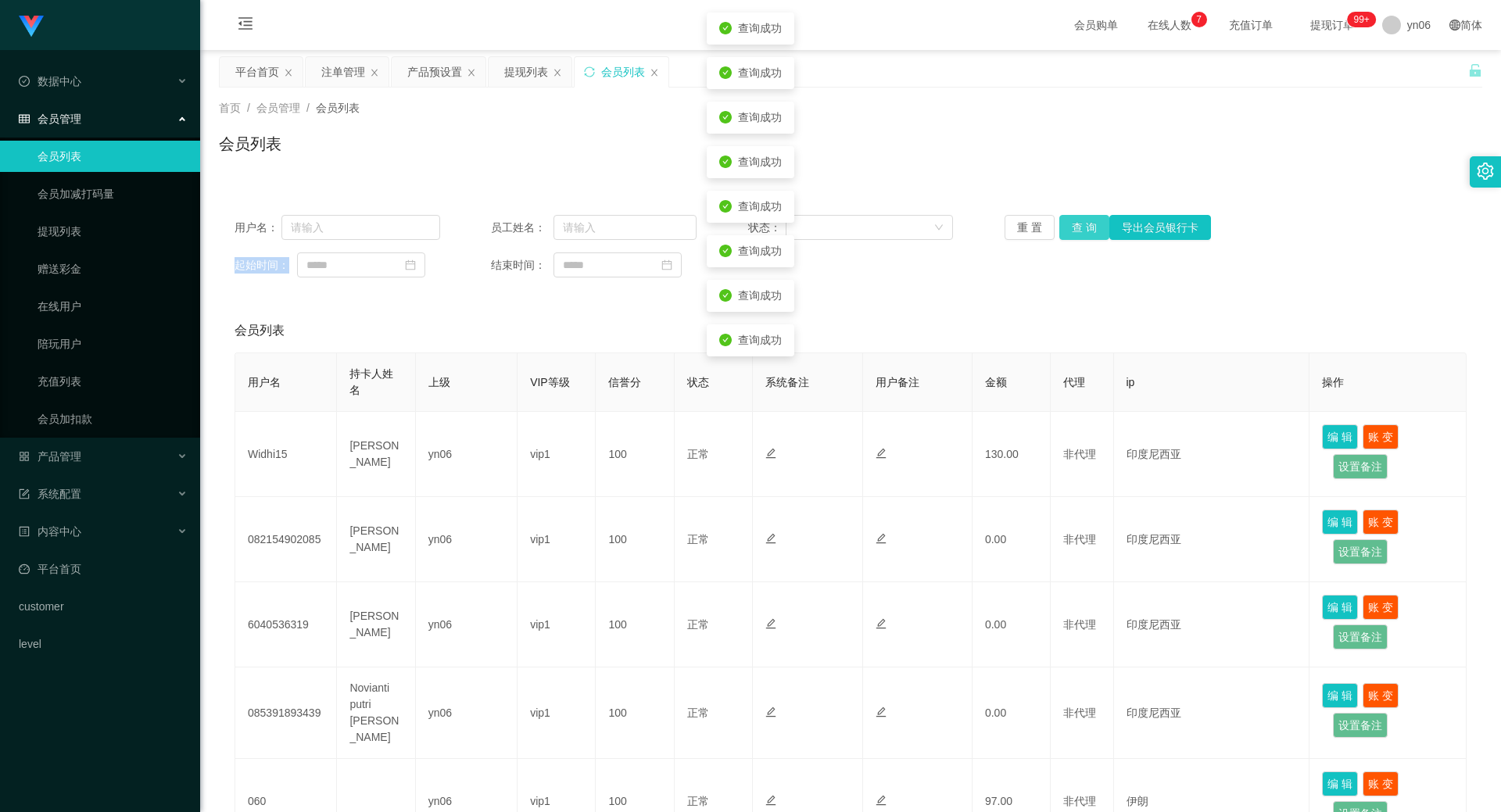
click at [1073, 225] on button "查 询" at bounding box center [1084, 227] width 50 height 25
click at [1073, 222] on button "查 询" at bounding box center [1084, 227] width 50 height 25
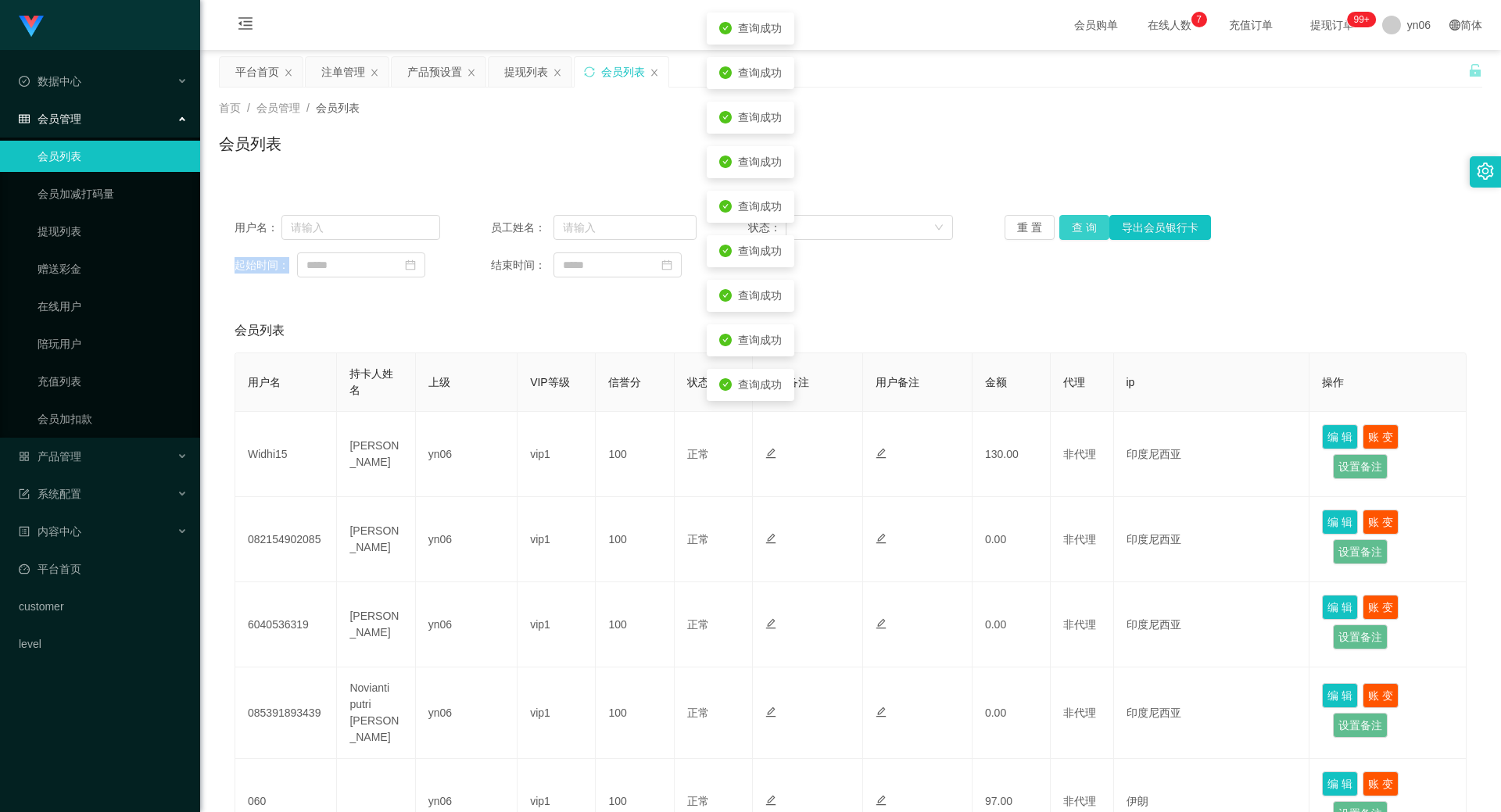
click at [1073, 222] on button "查 询" at bounding box center [1084, 227] width 50 height 25
click at [1074, 222] on button "查 询" at bounding box center [1084, 227] width 50 height 25
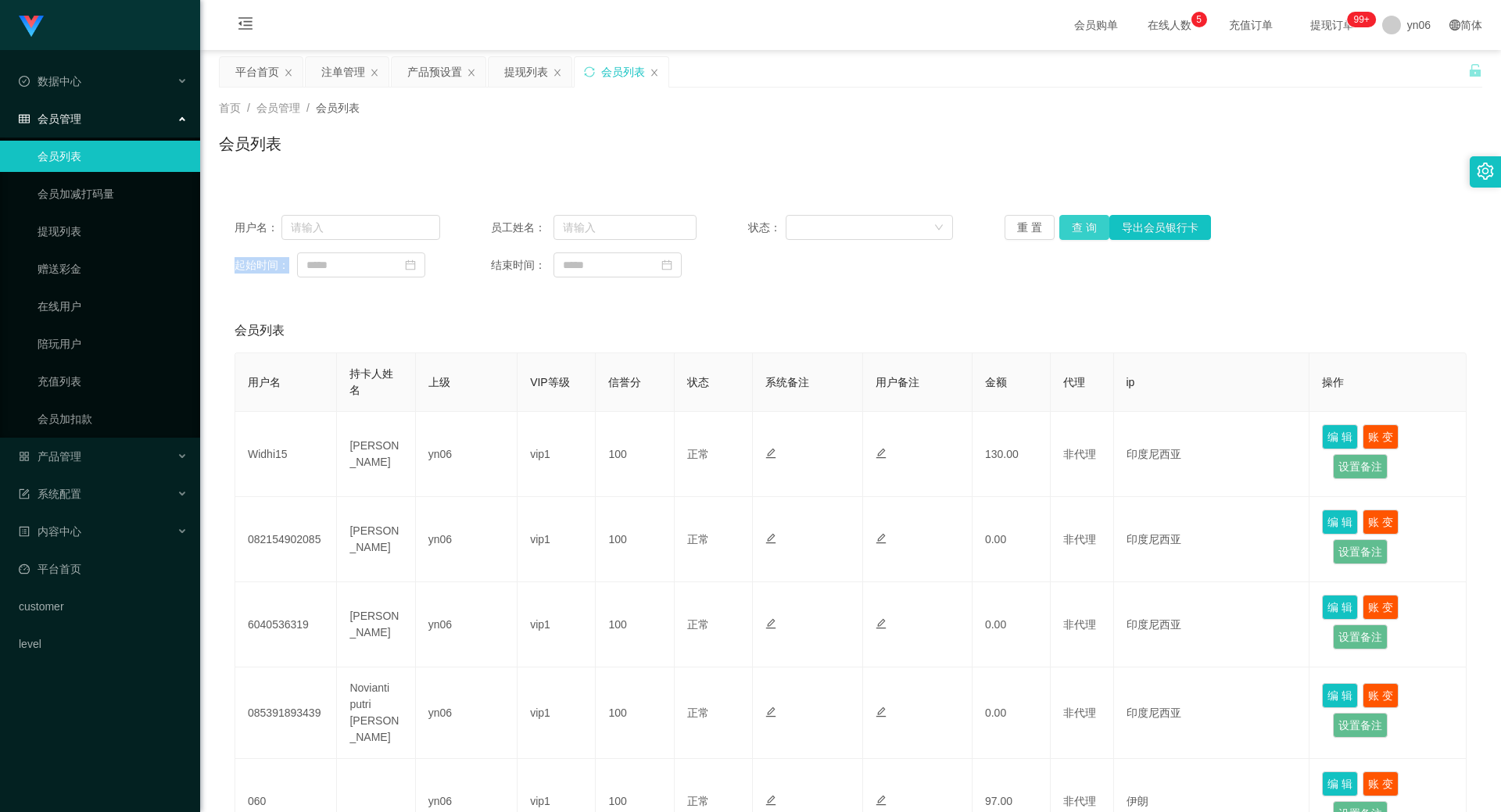
click at [1089, 236] on button "查 询" at bounding box center [1084, 227] width 50 height 25
click at [1081, 232] on div "重 置 查 询 导出会员银行卡" at bounding box center [1107, 227] width 206 height 25
click at [1081, 232] on button "查 询" at bounding box center [1084, 227] width 50 height 25
click at [1081, 232] on div "重 置 查 询 导出会员银行卡" at bounding box center [1107, 227] width 206 height 25
click at [1081, 232] on button "查 询" at bounding box center [1084, 227] width 50 height 25
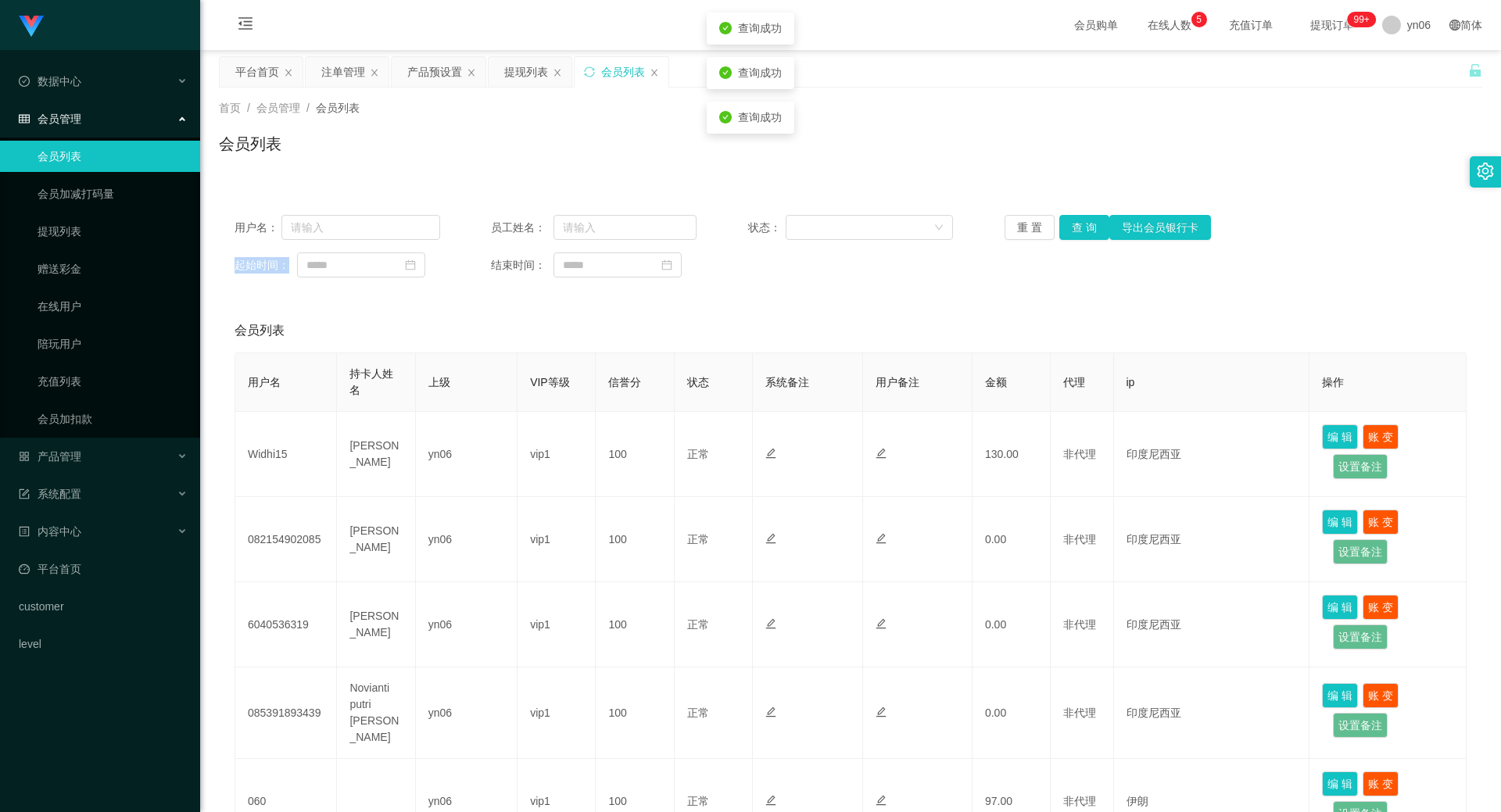
click at [1081, 232] on div "重 置 查 询 导出会员银行卡" at bounding box center [1107, 227] width 206 height 25
click at [1081, 232] on button "查 询" at bounding box center [1084, 227] width 50 height 25
click at [1081, 232] on div "重 置 查 询 导出会员银行卡" at bounding box center [1107, 227] width 206 height 25
click at [1081, 227] on button "查 询" at bounding box center [1084, 227] width 50 height 25
click at [1081, 225] on div "重 置 查 询 导出会员银行卡" at bounding box center [1107, 227] width 206 height 25
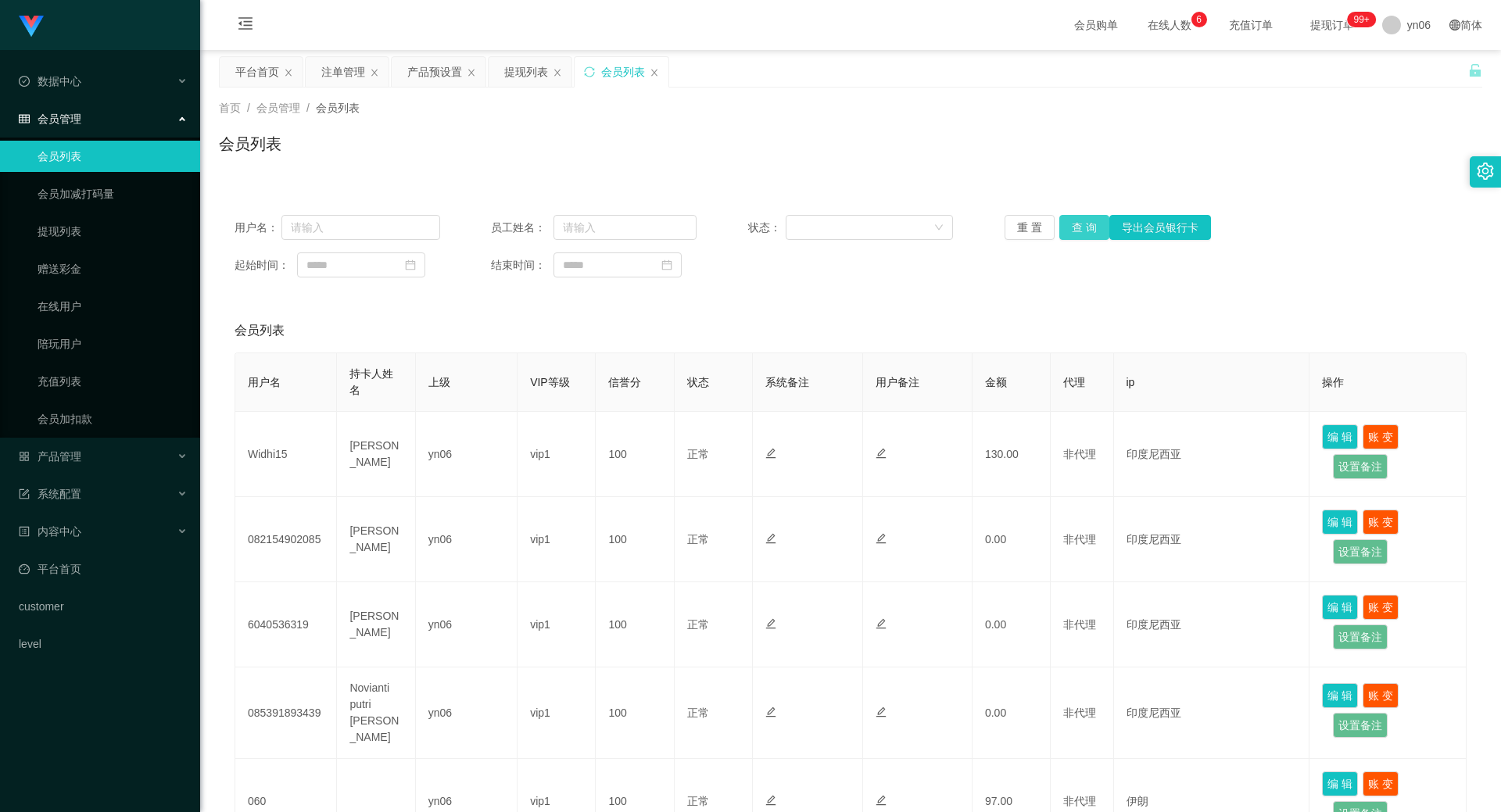
click at [1081, 228] on button "查 询" at bounding box center [1084, 227] width 50 height 25
click at [1081, 228] on div "重 置 查 询 导出会员银行卡" at bounding box center [1107, 227] width 206 height 25
click at [1081, 228] on button "查 询" at bounding box center [1093, 227] width 67 height 25
click at [1081, 228] on div "重 置 查 询 导出会员银行卡" at bounding box center [1107, 227] width 206 height 25
click at [1081, 228] on button "查 询" at bounding box center [1093, 227] width 67 height 25
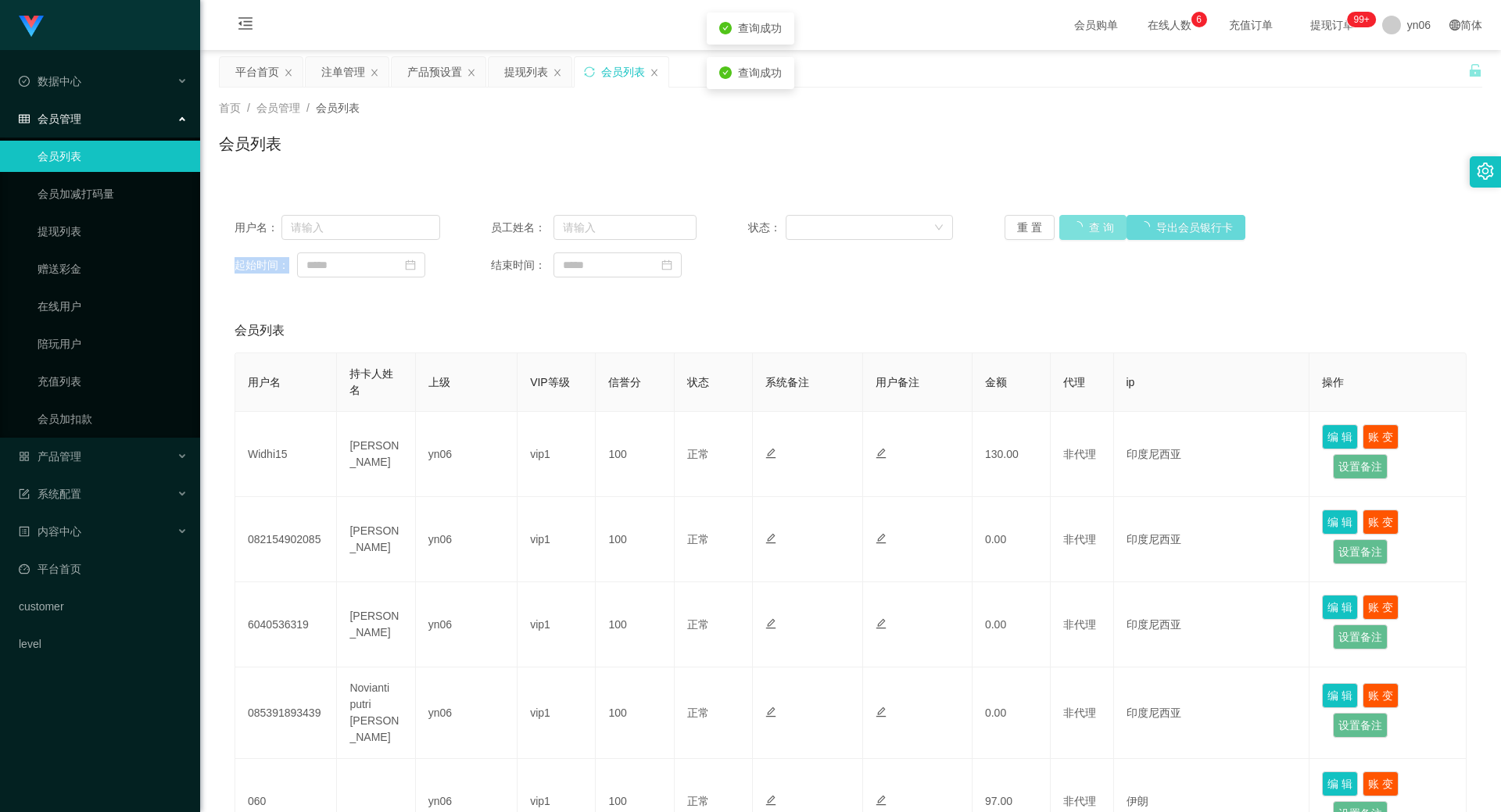
click at [1081, 228] on div "重 置 查 询 导出会员银行卡" at bounding box center [1107, 227] width 206 height 25
click at [1081, 228] on button "查 询" at bounding box center [1093, 227] width 67 height 25
click at [1080, 228] on div "重 置 查 询 导出会员银行卡" at bounding box center [1107, 227] width 206 height 25
click at [1080, 228] on button "查 询" at bounding box center [1093, 227] width 67 height 25
click at [1080, 225] on div "重 置 查 询 导出会员银行卡" at bounding box center [1107, 227] width 206 height 25
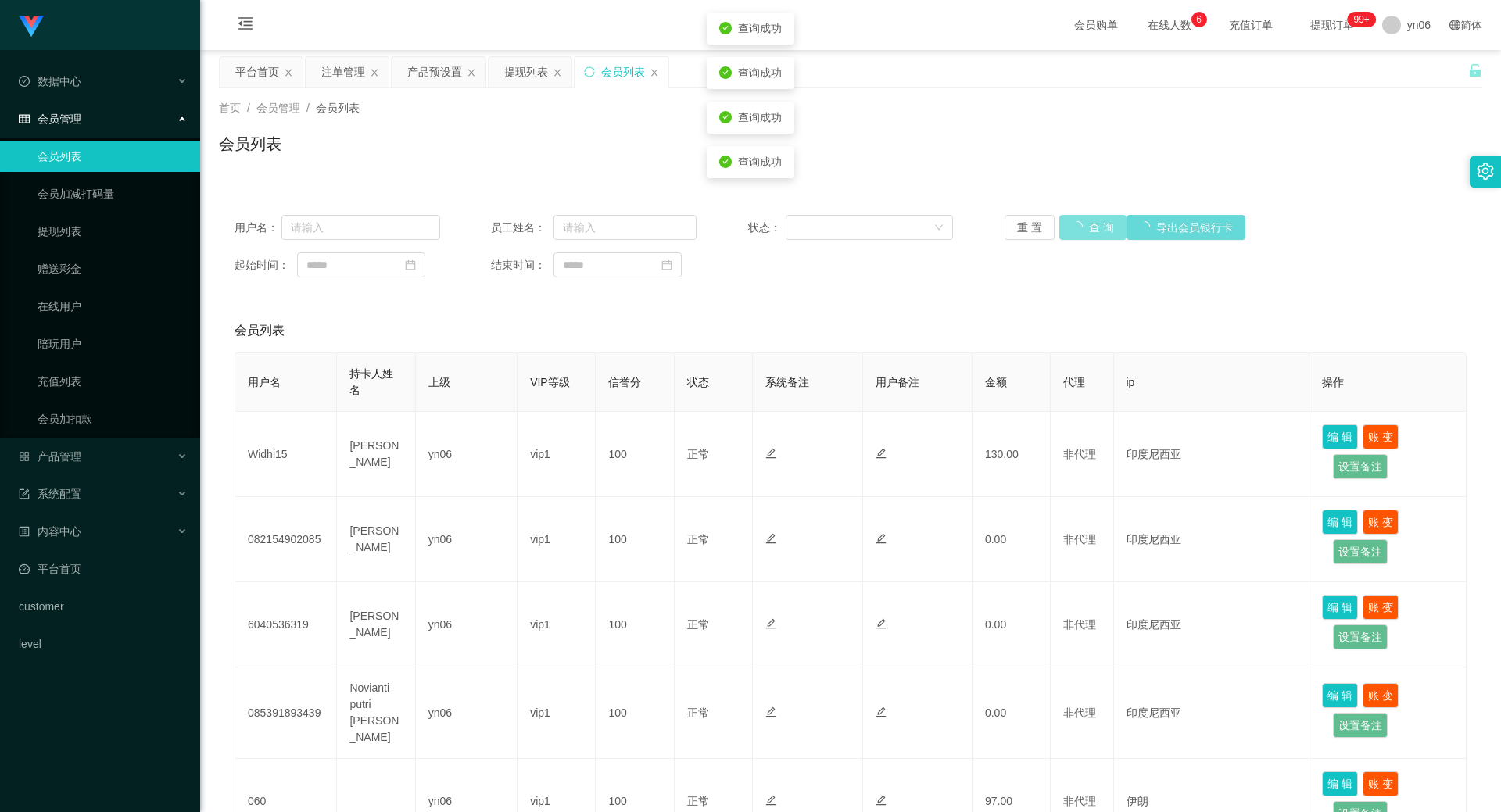
click at [1080, 225] on button "查 询" at bounding box center [1093, 227] width 67 height 25
click at [1080, 225] on div "重 置 查 询 导出会员银行卡" at bounding box center [1107, 227] width 206 height 25
click at [1080, 226] on button "查 询" at bounding box center [1084, 227] width 50 height 25
click at [1080, 226] on div "重 置 查 询 导出会员银行卡" at bounding box center [1107, 227] width 206 height 25
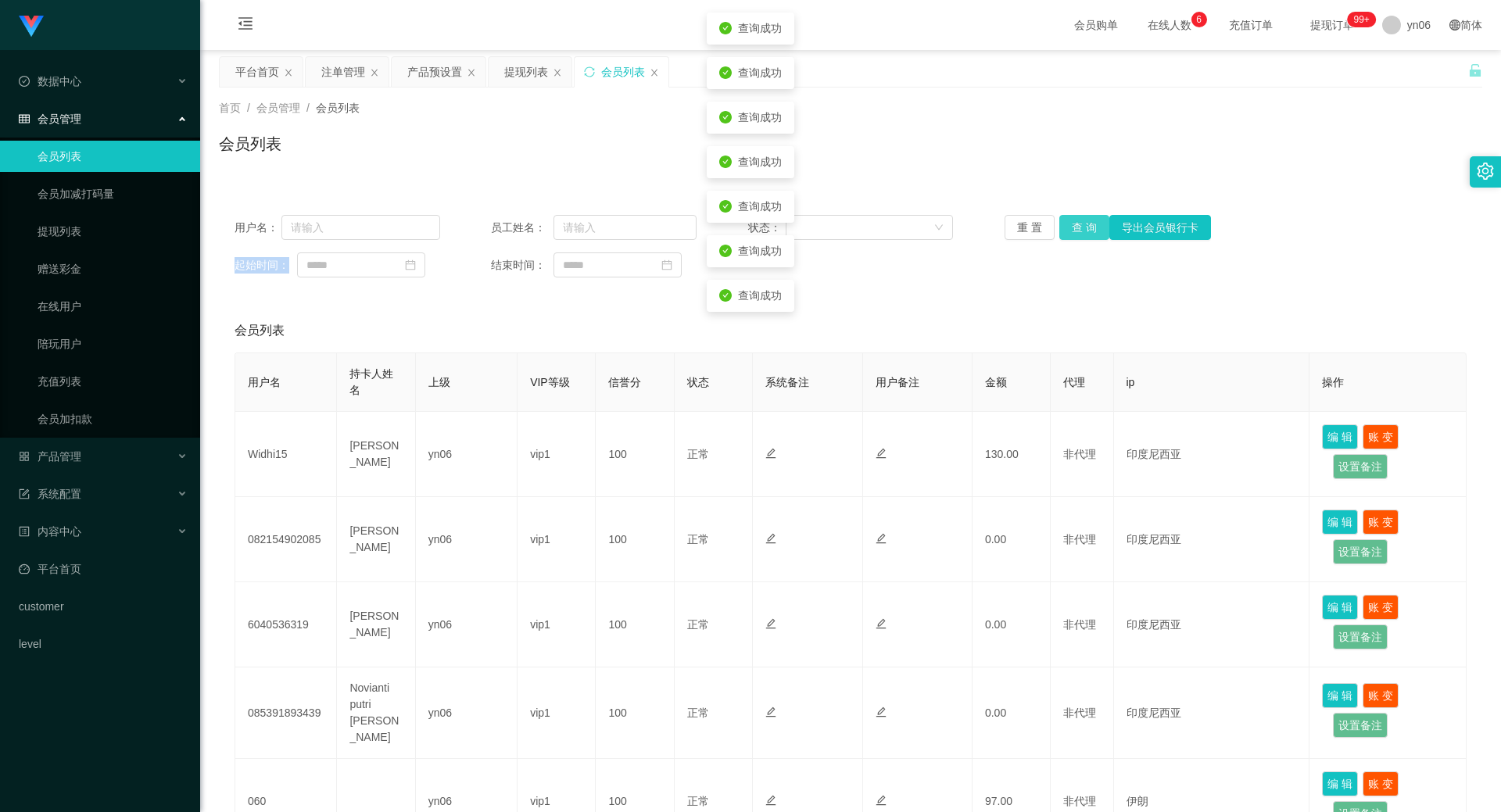
click at [1080, 226] on button "查 询" at bounding box center [1084, 227] width 50 height 25
click at [1080, 226] on div "重 置 查 询 导出会员银行卡" at bounding box center [1107, 227] width 206 height 25
click at [1080, 226] on button "查 询" at bounding box center [1084, 227] width 50 height 25
click at [1080, 226] on div "重 置 查 询 导出会员银行卡" at bounding box center [1107, 227] width 206 height 25
click at [1080, 226] on button "查 询" at bounding box center [1084, 227] width 50 height 25
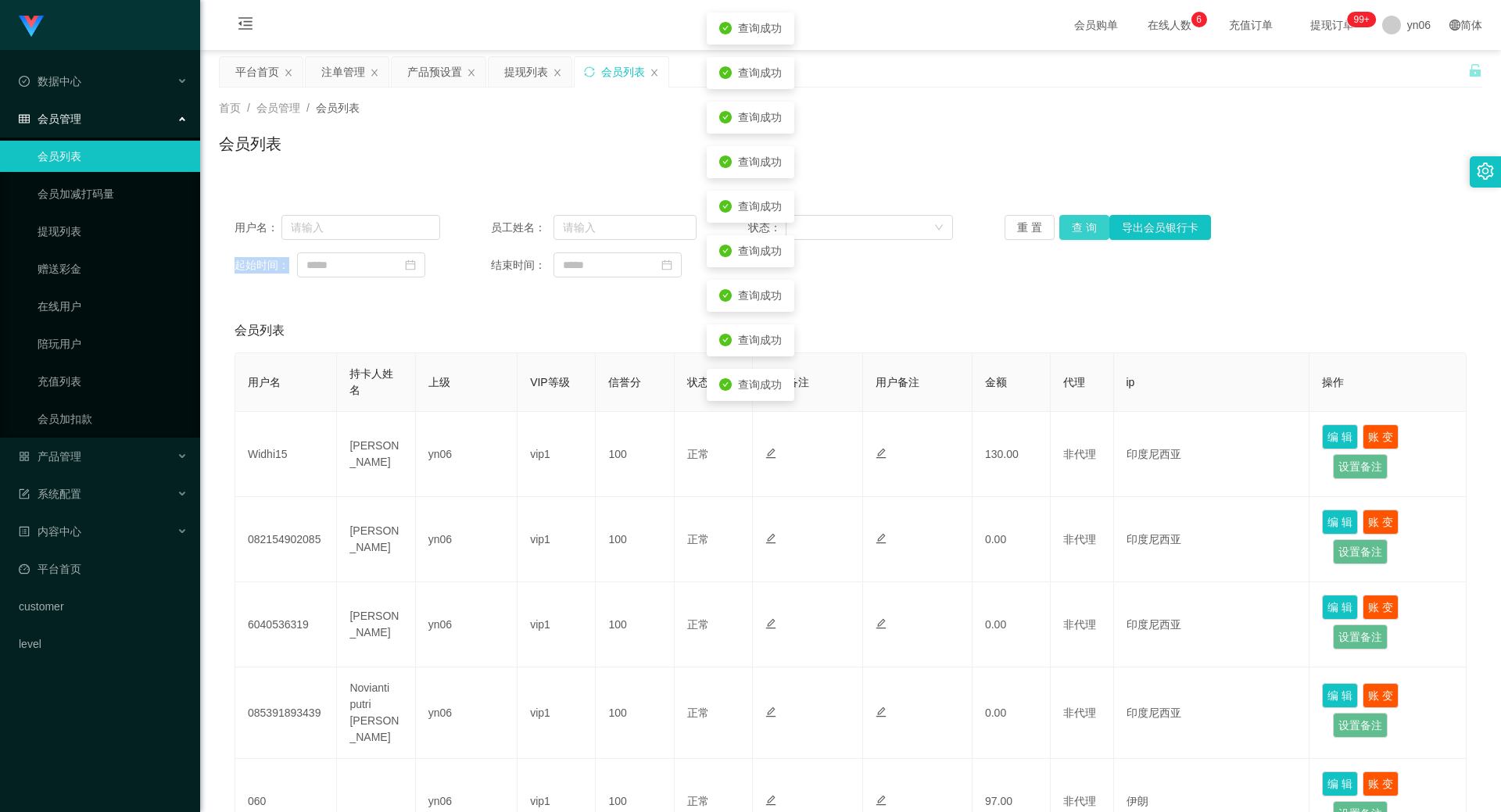
click at [1080, 226] on div "重 置 查 询 导出会员银行卡" at bounding box center [1107, 227] width 206 height 25
click at [1080, 226] on button "查 询" at bounding box center [1084, 227] width 50 height 25
click at [1080, 226] on div "重 置 查 询 导出会员银行卡" at bounding box center [1107, 227] width 206 height 25
click at [1080, 226] on button "查 询" at bounding box center [1084, 227] width 50 height 25
click at [1080, 226] on div "重 置 查 询 导出会员银行卡" at bounding box center [1107, 227] width 206 height 25
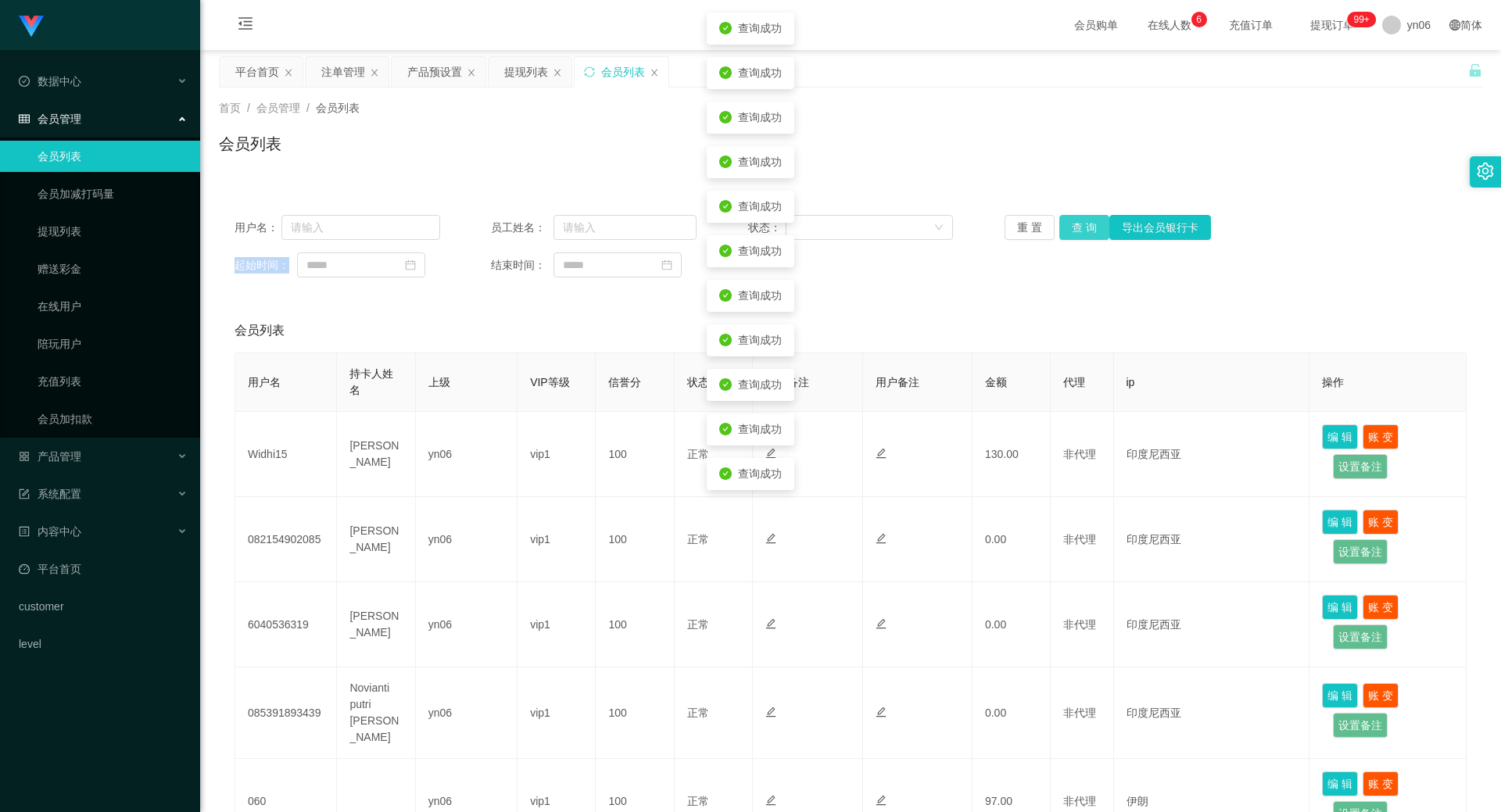
click at [1079, 227] on button "查 询" at bounding box center [1084, 227] width 50 height 25
click at [1079, 227] on div "重 置 查 询 导出会员银行卡" at bounding box center [1107, 227] width 206 height 25
click at [1079, 227] on button "查 询" at bounding box center [1093, 227] width 67 height 25
click at [1079, 227] on div "重 置 查 询 导出会员银行卡" at bounding box center [1107, 227] width 206 height 25
click at [1079, 227] on button "查 询" at bounding box center [1084, 227] width 50 height 25
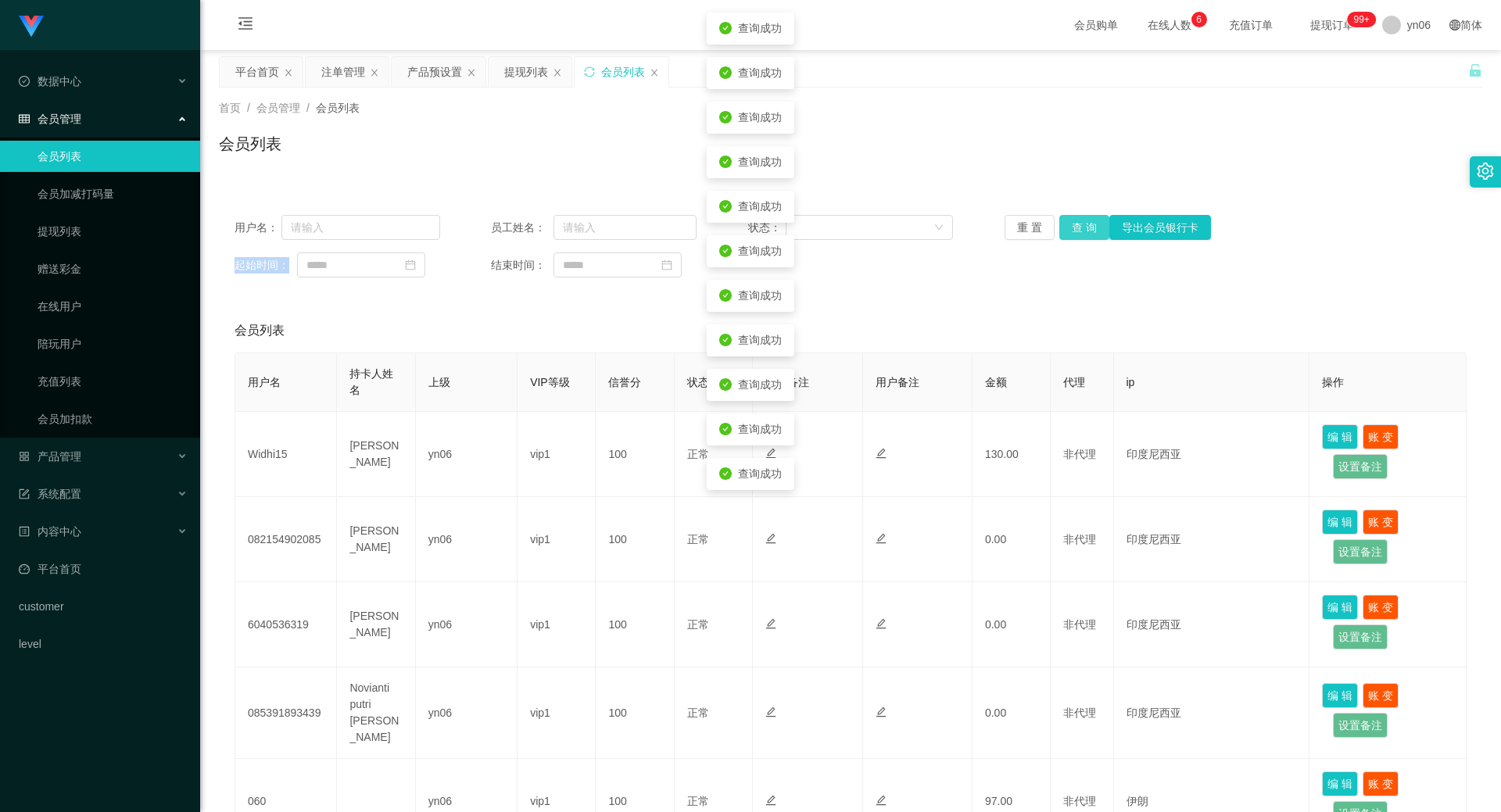
click at [1079, 227] on button "查 询" at bounding box center [1084, 227] width 50 height 25
click at [1079, 227] on div "重 置 查 询 导出会员银行卡" at bounding box center [1107, 227] width 206 height 25
click at [1079, 227] on button "查 询" at bounding box center [1084, 227] width 50 height 25
click at [1079, 227] on button "查 询" at bounding box center [1093, 227] width 67 height 25
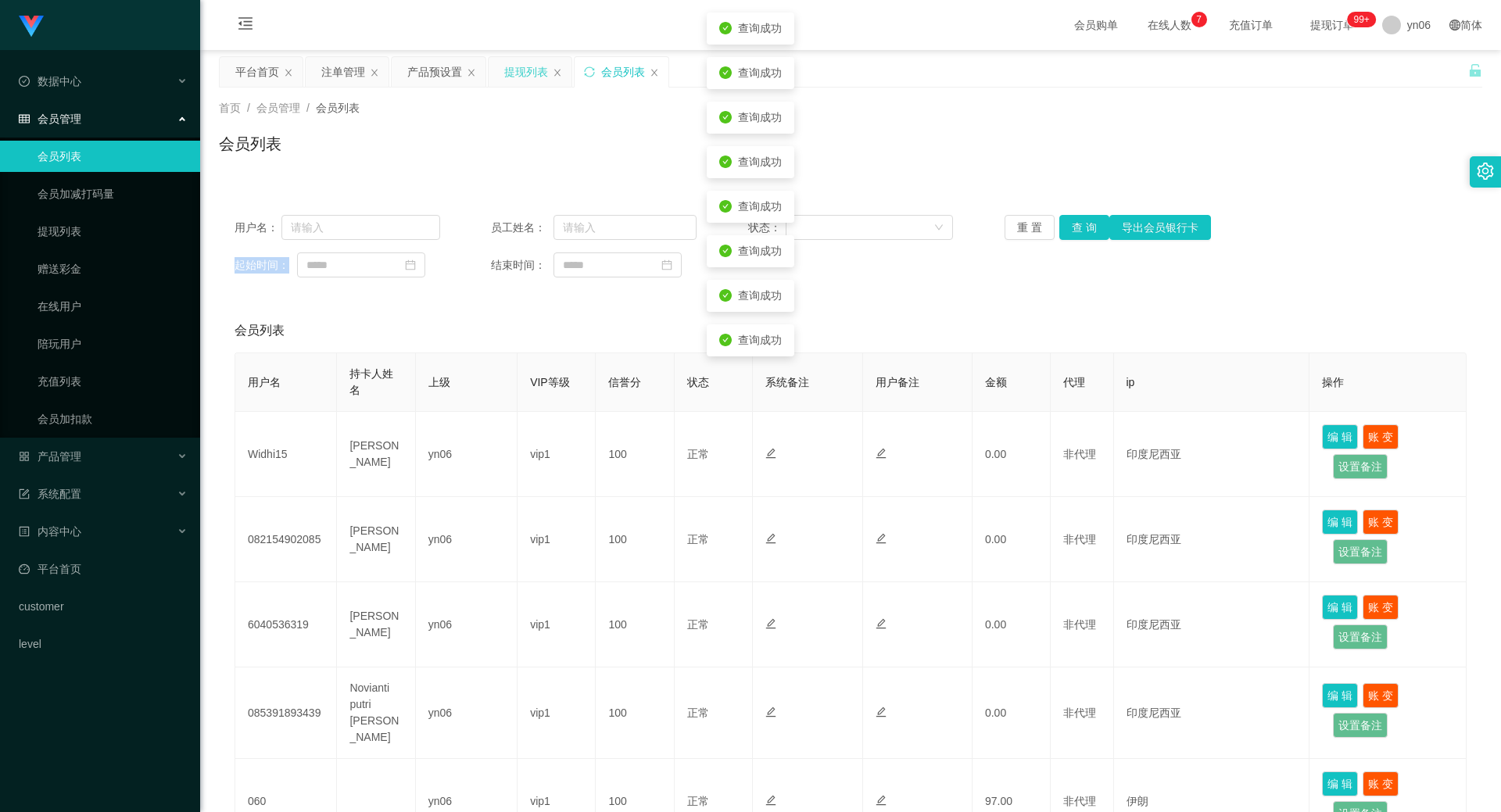
click at [512, 73] on div "提现列表" at bounding box center [526, 72] width 44 height 30
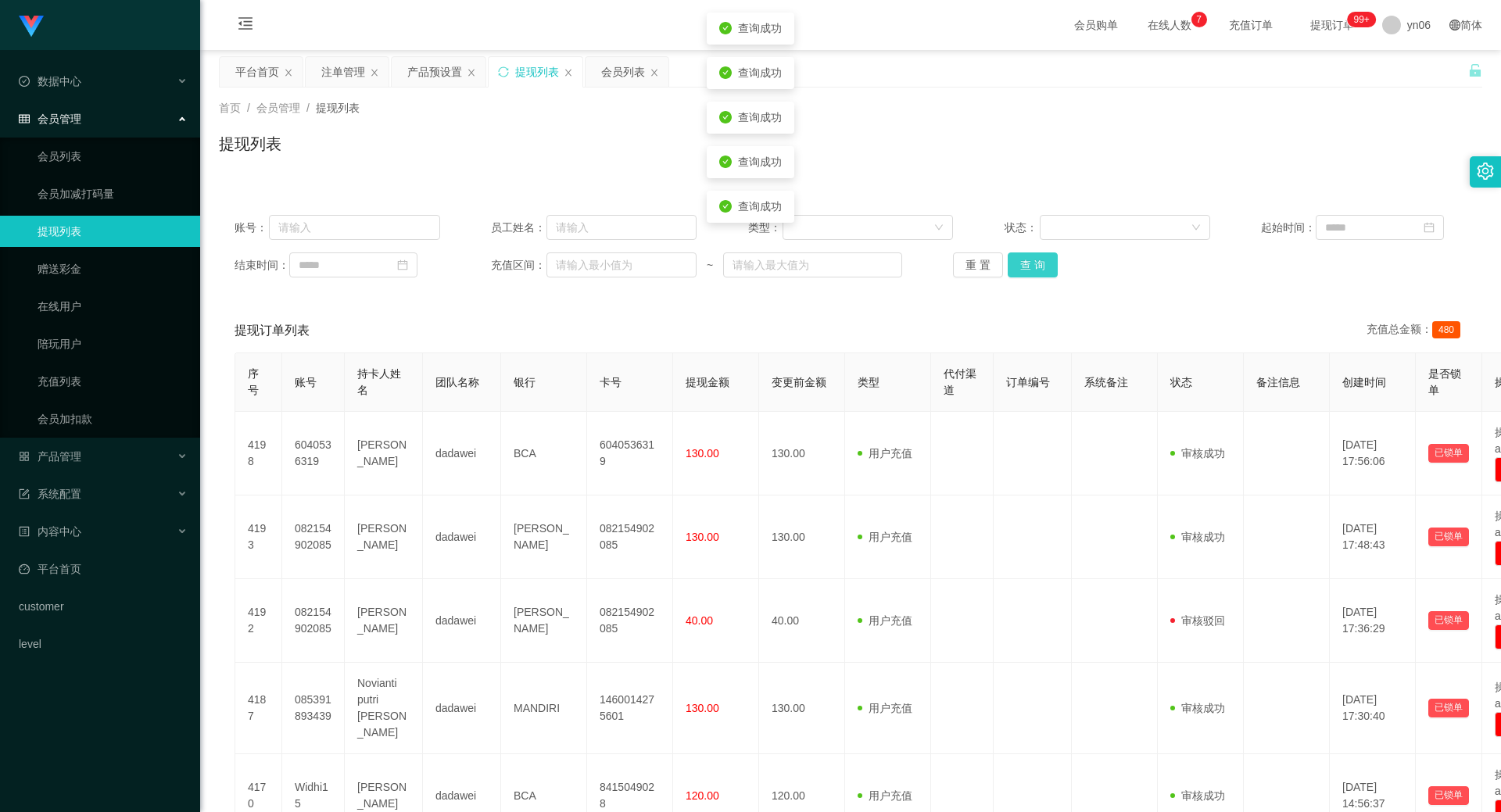
click at [1035, 267] on button "查 询" at bounding box center [1032, 265] width 50 height 25
click at [1035, 267] on div "重 置 查 询" at bounding box center [1056, 265] width 206 height 25
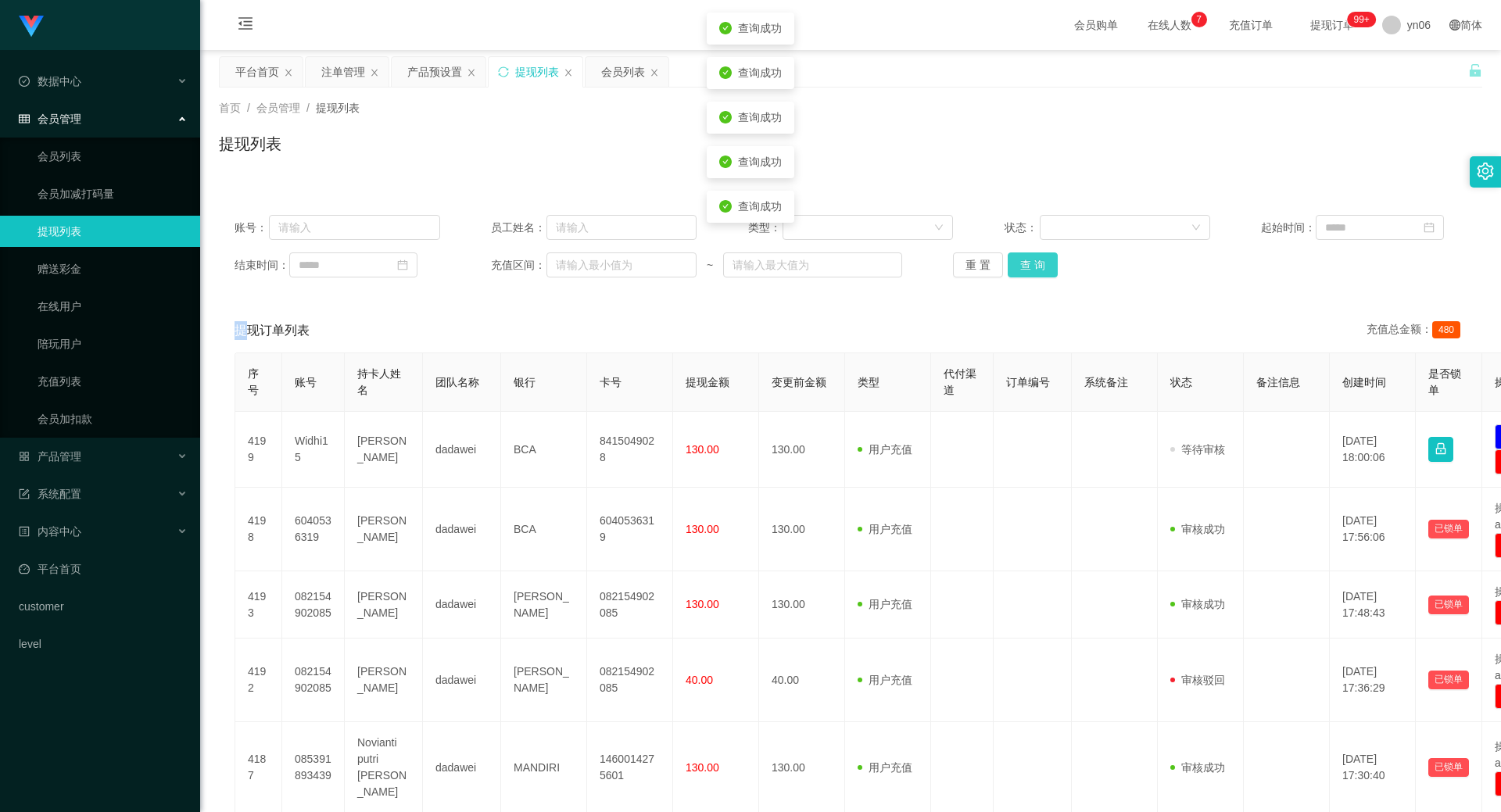
click at [1035, 268] on button "查 询" at bounding box center [1032, 265] width 50 height 25
click at [1035, 268] on div "重 置 查 询" at bounding box center [1056, 265] width 206 height 25
click at [1035, 268] on button "查 询" at bounding box center [1032, 265] width 50 height 25
click at [1035, 269] on div "重 置 查 询" at bounding box center [1056, 265] width 206 height 25
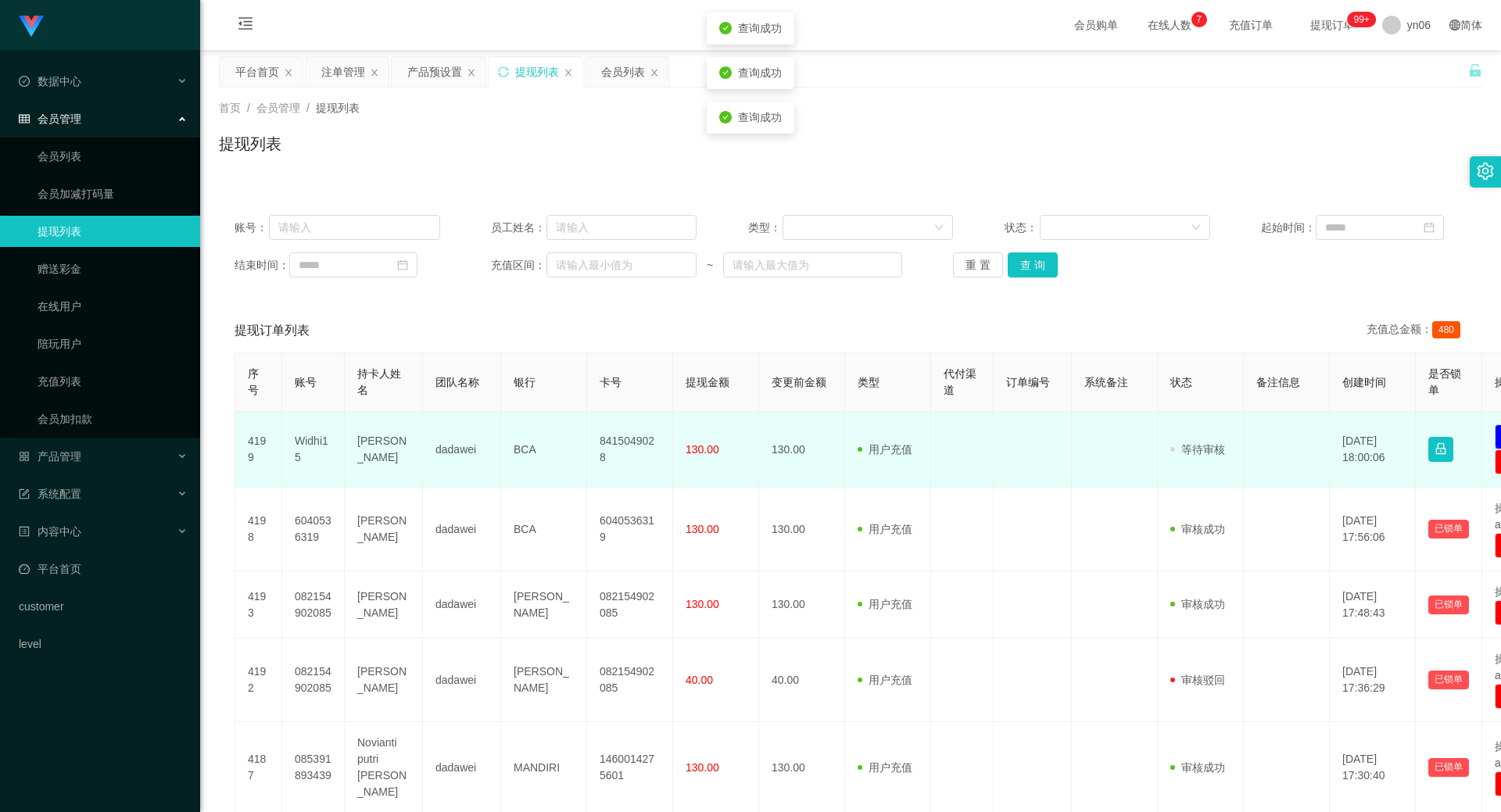
click at [302, 446] on td "Widhi15" at bounding box center [314, 450] width 63 height 76
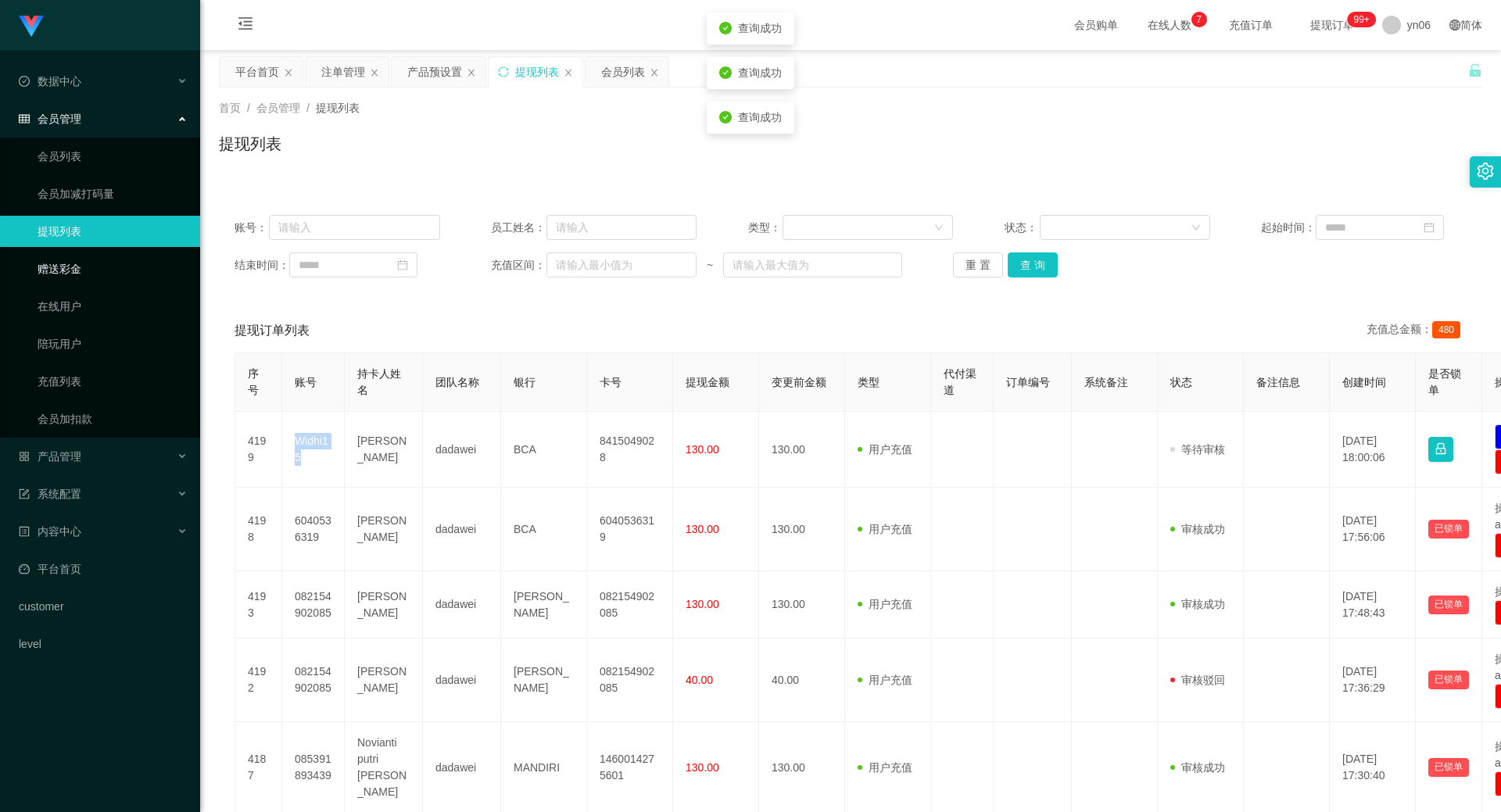
copy td "Widhi15"
click at [1028, 266] on button "查 询" at bounding box center [1032, 265] width 50 height 25
click at [1026, 266] on div "重 置 查 询" at bounding box center [1056, 265] width 206 height 25
click at [1026, 266] on button "查 询" at bounding box center [1041, 265] width 67 height 25
click at [1026, 266] on div "重 置 查 询" at bounding box center [1056, 265] width 206 height 25
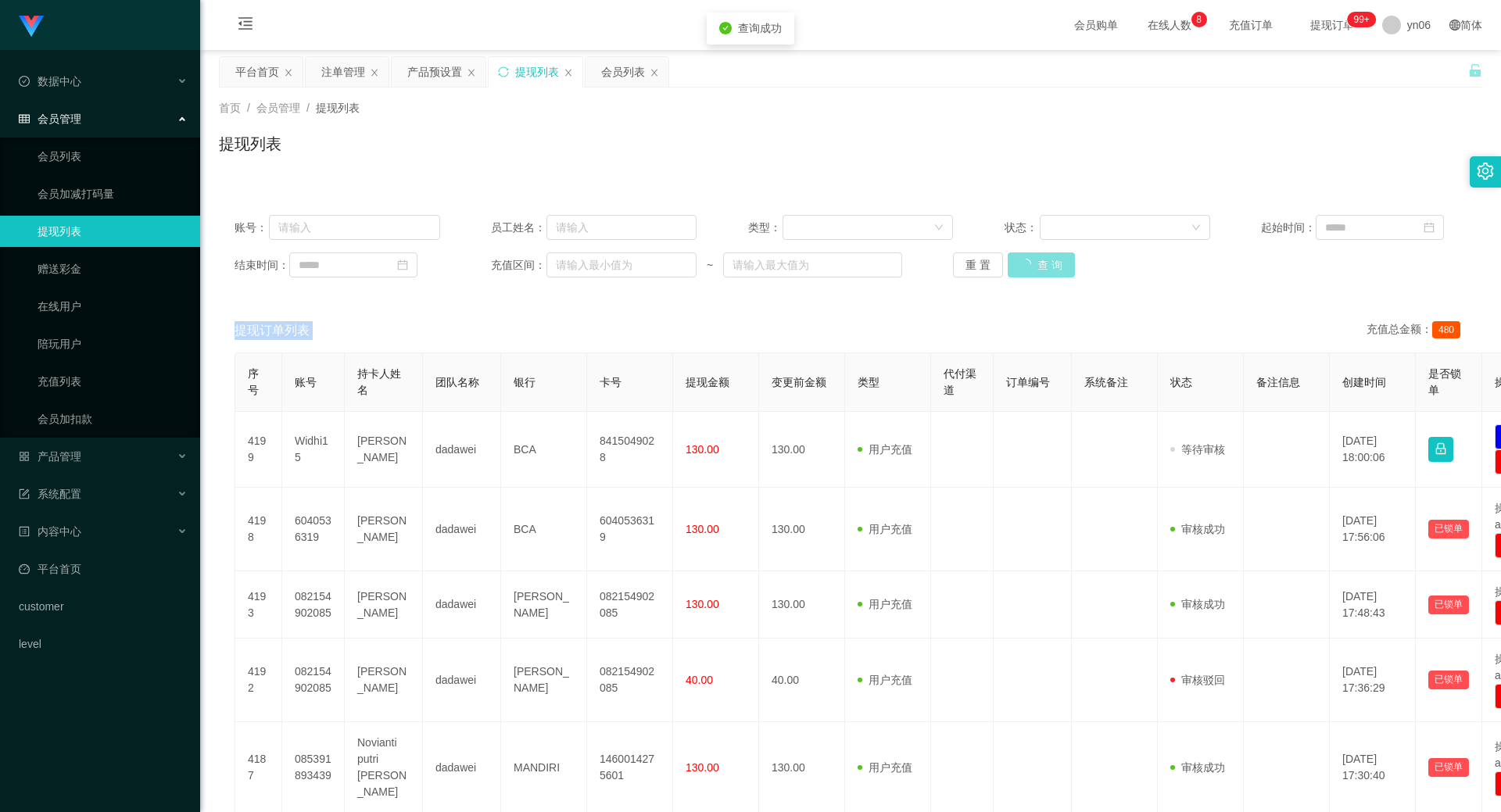
click at [1026, 266] on button "查 询" at bounding box center [1041, 265] width 67 height 25
click at [1026, 266] on div "重 置 查 询" at bounding box center [1056, 265] width 206 height 25
click at [1026, 266] on button "查 询" at bounding box center [1041, 265] width 67 height 25
click at [1027, 266] on div "重 置 查 询" at bounding box center [1056, 265] width 206 height 25
click at [1028, 266] on button "查 询" at bounding box center [1041, 265] width 67 height 25
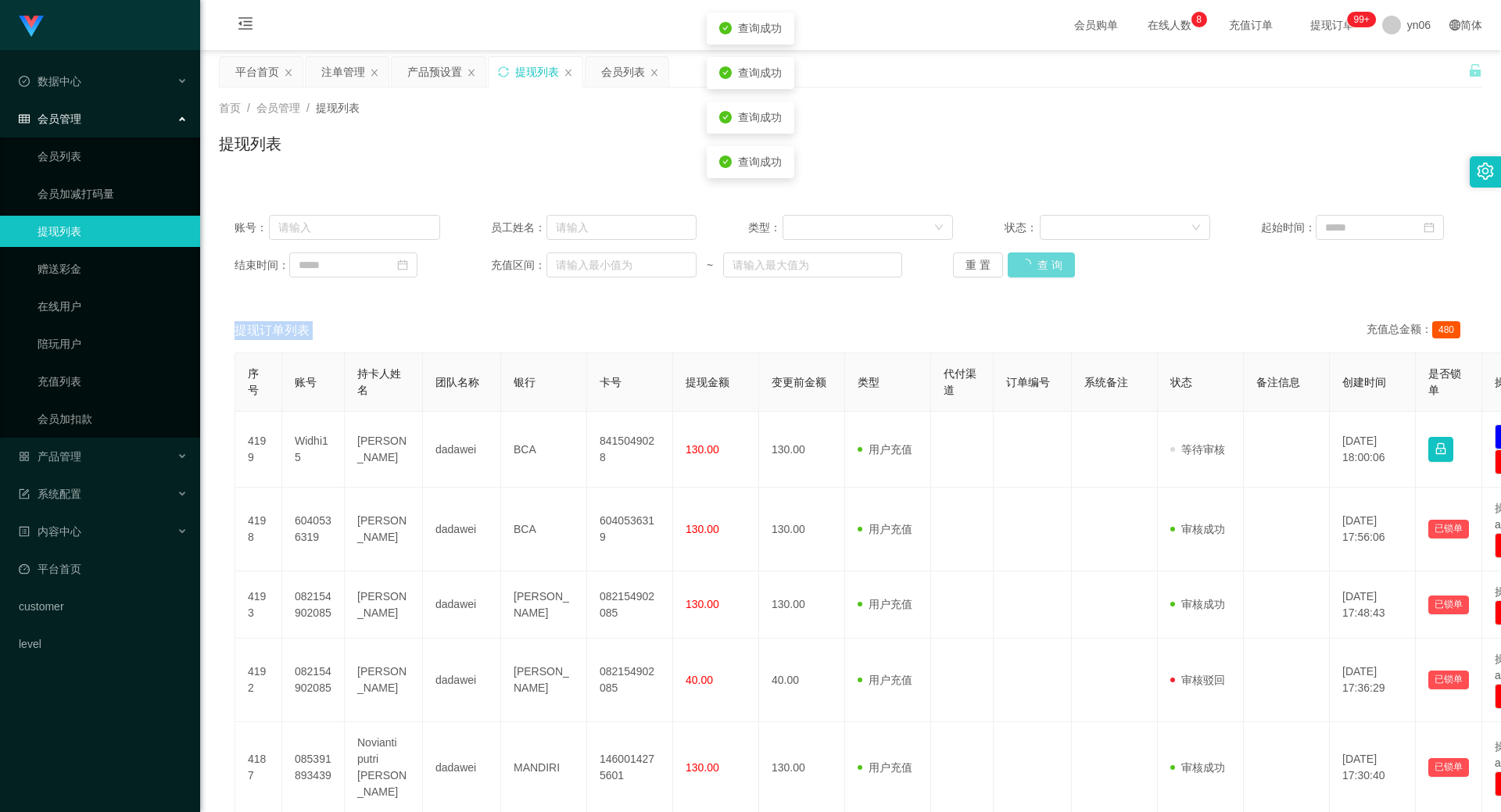
click at [1029, 266] on div "重 置 查 询" at bounding box center [1056, 265] width 206 height 25
click at [1029, 266] on button "查 询" at bounding box center [1041, 265] width 67 height 25
click at [1029, 266] on div "重 置 查 询" at bounding box center [1056, 265] width 206 height 25
click at [1029, 266] on button "查 询" at bounding box center [1041, 265] width 67 height 25
click at [1029, 266] on div "重 置 查 询" at bounding box center [1056, 265] width 206 height 25
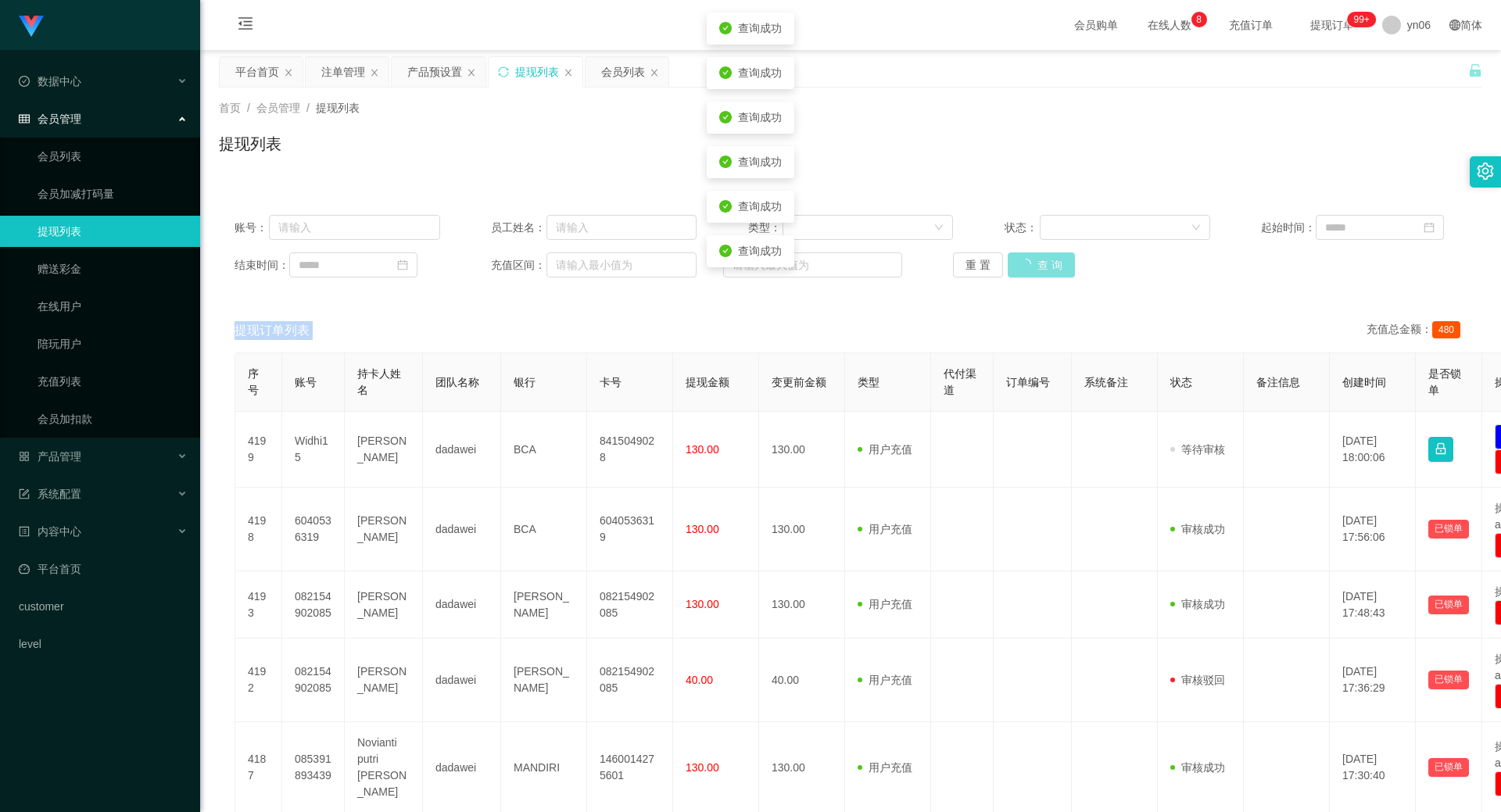
click at [1029, 266] on button "查 询" at bounding box center [1041, 265] width 67 height 25
click at [1029, 266] on div "重 置 查 询" at bounding box center [1056, 265] width 206 height 25
click at [1029, 266] on button "查 询" at bounding box center [1032, 265] width 50 height 25
click at [1030, 271] on button "查 询" at bounding box center [1032, 265] width 50 height 25
click at [1029, 271] on div "重 置 查 询" at bounding box center [1056, 265] width 206 height 25
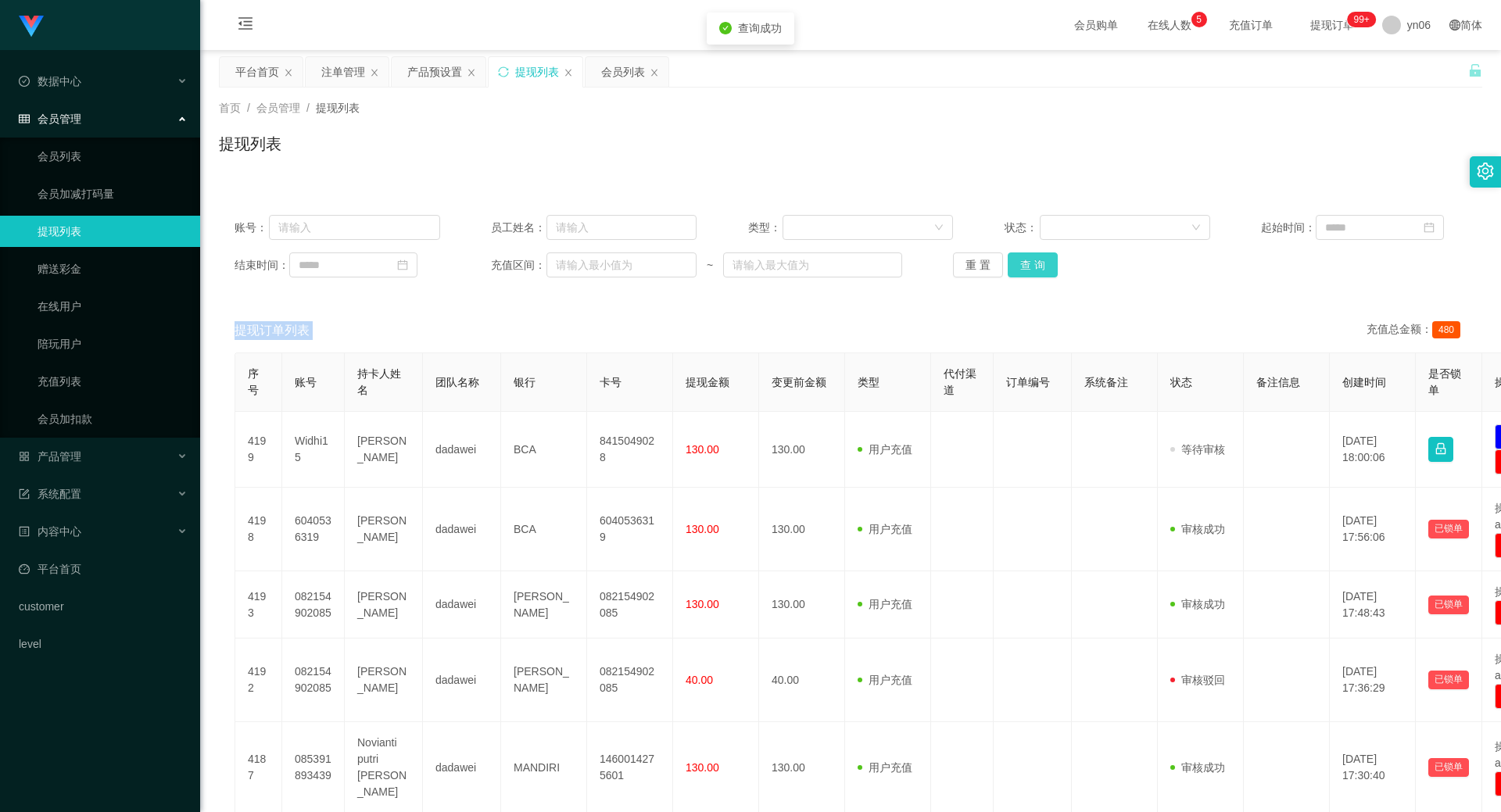
click at [1029, 271] on button "查 询" at bounding box center [1032, 265] width 50 height 25
click at [1029, 271] on div "重 置 查 询" at bounding box center [1056, 265] width 206 height 25
click at [1029, 271] on button "查 询" at bounding box center [1032, 265] width 50 height 25
click at [1039, 249] on div "账号： 员工姓名： 类型： 状态： 起始时间： 结束时间： 充值区间： ~ 重 置 查 询" at bounding box center [850, 246] width 1263 height 94
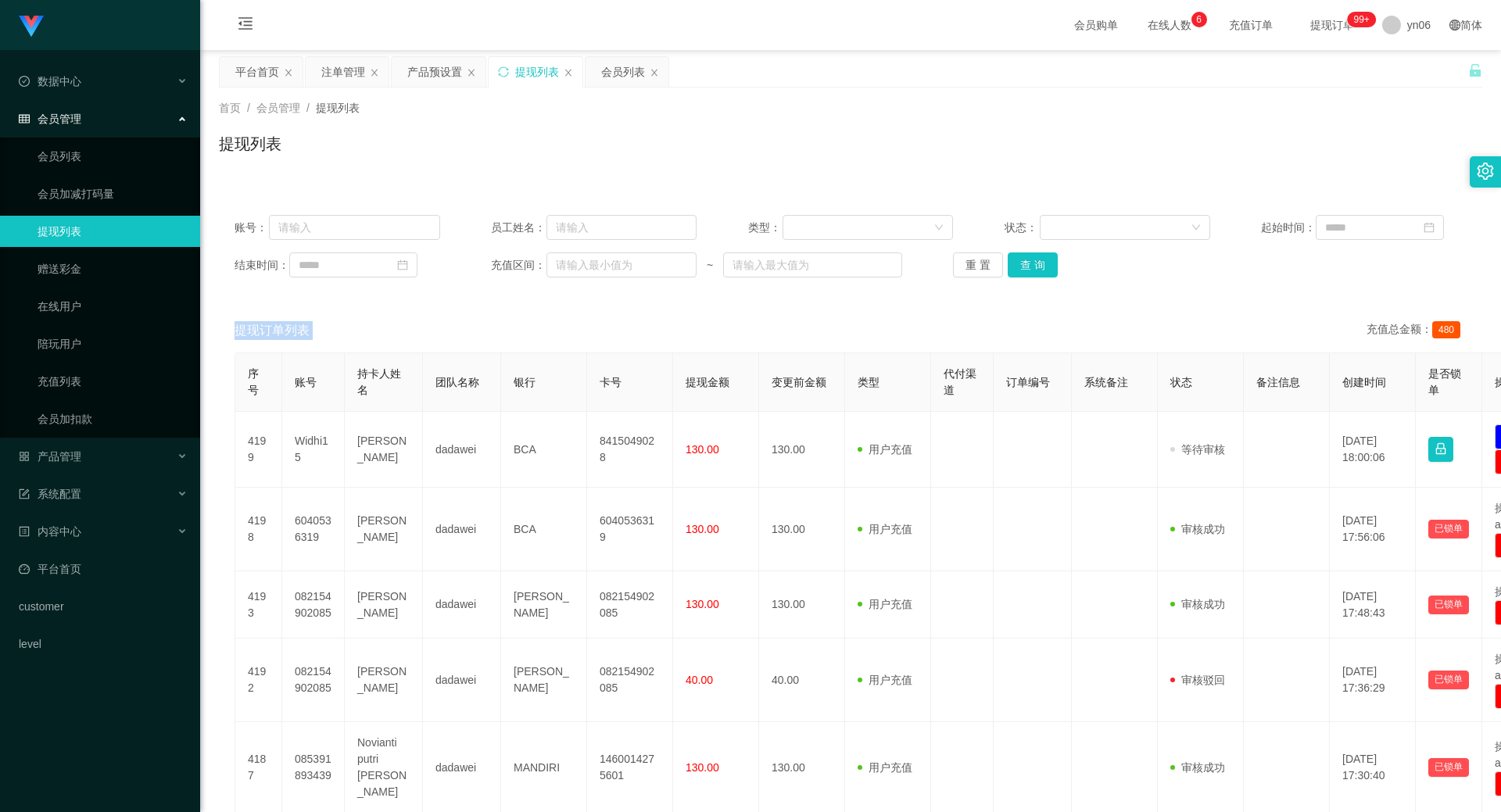
click at [1039, 250] on div "账号： 员工姓名： 类型： 状态： 起始时间： 结束时间： 充值区间： ~ 重 置 查 询" at bounding box center [850, 246] width 1263 height 94
click at [1039, 252] on div "账号： 员工姓名： 类型： 状态： 起始时间： 结束时间： 充值区间： ~ 重 置 查 询" at bounding box center [850, 246] width 1263 height 94
click at [1039, 264] on button "查 询" at bounding box center [1032, 265] width 50 height 25
click at [1039, 264] on div "重 置 查 询" at bounding box center [1056, 265] width 206 height 25
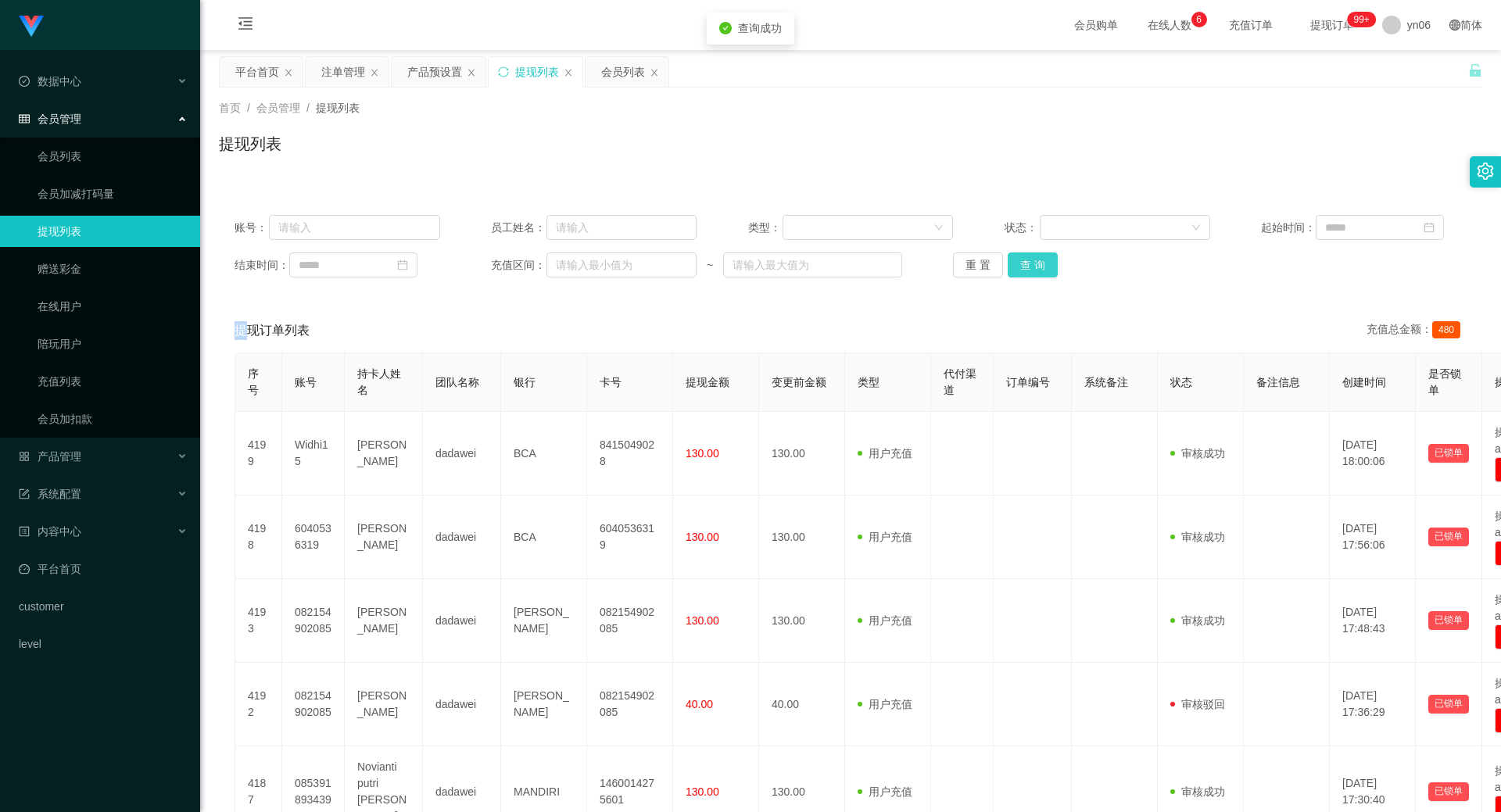
click at [1039, 265] on button "查 询" at bounding box center [1032, 265] width 50 height 25
click at [1039, 265] on div "重 置 查 询" at bounding box center [1056, 265] width 206 height 25
click at [1039, 265] on button "查 询" at bounding box center [1032, 265] width 50 height 25
click at [1039, 265] on div "重 置 查 询" at bounding box center [1056, 265] width 206 height 25
click at [1039, 265] on button "查 询" at bounding box center [1032, 265] width 50 height 25
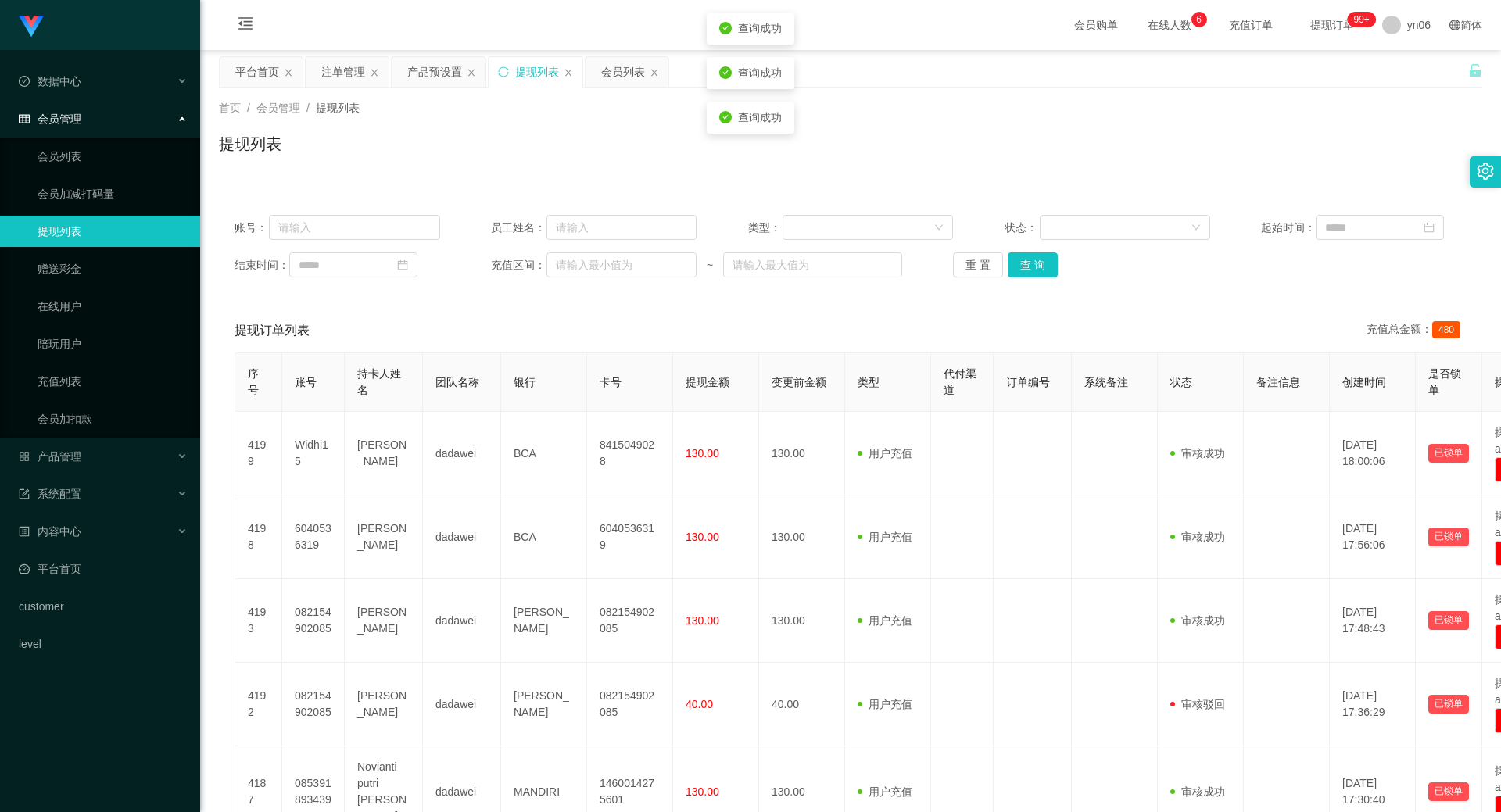
click at [1039, 266] on div "重 置 查 询" at bounding box center [1056, 265] width 206 height 25
click at [1039, 266] on button "查 询" at bounding box center [1032, 265] width 50 height 25
click at [1039, 266] on div "重 置 查 询" at bounding box center [1056, 265] width 206 height 25
click at [1039, 266] on button "查 询" at bounding box center [1032, 265] width 50 height 25
click at [1039, 266] on div "重 置 查 询" at bounding box center [1056, 265] width 206 height 25
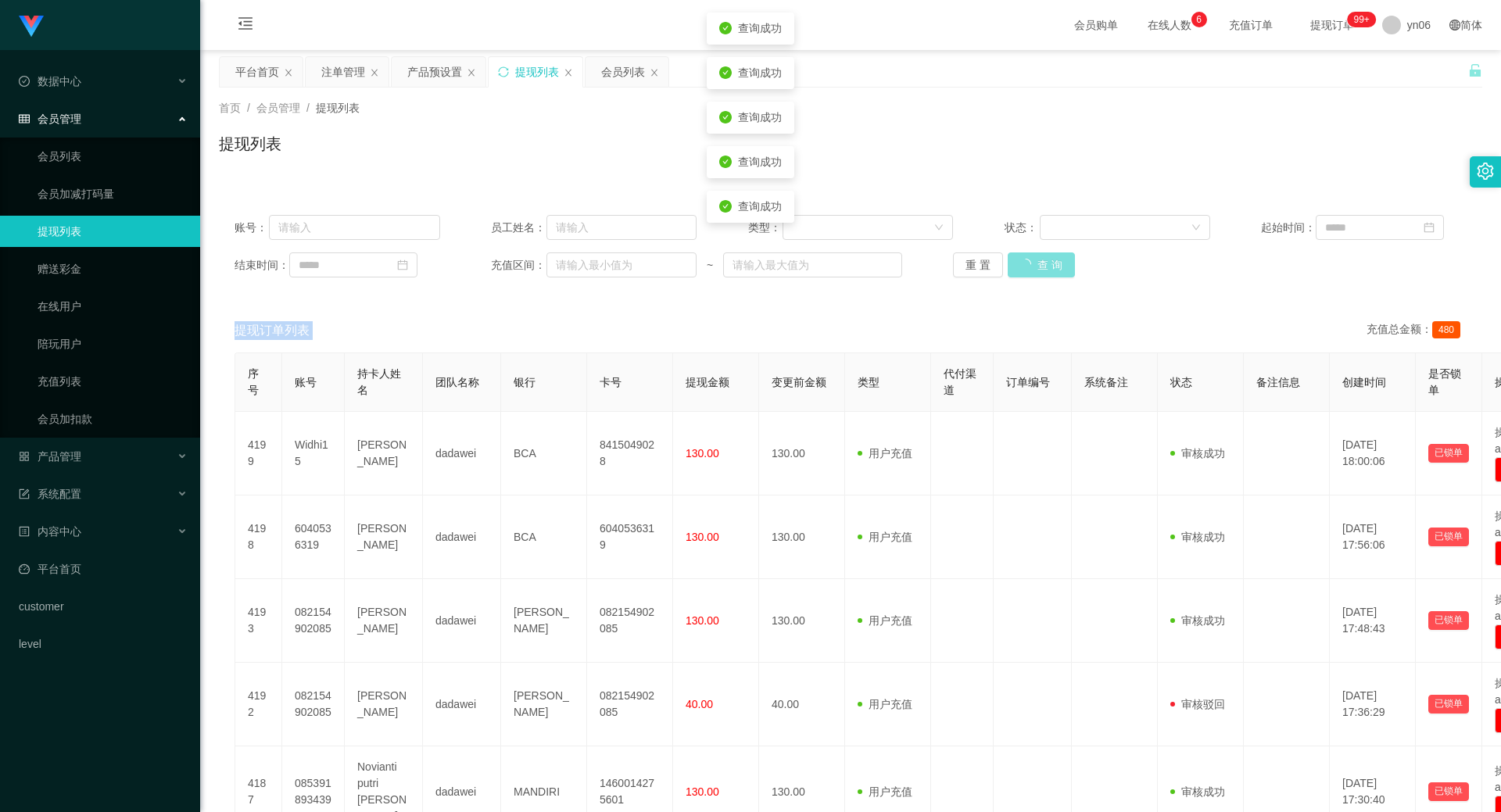
click at [1039, 266] on button "查 询" at bounding box center [1041, 265] width 67 height 25
click at [1039, 266] on div "重 置 查 询" at bounding box center [1056, 265] width 206 height 25
click at [1039, 266] on button "查 询" at bounding box center [1041, 265] width 67 height 25
click at [1039, 266] on div "重 置 查 询" at bounding box center [1056, 265] width 206 height 25
click at [1039, 266] on button "查 询" at bounding box center [1041, 265] width 67 height 25
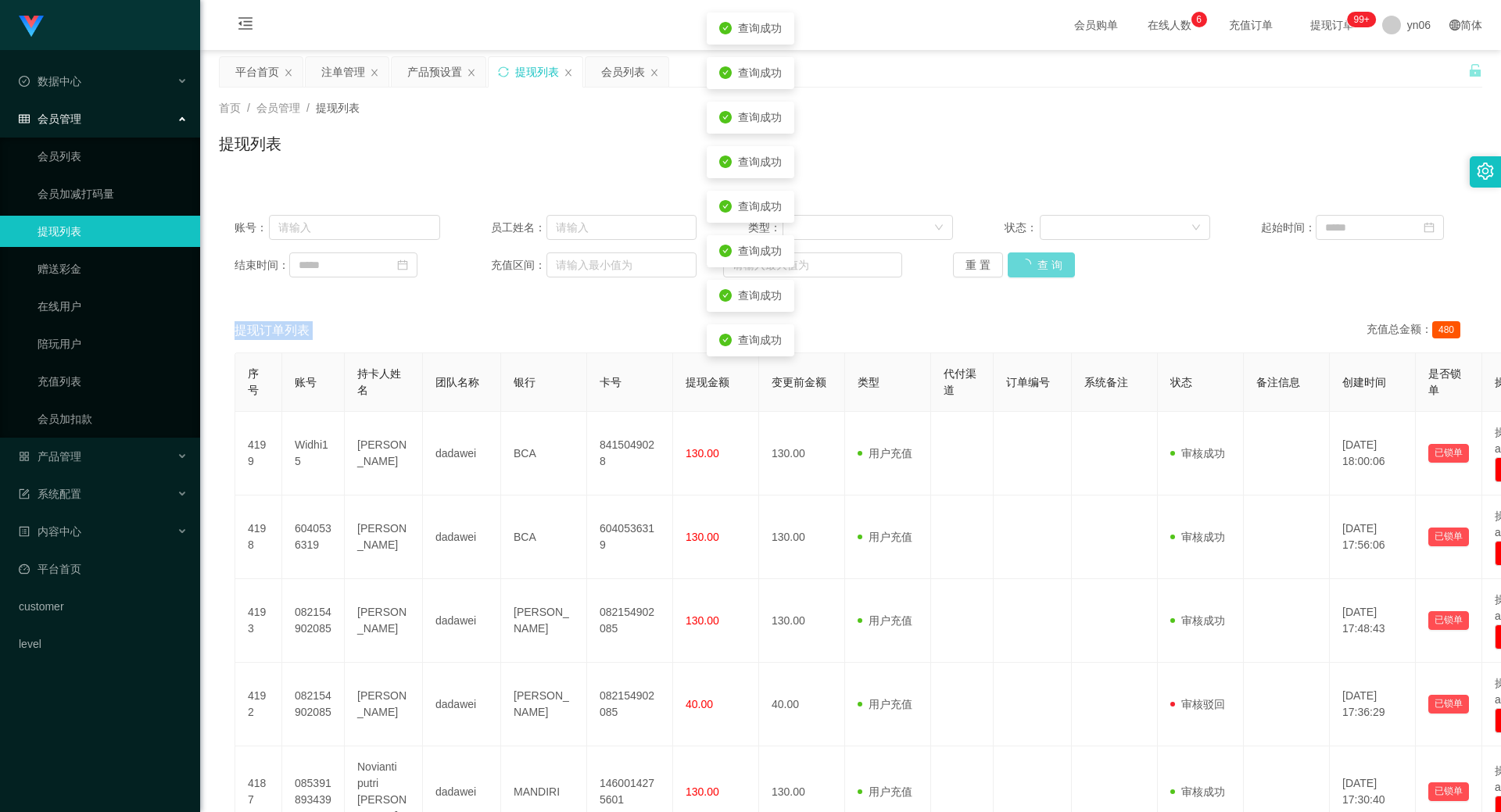
click at [1039, 267] on div "重 置 查 询" at bounding box center [1056, 265] width 206 height 25
click at [1039, 267] on button "查 询" at bounding box center [1041, 265] width 67 height 25
click at [1039, 267] on div "重 置 查 询" at bounding box center [1056, 265] width 206 height 25
click at [1039, 267] on button "查 询" at bounding box center [1041, 265] width 67 height 25
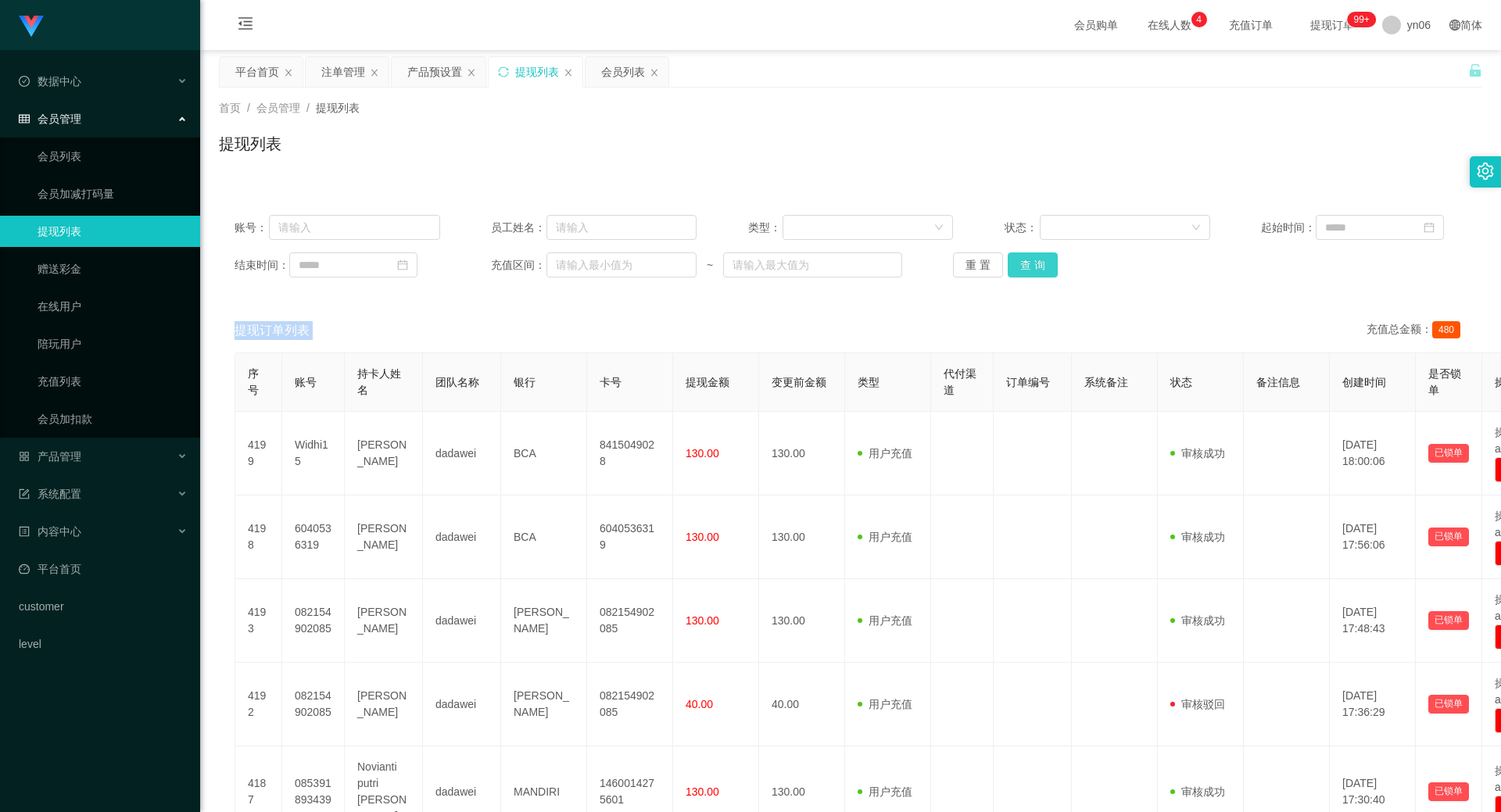
click at [1041, 259] on button "查 询" at bounding box center [1032, 265] width 50 height 25
click at [1041, 259] on div "重 置 查 询" at bounding box center [1056, 265] width 206 height 25
click at [1045, 271] on button "查 询" at bounding box center [1032, 265] width 50 height 25
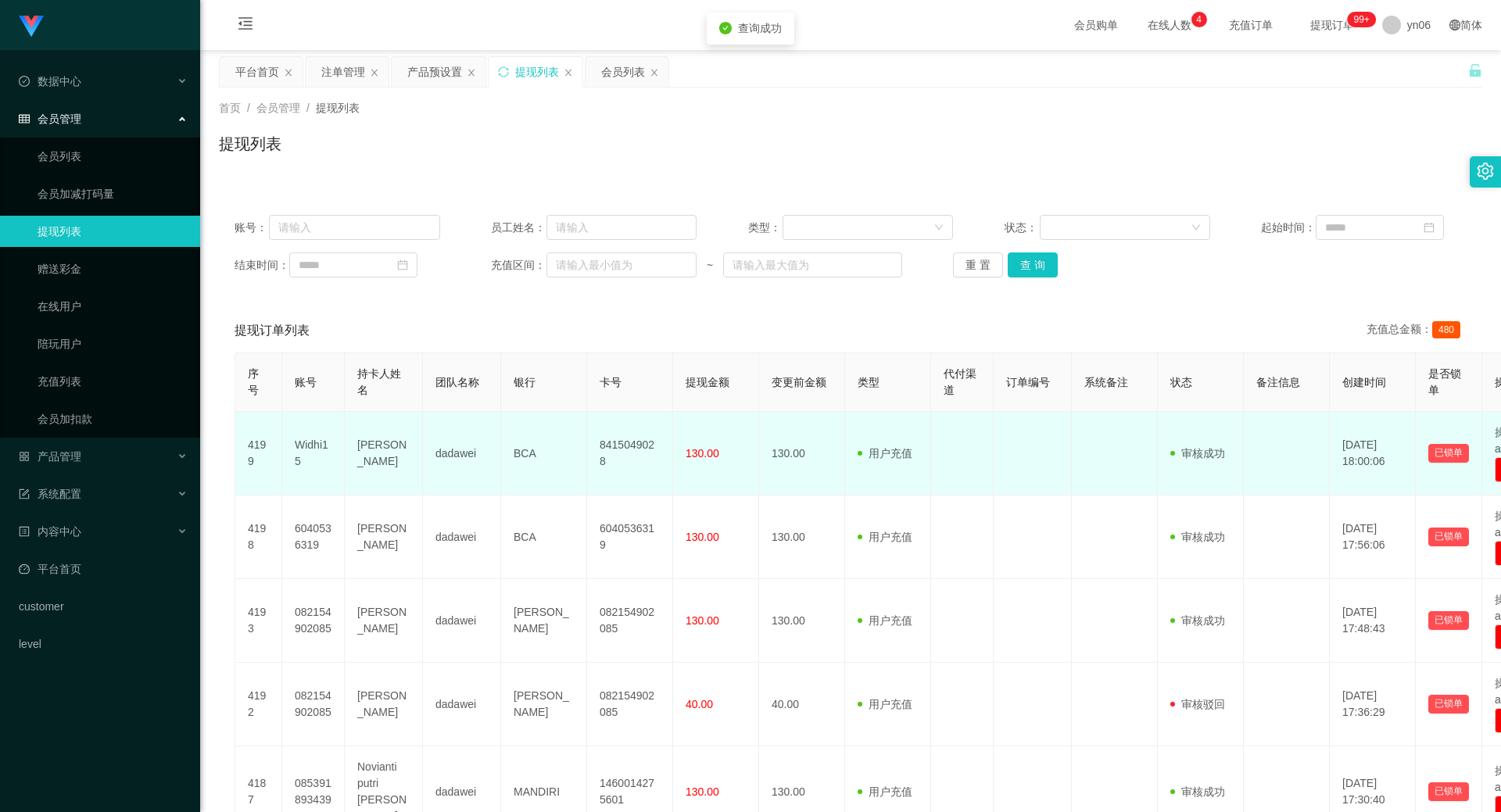
click at [624, 450] on td "8415049028" at bounding box center [630, 454] width 86 height 84
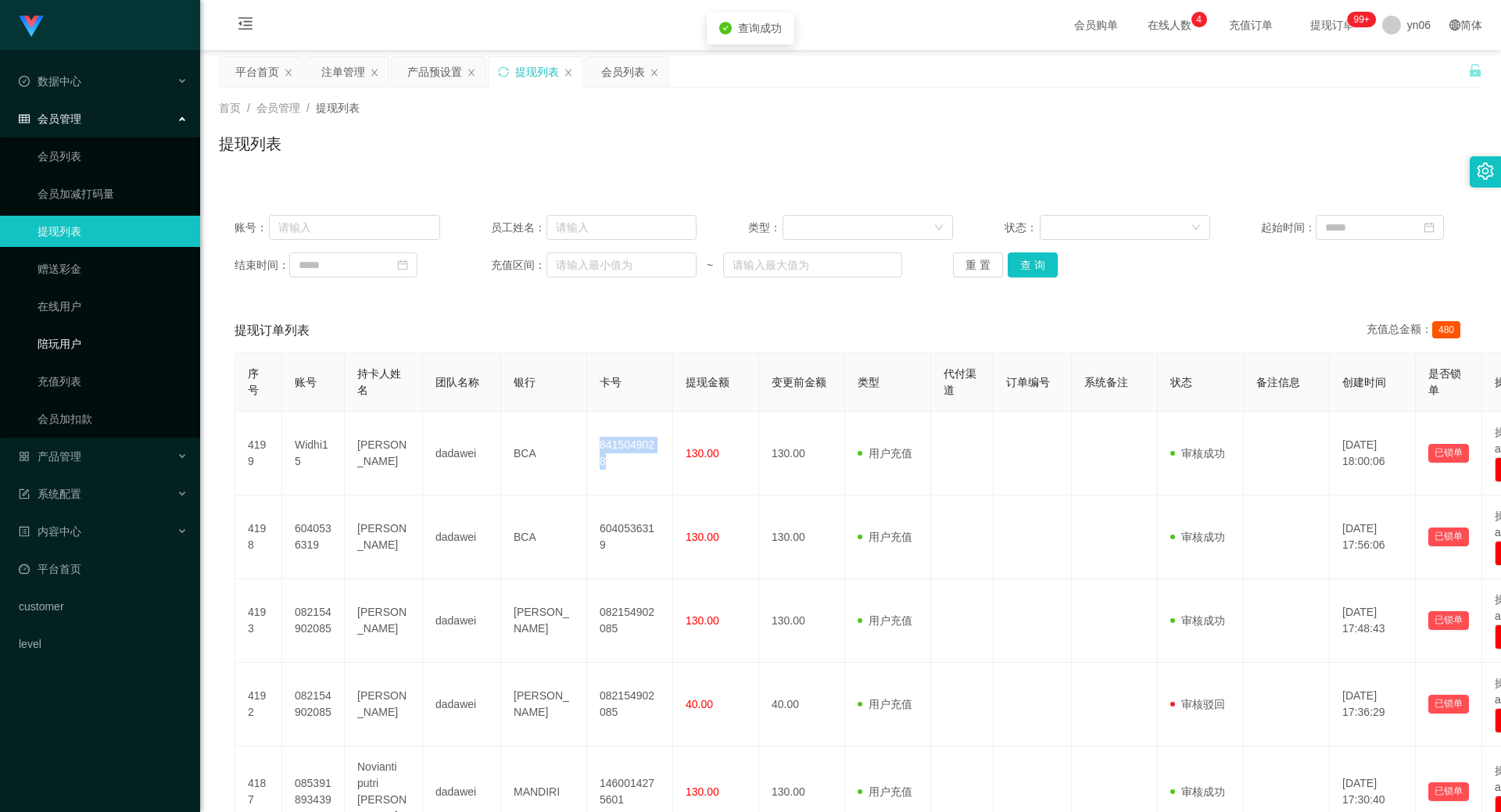
copy td "8415049028"
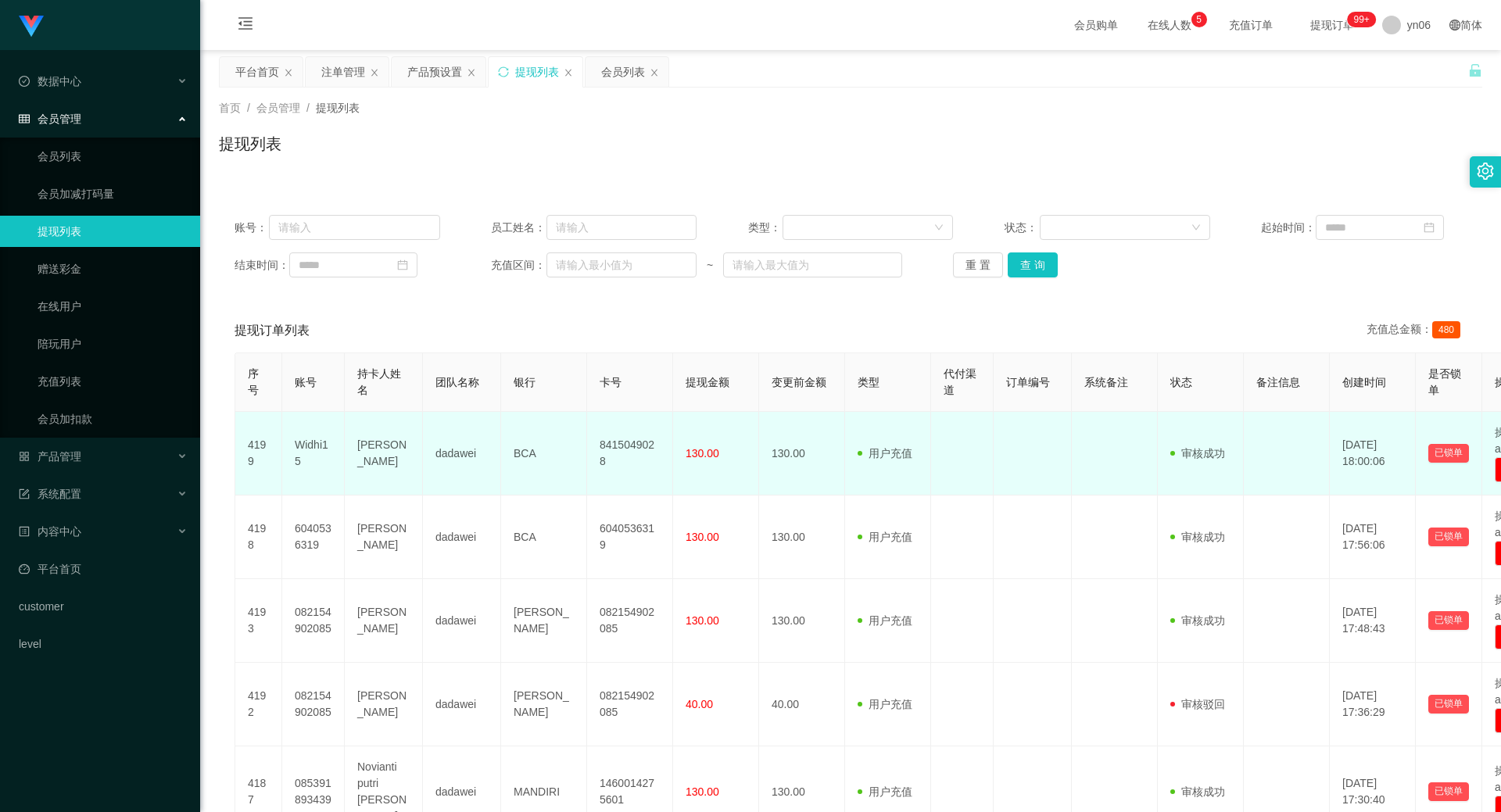
click at [523, 456] on td "BCA" at bounding box center [544, 454] width 86 height 84
drag, startPoint x: 523, startPoint y: 456, endPoint x: 661, endPoint y: 471, distance: 138.8
click at [523, 456] on td "BCA" at bounding box center [544, 454] width 86 height 84
click at [659, 459] on td "8415049028" at bounding box center [630, 454] width 86 height 84
click at [649, 457] on td "8415049028" at bounding box center [630, 454] width 86 height 84
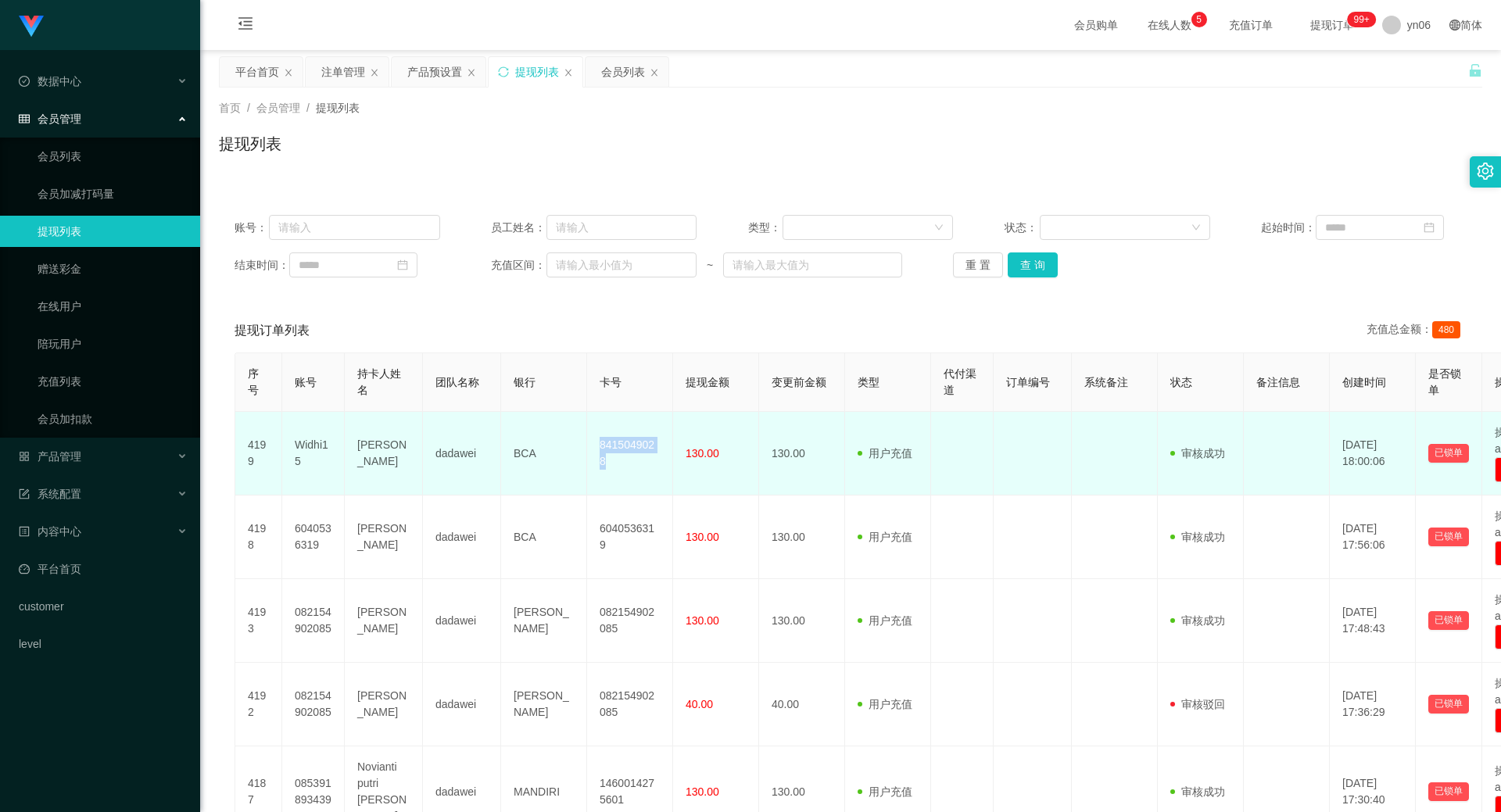
click at [649, 457] on td "8415049028" at bounding box center [630, 454] width 86 height 84
click at [361, 461] on td "[PERSON_NAME]" at bounding box center [383, 454] width 78 height 84
click at [378, 485] on td "[PERSON_NAME]" at bounding box center [383, 454] width 78 height 84
click at [368, 466] on td "[PERSON_NAME]" at bounding box center [383, 454] width 78 height 84
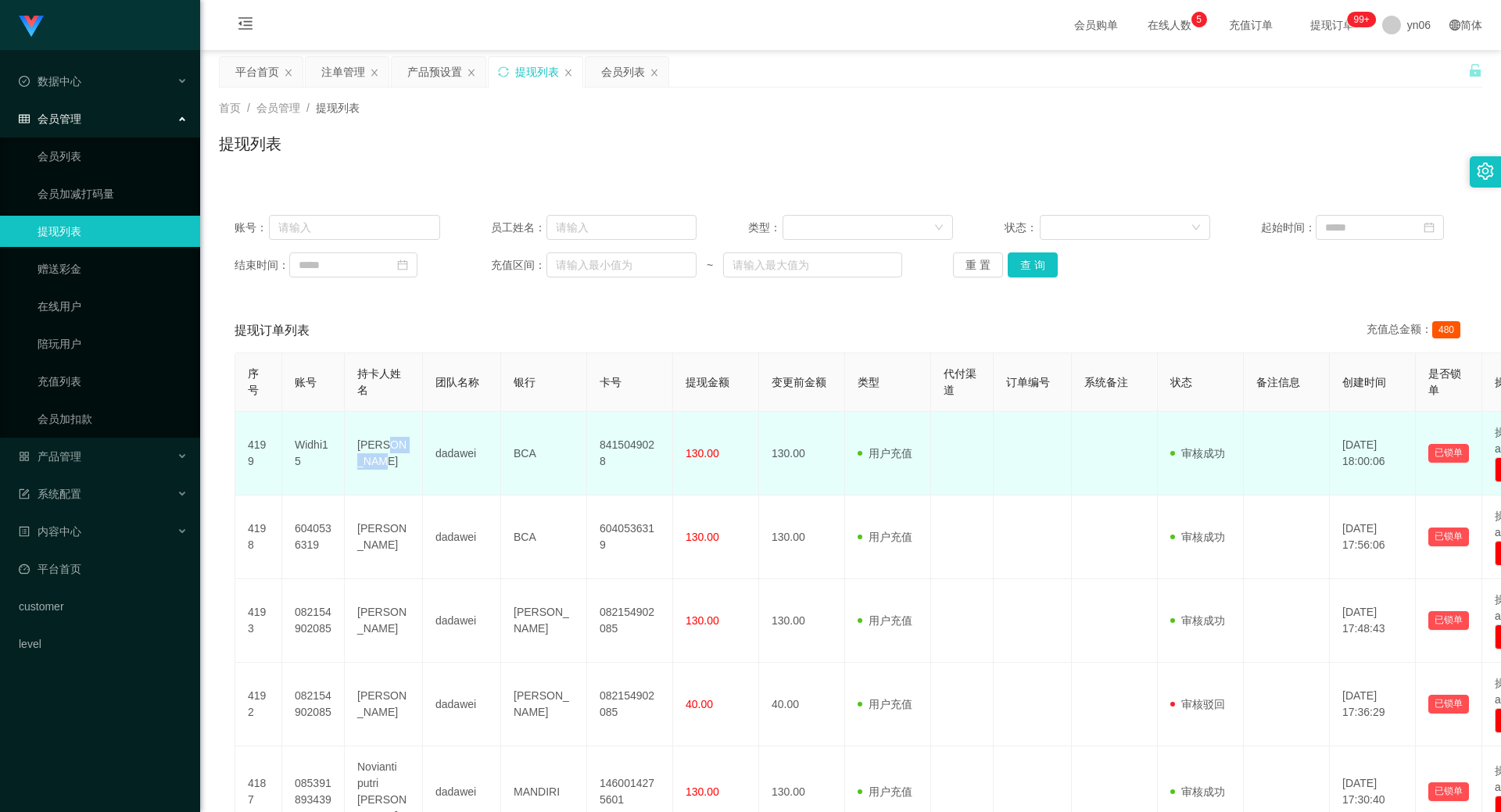
click at [368, 466] on td "[PERSON_NAME]" at bounding box center [383, 454] width 78 height 84
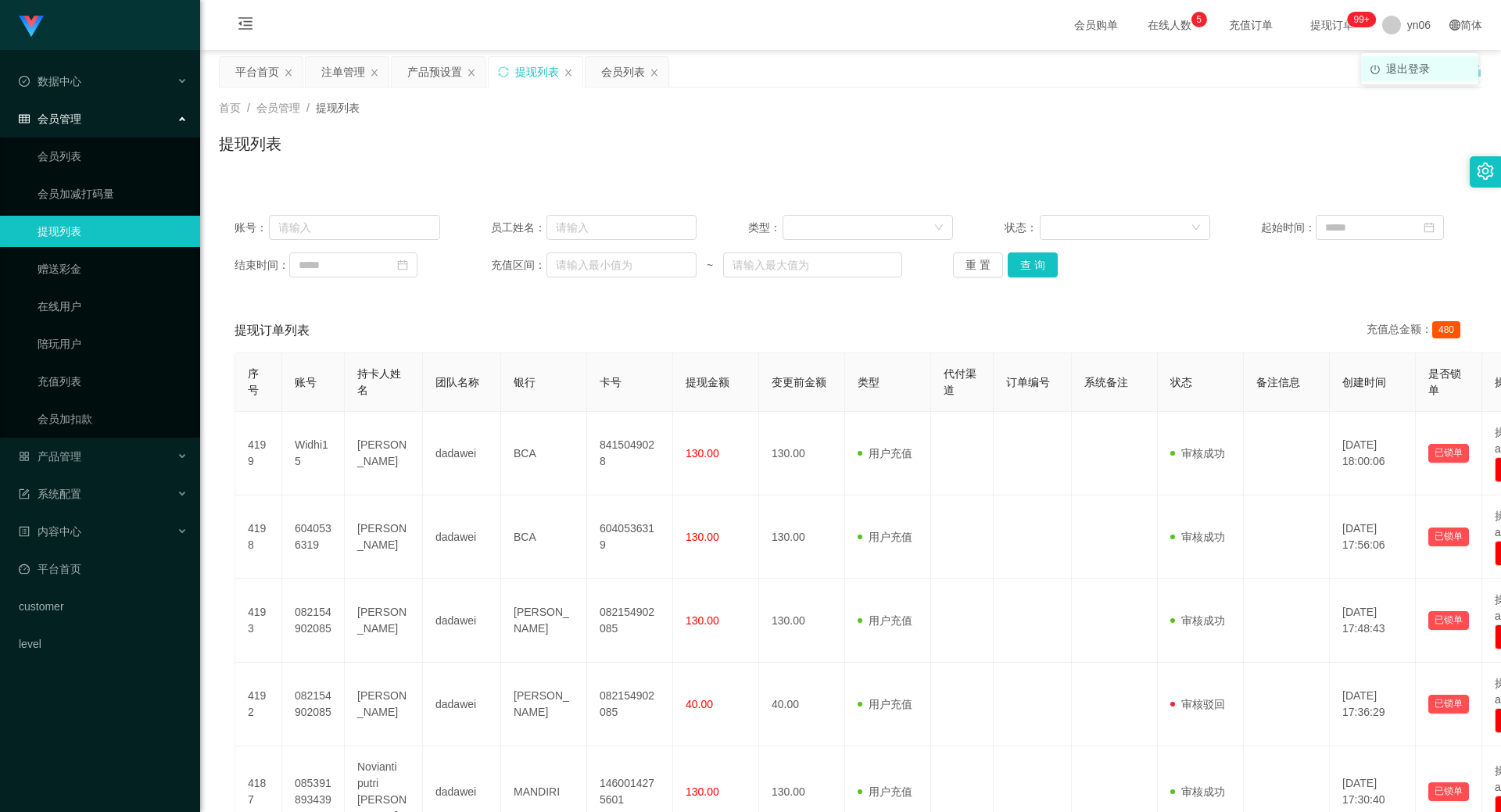
click at [1406, 63] on span "退出登录" at bounding box center [1407, 68] width 44 height 12
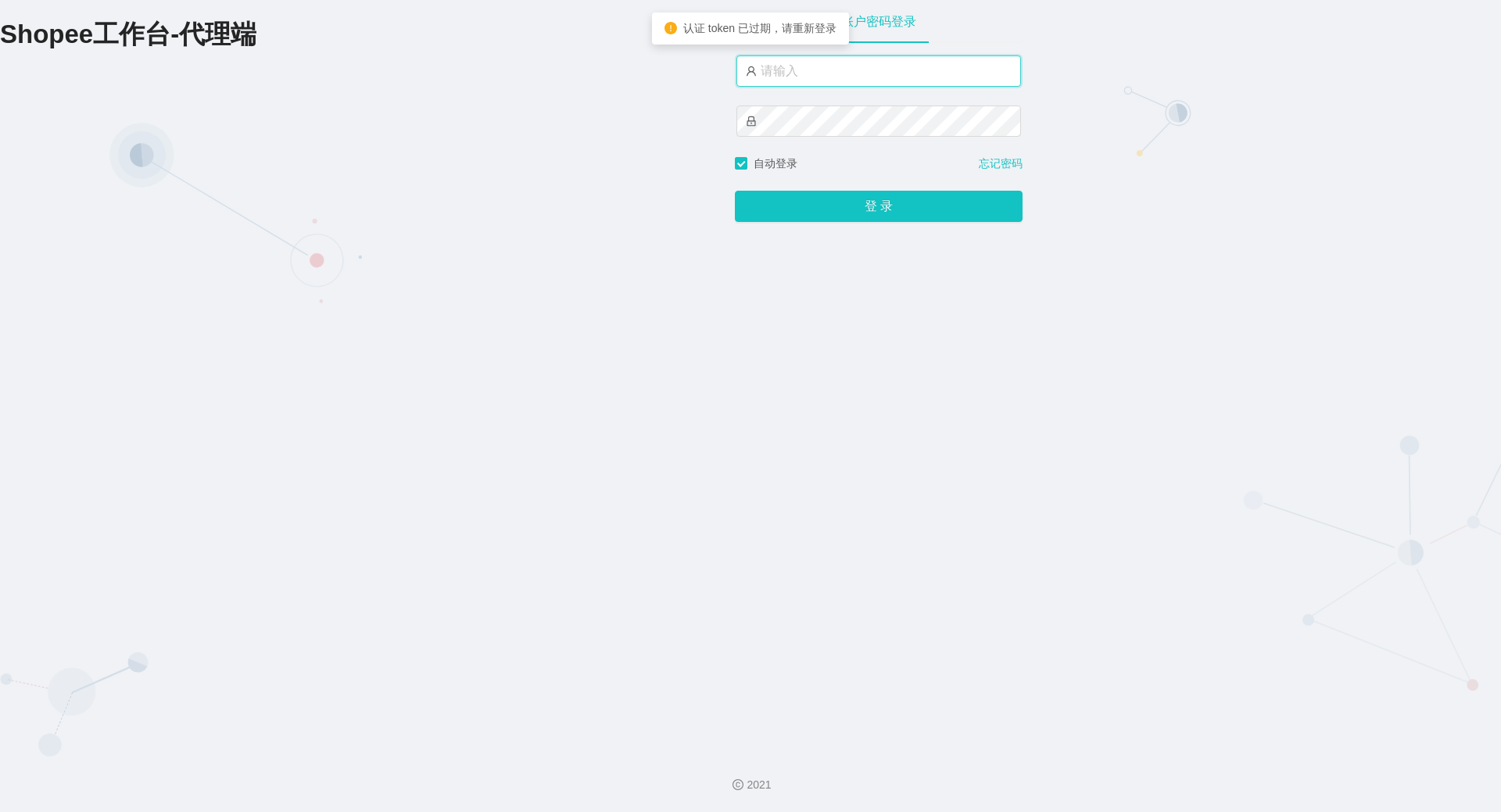
click at [814, 63] on input "text" at bounding box center [879, 71] width 285 height 31
type input "xjp806"
click at [735, 191] on button "登 录" at bounding box center [879, 206] width 288 height 31
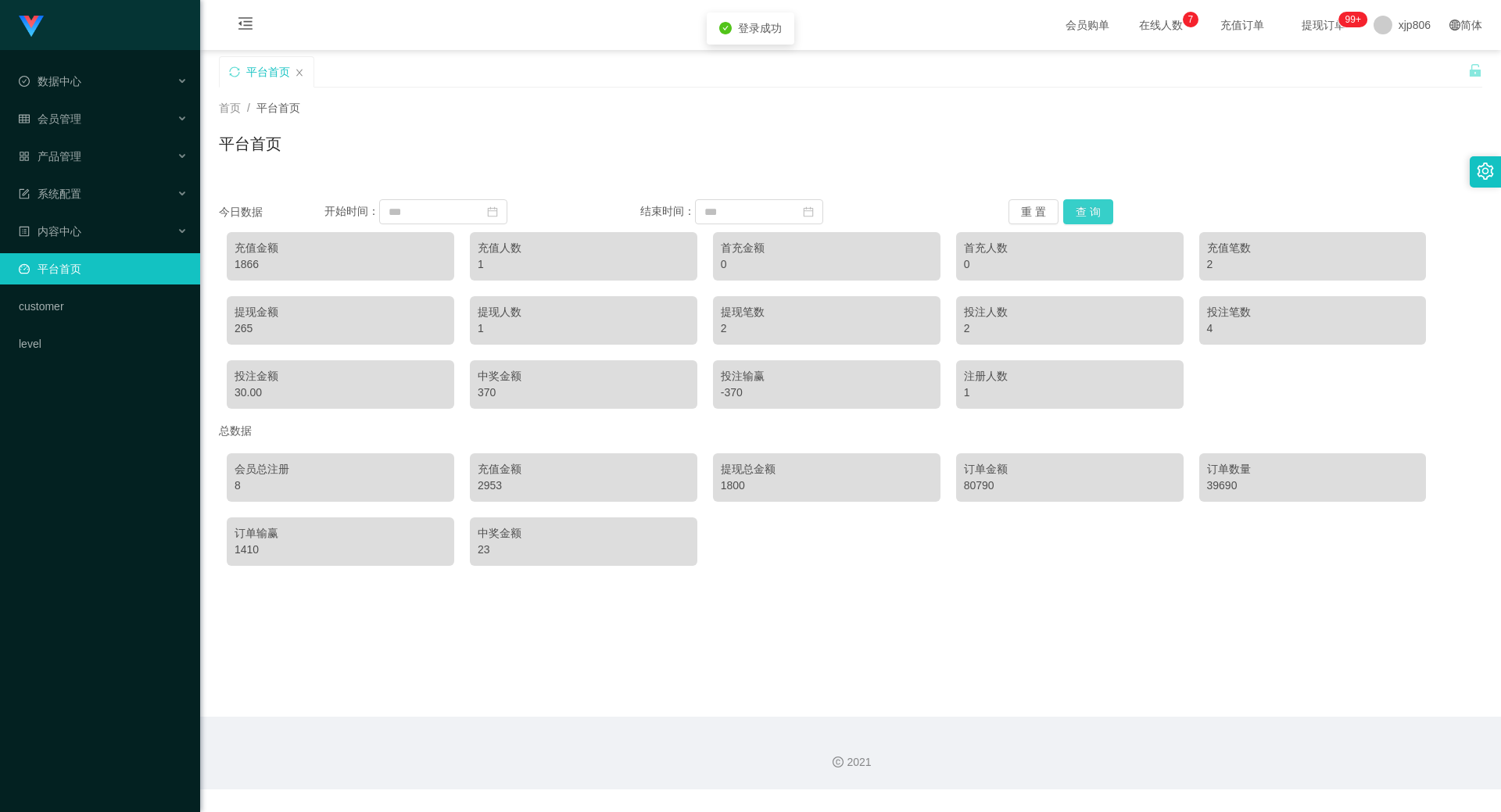
click at [1077, 207] on button "查 询" at bounding box center [1088, 211] width 50 height 25
click at [1078, 206] on button "查 询" at bounding box center [1088, 211] width 50 height 25
click at [1079, 206] on button "查 询" at bounding box center [1088, 211] width 50 height 25
click at [503, 485] on div "2953" at bounding box center [583, 485] width 211 height 16
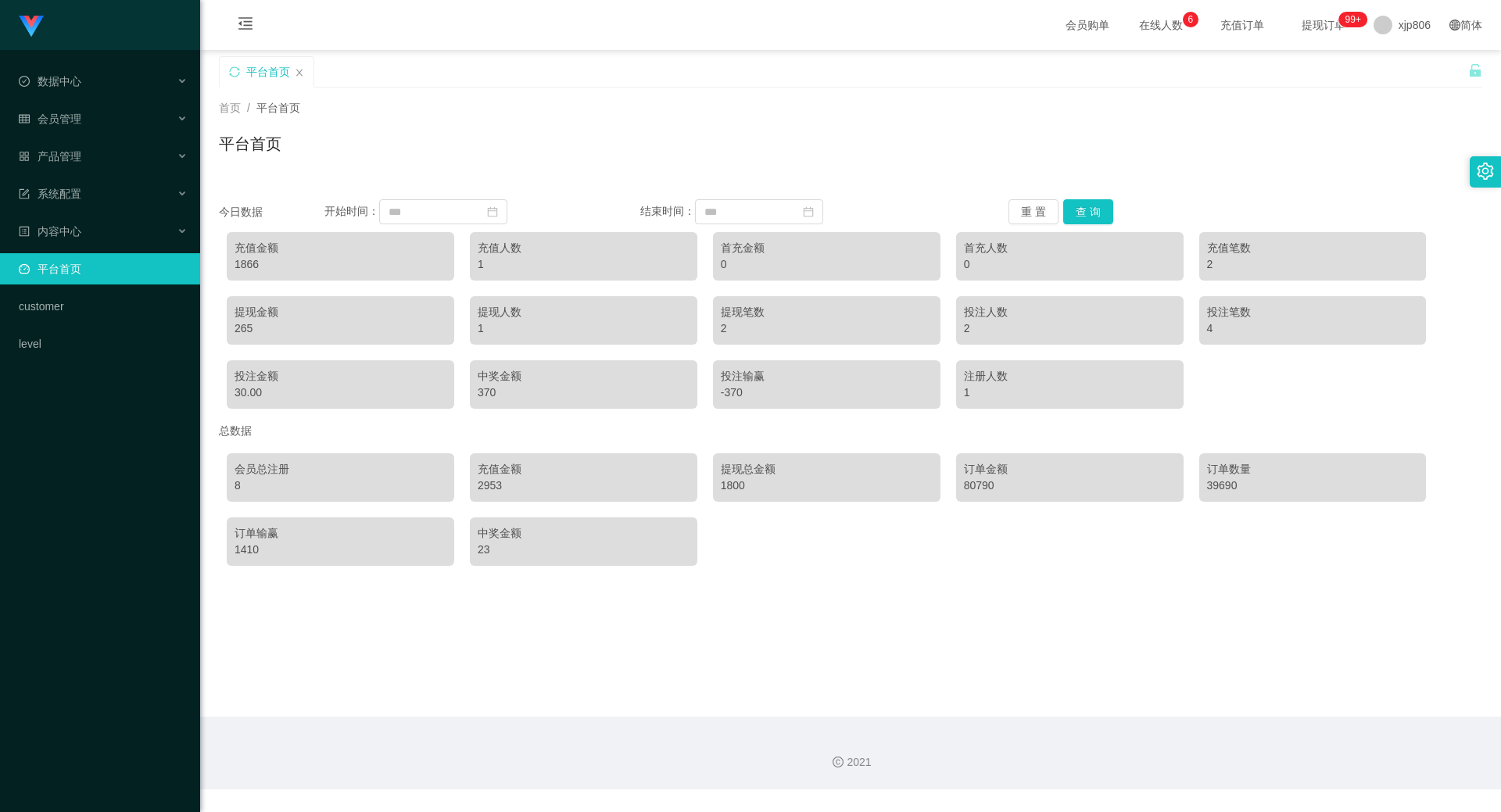
click at [497, 491] on div "2953" at bounding box center [583, 485] width 211 height 16
click at [490, 490] on div "2953" at bounding box center [583, 485] width 211 height 16
click at [542, 606] on main "关闭左侧 关闭右侧 关闭其它 刷新页面 平台首页 首页 / 平台首页 / 平台首页 今日数据 开始时间： 结束时间： 重 置 查 询 充值金额 1866 充值…" at bounding box center [850, 383] width 1300 height 666
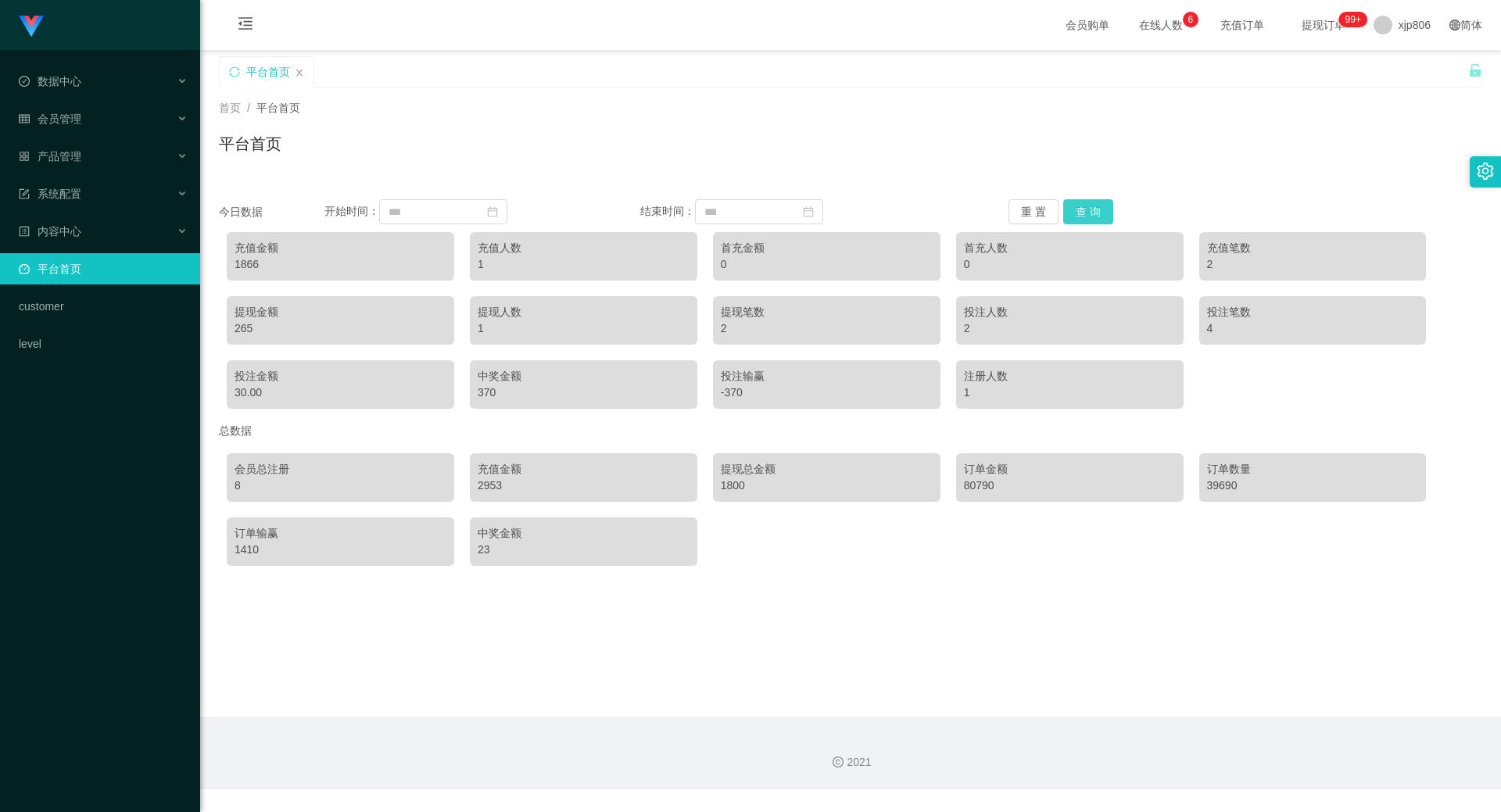
click at [1087, 212] on button "查 询" at bounding box center [1088, 211] width 50 height 25
click at [1087, 211] on button "查 询" at bounding box center [1088, 211] width 50 height 25
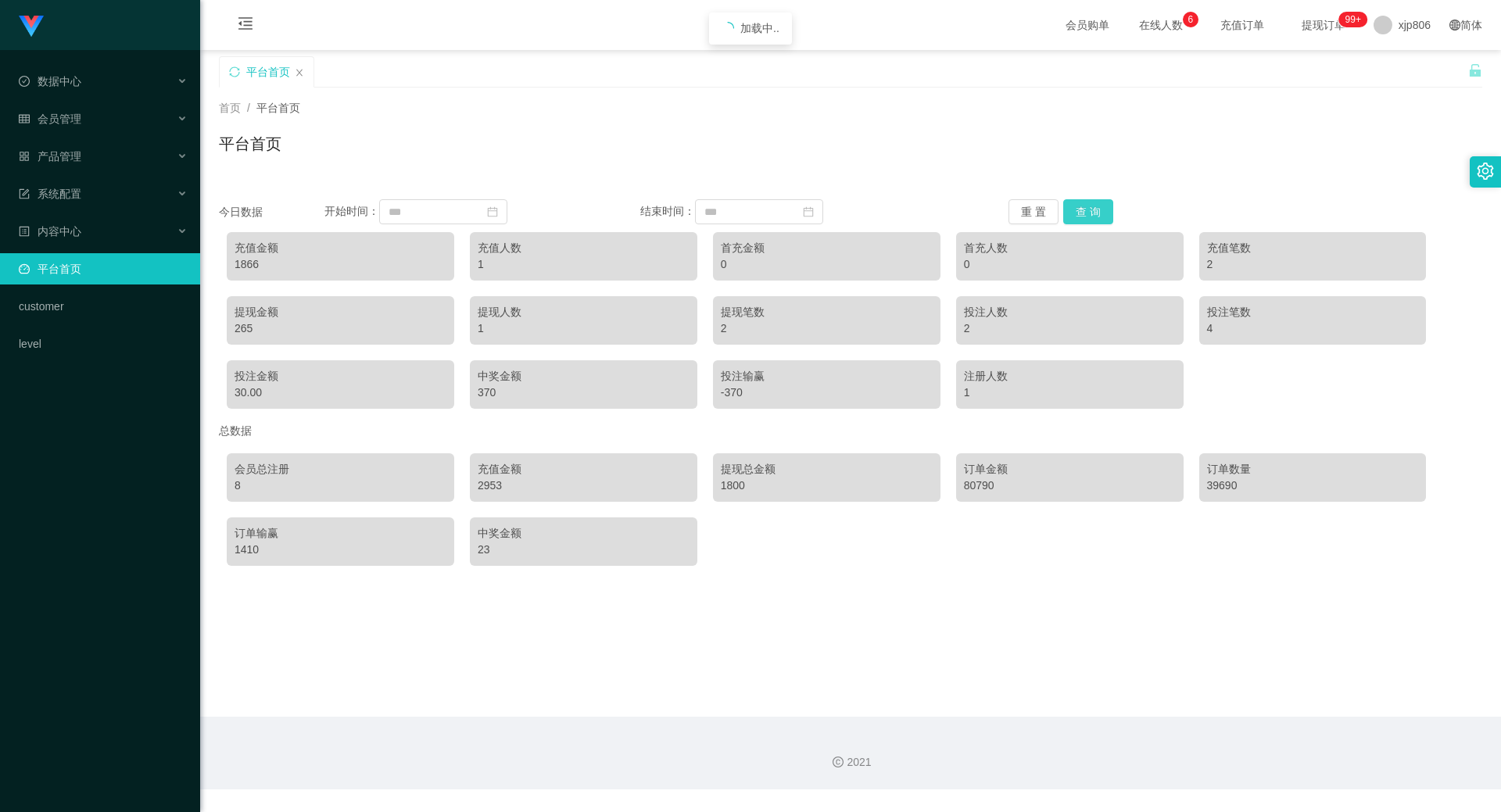
click at [1087, 211] on button "查 询" at bounding box center [1088, 211] width 50 height 25
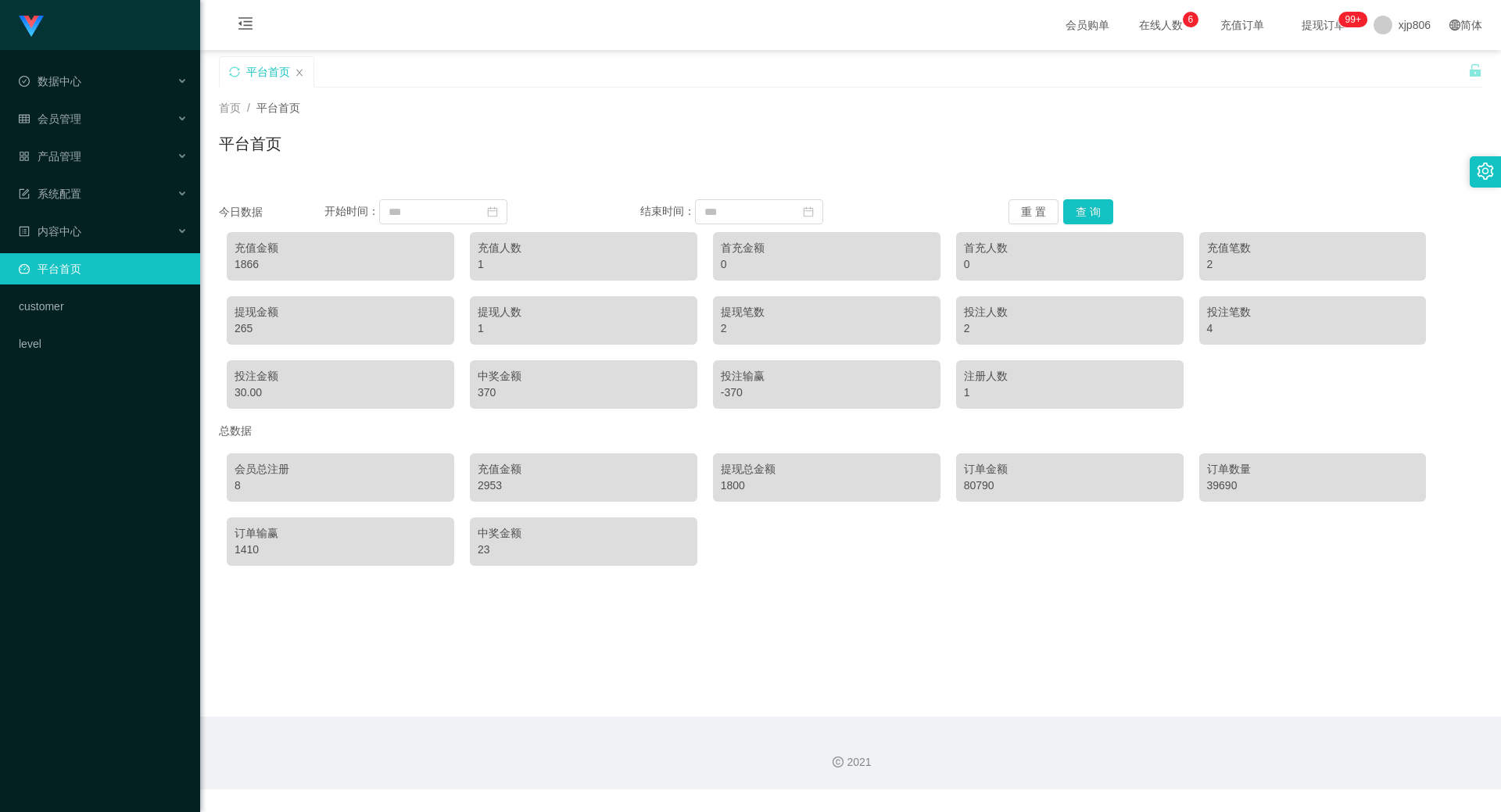
click at [1086, 197] on div "今日数据 开始时间： 结束时间： 重 置 查 询 充值金额 1866 充值人数 1 首充金额 0 首充人数 0 充值笔数 2 提现金额 265 提现人数 1 …" at bounding box center [850, 377] width 1263 height 393
click at [1087, 212] on button "查 询" at bounding box center [1088, 211] width 50 height 25
click at [1090, 211] on button "查 询" at bounding box center [1088, 211] width 50 height 25
click at [1092, 211] on button "查 询" at bounding box center [1088, 211] width 50 height 25
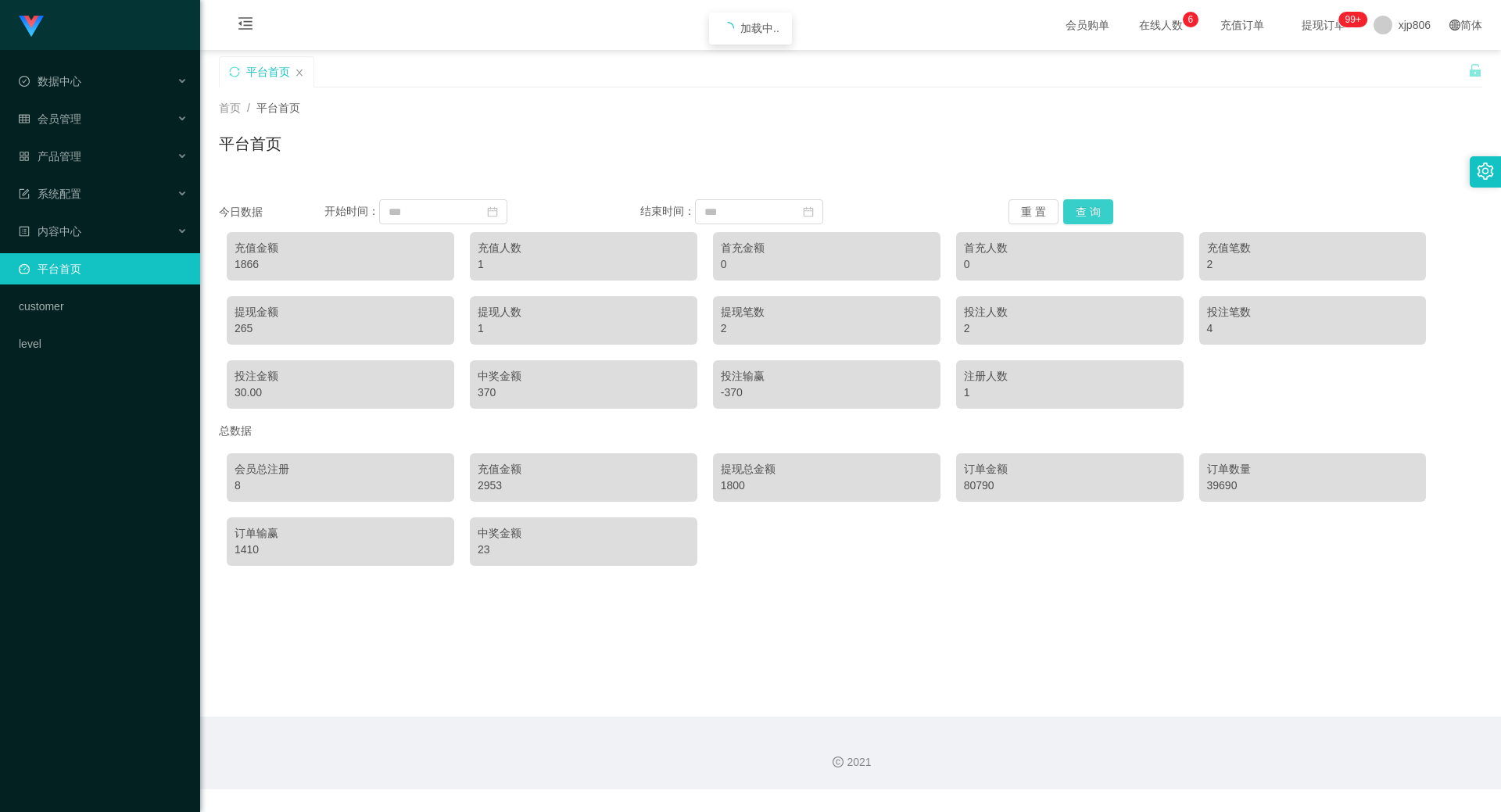
click at [1094, 211] on button "查 询" at bounding box center [1088, 211] width 50 height 25
